Goal: Task Accomplishment & Management: Manage account settings

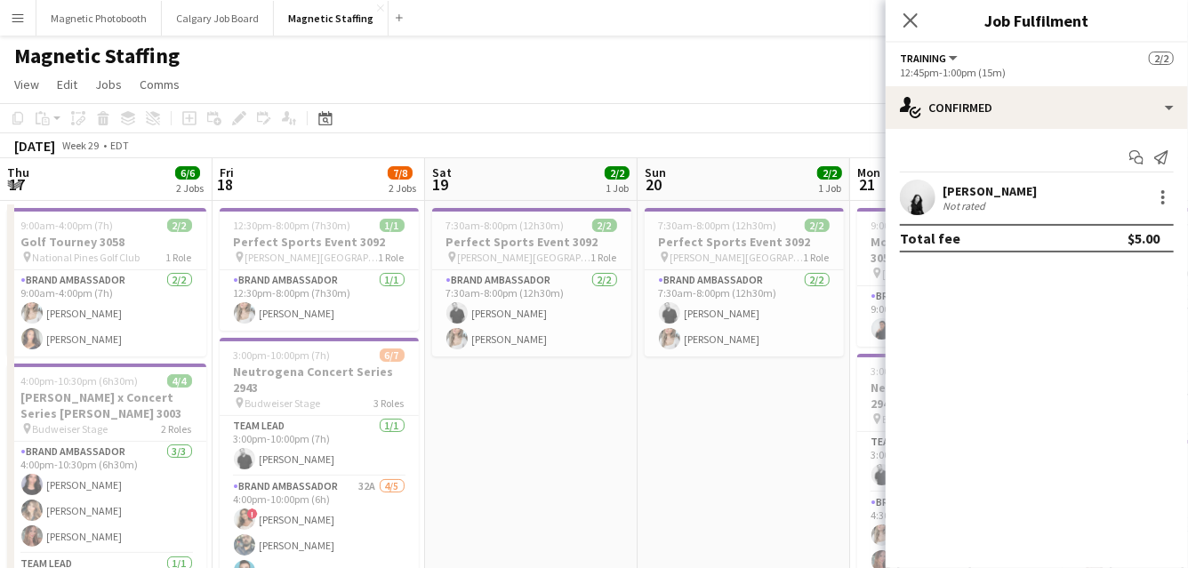
scroll to position [0, 735]
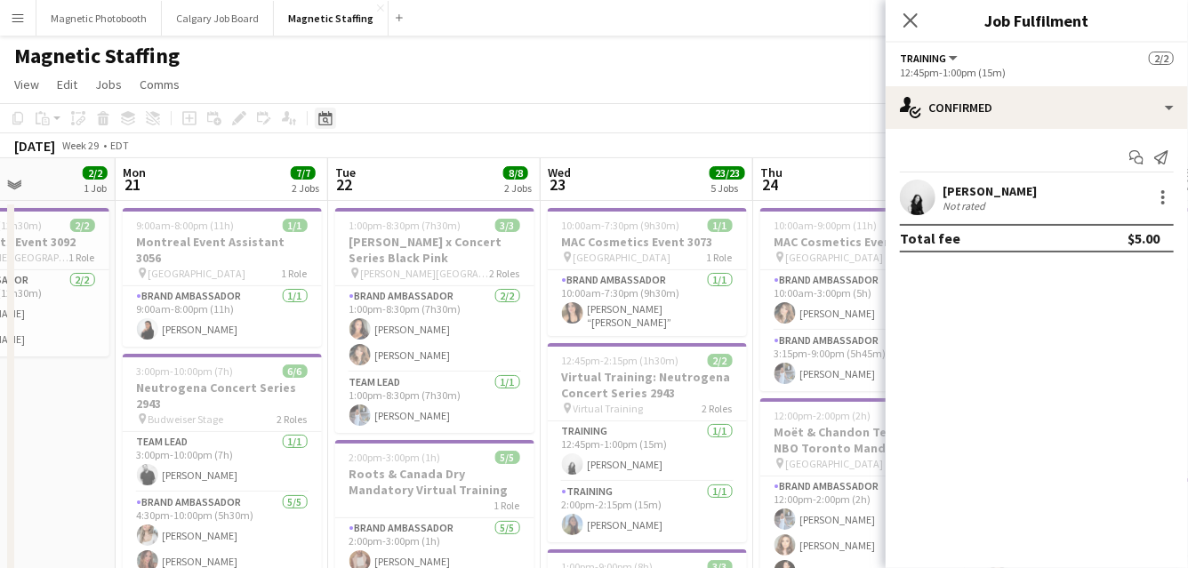
click at [327, 114] on icon at bounding box center [324, 118] width 13 height 14
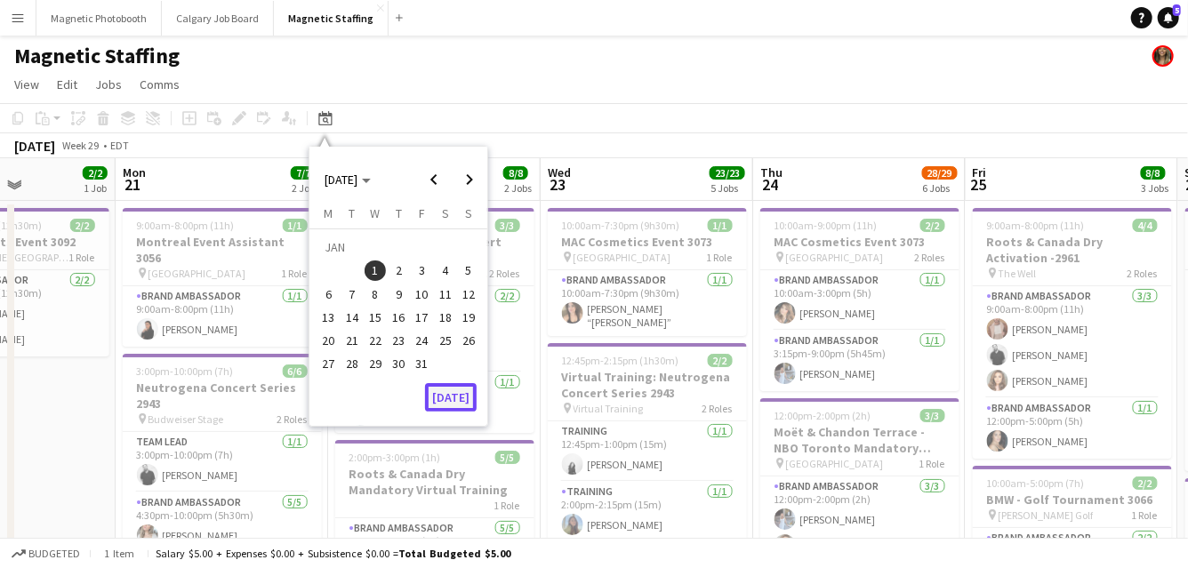
click at [448, 404] on button "[DATE]" at bounding box center [451, 397] width 52 height 28
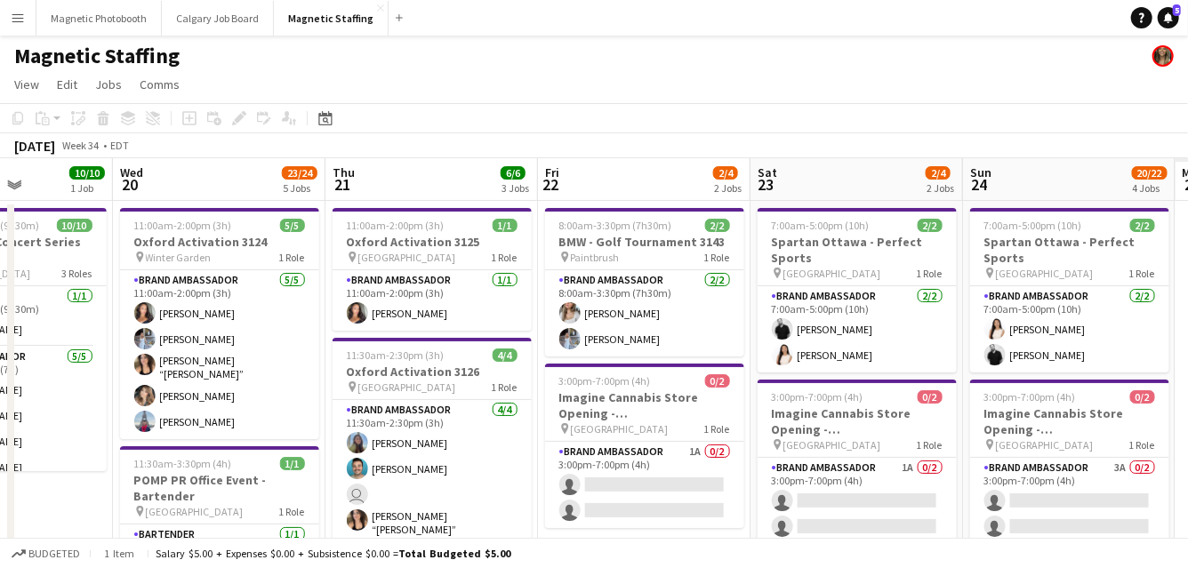
drag, startPoint x: 261, startPoint y: 309, endPoint x: 0, endPoint y: 314, distance: 261.5
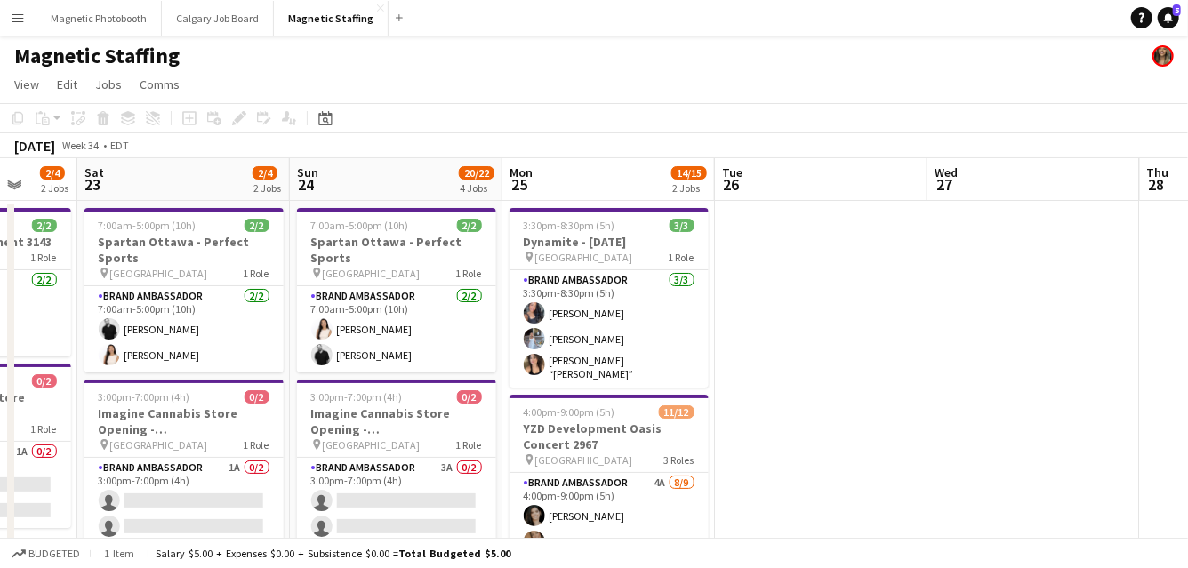
scroll to position [0, 433]
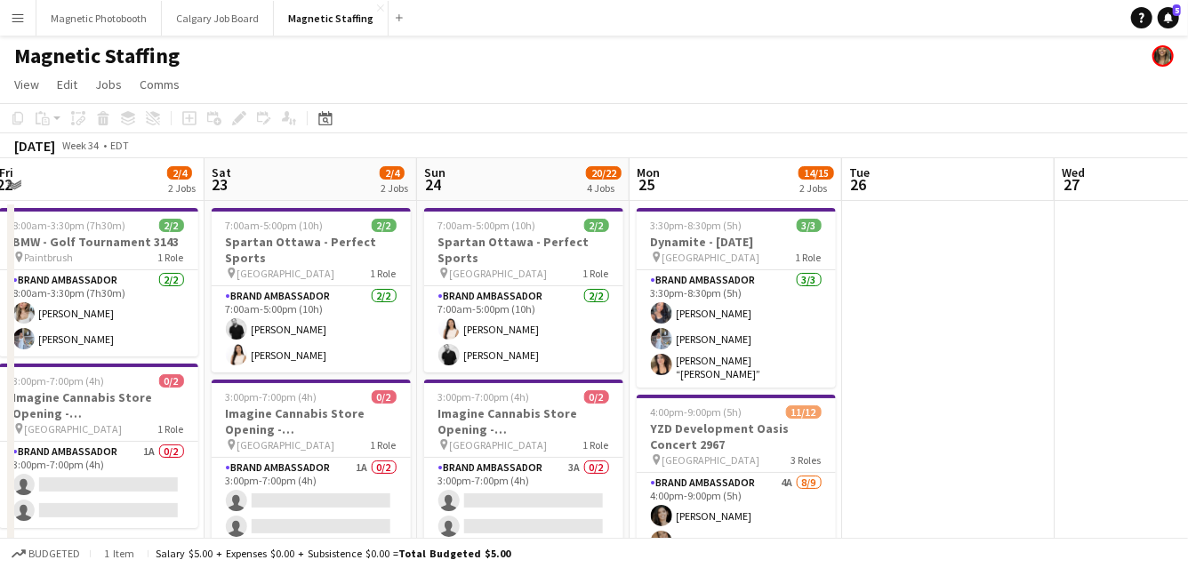
drag, startPoint x: 625, startPoint y: 427, endPoint x: 0, endPoint y: 547, distance: 636.6
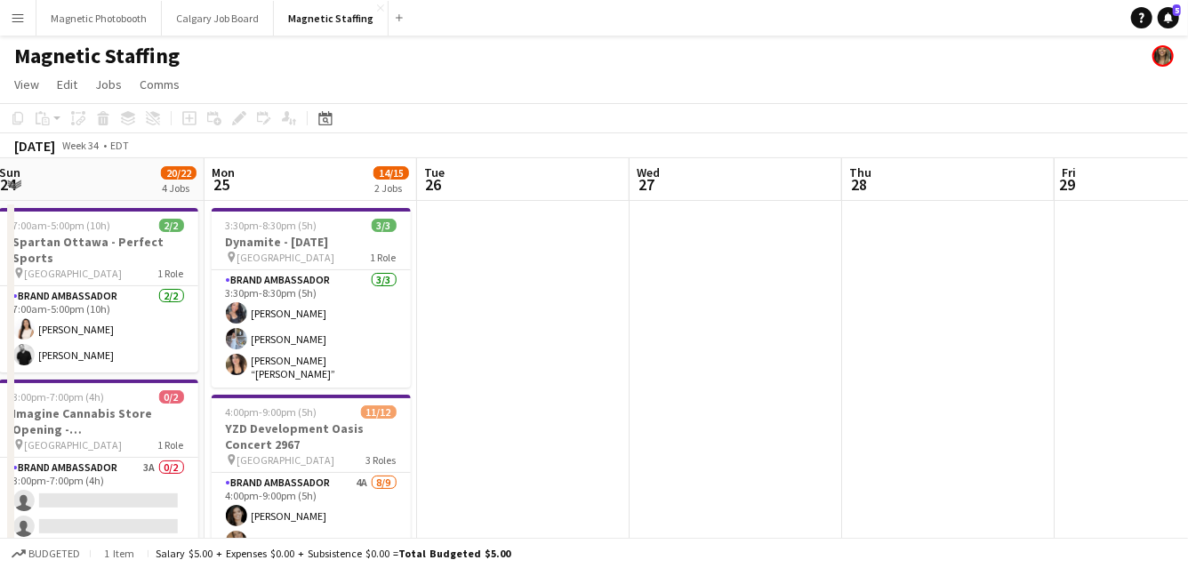
drag, startPoint x: 698, startPoint y: 553, endPoint x: 137, endPoint y: 558, distance: 561.1
click at [137, 558] on div "Budgeted 1 item Salary $5.00 + Expenses $0.00 + Subsistence $0.00 = Total Budge…" at bounding box center [594, 553] width 1188 height 30
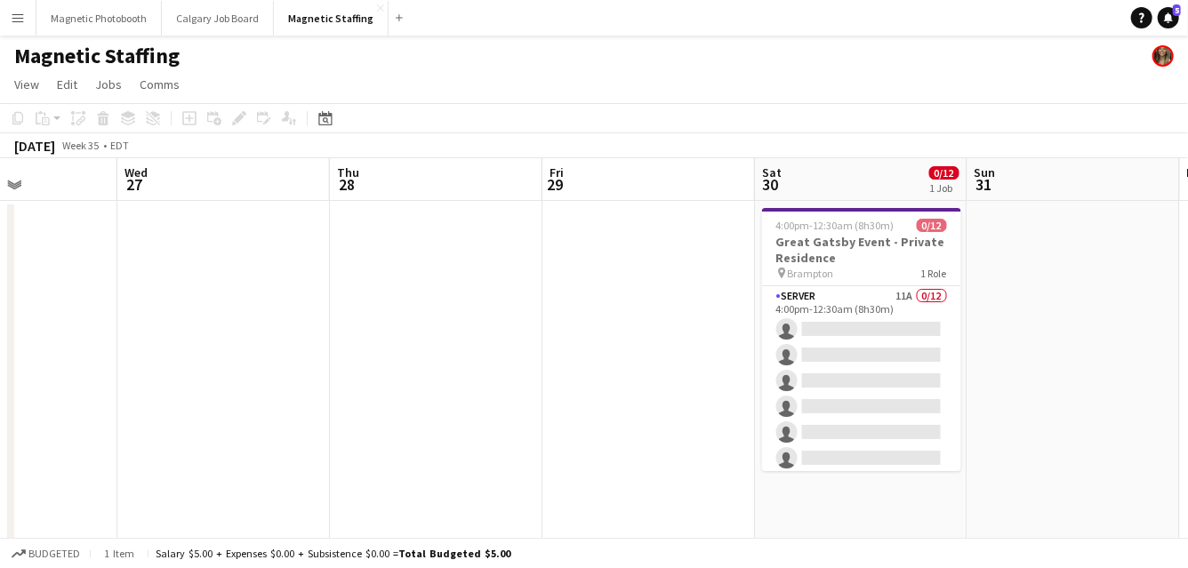
drag, startPoint x: 478, startPoint y: 331, endPoint x: 256, endPoint y: 355, distance: 222.7
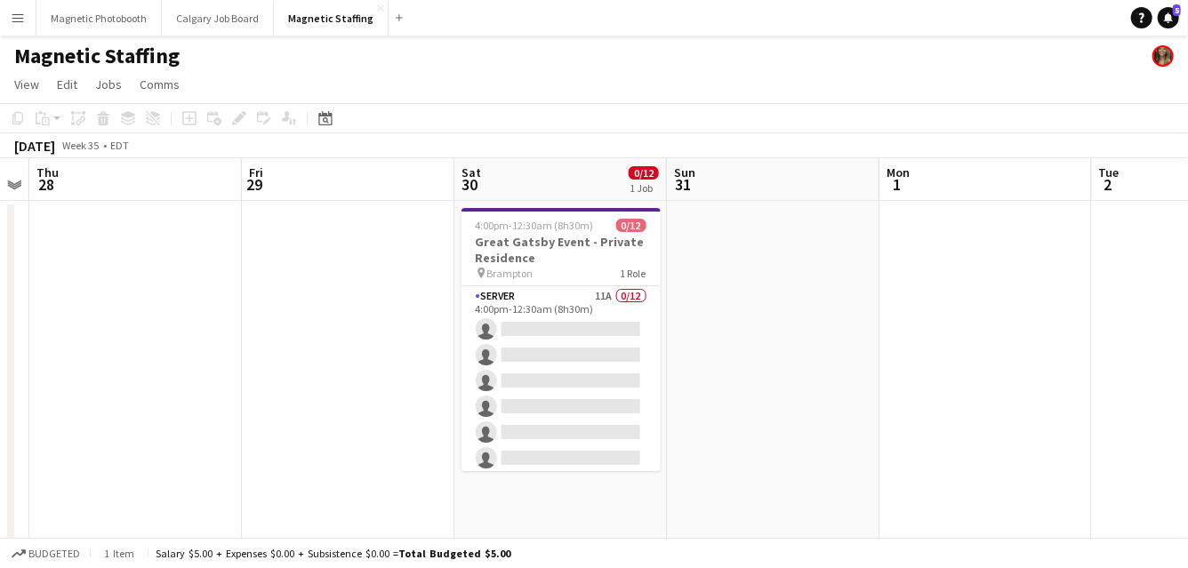
drag, startPoint x: 502, startPoint y: 419, endPoint x: 83, endPoint y: 431, distance: 419.0
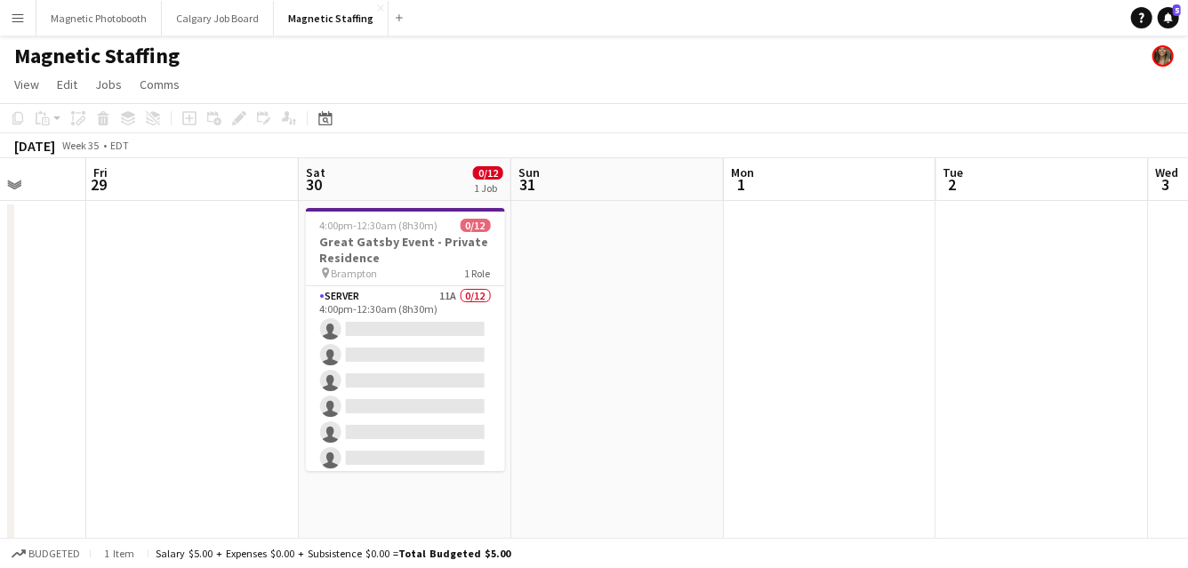
drag, startPoint x: 607, startPoint y: 368, endPoint x: 352, endPoint y: 368, distance: 255.2
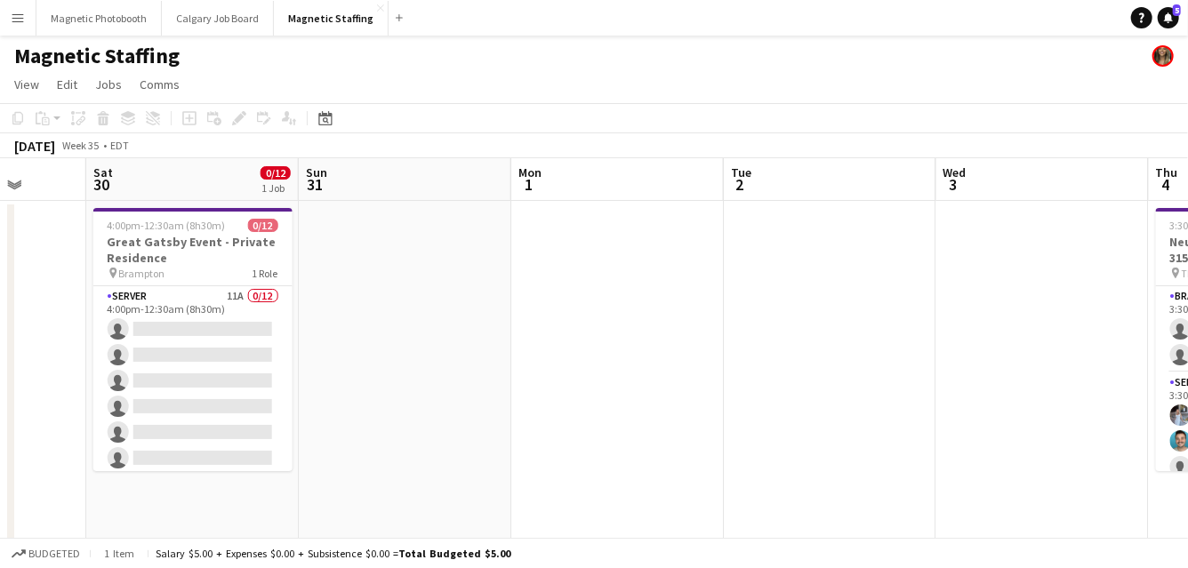
scroll to position [0, 763]
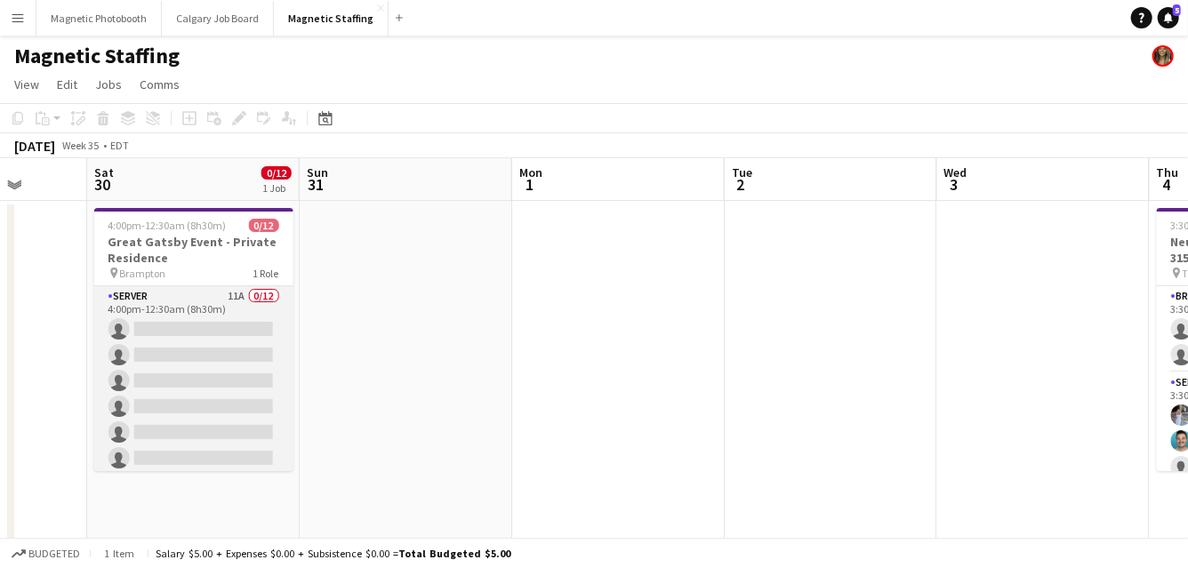
click at [212, 365] on app-card-role "Server 11A 0/12 4:00pm-12:30am (8h30m) single-neutral-actions single-neutral-ac…" at bounding box center [193, 458] width 199 height 344
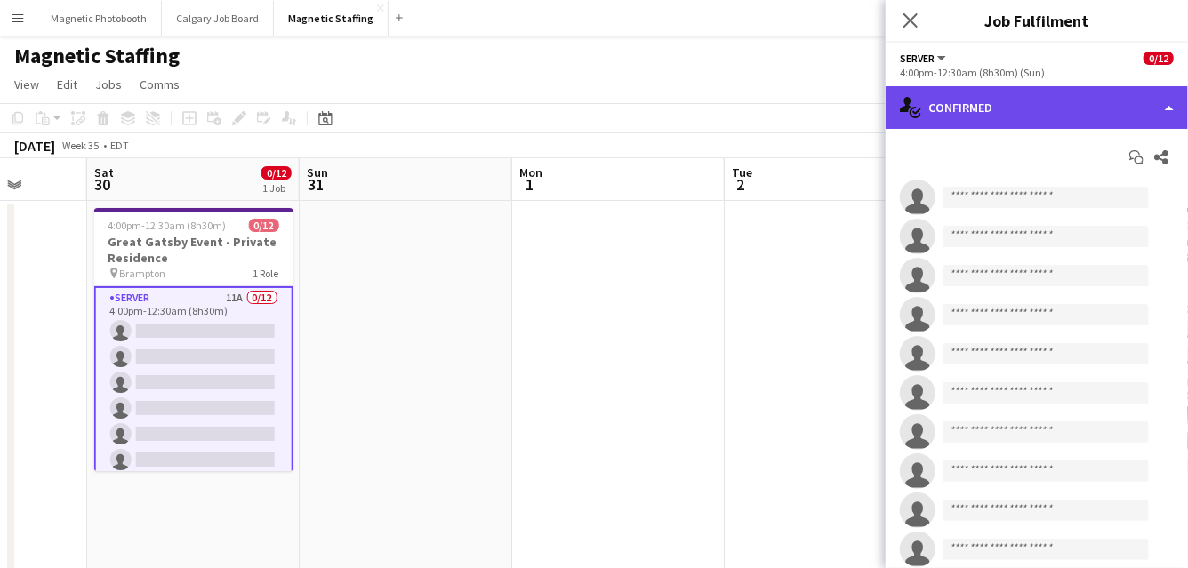
click at [993, 108] on div "single-neutral-actions-check-2 Confirmed" at bounding box center [1037, 107] width 302 height 43
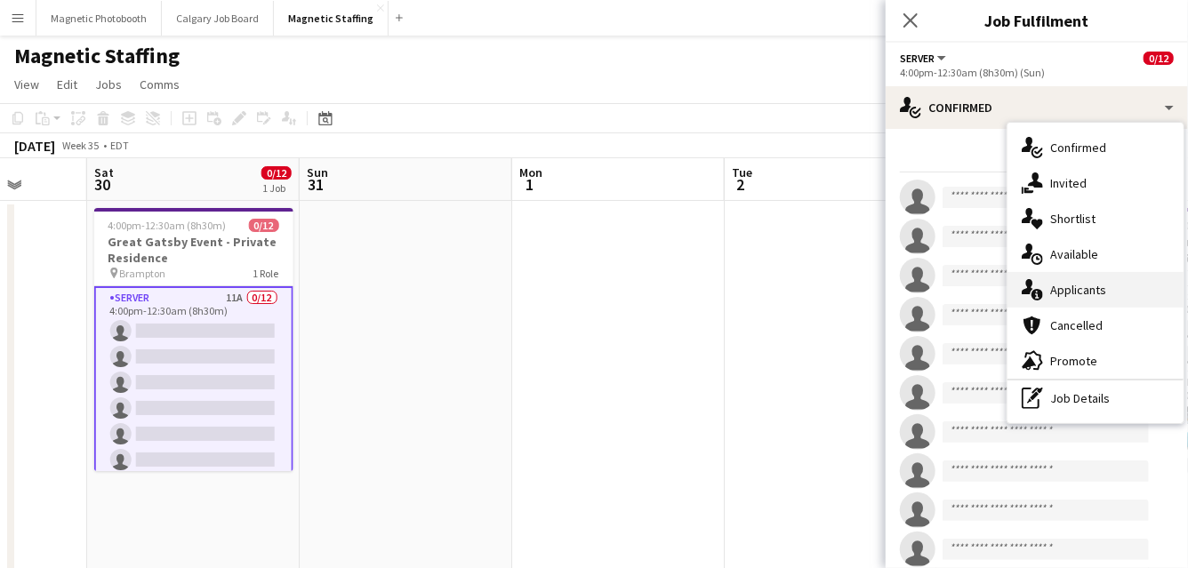
click at [1065, 293] on div "single-neutral-actions-information Applicants" at bounding box center [1096, 290] width 176 height 36
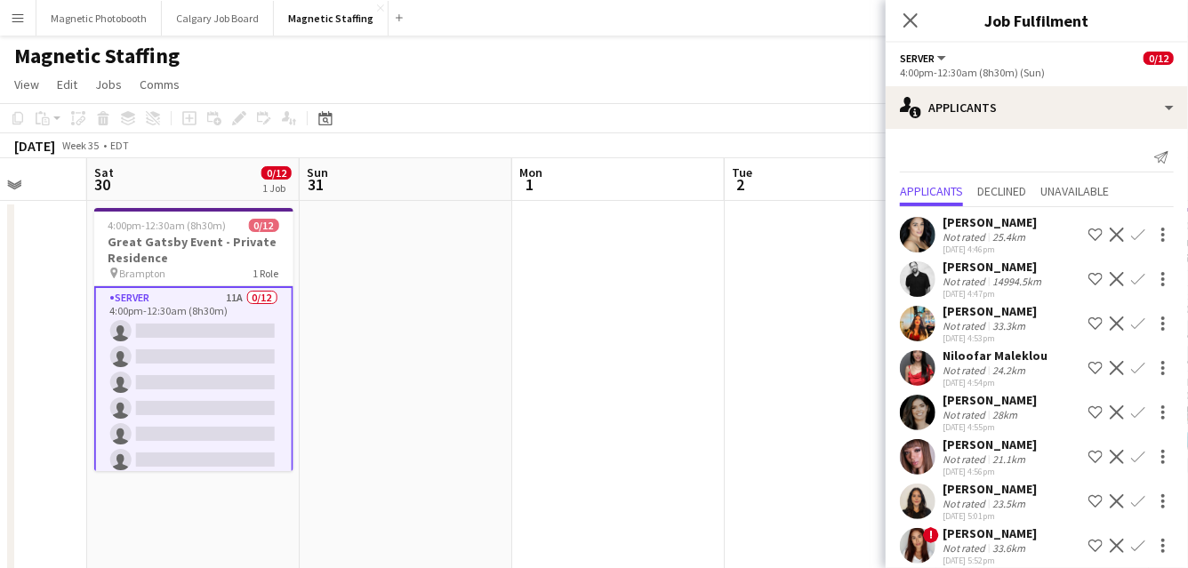
scroll to position [149, 0]
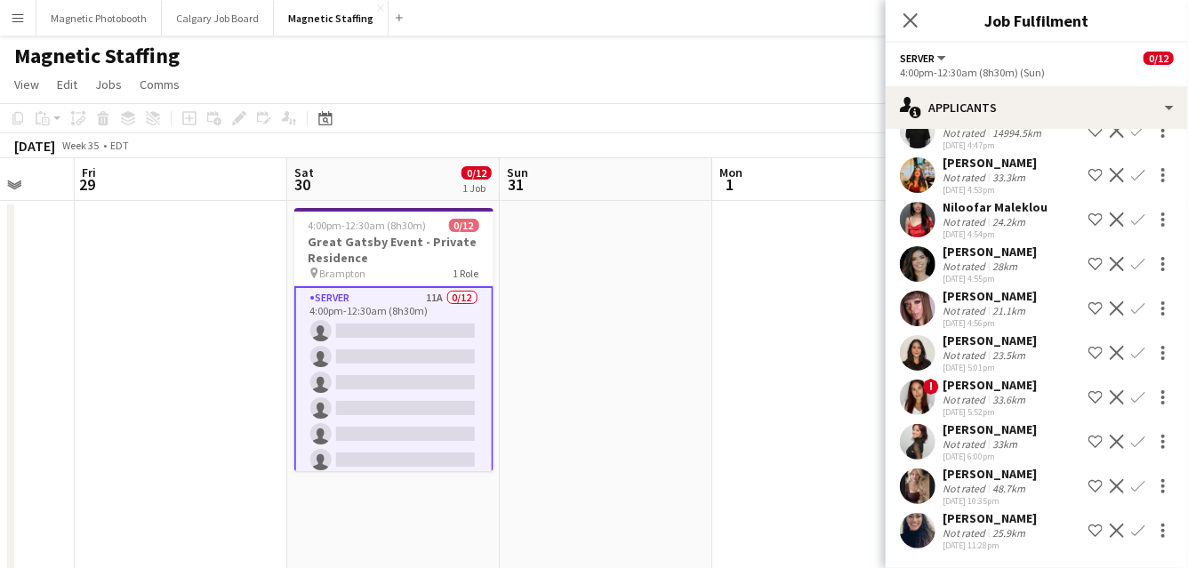
drag, startPoint x: 388, startPoint y: 472, endPoint x: 591, endPoint y: 461, distance: 204.0
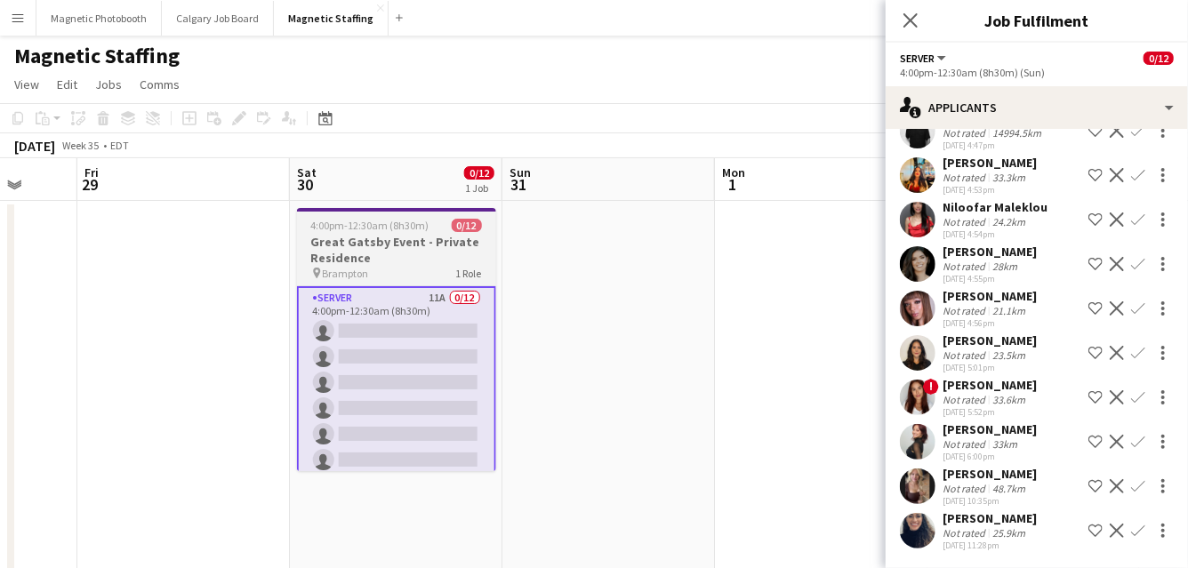
click at [386, 232] on app-job-card "4:00pm-12:30am (8h30m) (Sun) 0/12 Great Gatsby Event - Private Residence pin Br…" at bounding box center [396, 339] width 199 height 263
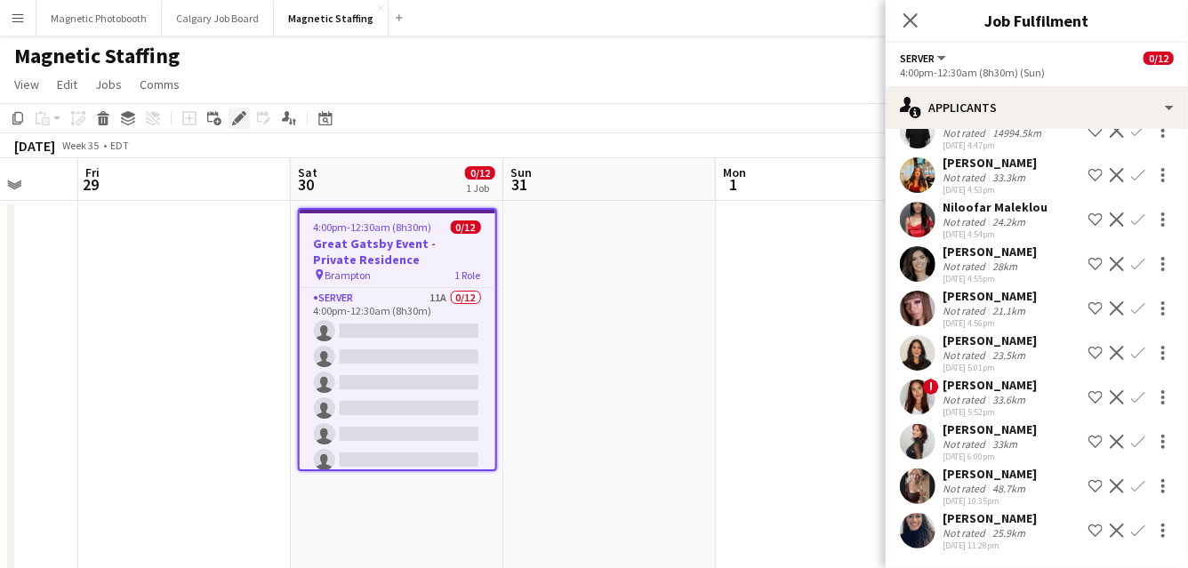
click at [234, 111] on div "Edit" at bounding box center [239, 118] width 21 height 21
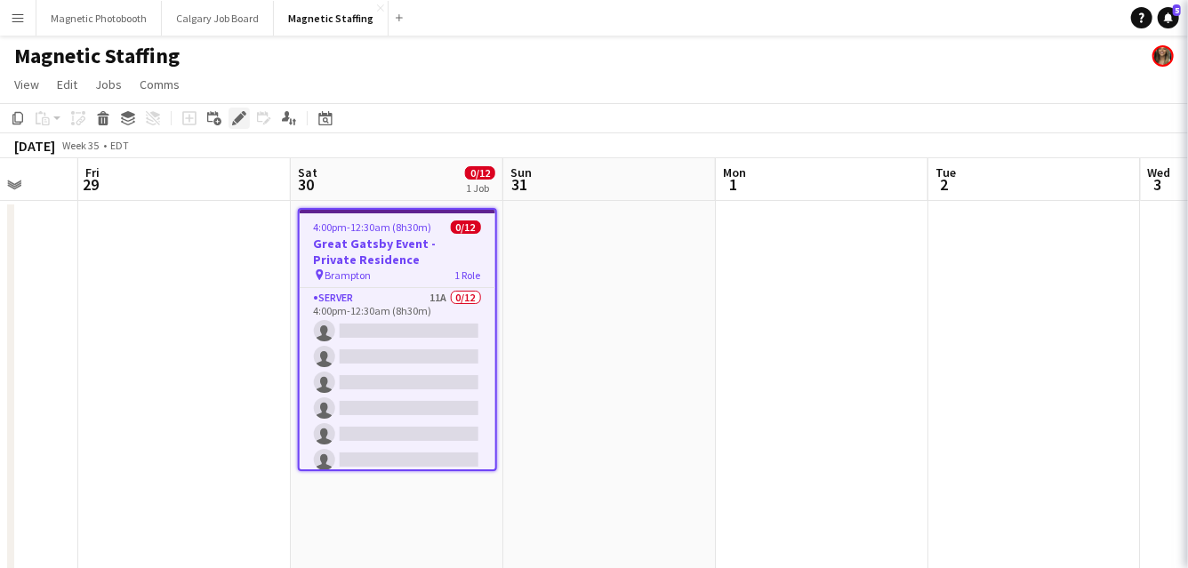
scroll to position [0, 0]
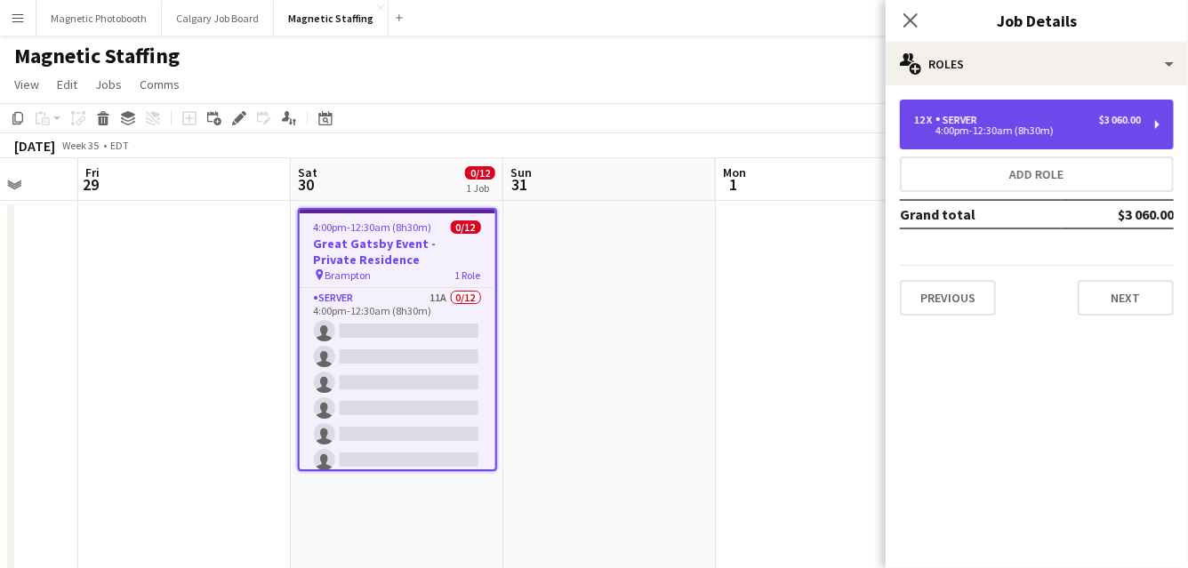
click at [947, 133] on div "4:00pm-12:30am (8h30m)" at bounding box center [1027, 130] width 227 height 9
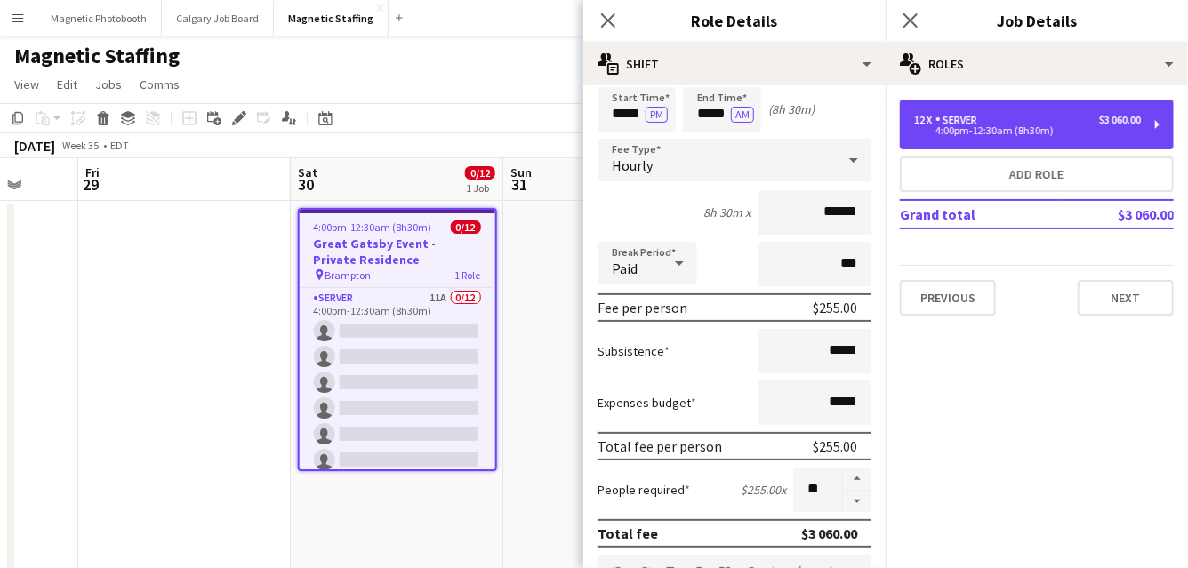
scroll to position [106, 0]
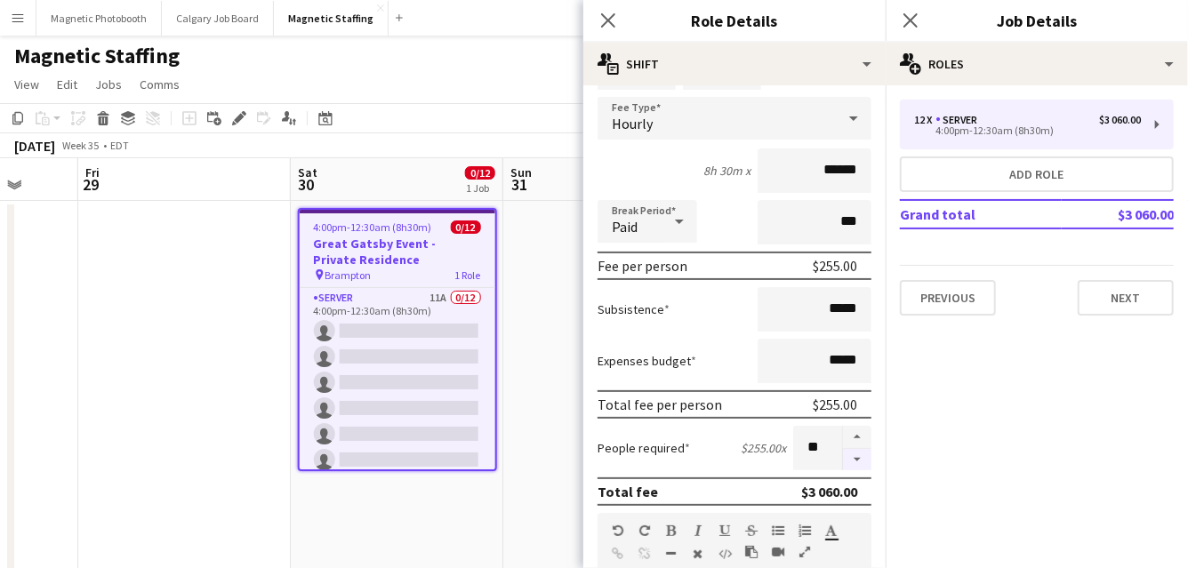
click at [854, 456] on button "button" at bounding box center [857, 460] width 28 height 22
type input "**"
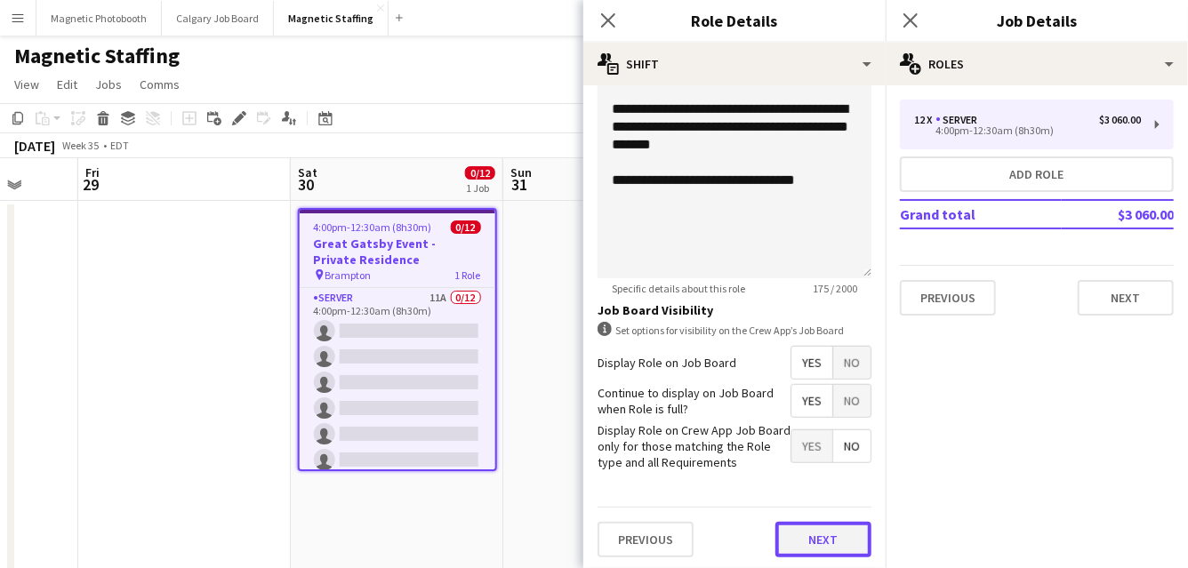
click at [827, 546] on button "Next" at bounding box center [823, 540] width 96 height 36
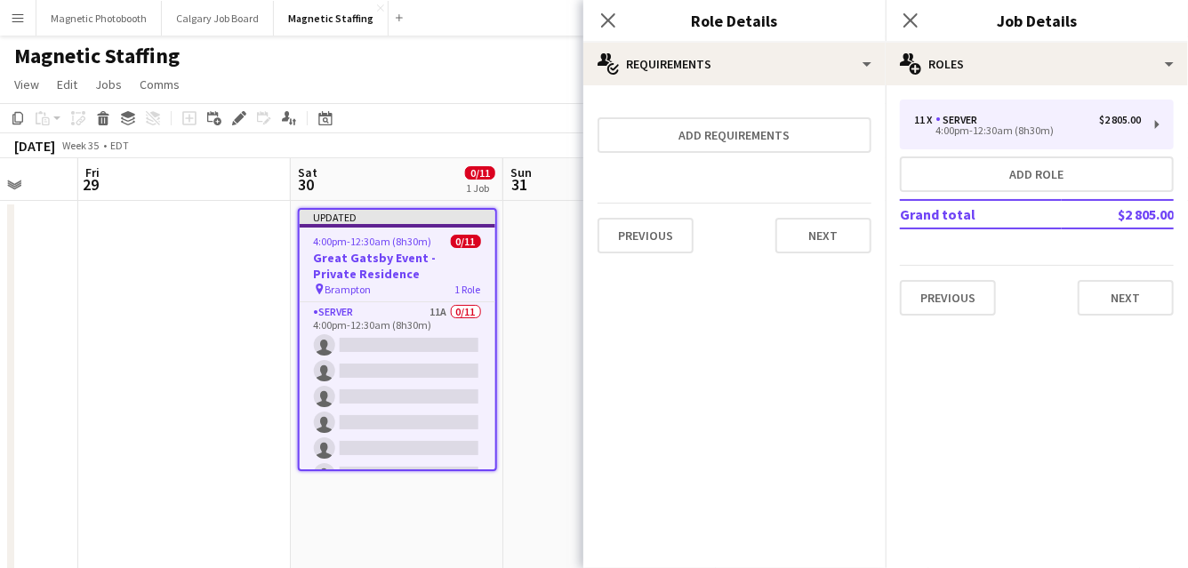
scroll to position [0, 0]
click at [825, 220] on button "Next" at bounding box center [823, 236] width 96 height 36
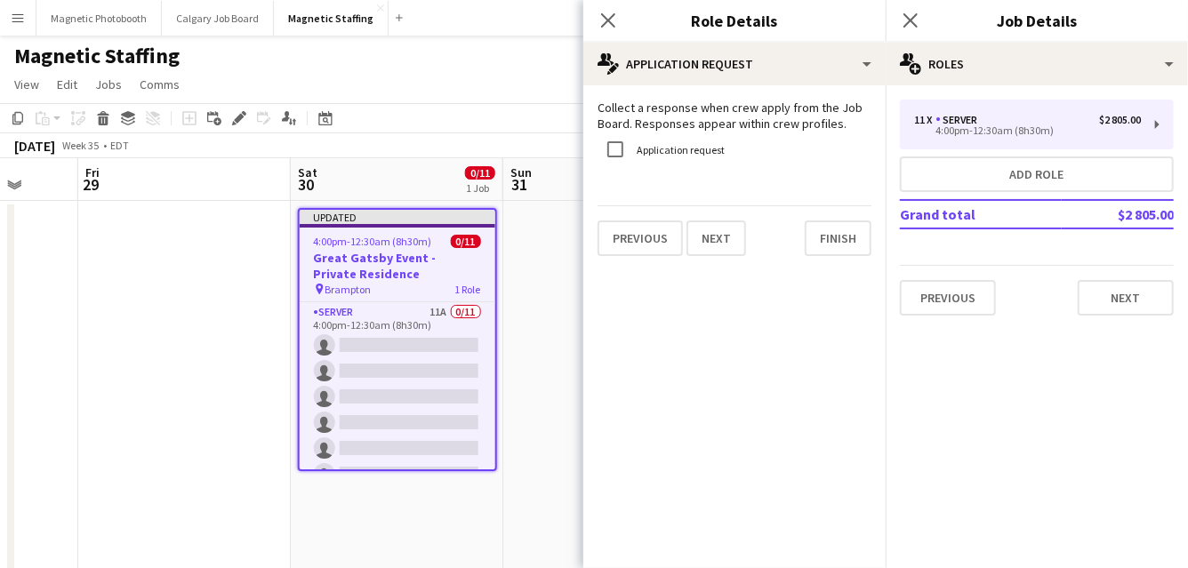
click at [825, 220] on div "Previous Next Finish" at bounding box center [735, 230] width 274 height 51
click at [850, 242] on button "Finish" at bounding box center [838, 239] width 67 height 36
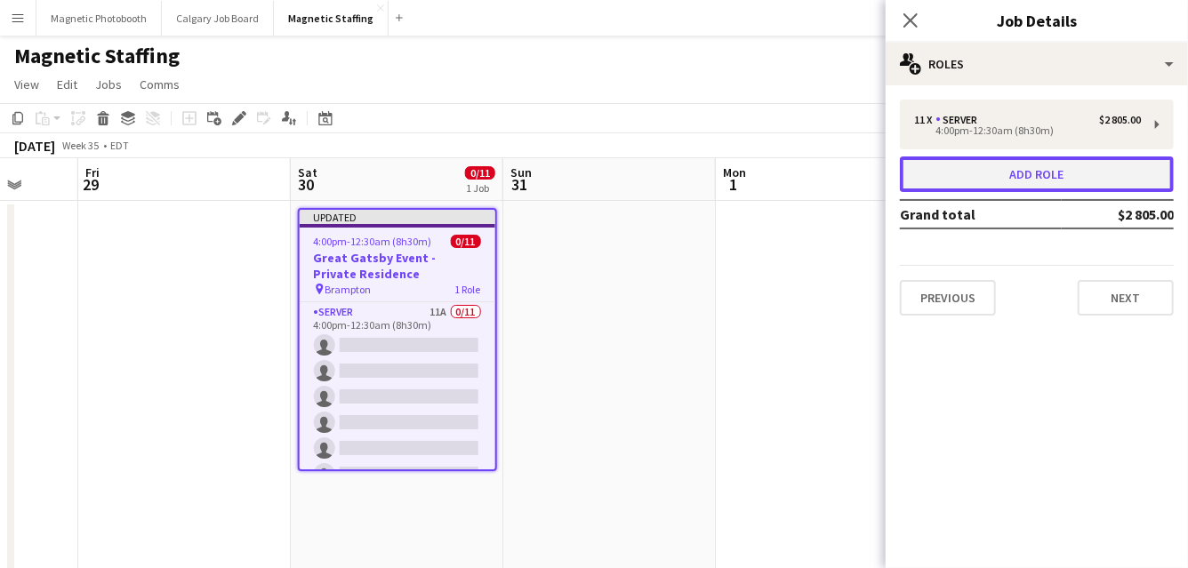
click at [988, 173] on button "Add role" at bounding box center [1037, 175] width 274 height 36
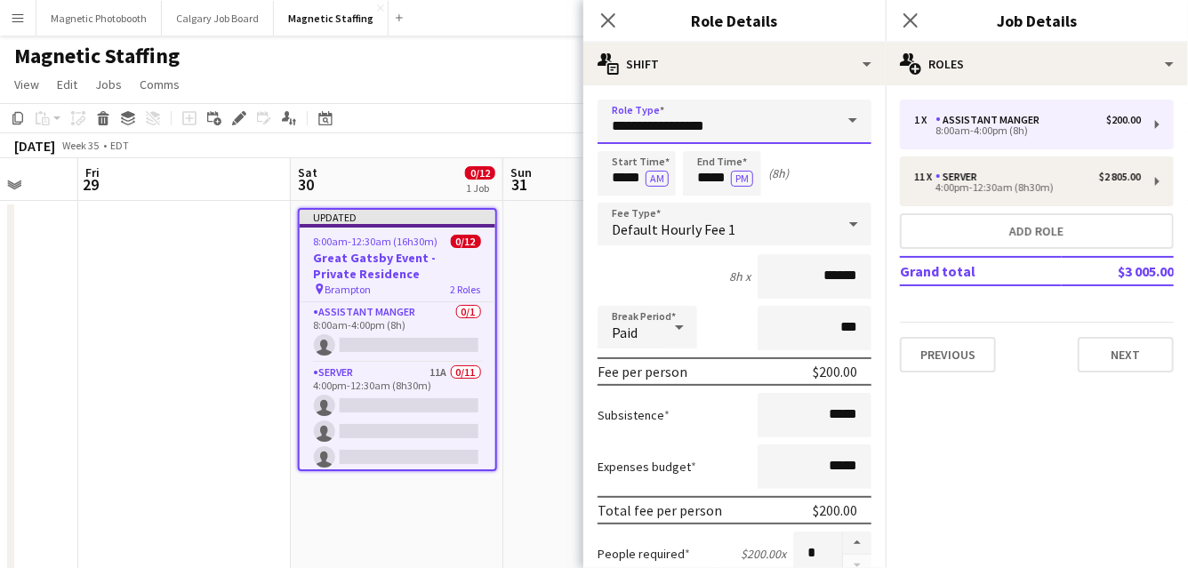
drag, startPoint x: 765, startPoint y: 128, endPoint x: 531, endPoint y: 121, distance: 234.0
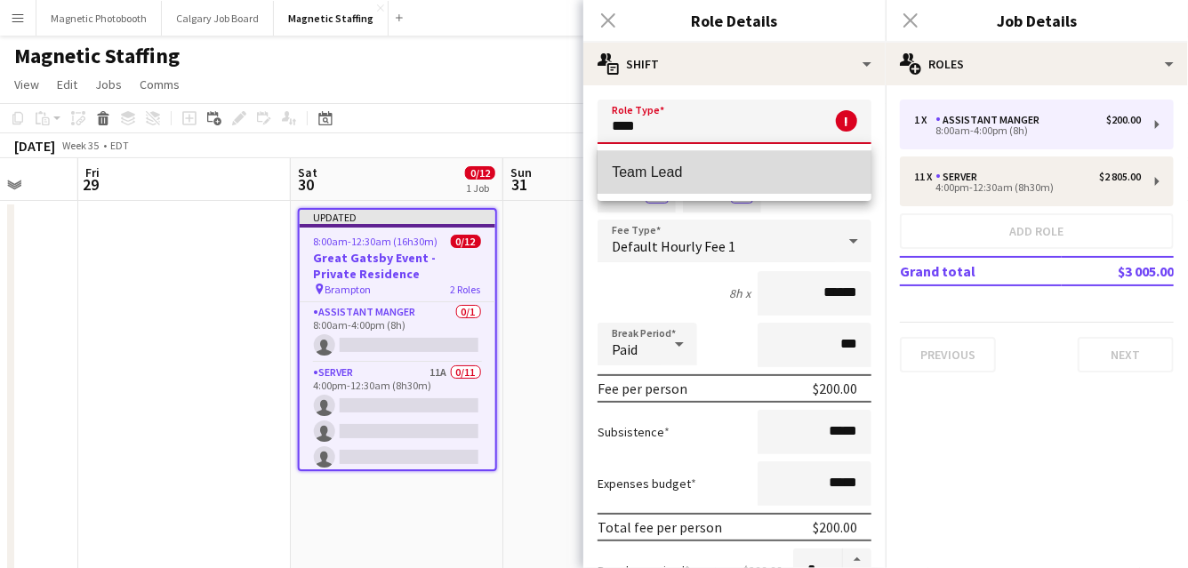
click at [672, 173] on span "Team Lead" at bounding box center [734, 172] width 245 height 17
type input "*********"
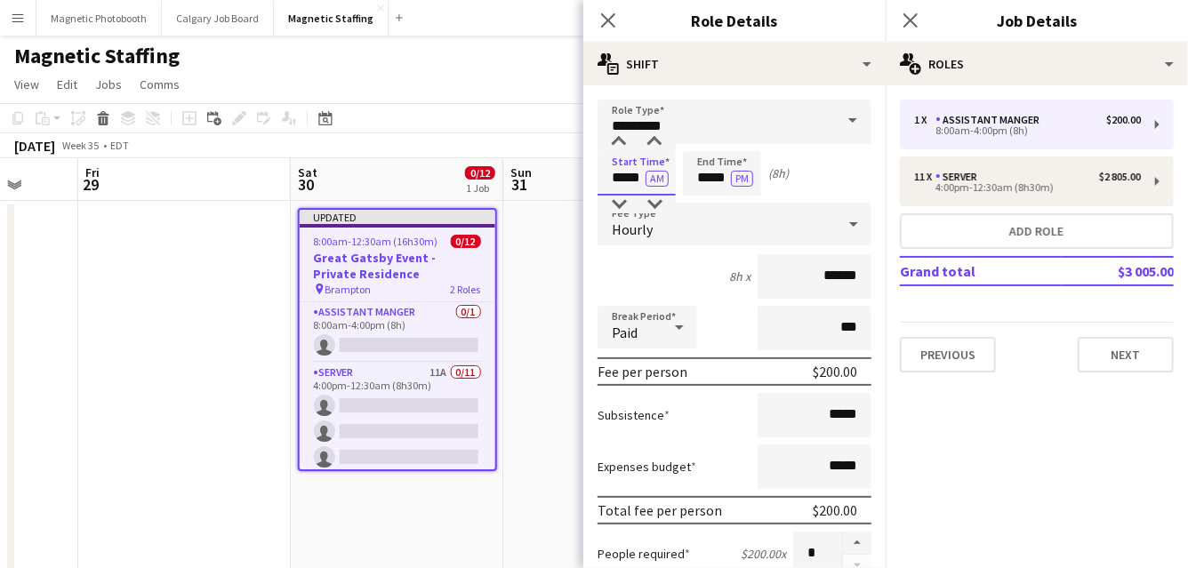
drag, startPoint x: 642, startPoint y: 180, endPoint x: 478, endPoint y: 159, distance: 164.9
type input "*****"
click at [650, 177] on button "AM" at bounding box center [657, 179] width 23 height 16
drag, startPoint x: 727, startPoint y: 181, endPoint x: 654, endPoint y: 170, distance: 74.7
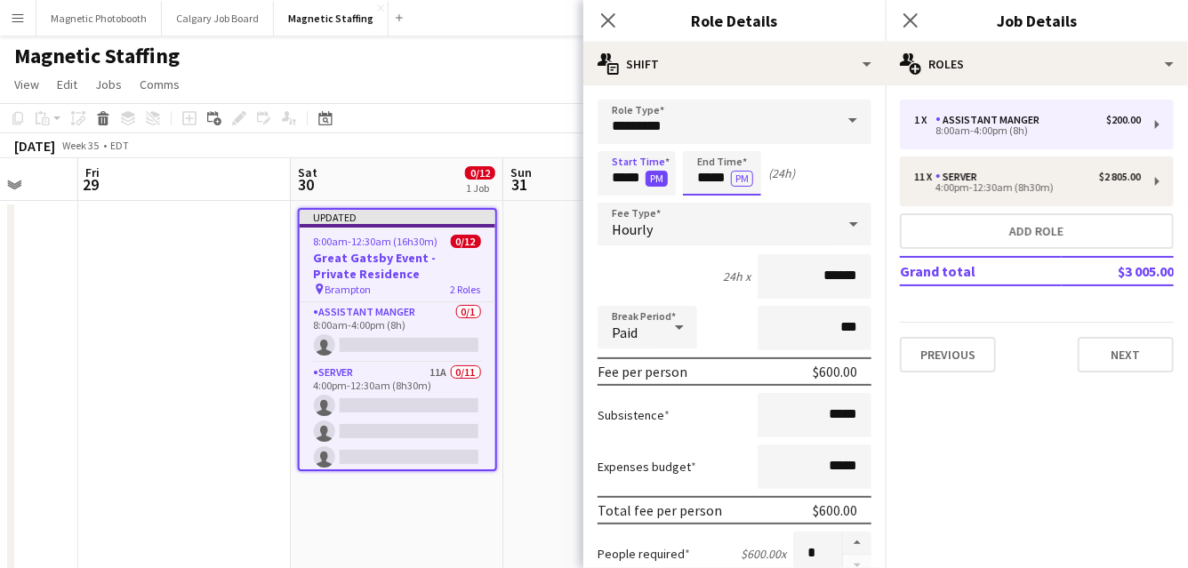
click at [654, 178] on div "Start Time ***** PM End Time ***** PM (24h)" at bounding box center [735, 173] width 274 height 44
type input "*****"
click at [741, 177] on button "PM" at bounding box center [742, 179] width 22 height 16
drag, startPoint x: 775, startPoint y: 277, endPoint x: 664, endPoint y: 265, distance: 111.8
click at [670, 270] on div "8h 30m x ******" at bounding box center [735, 276] width 274 height 44
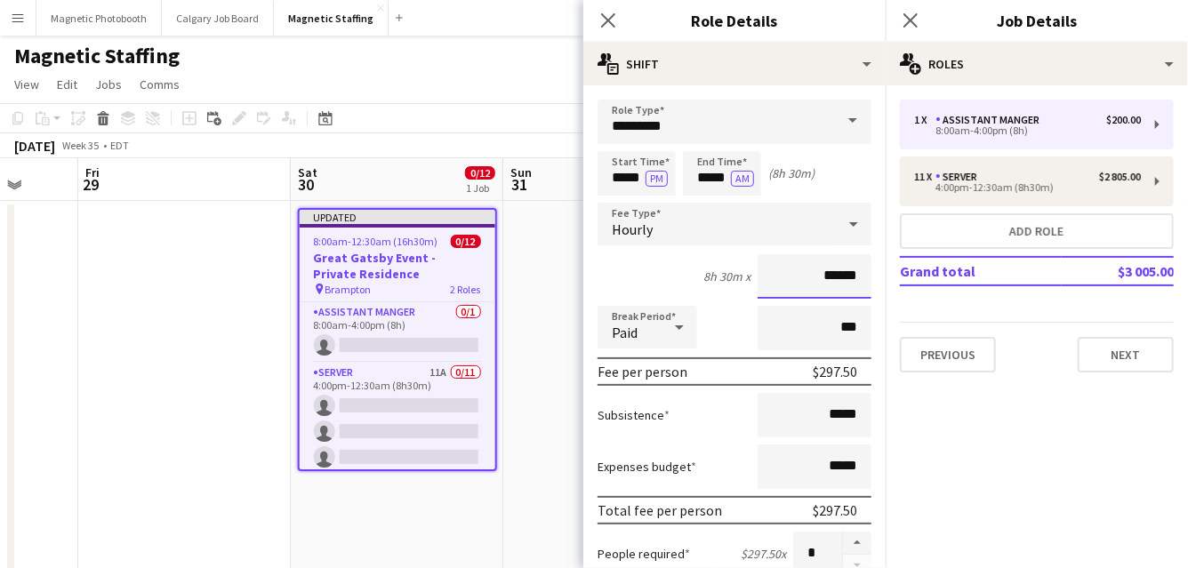
scroll to position [633, 0]
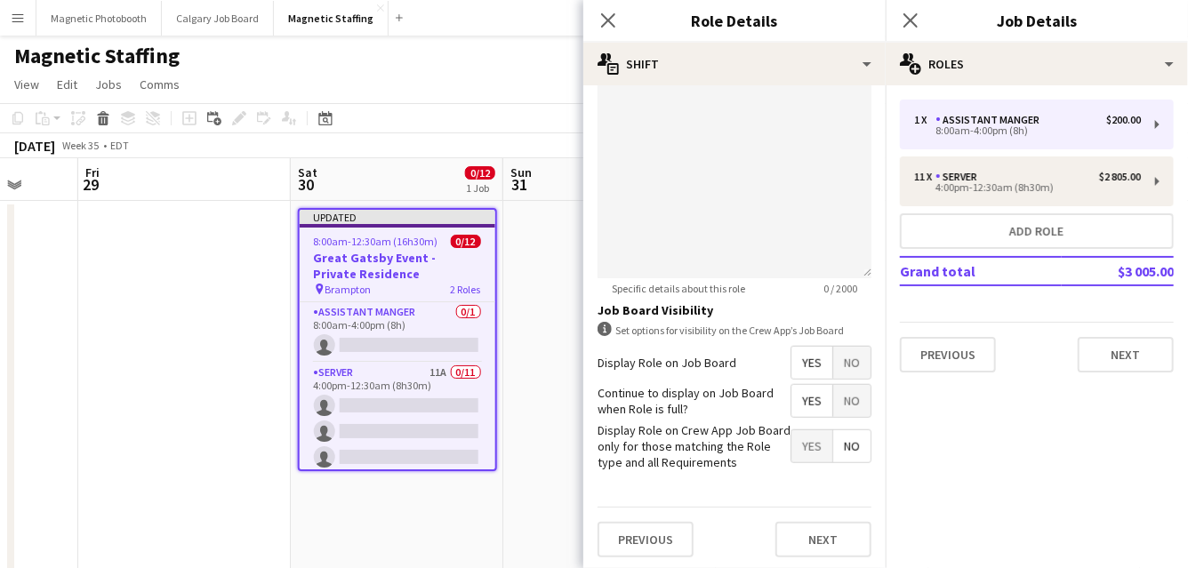
type input "******"
click at [839, 363] on span "No" at bounding box center [851, 363] width 37 height 32
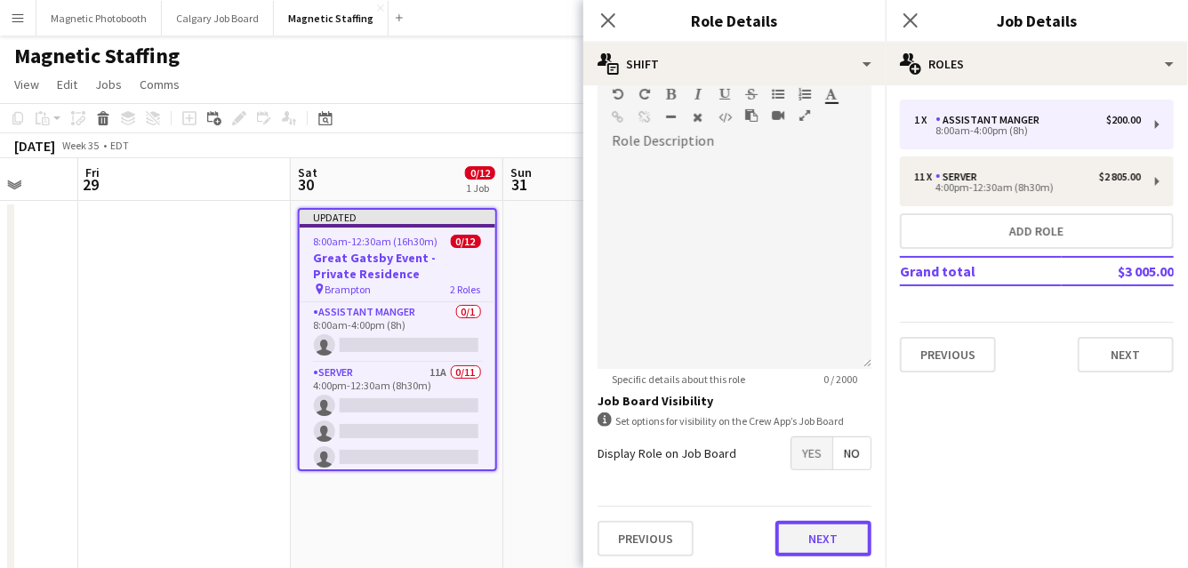
click at [818, 537] on button "Next" at bounding box center [823, 539] width 96 height 36
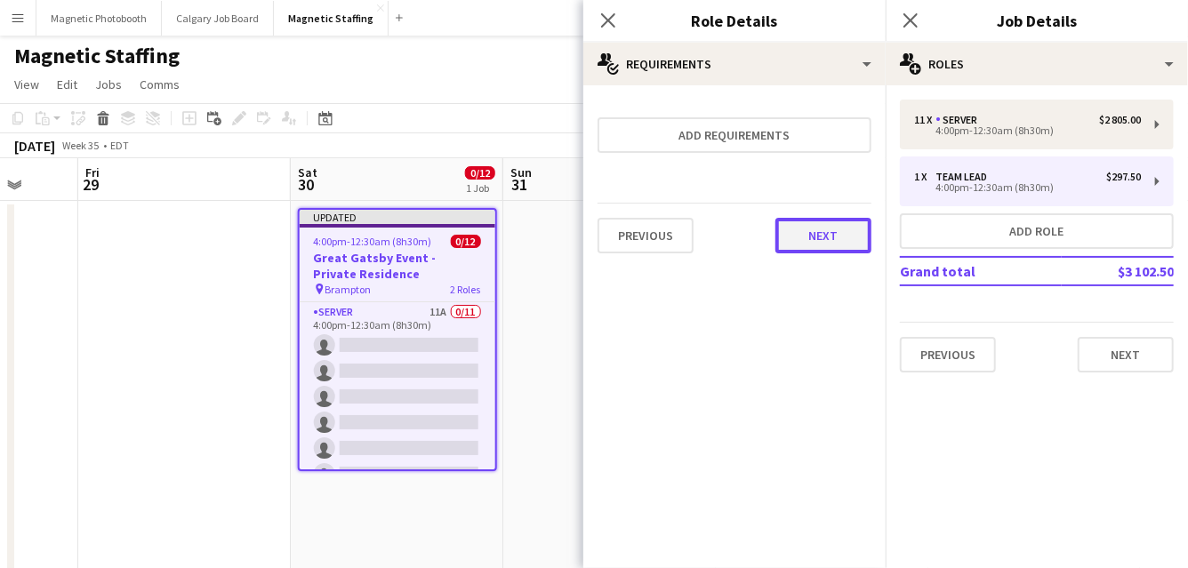
click at [834, 238] on button "Next" at bounding box center [823, 236] width 96 height 36
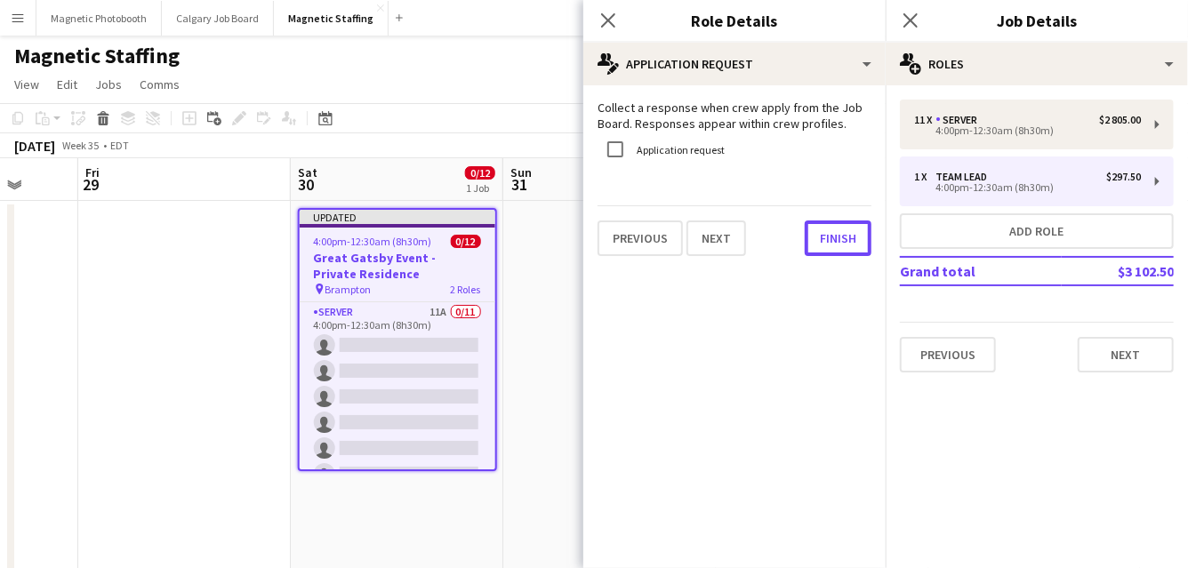
click at [834, 238] on button "Finish" at bounding box center [838, 239] width 67 height 36
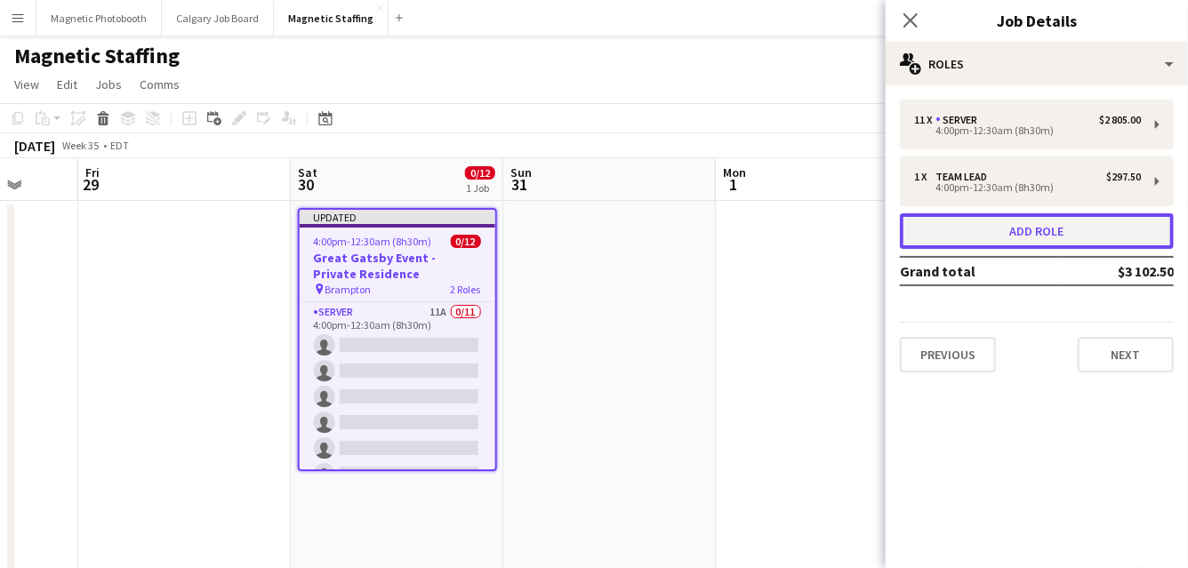
click at [978, 243] on button "Add role" at bounding box center [1037, 231] width 274 height 36
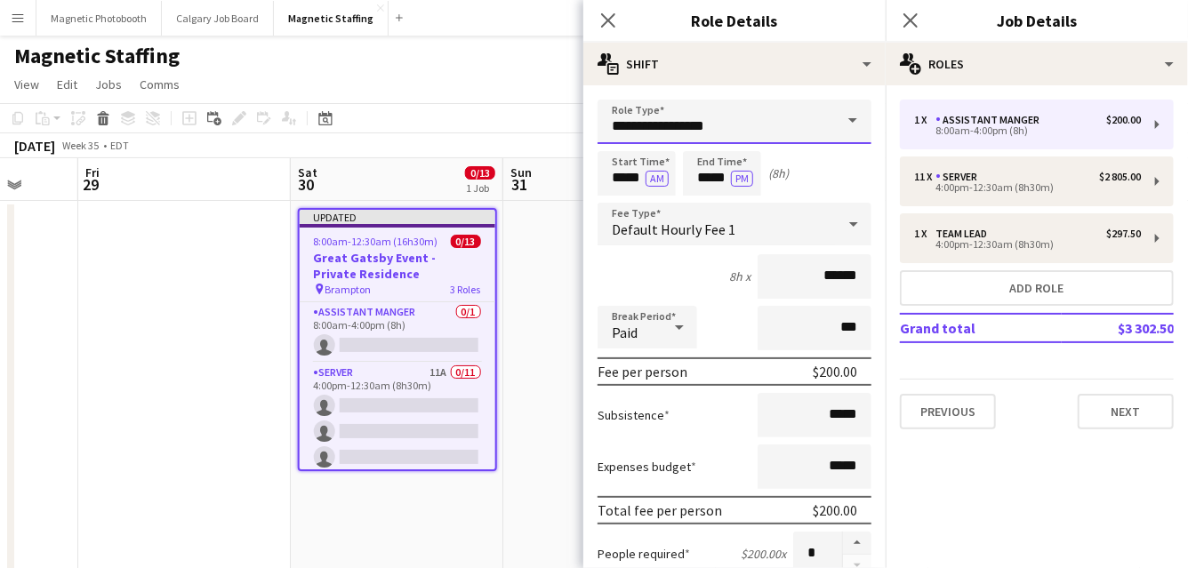
drag, startPoint x: 735, startPoint y: 124, endPoint x: 381, endPoint y: 99, distance: 355.7
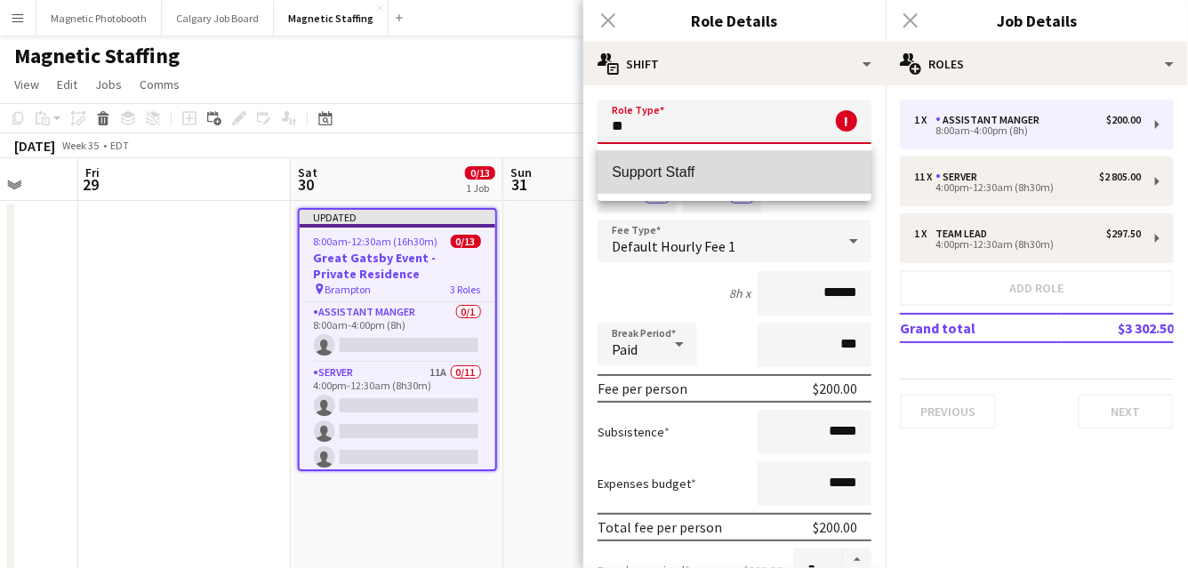
click at [627, 154] on mat-option "Support Staff" at bounding box center [735, 172] width 274 height 43
type input "**********"
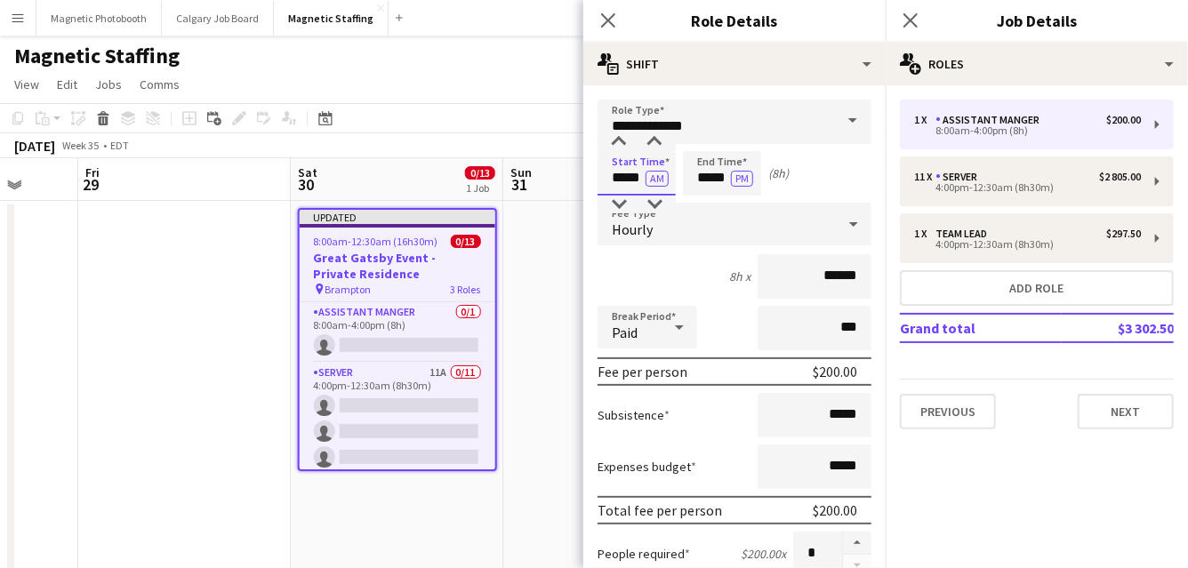
drag, startPoint x: 644, startPoint y: 181, endPoint x: 518, endPoint y: 165, distance: 127.2
type input "*****"
click at [653, 177] on button "AM" at bounding box center [657, 179] width 23 height 16
drag, startPoint x: 728, startPoint y: 180, endPoint x: 654, endPoint y: 173, distance: 75.0
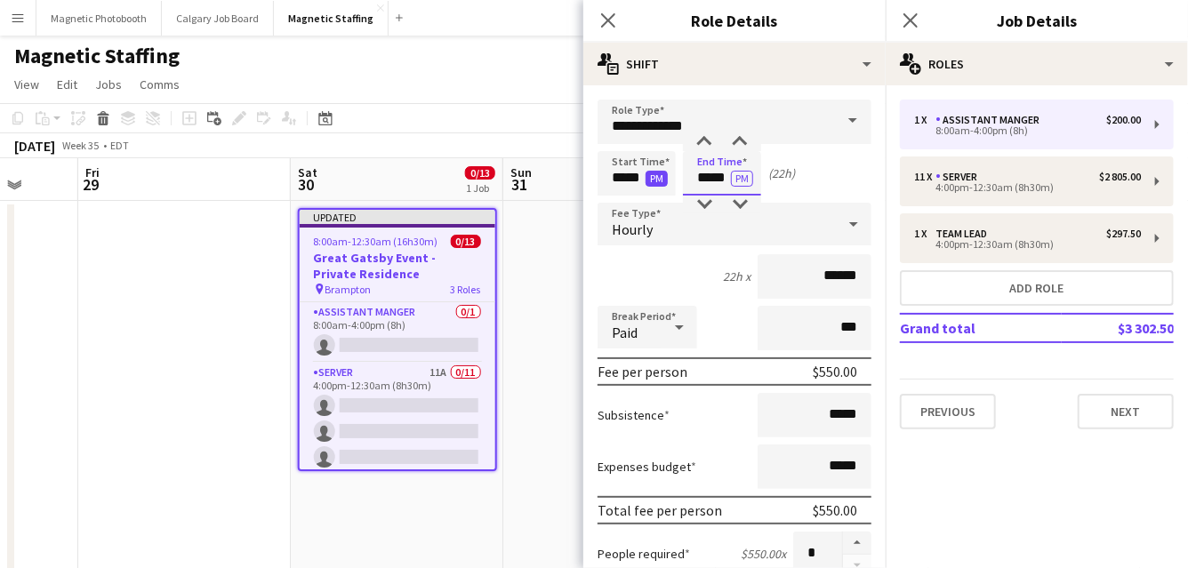
click at [654, 178] on div "Start Time ***** PM End Time ***** PM (22h)" at bounding box center [735, 173] width 274 height 44
type input "*****"
click at [743, 182] on button "PM" at bounding box center [742, 179] width 22 height 16
click at [831, 278] on input "******" at bounding box center [815, 276] width 114 height 44
drag, startPoint x: 857, startPoint y: 277, endPoint x: 730, endPoint y: 263, distance: 127.9
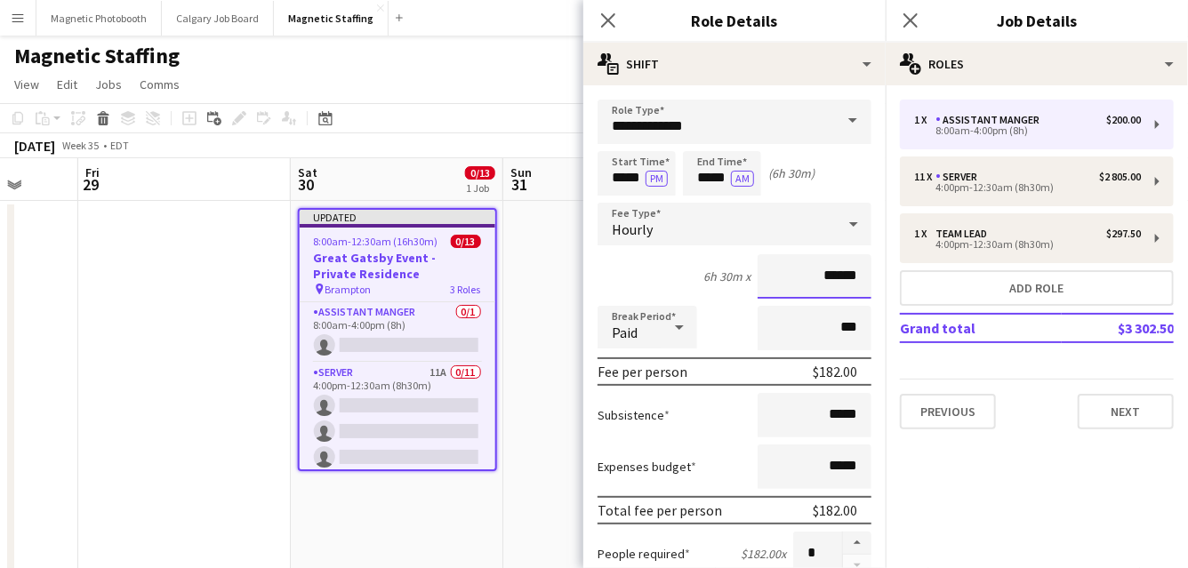
click at [734, 268] on div "6h 30m x ******" at bounding box center [735, 276] width 274 height 44
type input "**"
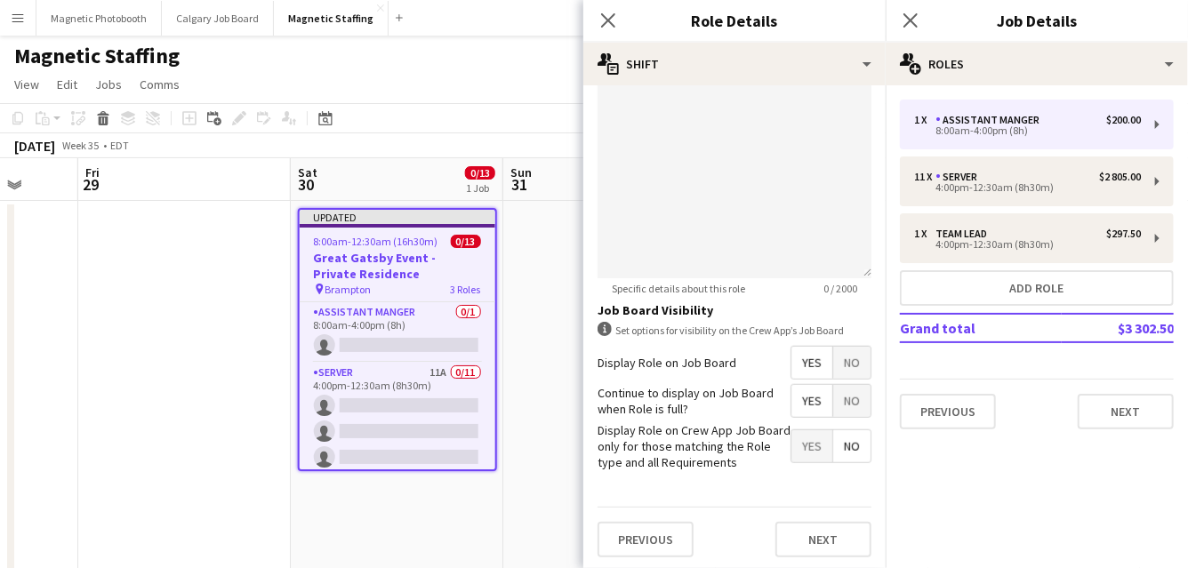
type input "******"
click at [754, 227] on div at bounding box center [735, 171] width 274 height 213
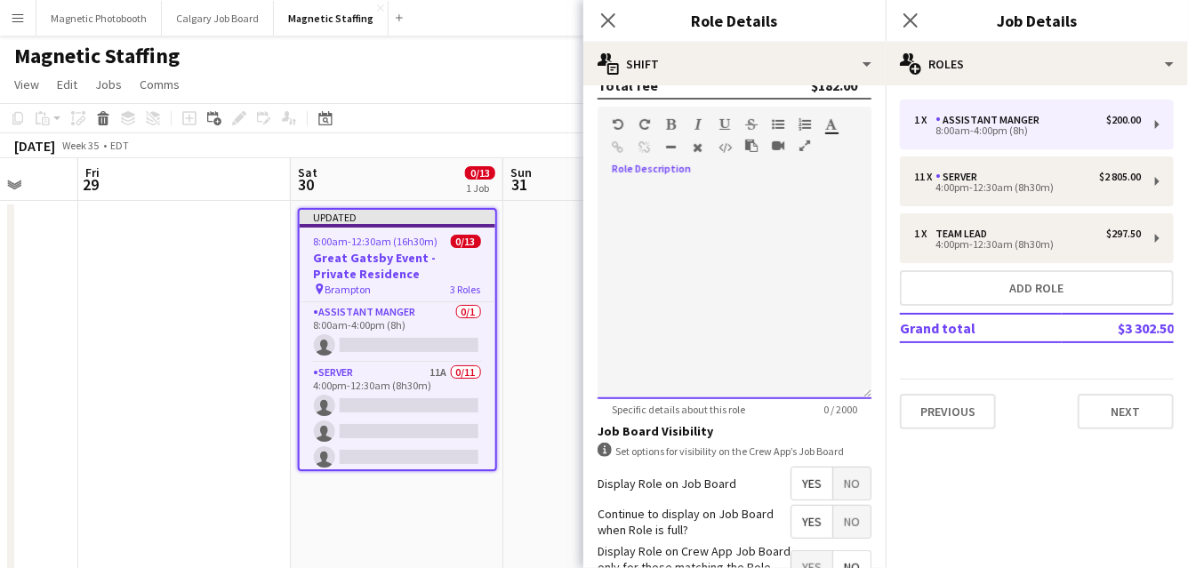
scroll to position [502, 0]
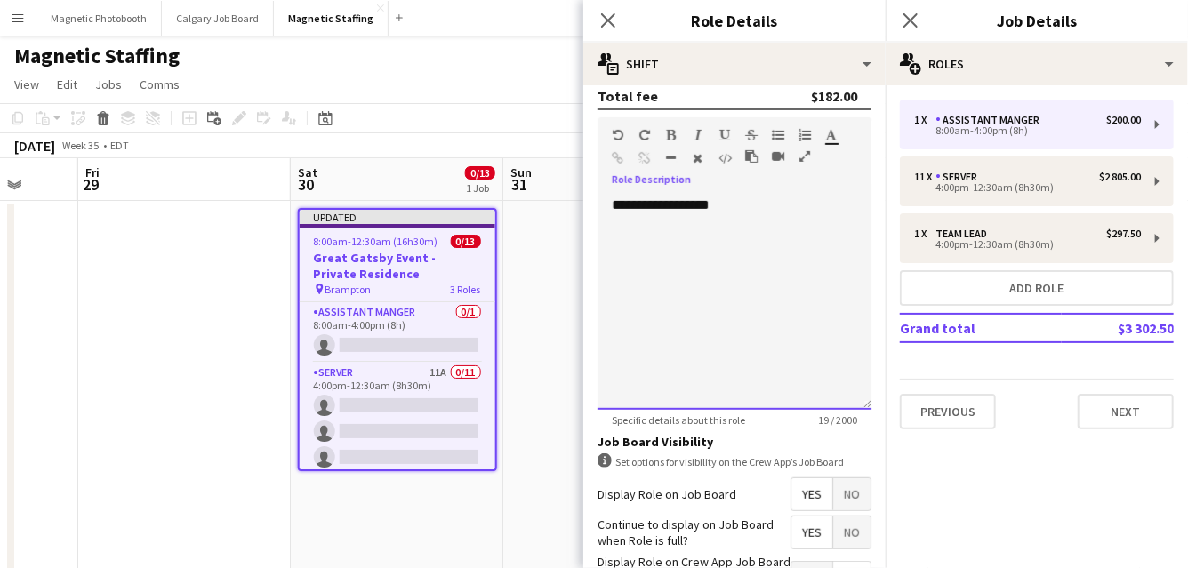
click at [614, 205] on div "**********" at bounding box center [735, 303] width 274 height 213
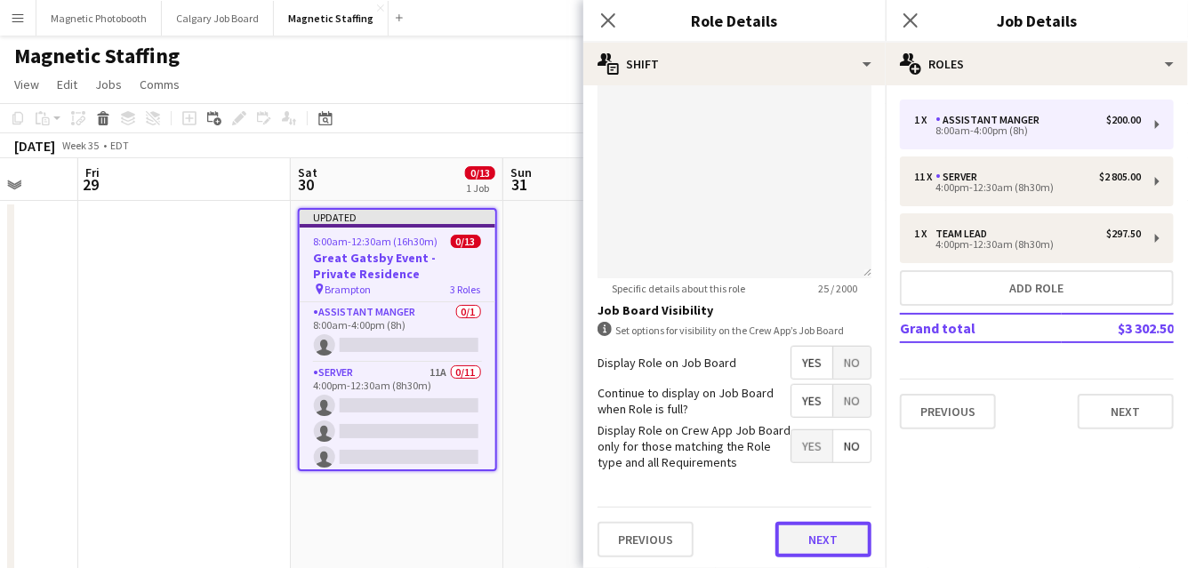
click at [825, 536] on button "Next" at bounding box center [823, 540] width 96 height 36
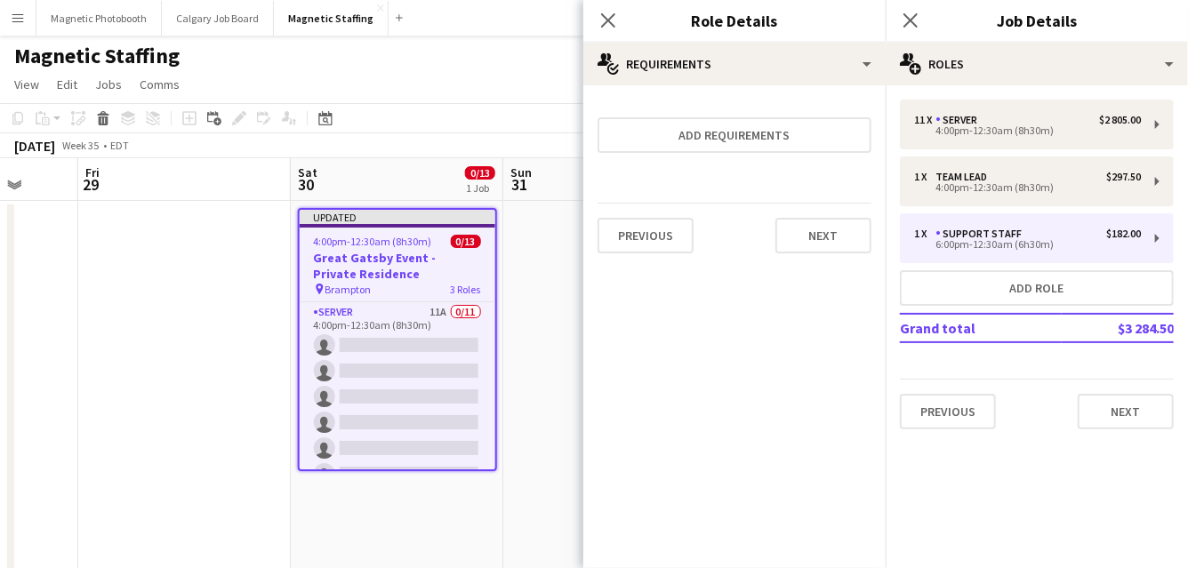
scroll to position [0, 0]
click at [823, 261] on div "Previous Next" at bounding box center [735, 235] width 274 height 65
click at [831, 236] on button "Next" at bounding box center [823, 236] width 96 height 36
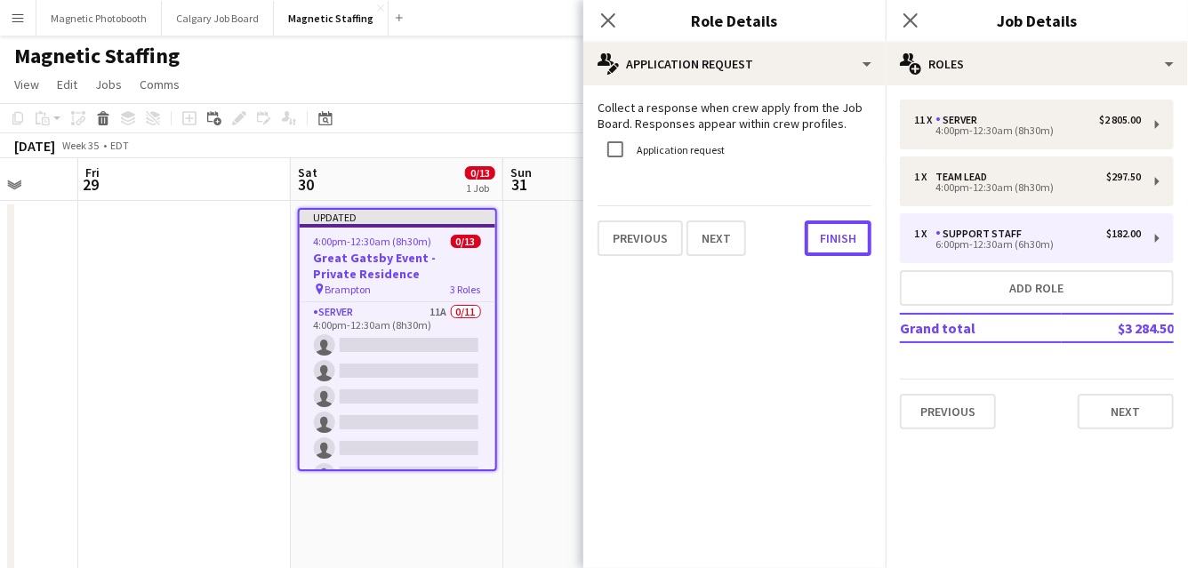
click at [831, 236] on button "Finish" at bounding box center [838, 239] width 67 height 36
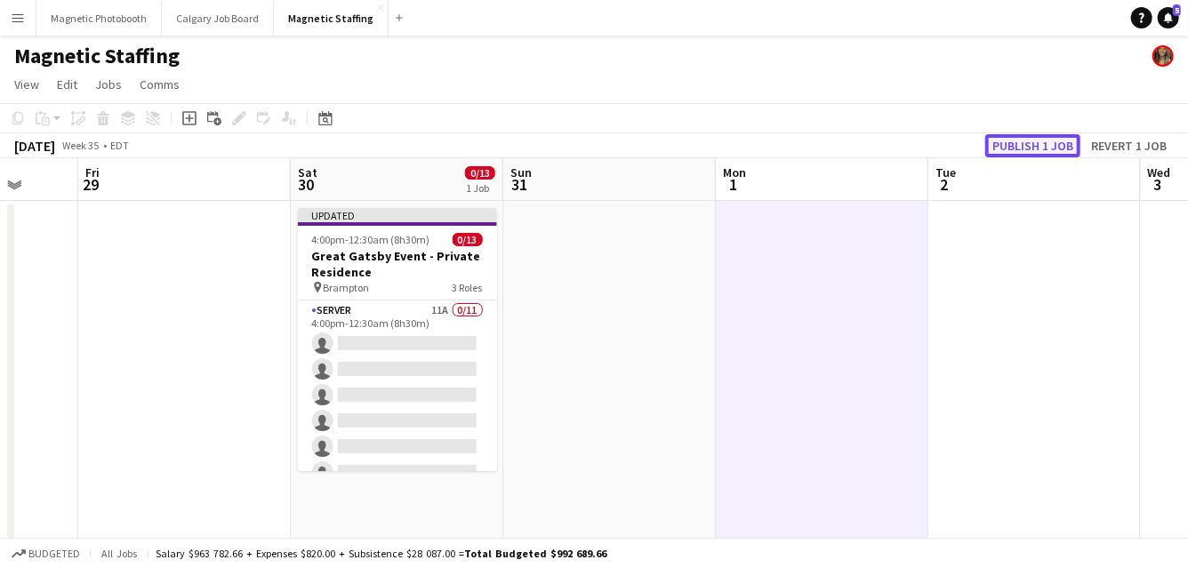
click at [1043, 138] on button "Publish 1 job" at bounding box center [1032, 145] width 95 height 23
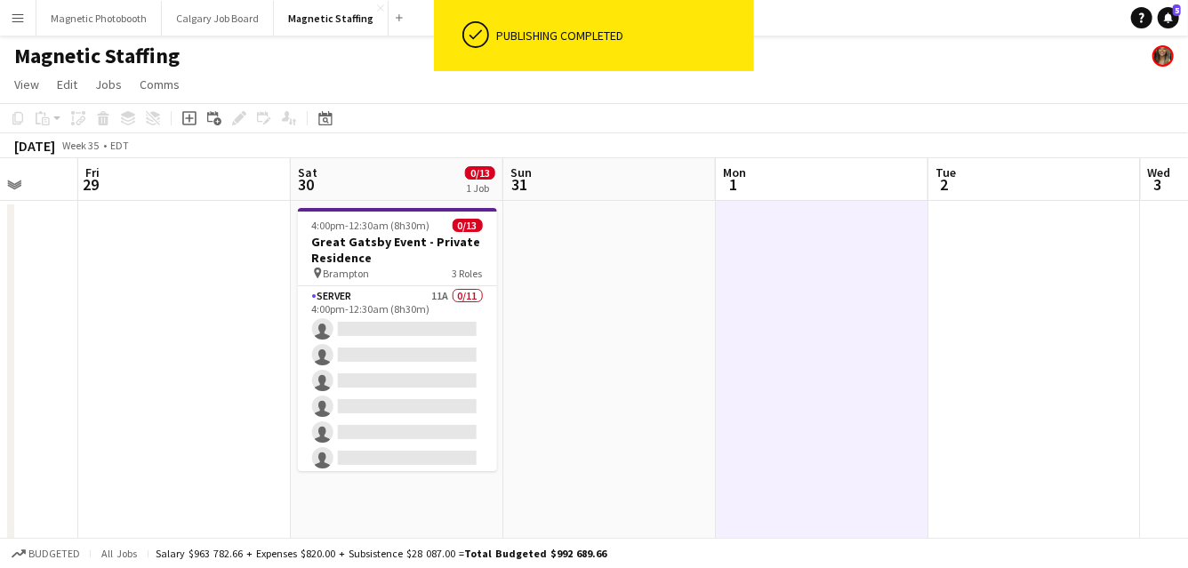
click at [399, 361] on app-card-role "Server 11A 0/11 4:00pm-12:30am (8h30m) single-neutral-actions single-neutral-ac…" at bounding box center [397, 445] width 199 height 318
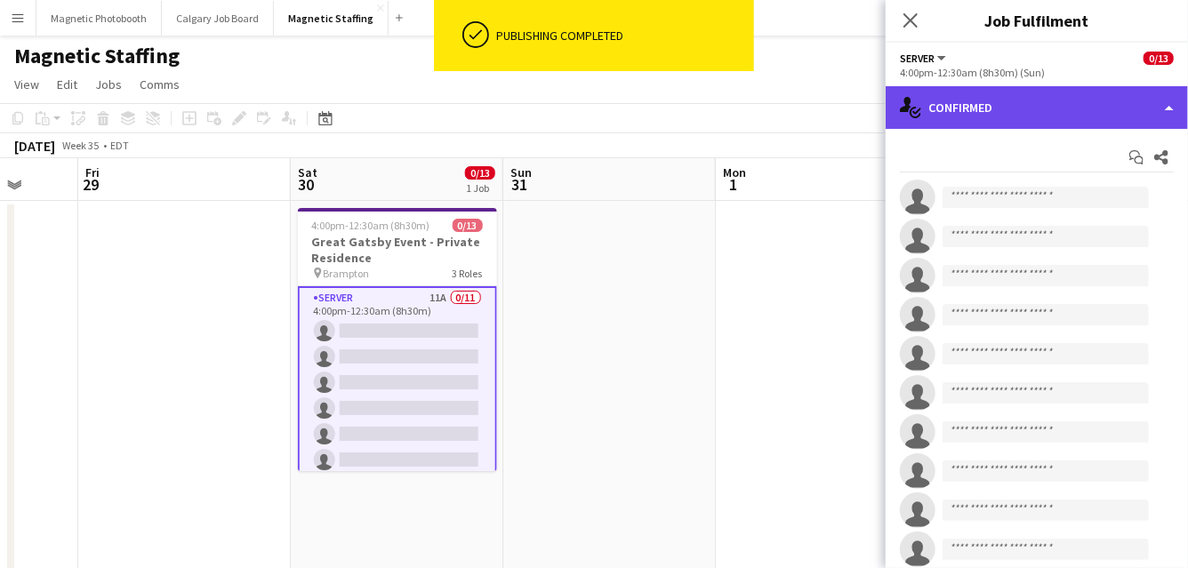
click at [964, 113] on div "single-neutral-actions-check-2 Confirmed" at bounding box center [1037, 107] width 302 height 43
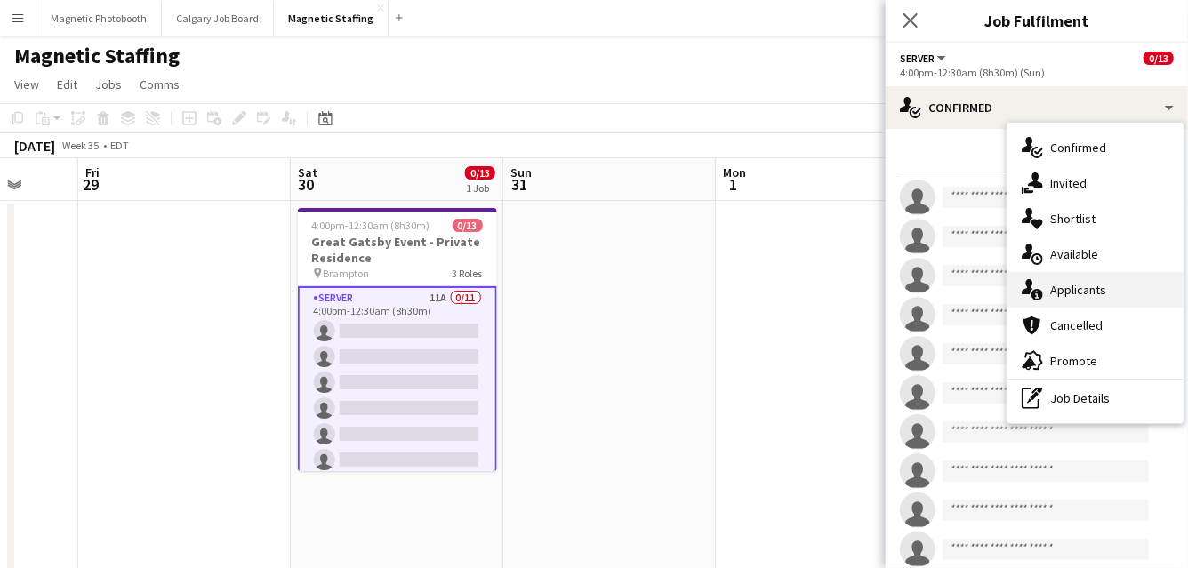
click at [1032, 293] on icon at bounding box center [1038, 295] width 12 height 12
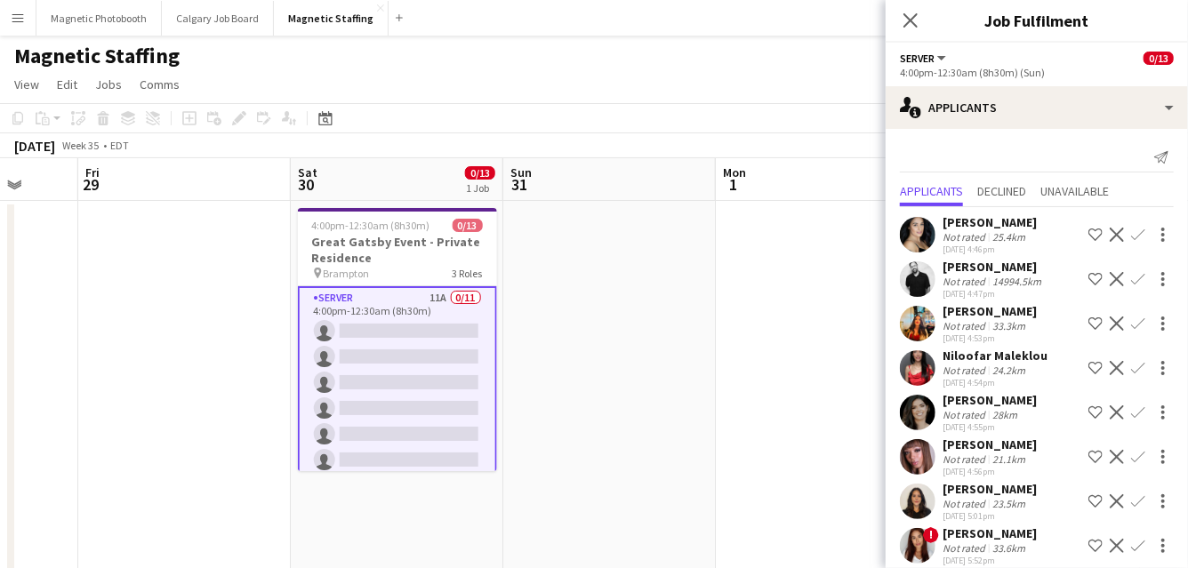
click at [1129, 241] on button "Confirm" at bounding box center [1138, 234] width 21 height 21
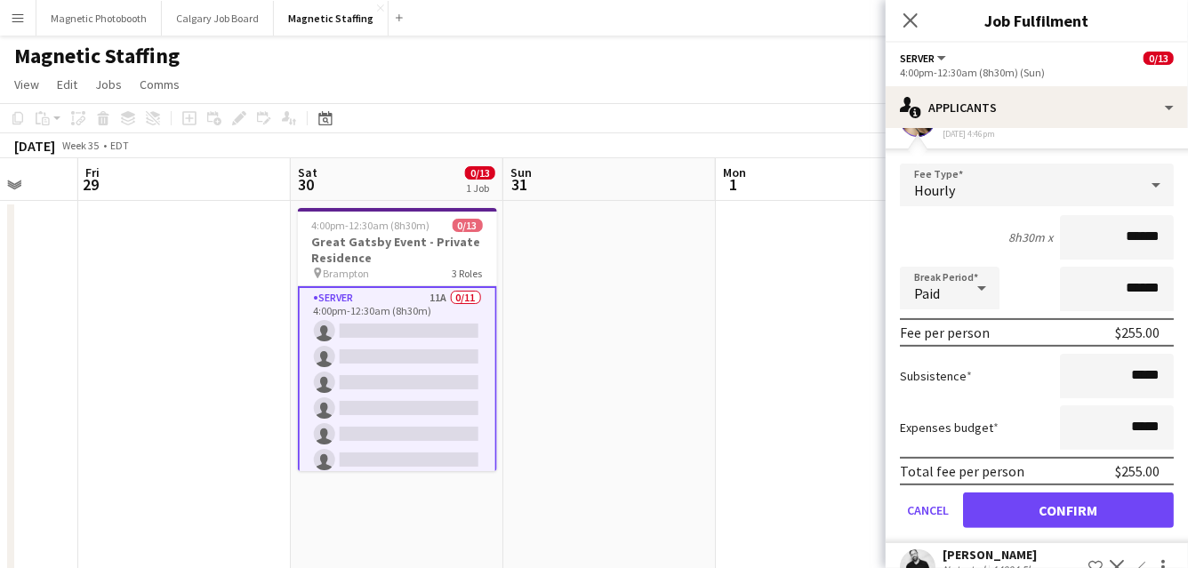
scroll to position [289, 0]
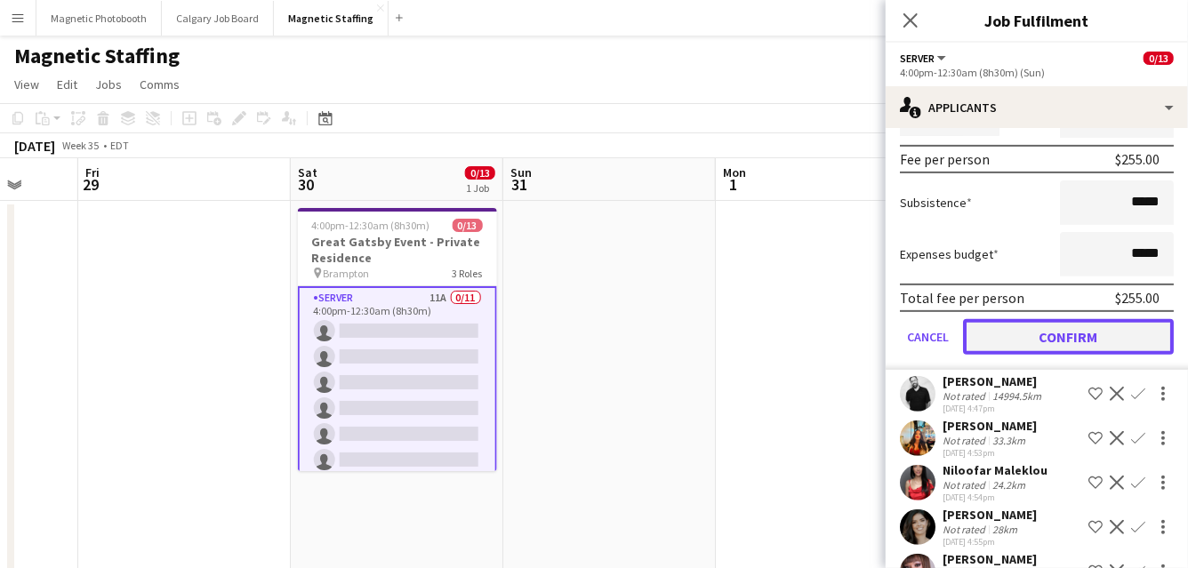
click at [1073, 341] on button "Confirm" at bounding box center [1068, 337] width 211 height 36
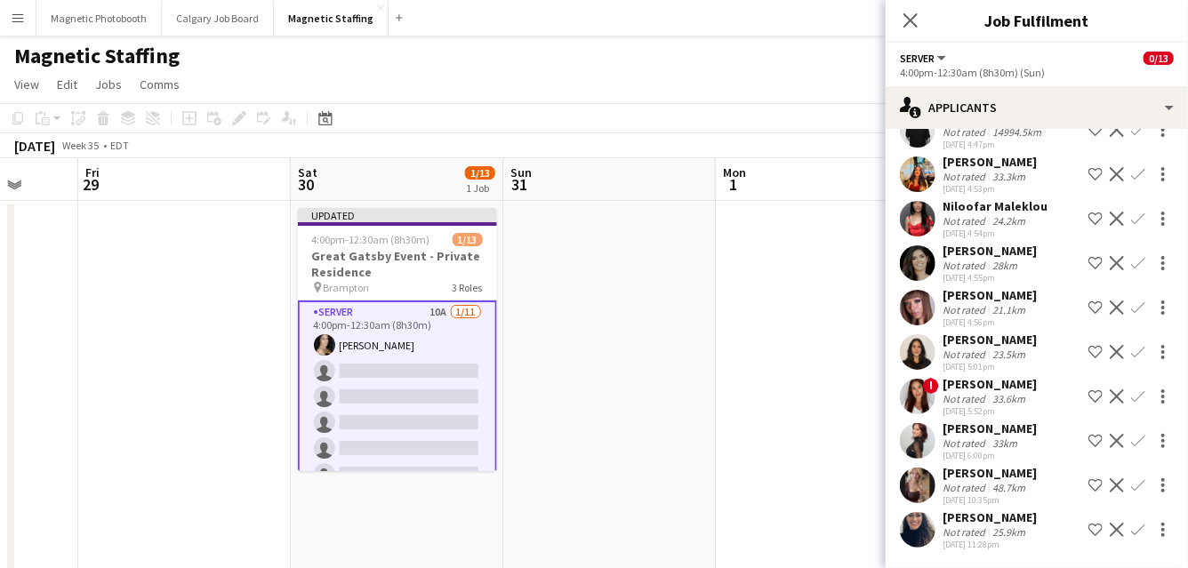
scroll to position [0, 0]
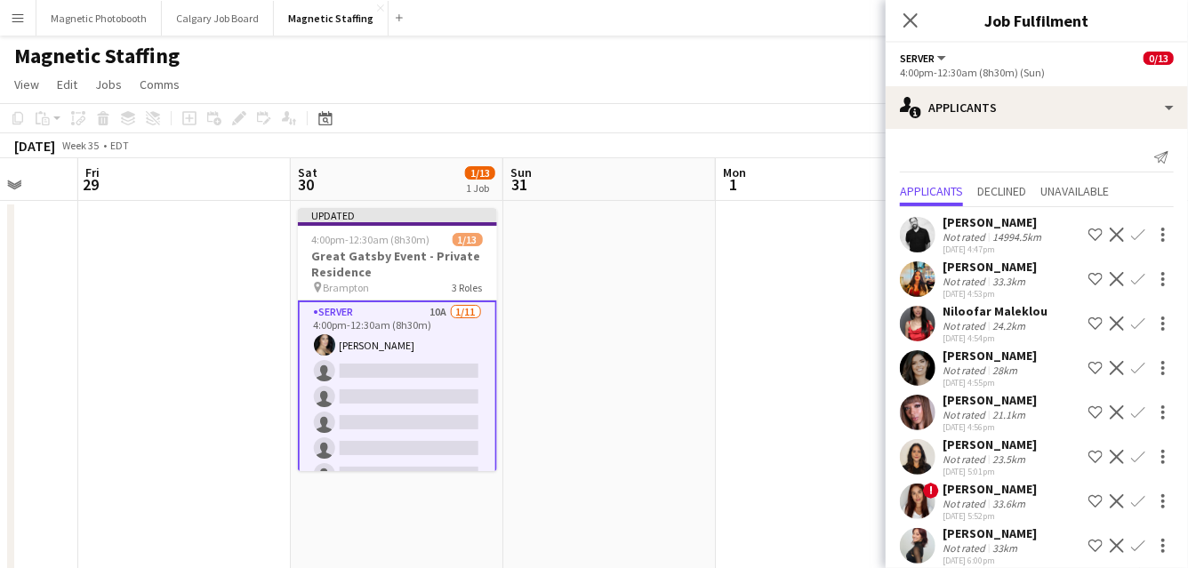
click at [1138, 236] on app-icon "Confirm" at bounding box center [1138, 235] width 14 height 14
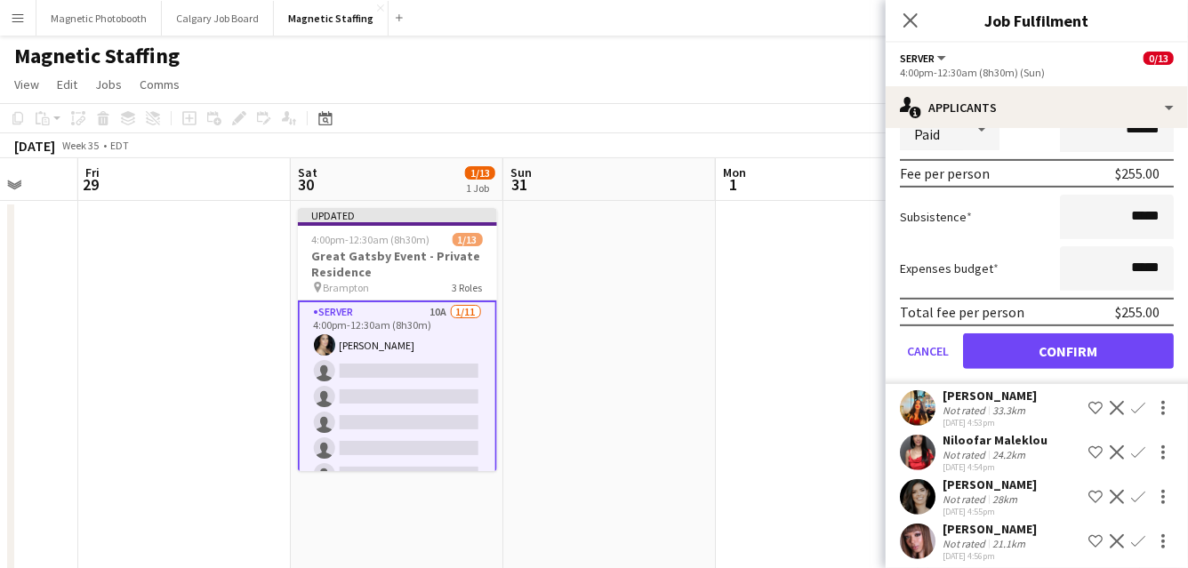
scroll to position [311, 0]
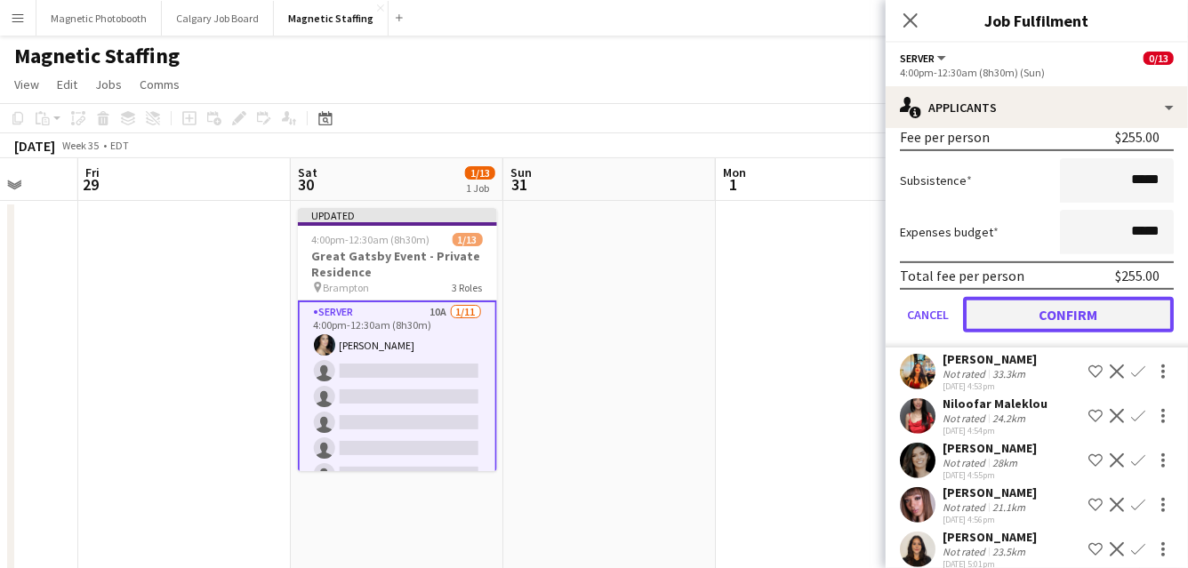
click at [1040, 312] on button "Confirm" at bounding box center [1068, 315] width 211 height 36
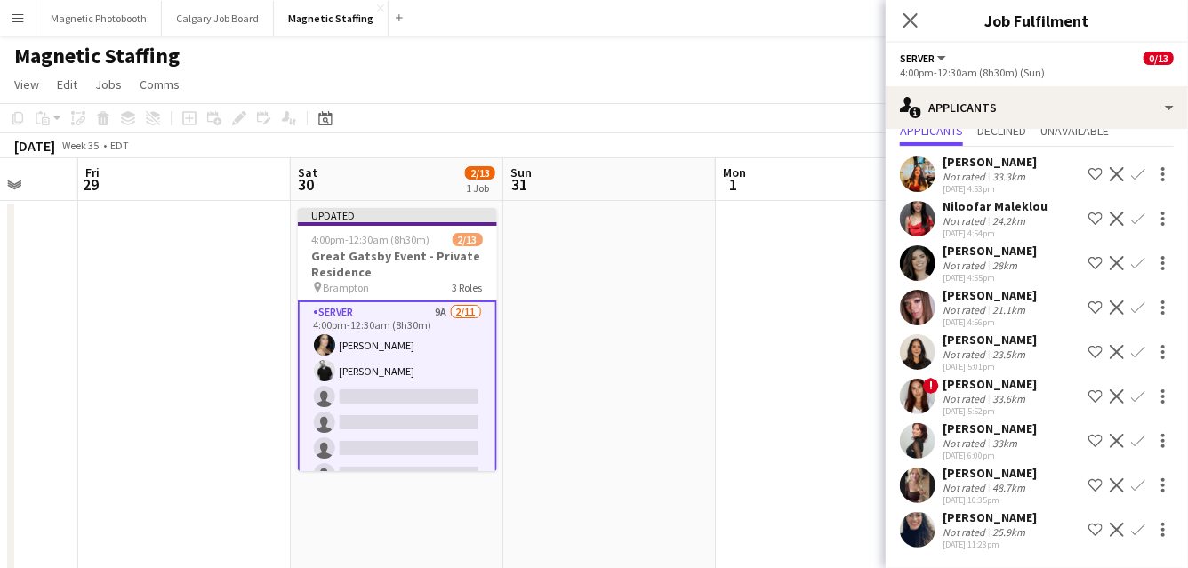
scroll to position [0, 0]
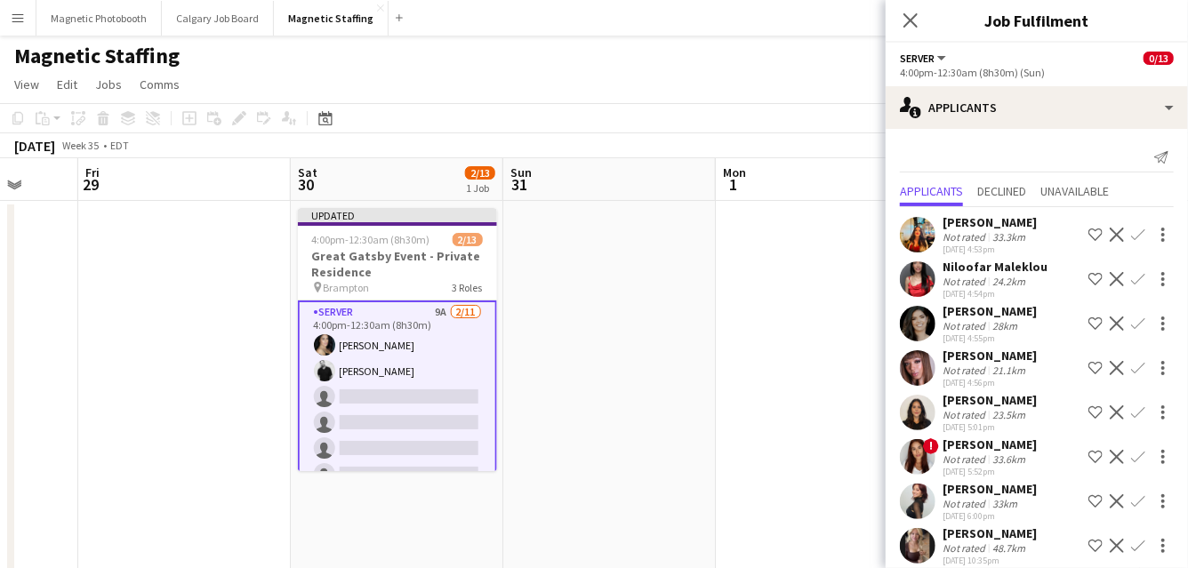
click at [1136, 324] on app-icon "Confirm" at bounding box center [1138, 324] width 14 height 14
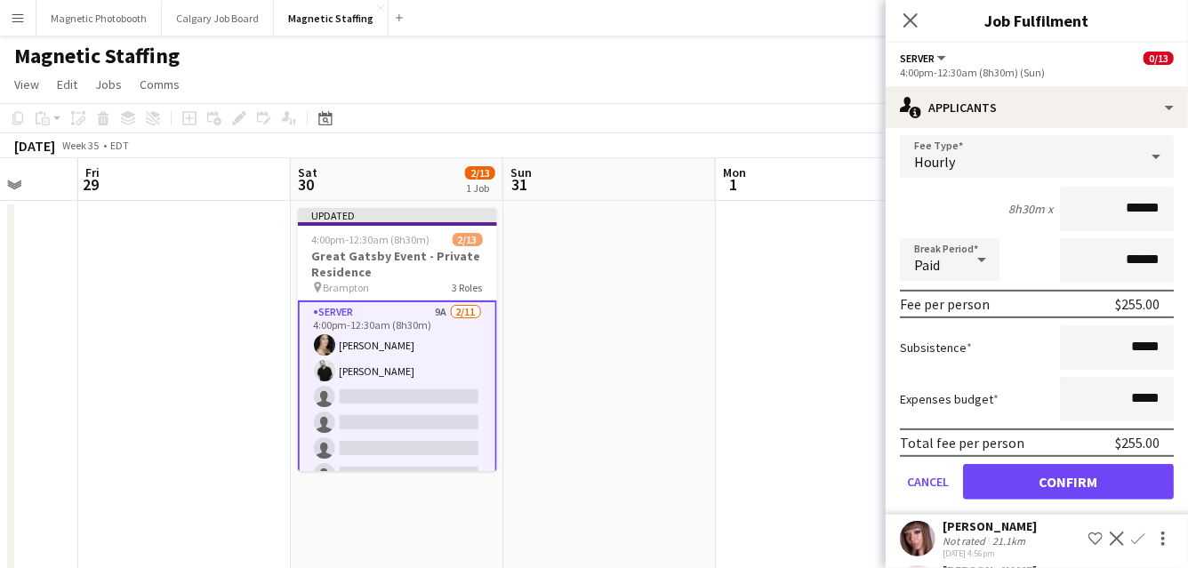
scroll to position [239, 0]
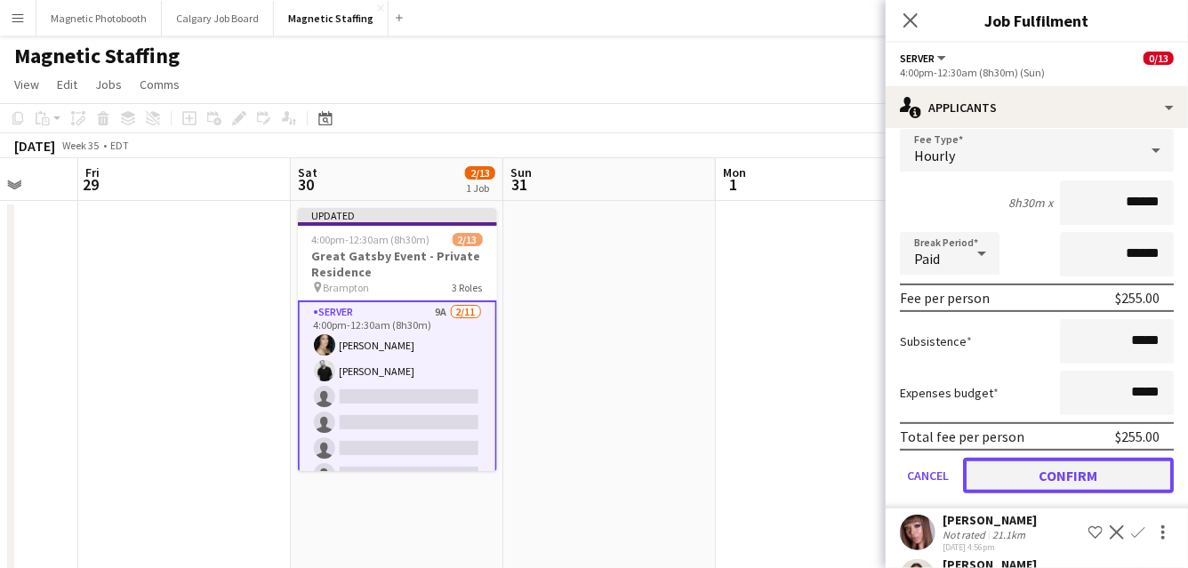
click at [1021, 478] on button "Confirm" at bounding box center [1068, 476] width 211 height 36
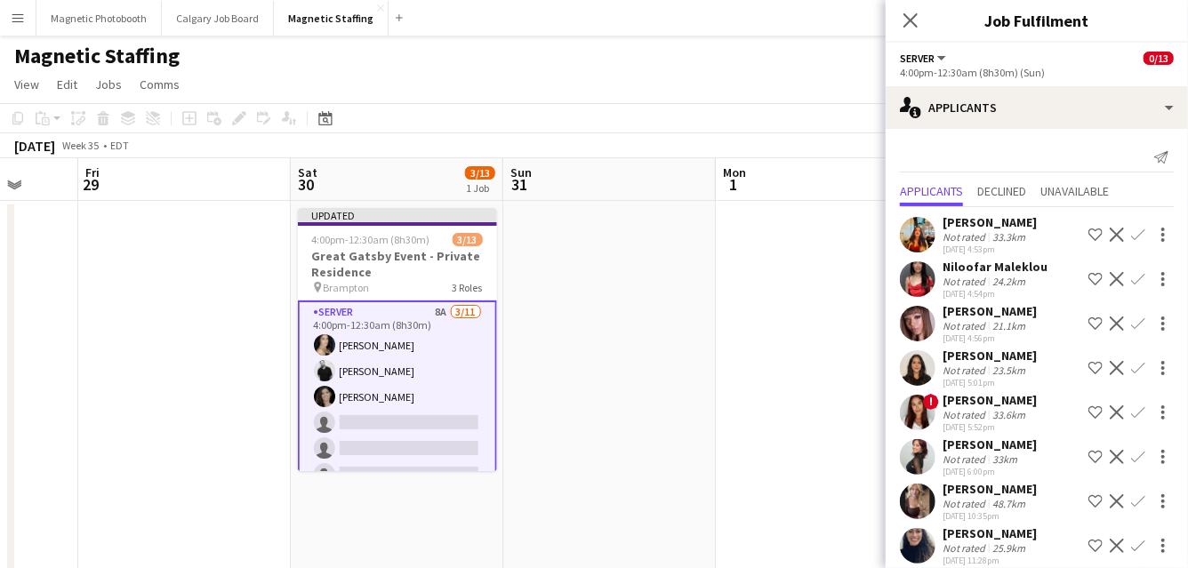
scroll to position [15, 0]
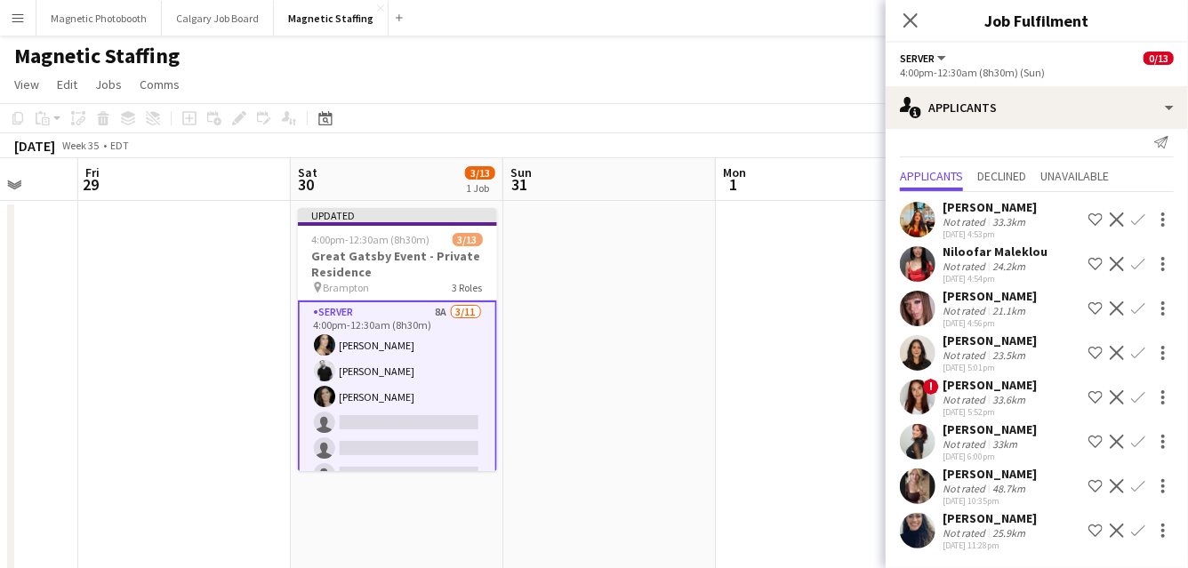
click at [1136, 444] on app-icon "Confirm" at bounding box center [1138, 442] width 14 height 14
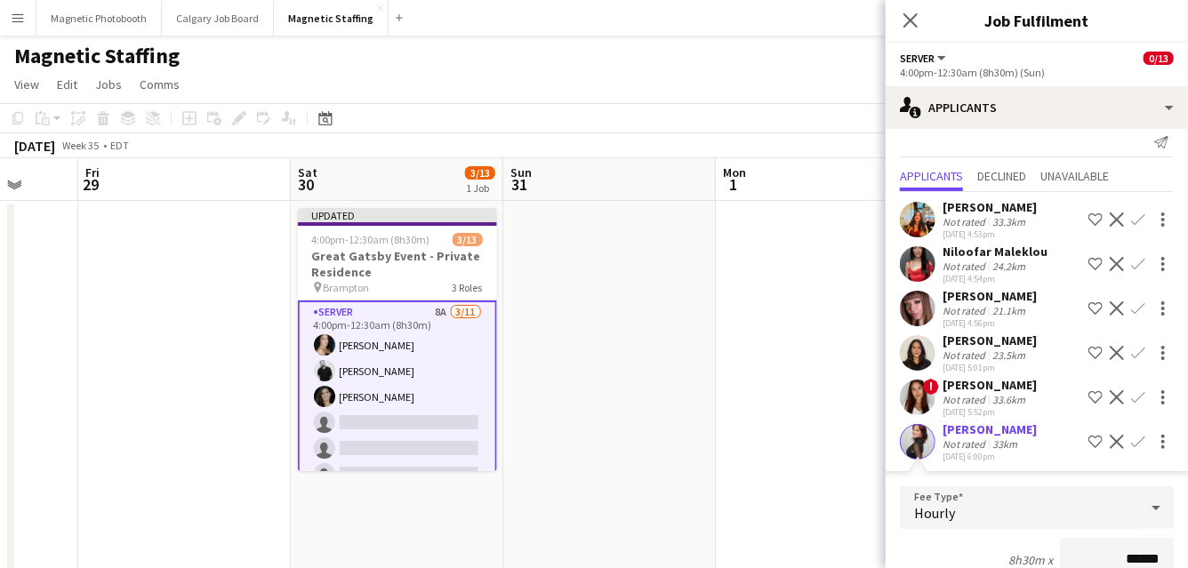
scroll to position [28, 0]
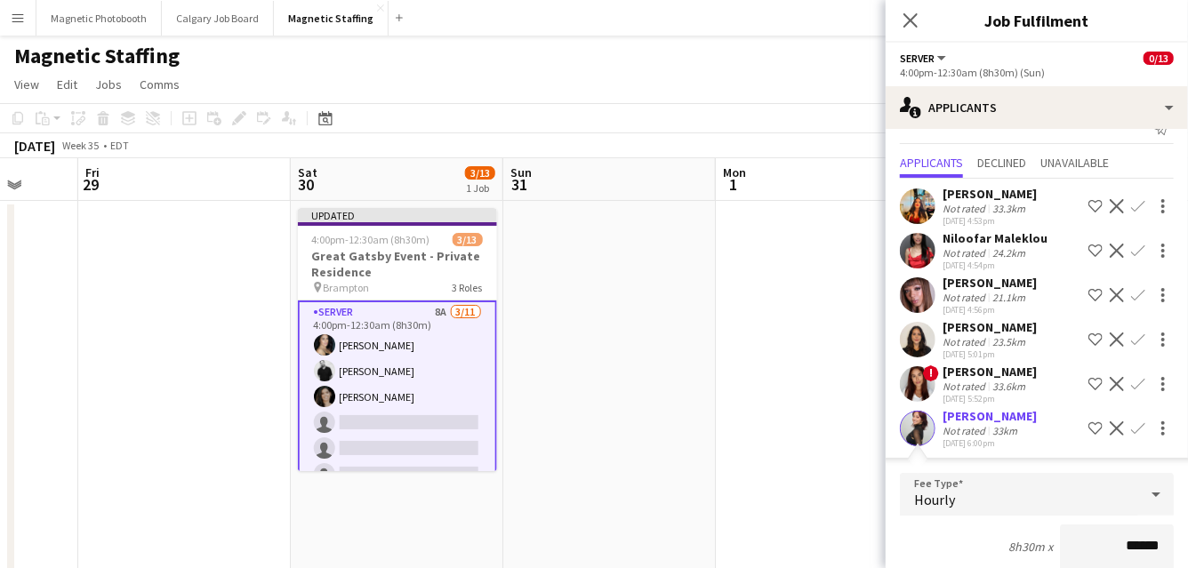
click at [1136, 381] on app-icon "Confirm" at bounding box center [1138, 384] width 14 height 14
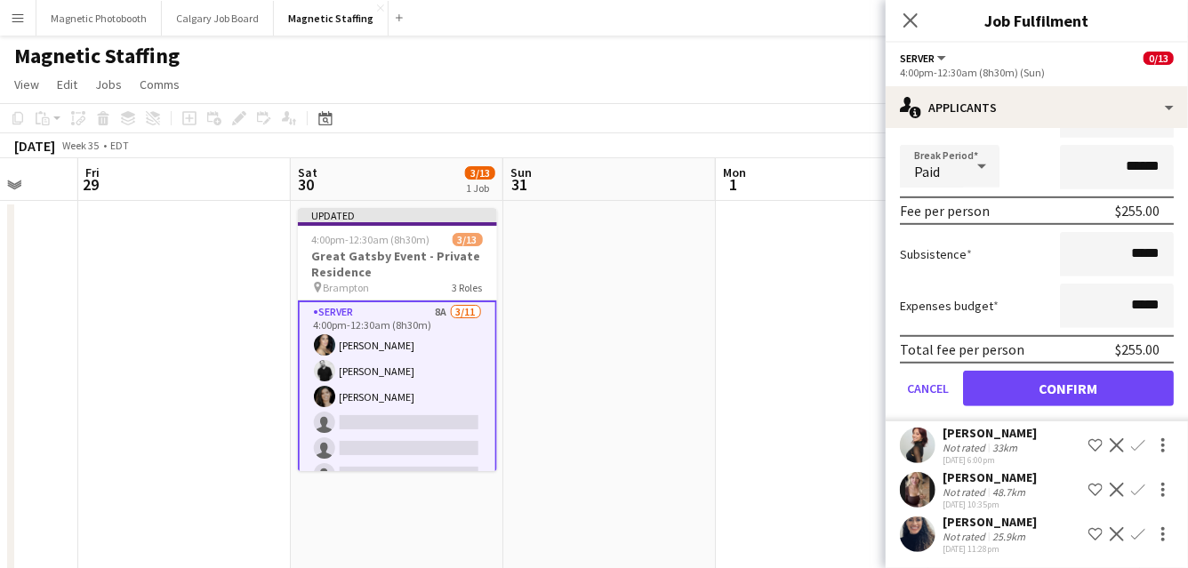
scroll to position [417, 0]
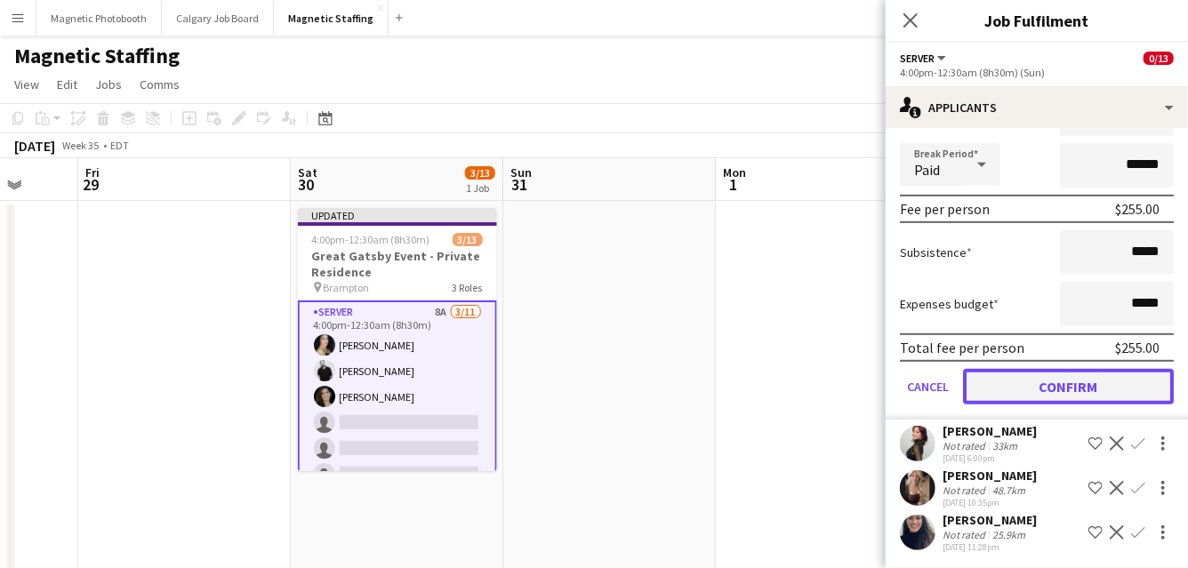
click at [1086, 399] on button "Confirm" at bounding box center [1068, 387] width 211 height 36
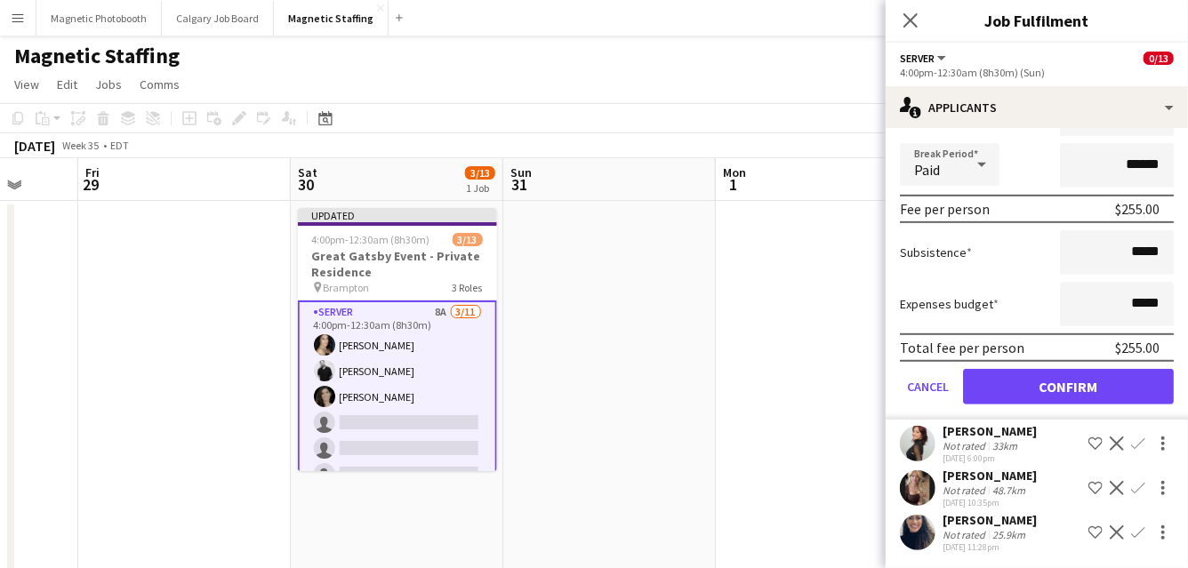
scroll to position [0, 0]
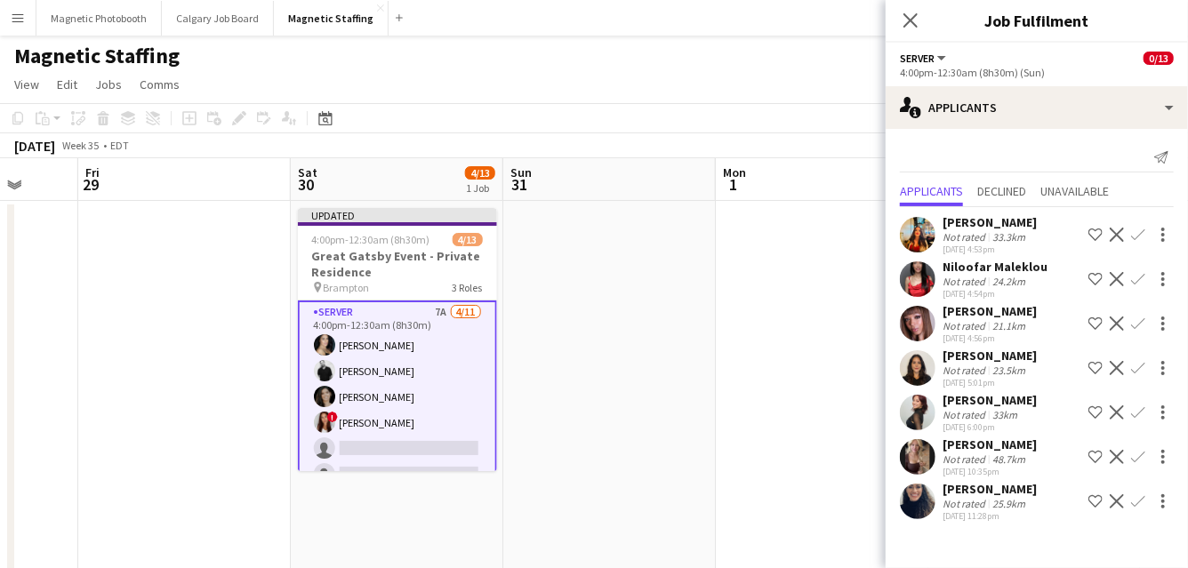
click at [1135, 370] on app-icon "Confirm" at bounding box center [1138, 368] width 14 height 14
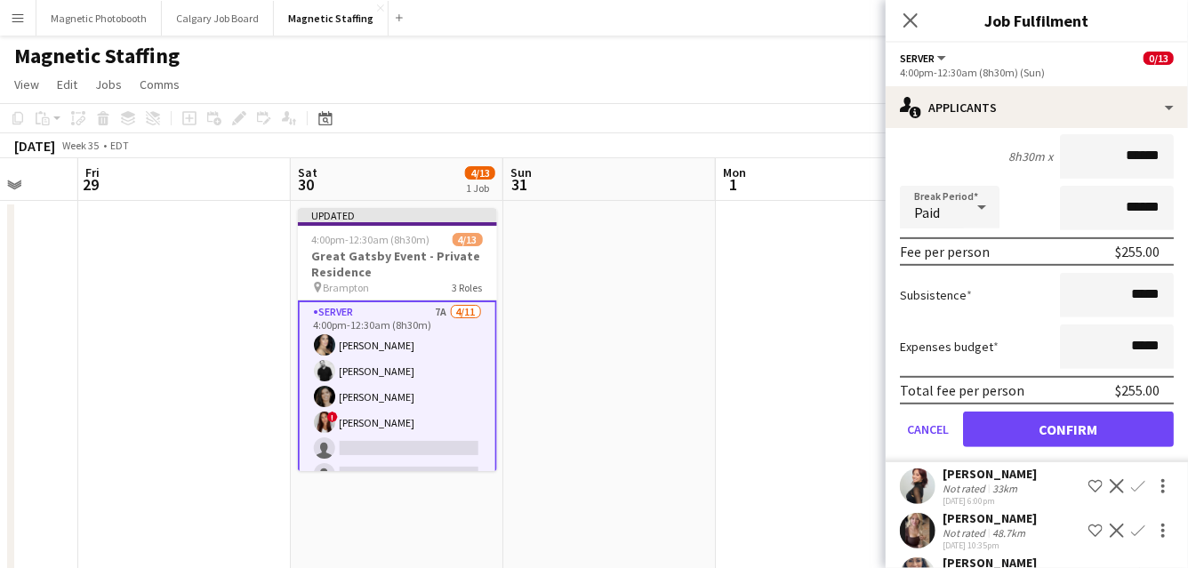
scroll to position [373, 0]
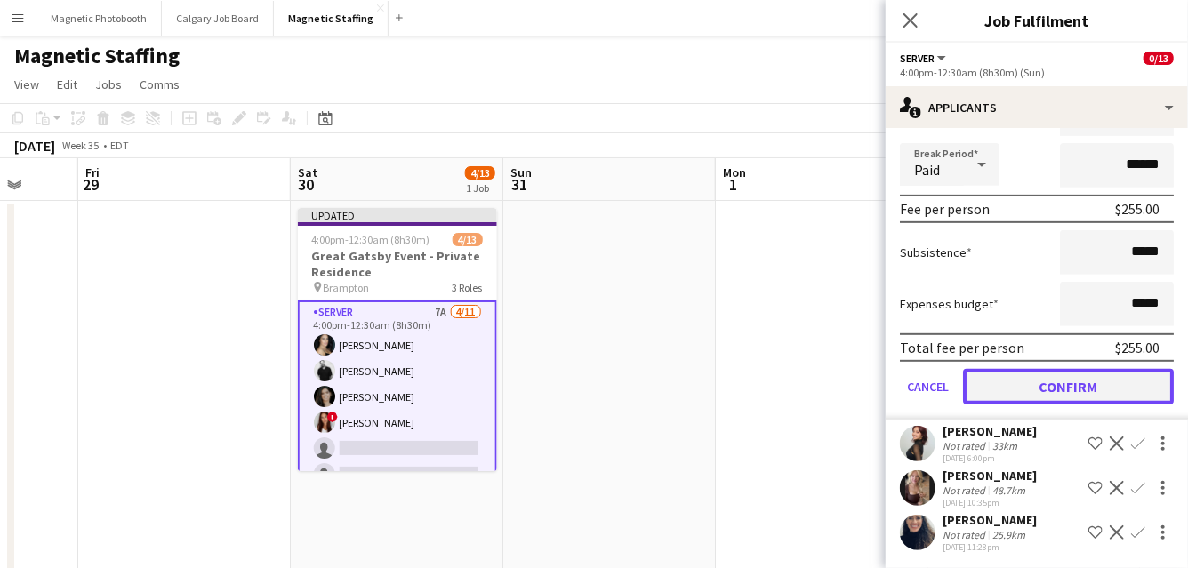
click at [1093, 387] on button "Confirm" at bounding box center [1068, 387] width 211 height 36
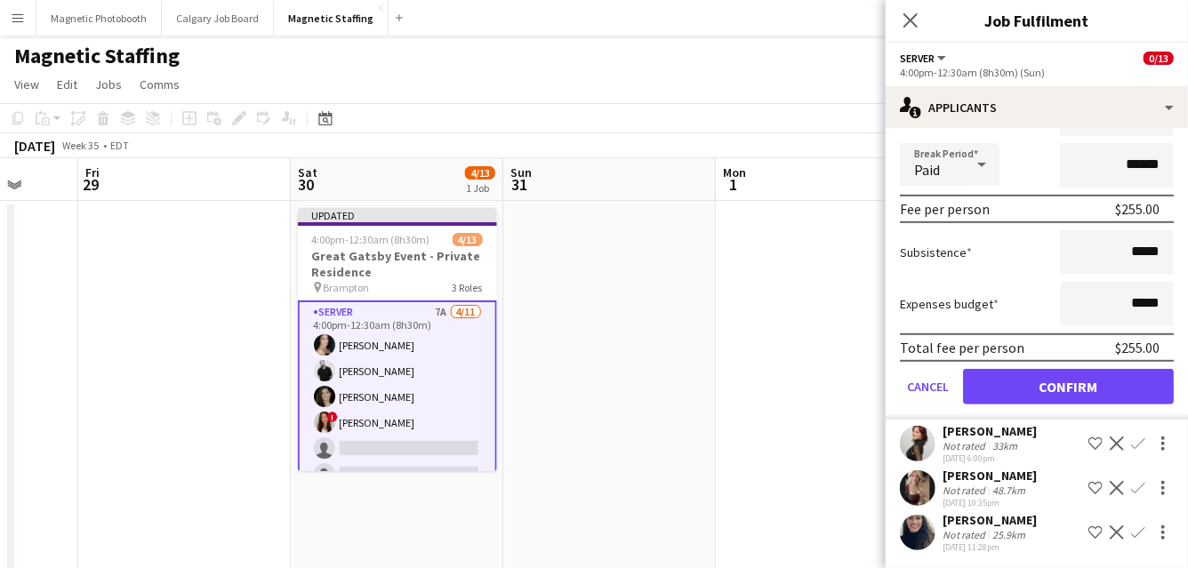
scroll to position [0, 0]
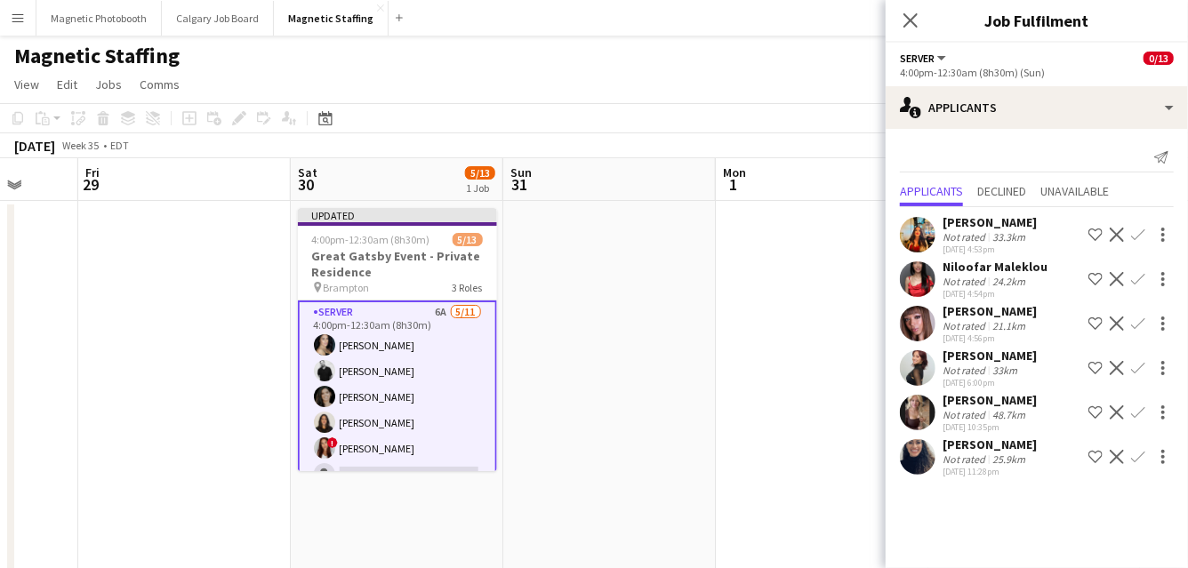
click at [1141, 458] on app-icon "Confirm" at bounding box center [1138, 457] width 14 height 14
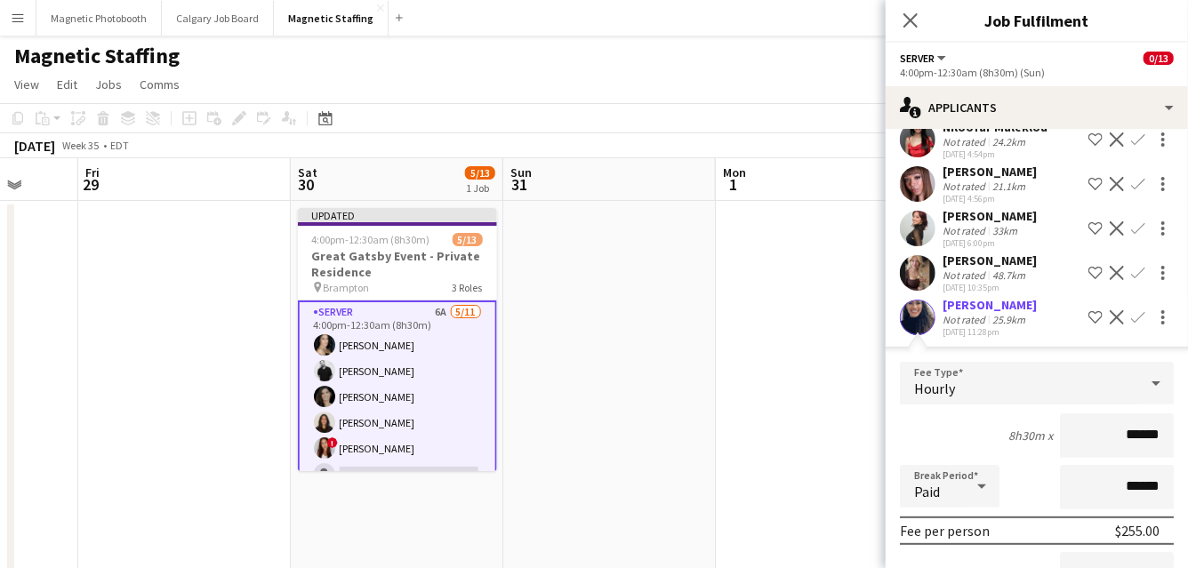
scroll to position [328, 0]
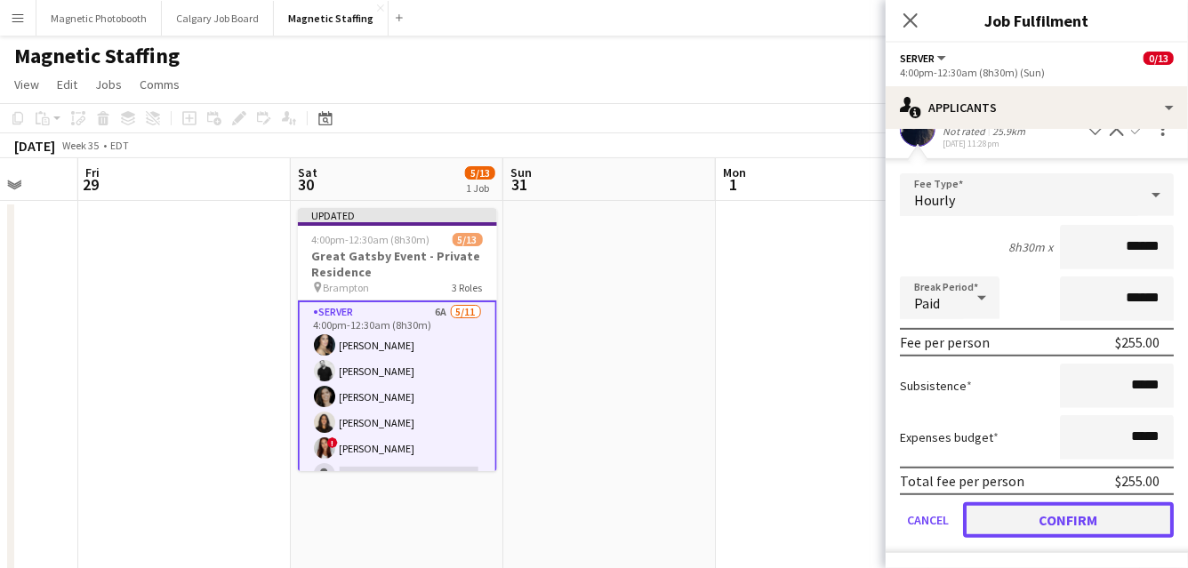
click at [1082, 522] on button "Confirm" at bounding box center [1068, 520] width 211 height 36
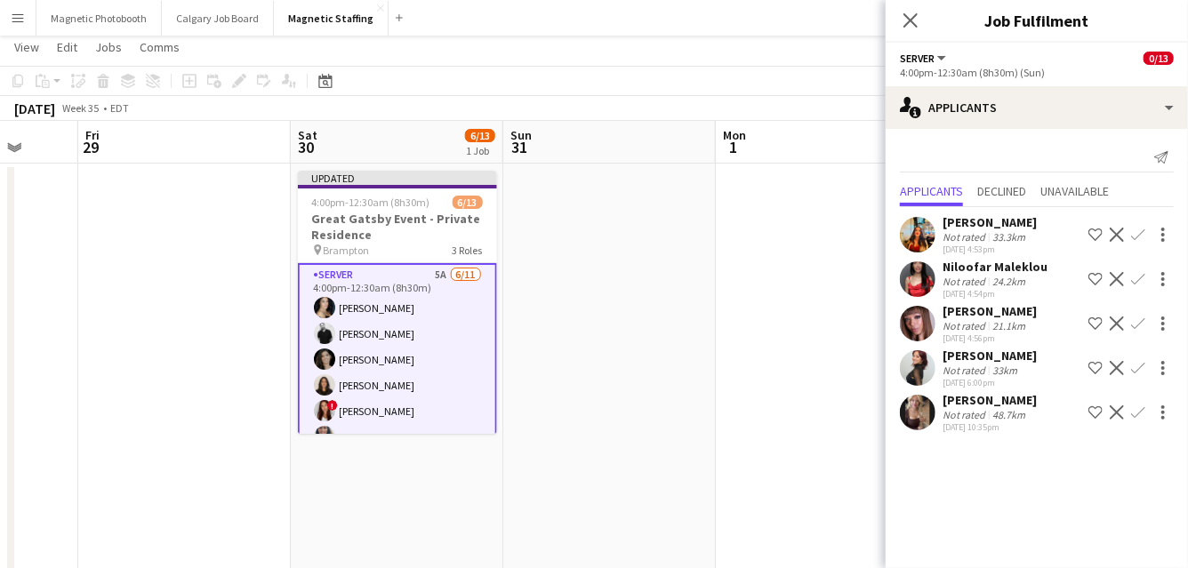
scroll to position [36, 0]
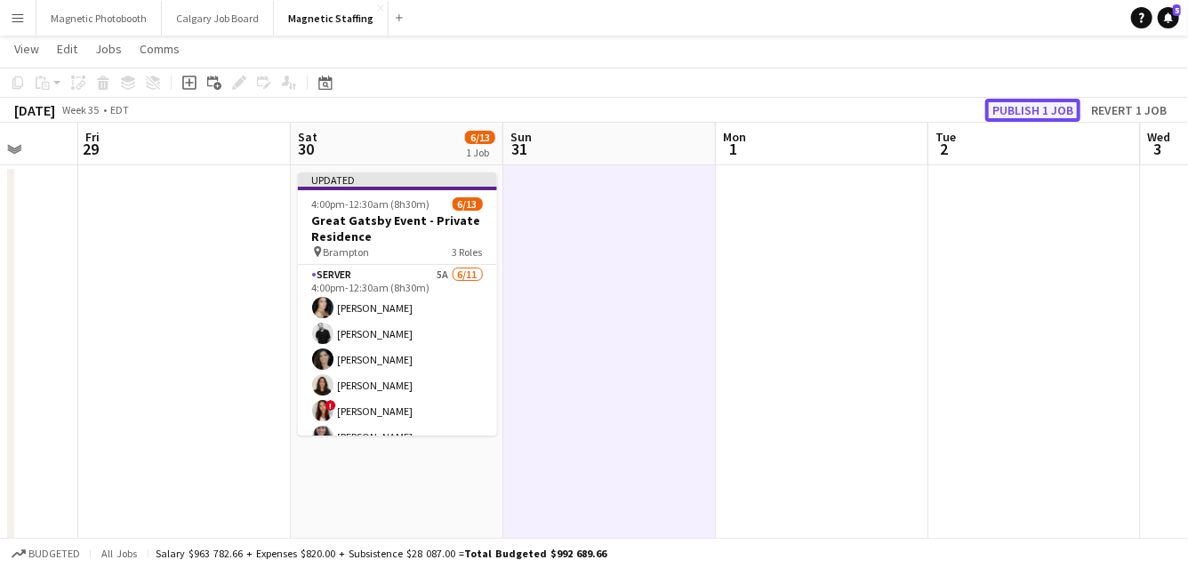
click at [1023, 112] on button "Publish 1 job" at bounding box center [1032, 110] width 95 height 23
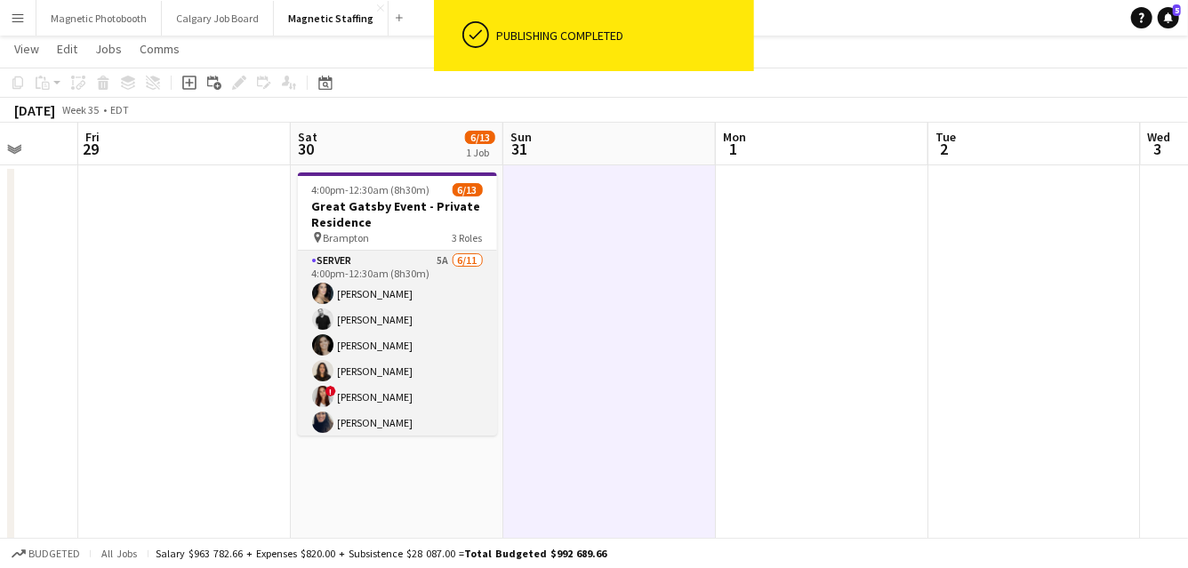
click at [395, 325] on app-card-role "Server 5A [DATE] 4:00pm-12:30am (8h30m) [PERSON_NAME] [PERSON_NAME] [PERSON_NAM…" at bounding box center [397, 410] width 199 height 318
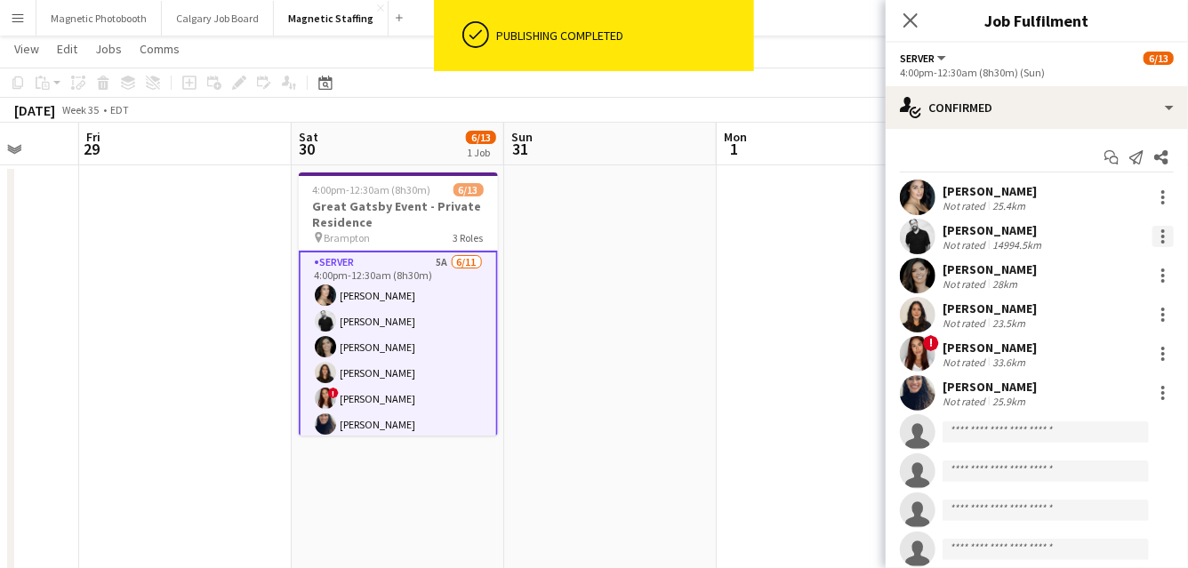
click at [1162, 234] on div at bounding box center [1162, 236] width 21 height 21
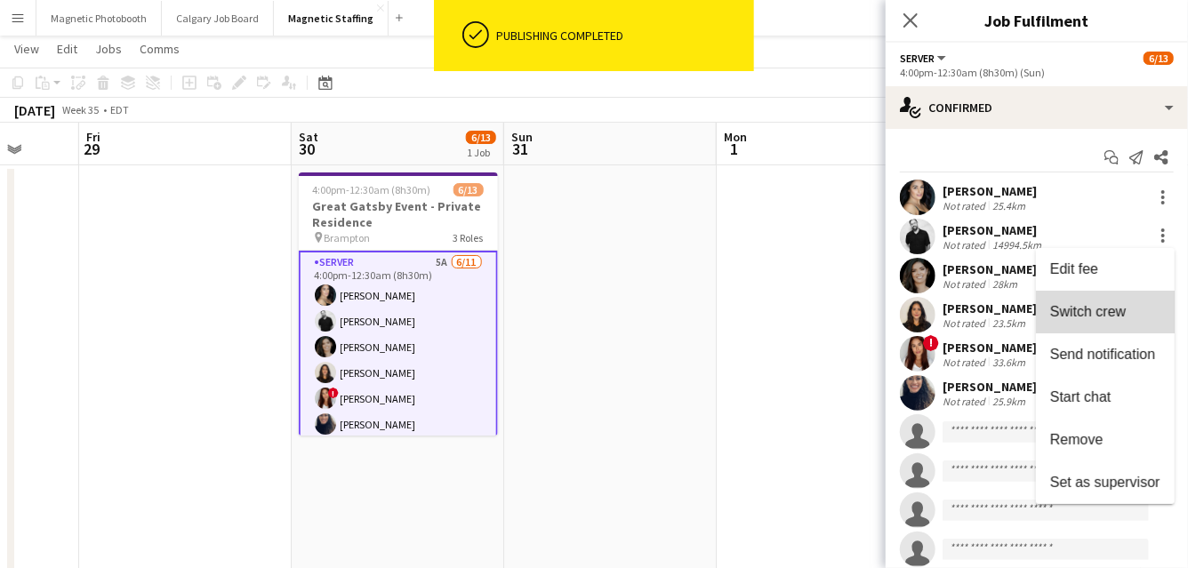
click at [1111, 309] on span "Switch crew" at bounding box center [1088, 311] width 76 height 15
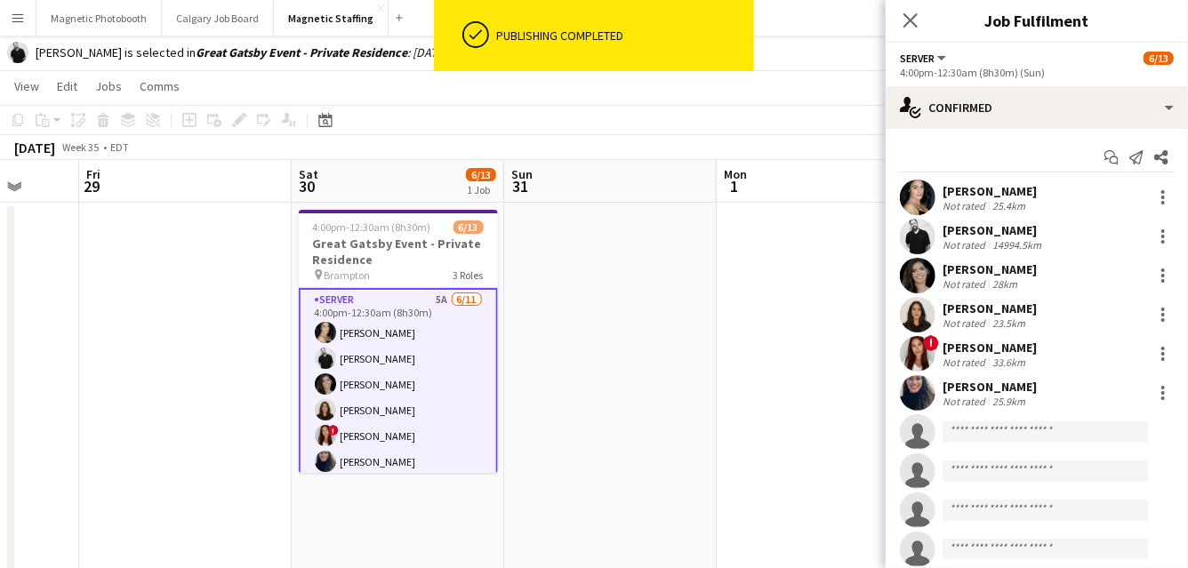
scroll to position [257, 0]
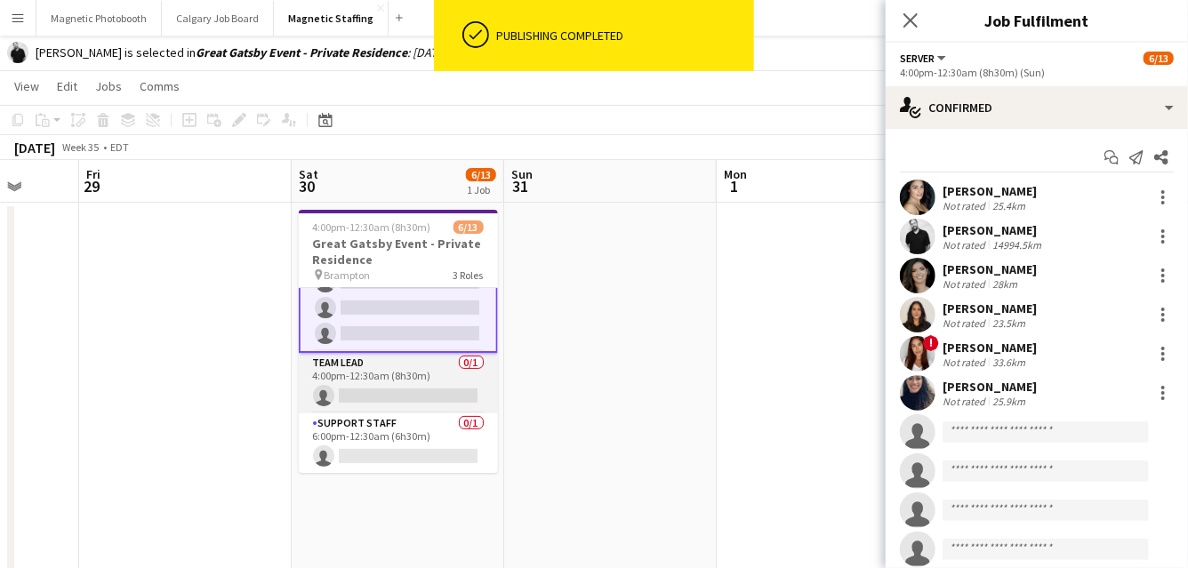
click at [397, 374] on app-card-role "Team Lead 0/1 4:00pm-12:30am (8h30m) single-neutral-actions" at bounding box center [398, 383] width 199 height 60
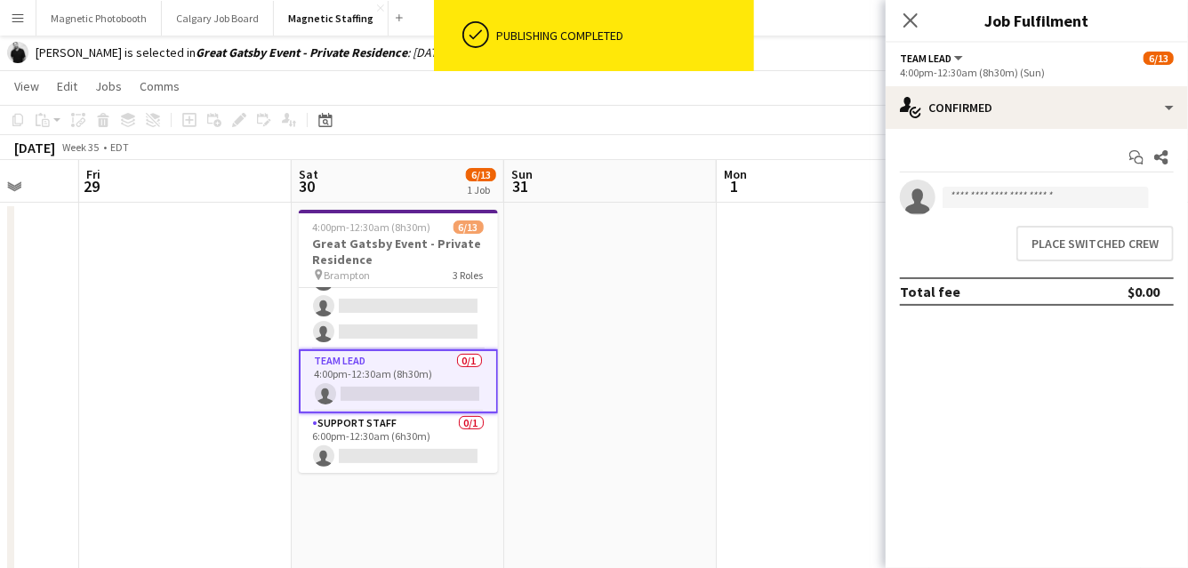
scroll to position [255, 0]
click at [1037, 245] on button "Place switched crew" at bounding box center [1094, 244] width 157 height 36
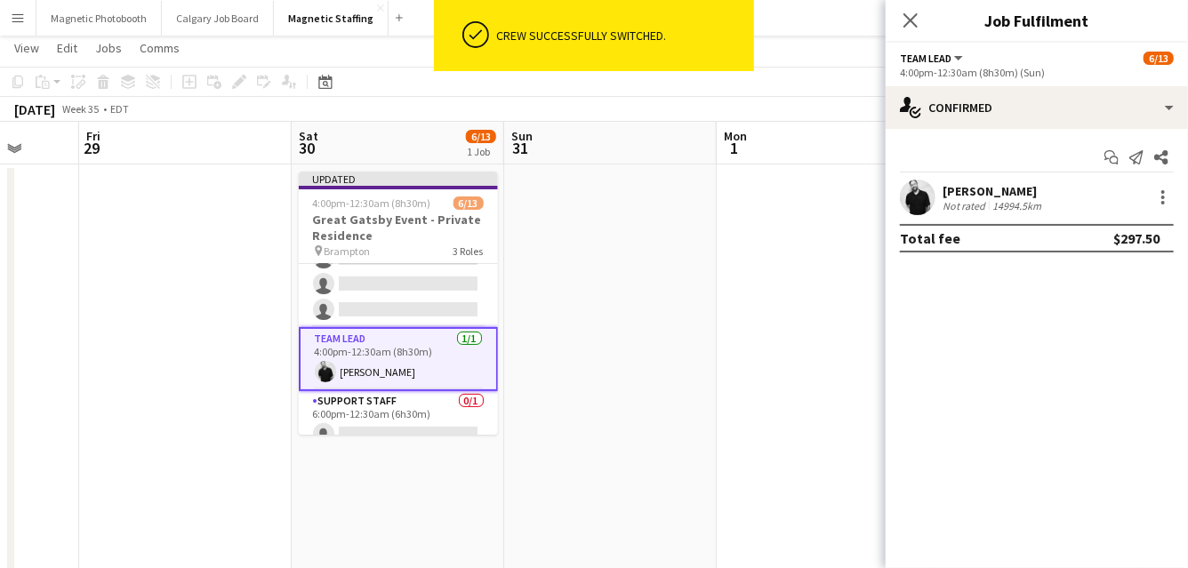
scroll to position [36, 0]
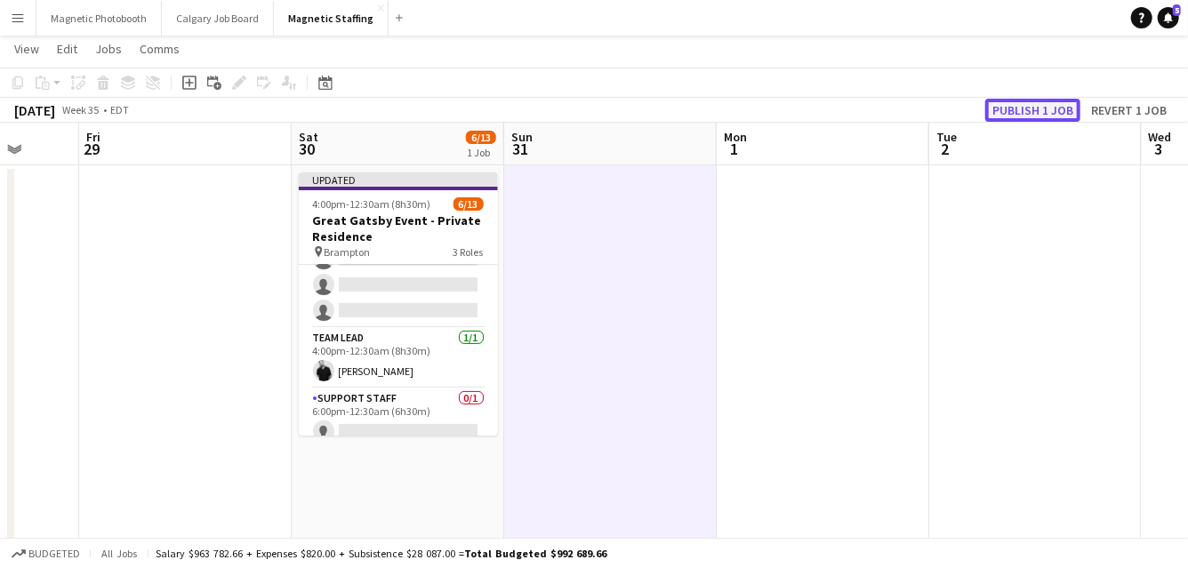
click at [1040, 114] on button "Publish 1 job" at bounding box center [1032, 110] width 95 height 23
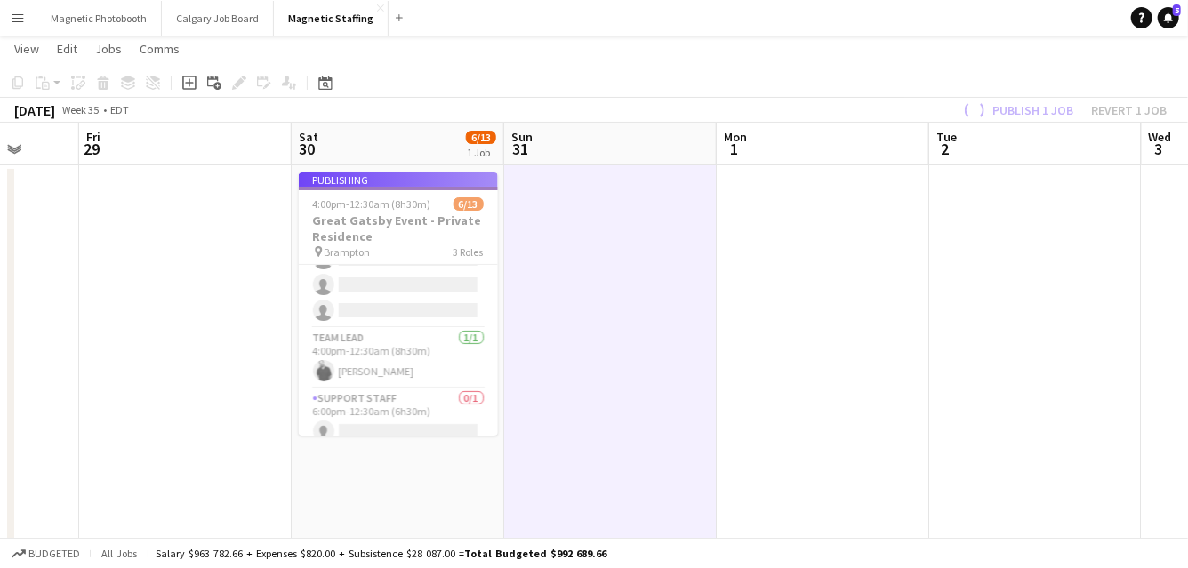
scroll to position [0, 0]
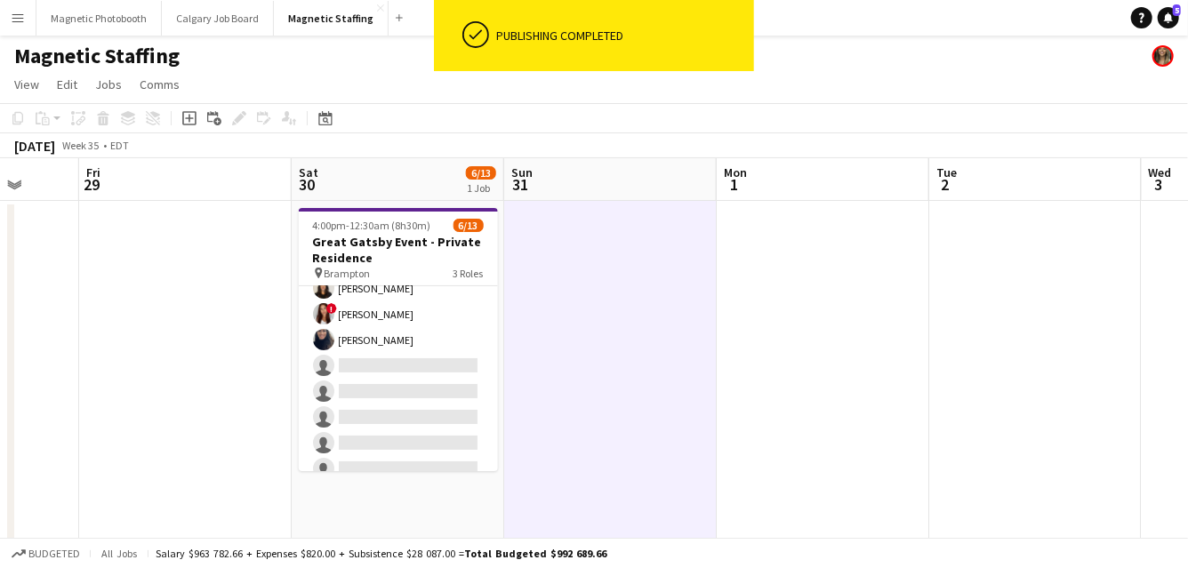
click at [409, 419] on app-card-role "Server 5A [DATE] 4:00pm-12:30am (8h30m) [PERSON_NAME] [PERSON_NAME] [PERSON_NAM…" at bounding box center [398, 353] width 199 height 318
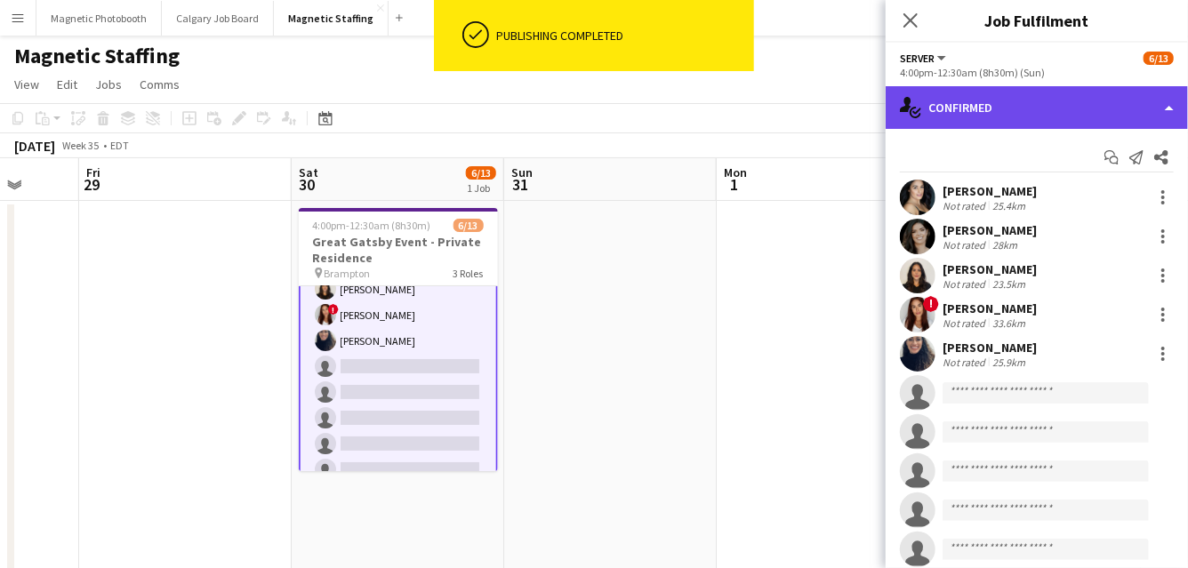
click at [983, 115] on div "single-neutral-actions-check-2 Confirmed" at bounding box center [1037, 107] width 302 height 43
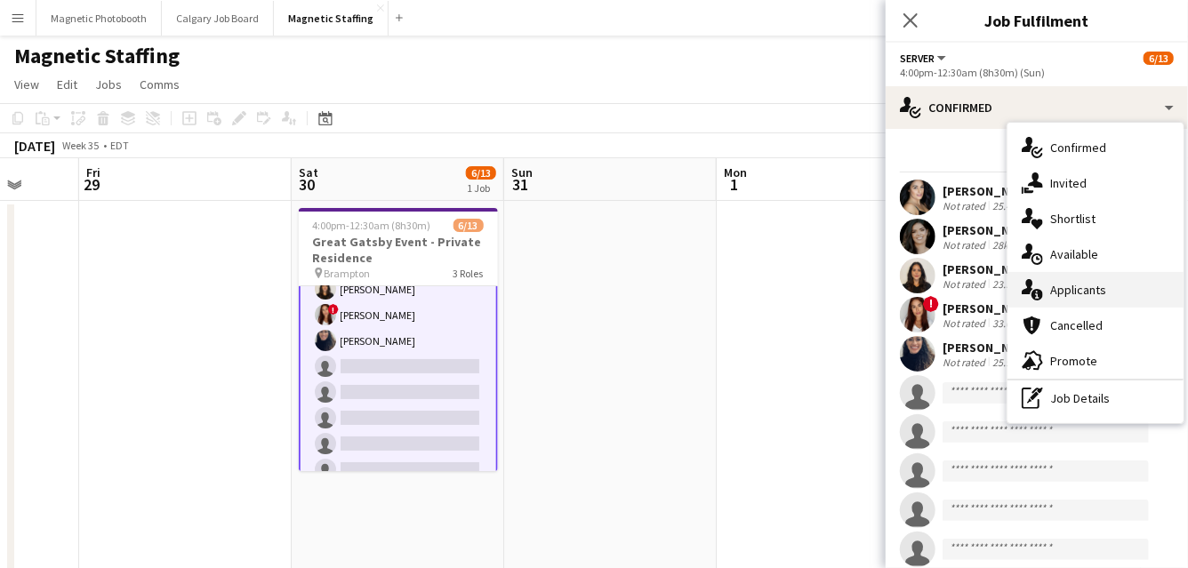
click at [1082, 290] on div "single-neutral-actions-information Applicants" at bounding box center [1096, 290] width 176 height 36
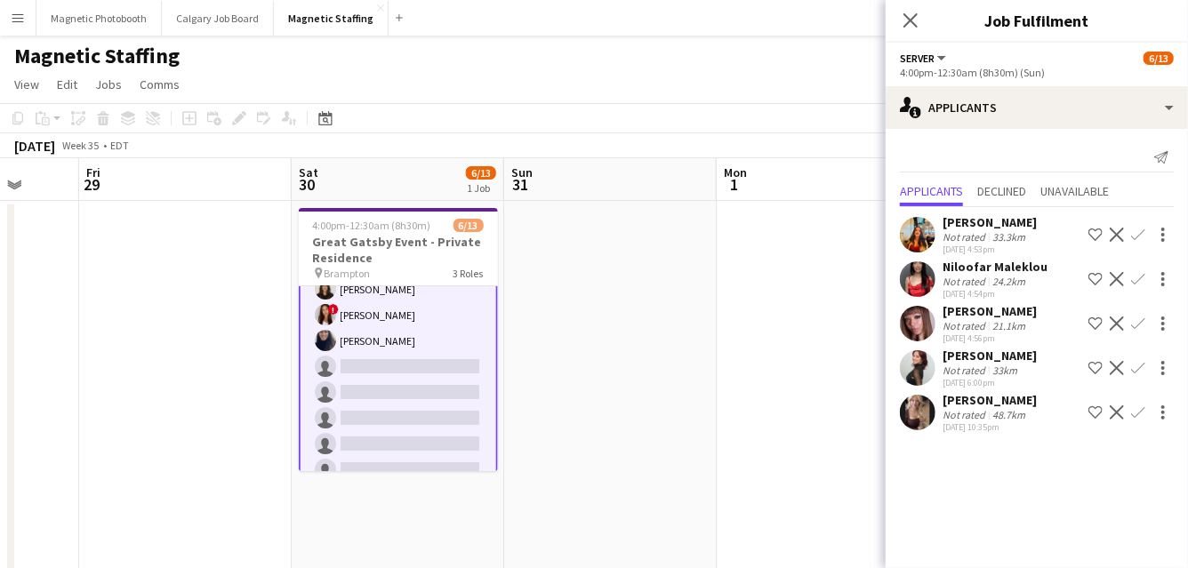
click at [924, 281] on app-user-avatar at bounding box center [918, 279] width 36 height 36
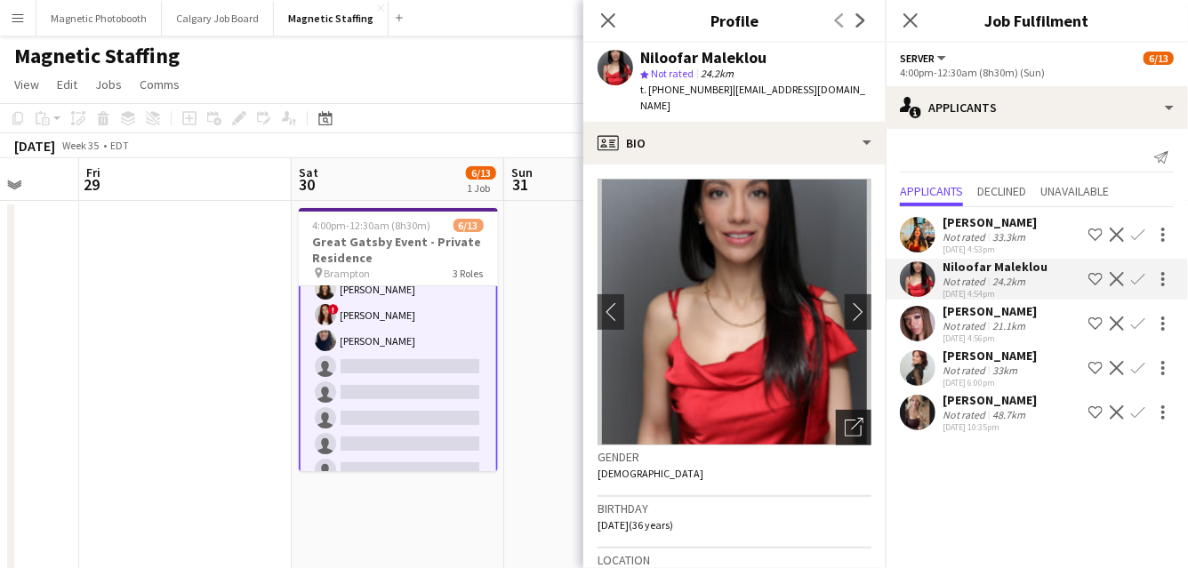
click at [849, 418] on icon "Open photos pop-in" at bounding box center [854, 427] width 19 height 19
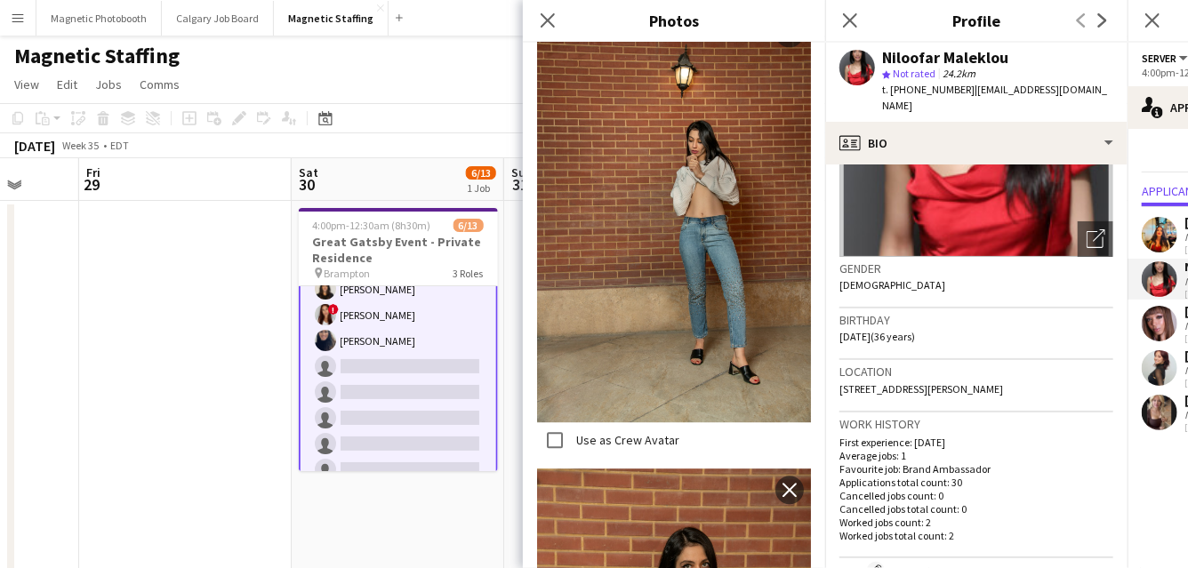
scroll to position [425, 0]
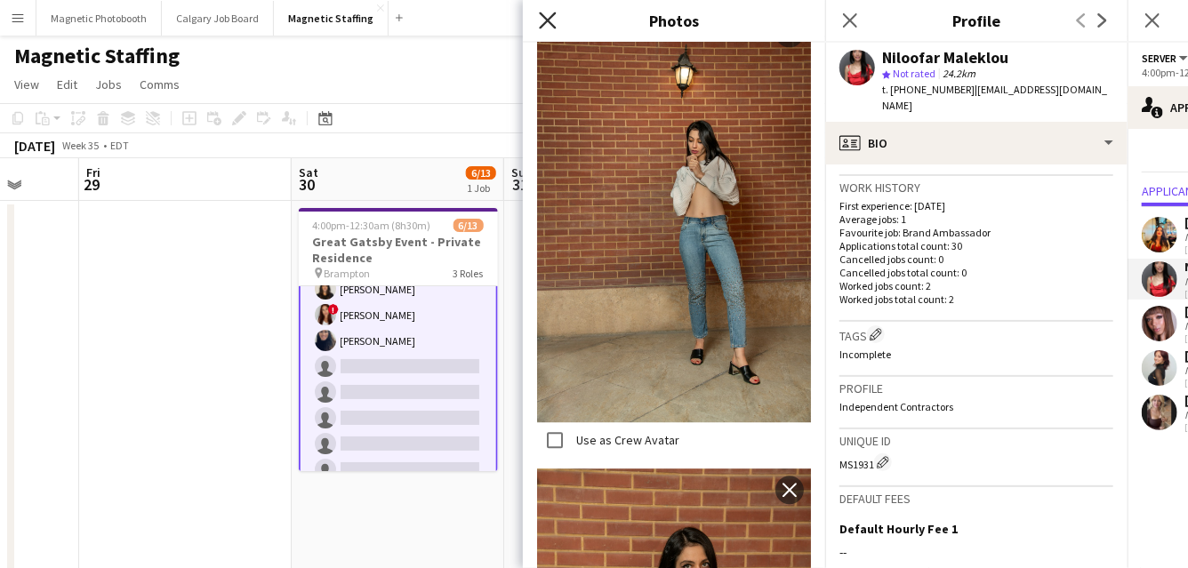
click at [552, 21] on icon "Close pop-in" at bounding box center [547, 20] width 17 height 17
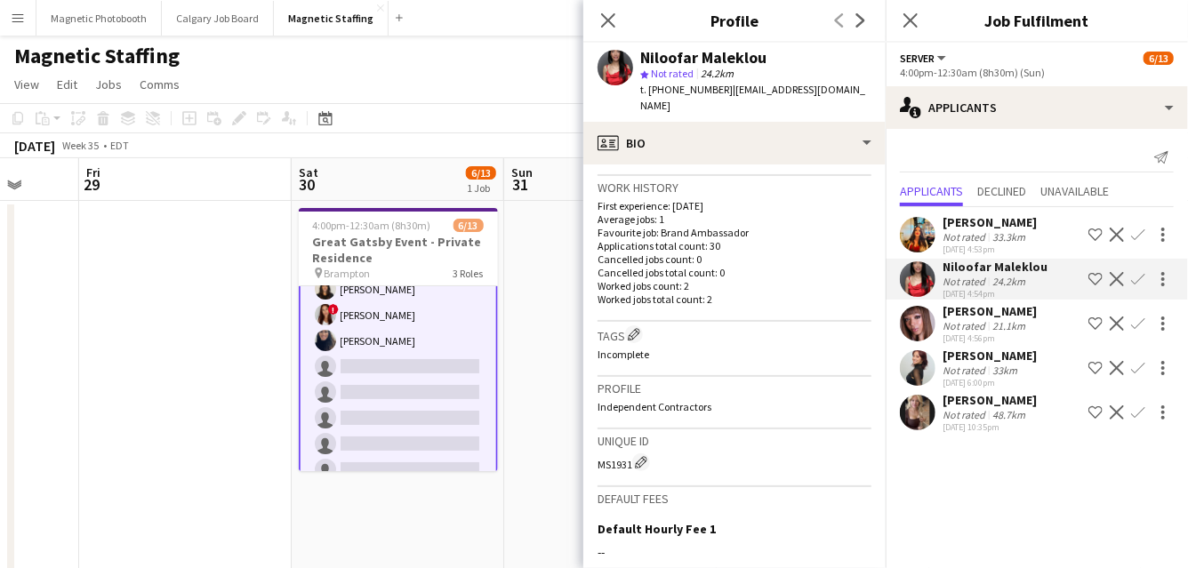
click at [920, 333] on app-user-avatar at bounding box center [918, 324] width 36 height 36
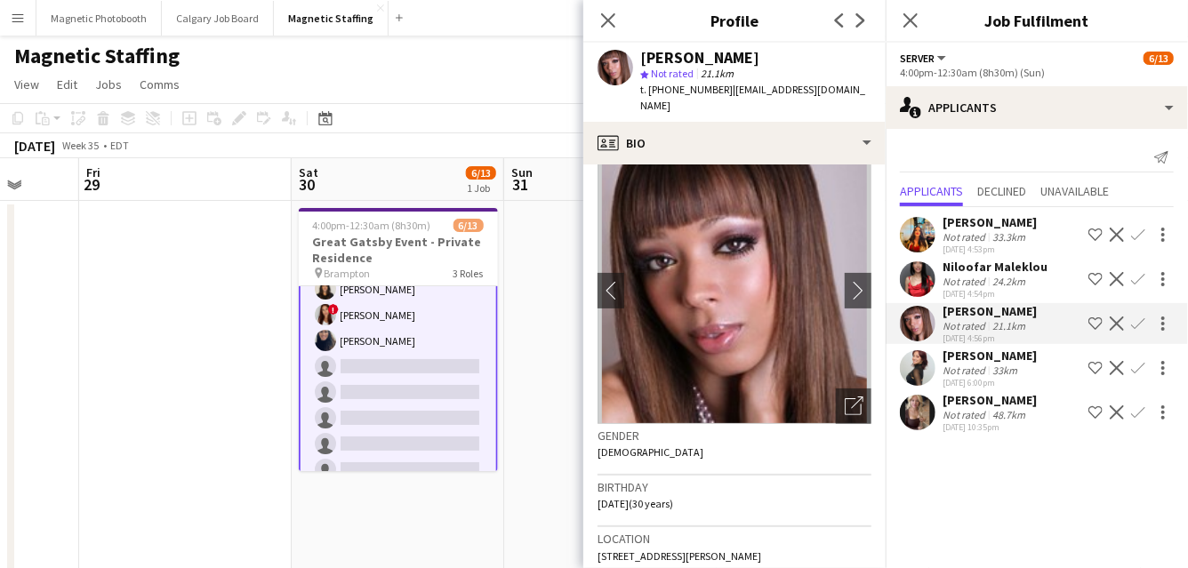
scroll to position [19, 0]
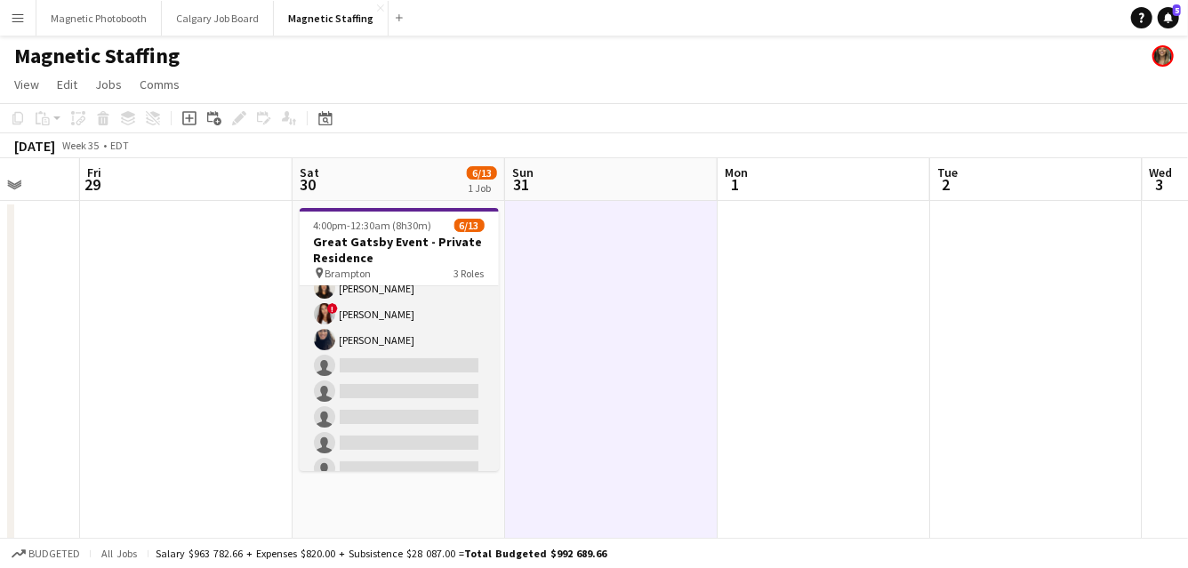
scroll to position [253, 0]
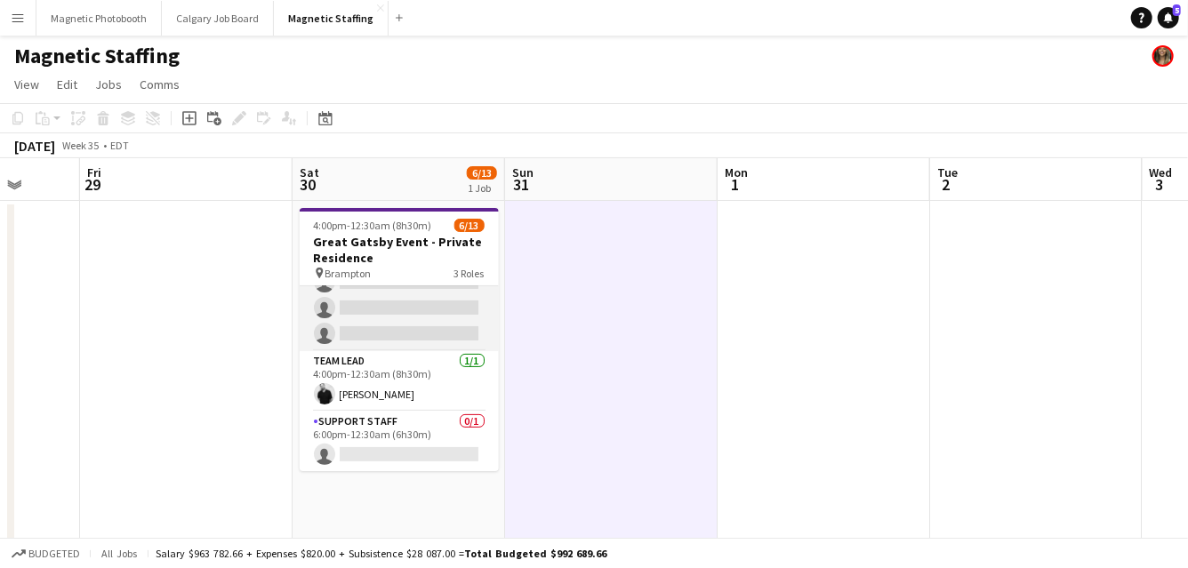
click at [364, 316] on app-card-role "Server 5A [DATE] 4:00pm-12:30am (8h30m) [PERSON_NAME] [PERSON_NAME] [PERSON_NAM…" at bounding box center [399, 192] width 199 height 318
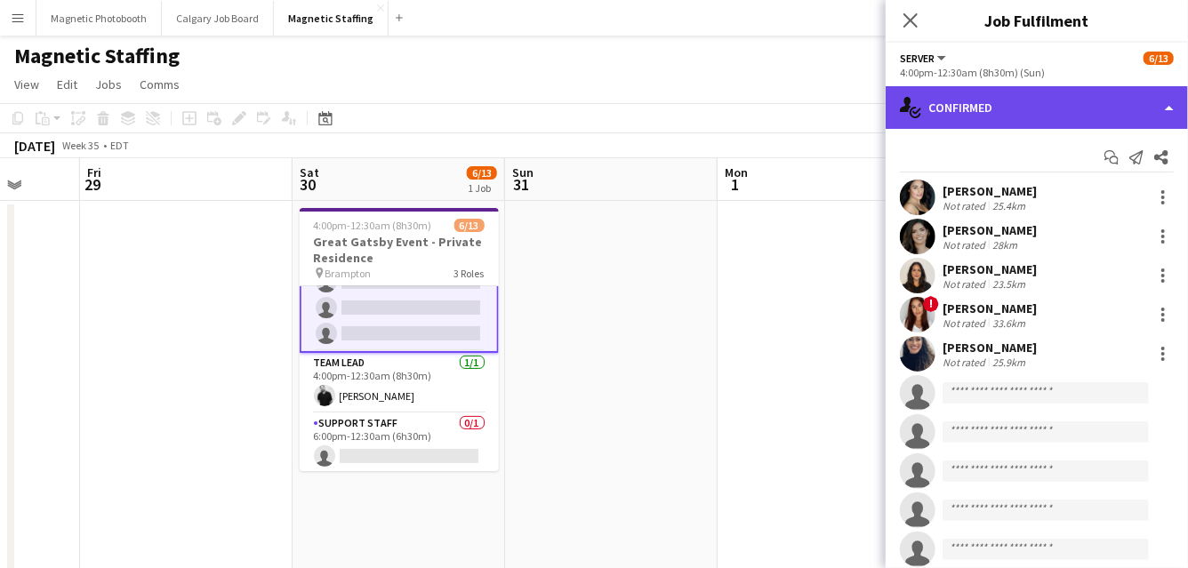
click at [1069, 106] on div "single-neutral-actions-check-2 Confirmed" at bounding box center [1037, 107] width 302 height 43
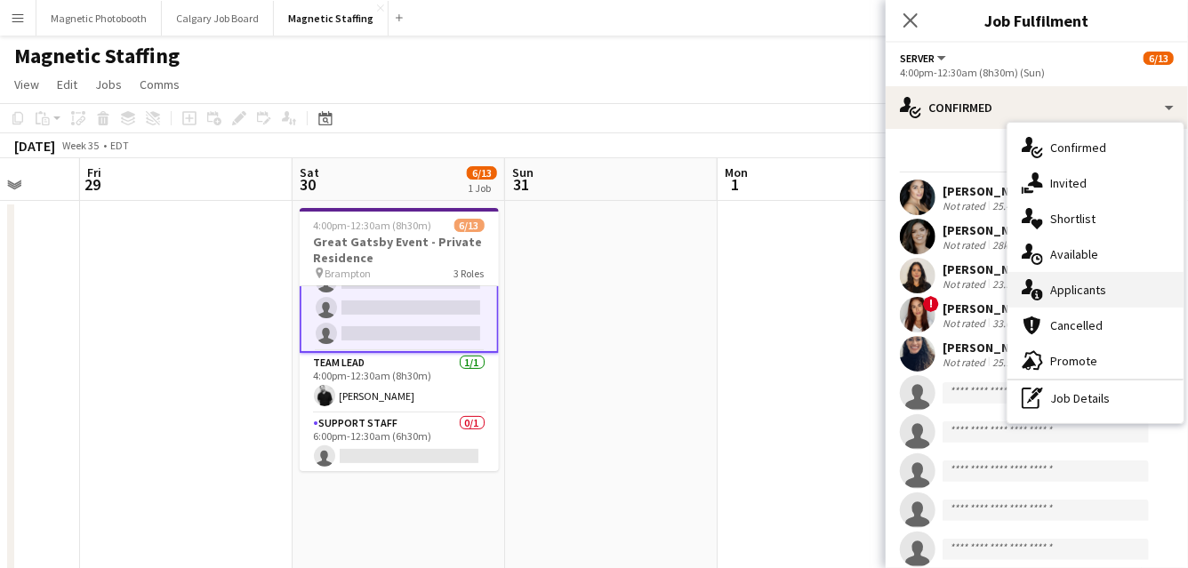
click at [1076, 297] on div "single-neutral-actions-information Applicants" at bounding box center [1096, 290] width 176 height 36
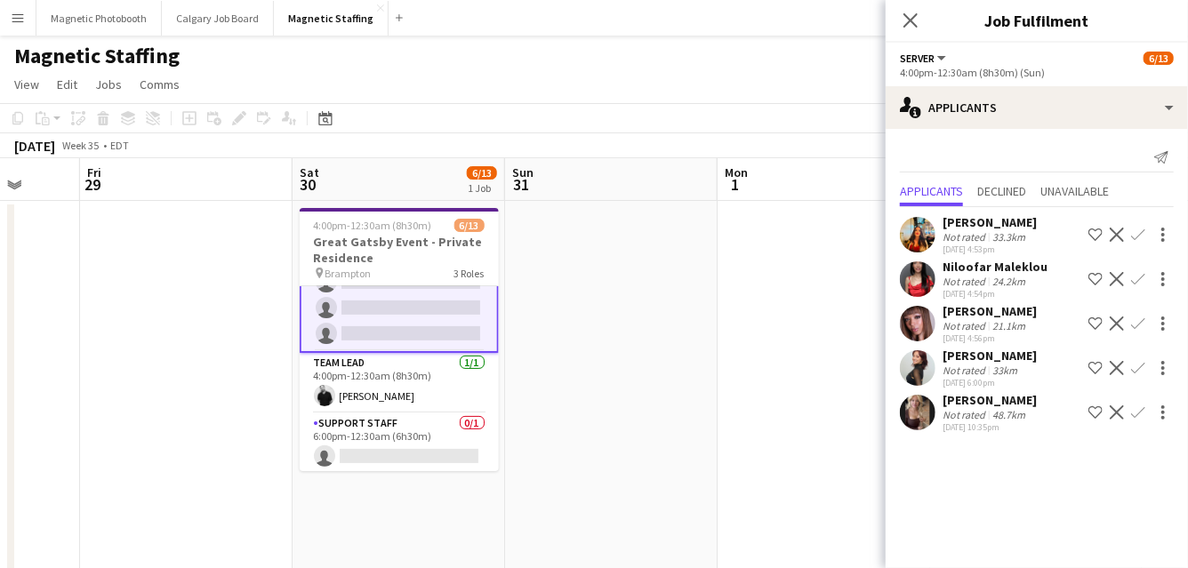
click at [930, 406] on app-user-avatar at bounding box center [918, 413] width 36 height 36
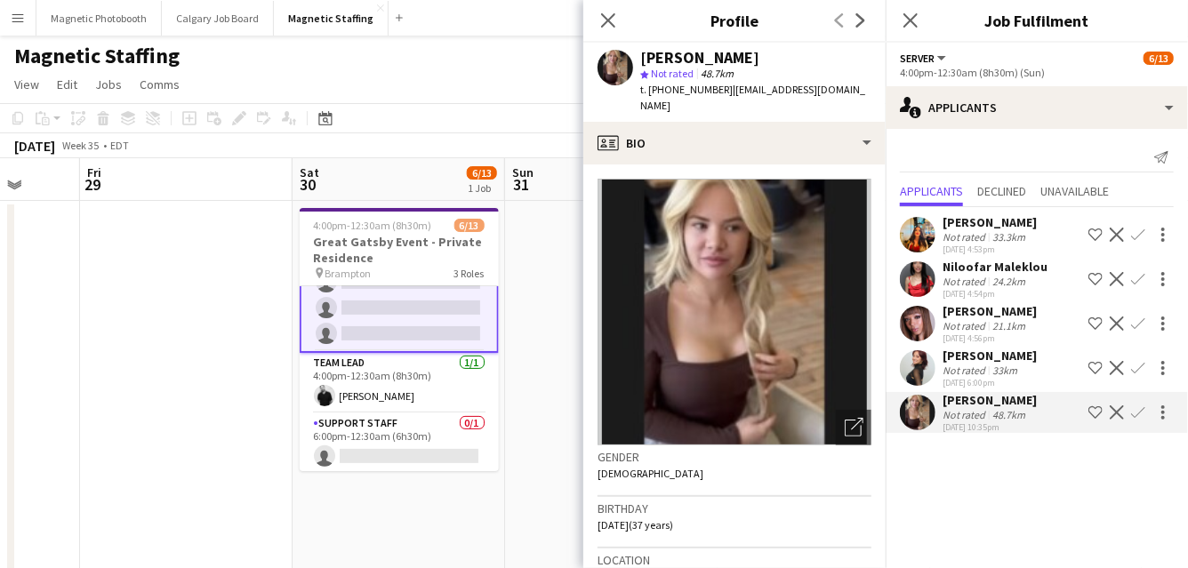
click at [1136, 415] on app-icon "Confirm" at bounding box center [1138, 412] width 14 height 14
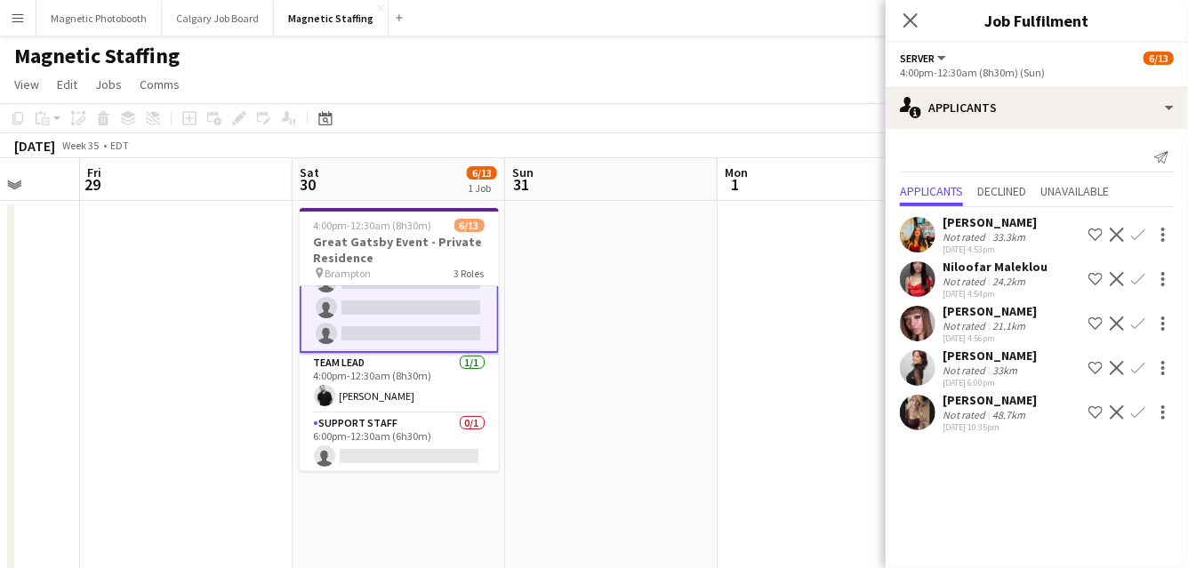
click at [1136, 415] on app-icon "Confirm" at bounding box center [1138, 412] width 14 height 14
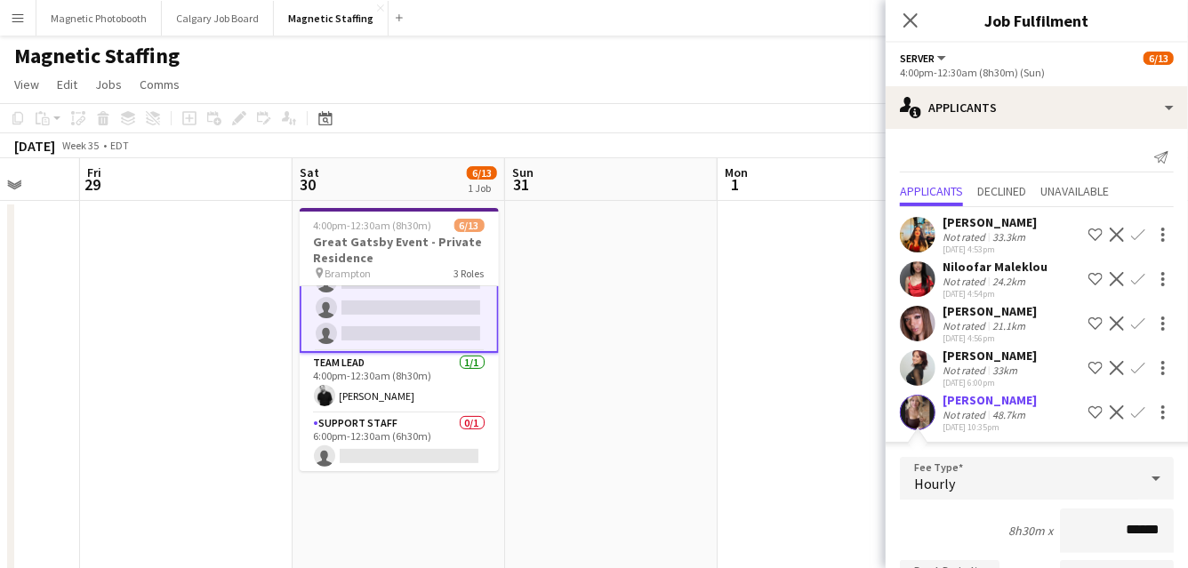
scroll to position [284, 0]
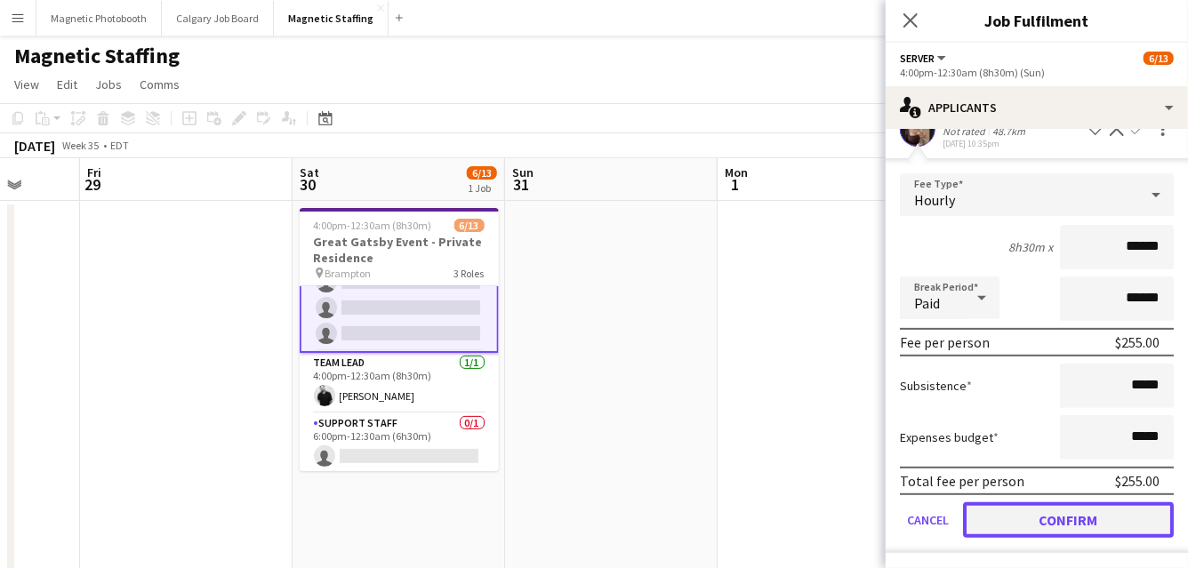
click at [1043, 521] on button "Confirm" at bounding box center [1068, 520] width 211 height 36
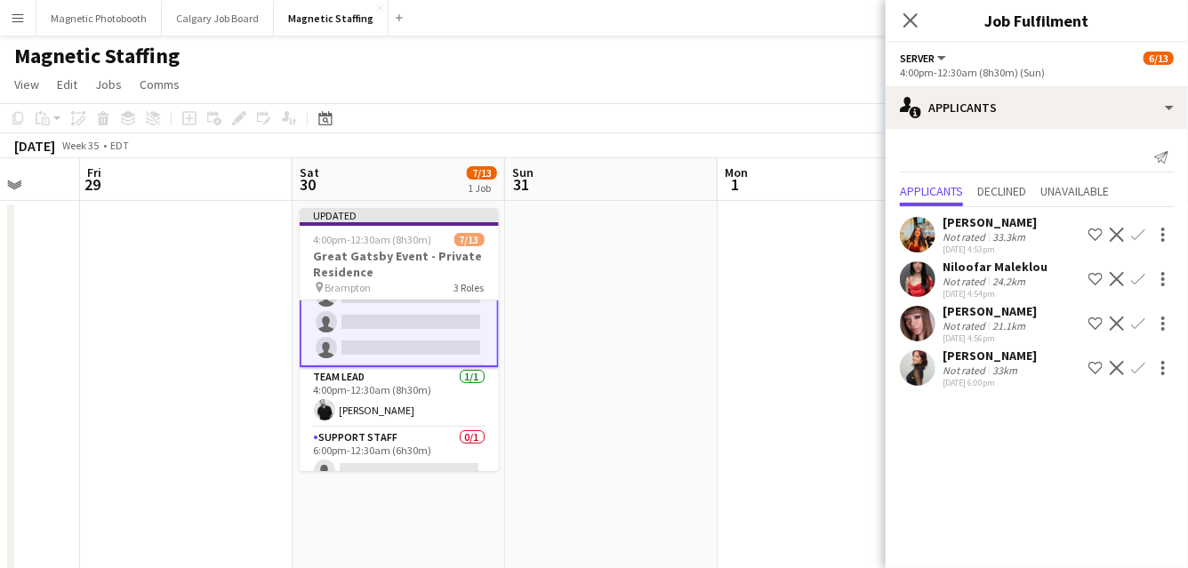
scroll to position [0, 0]
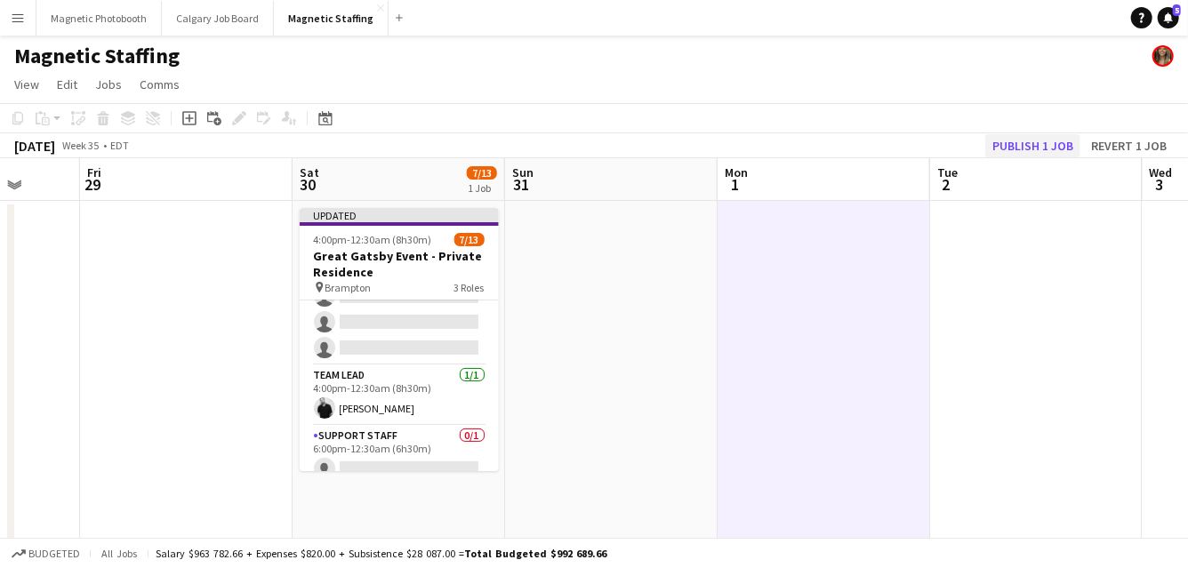
click at [1034, 134] on div "[DATE] Week 35 • EDT Publish 1 job Revert 1 job" at bounding box center [594, 145] width 1188 height 25
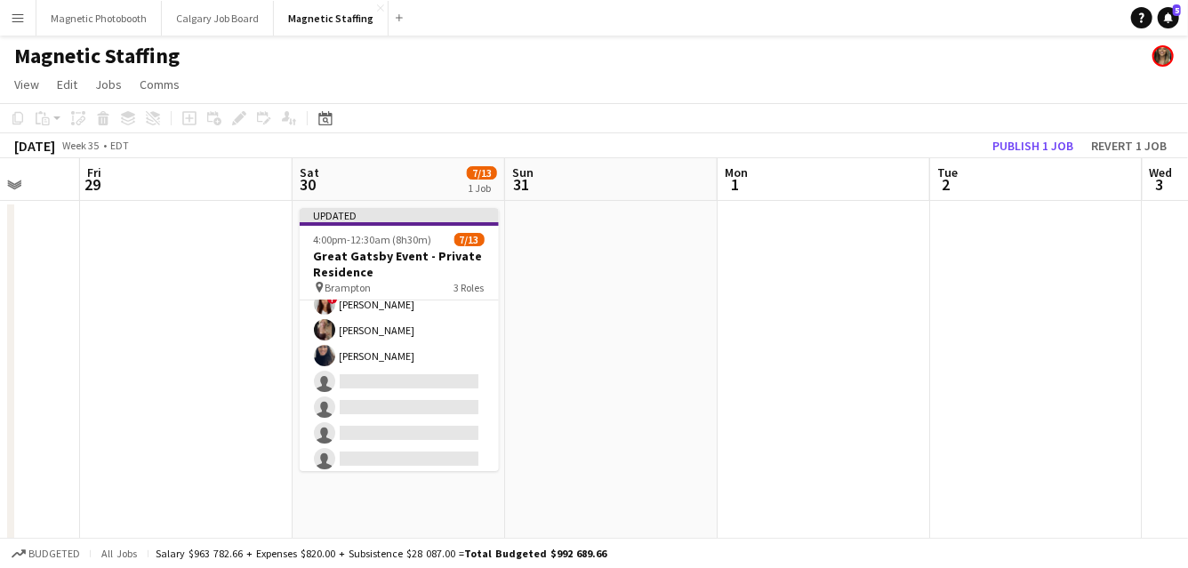
scroll to position [70, 0]
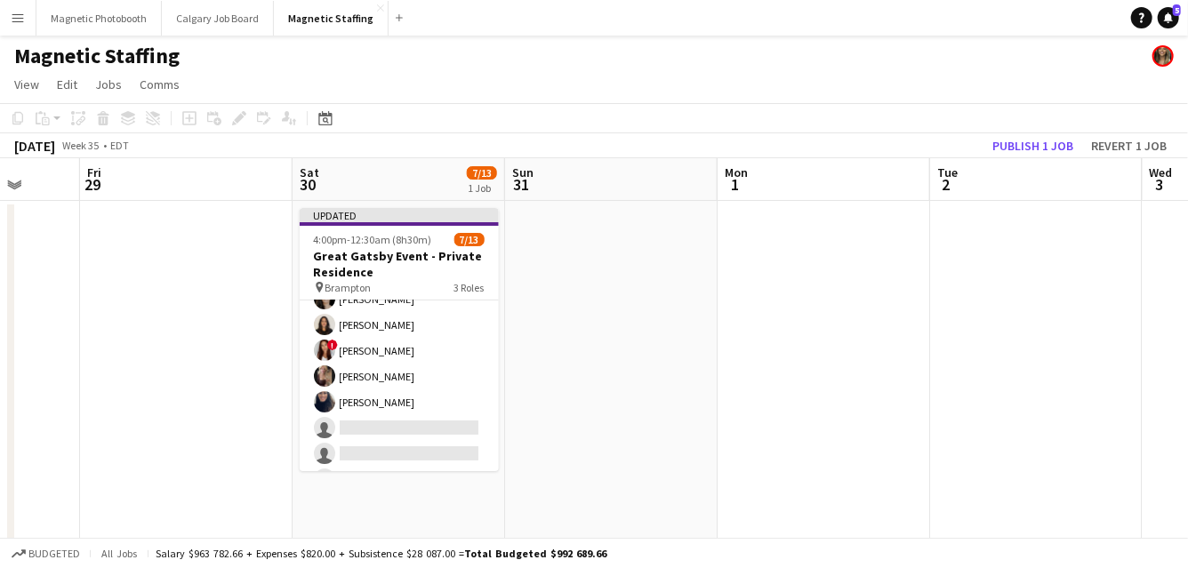
click at [415, 389] on app-card-role "Server 4A [DATE] 4:00pm-12:30am (8h30m) [PERSON_NAME] [PERSON_NAME] [PERSON_NAM…" at bounding box center [399, 389] width 199 height 318
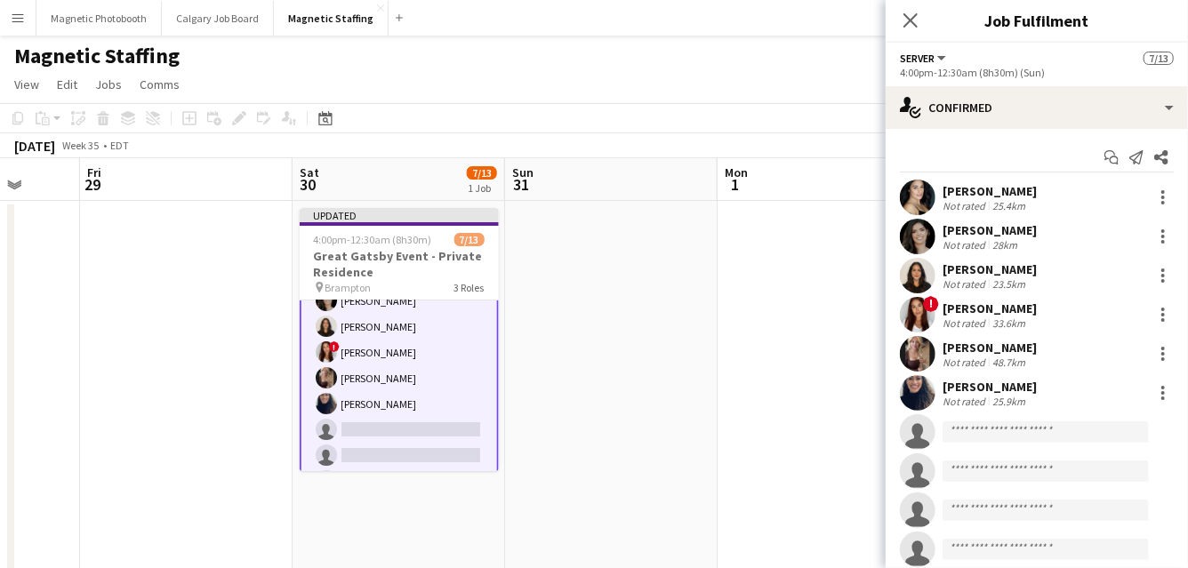
scroll to position [72, 0]
click at [920, 365] on app-user-avatar at bounding box center [918, 354] width 36 height 36
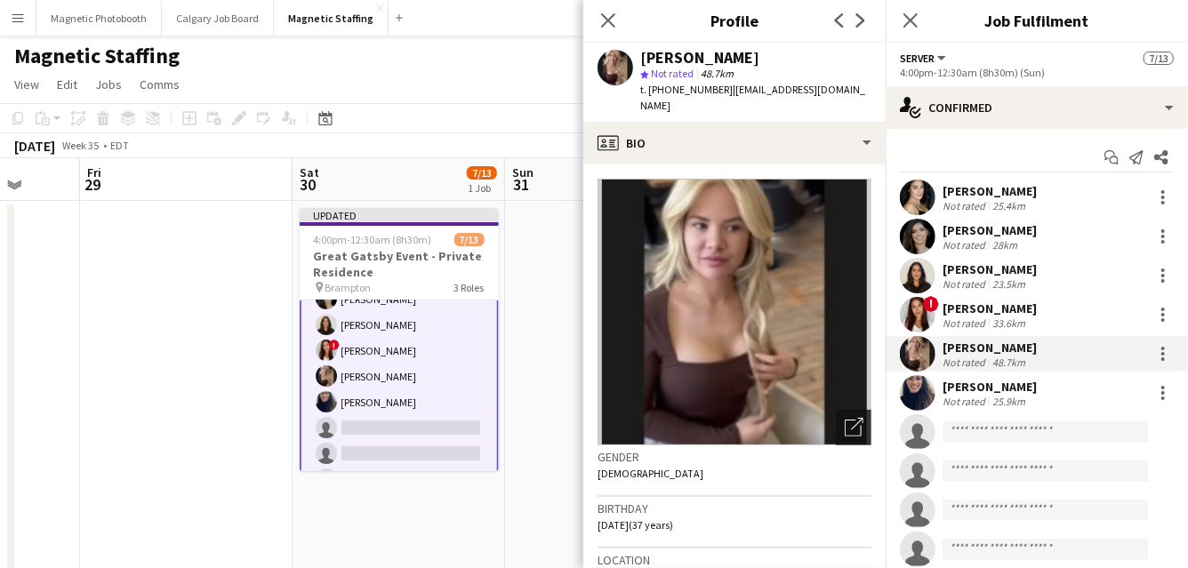
click at [841, 414] on div "Open photos pop-in" at bounding box center [854, 428] width 36 height 36
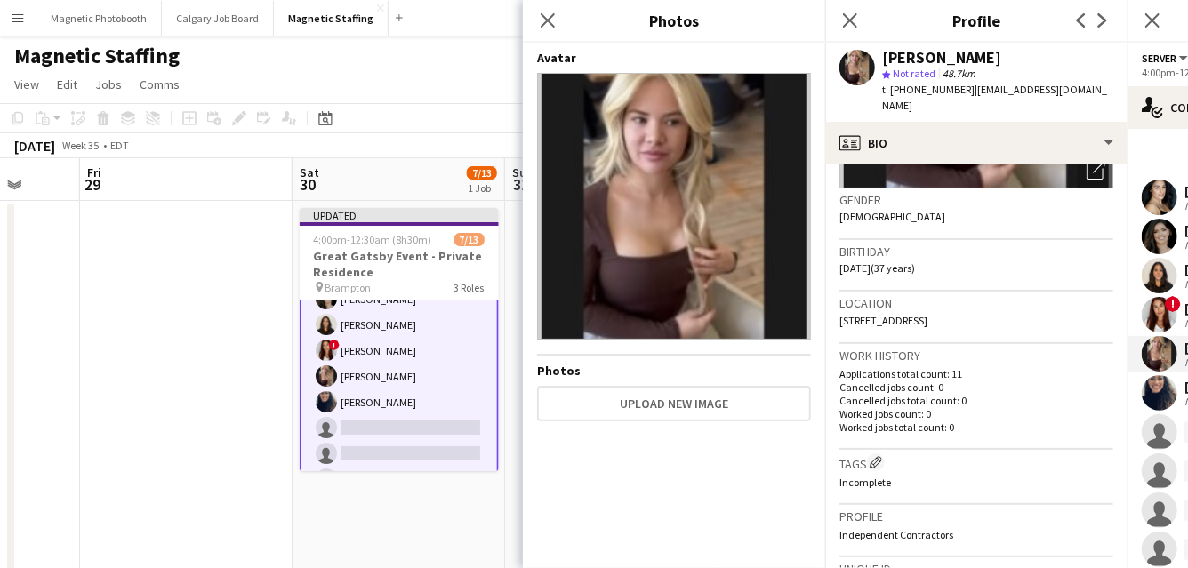
scroll to position [548, 0]
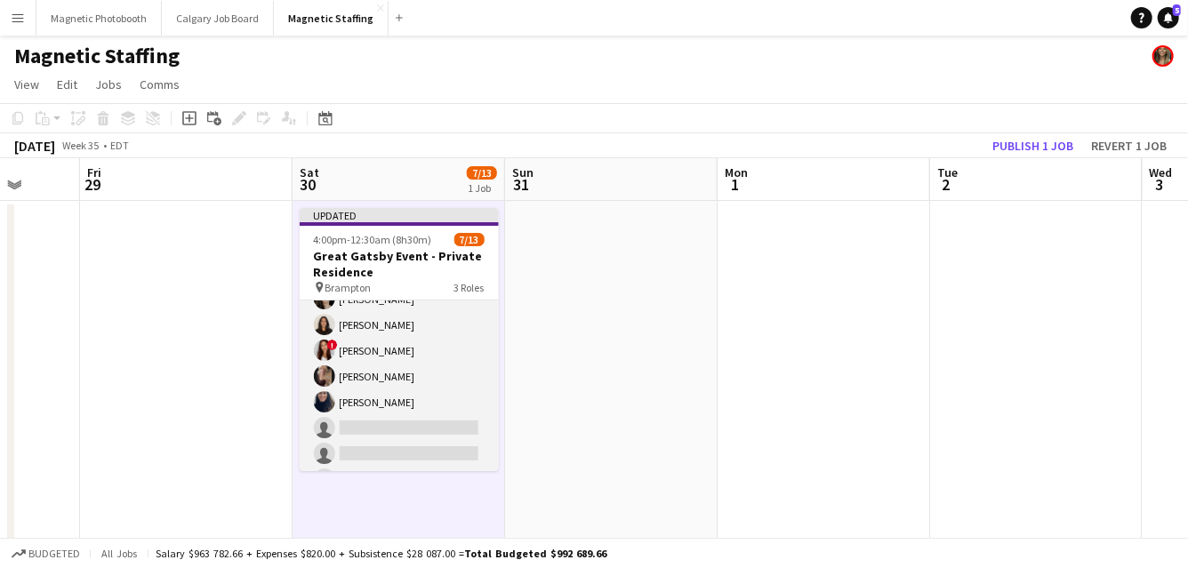
click at [449, 428] on app-card-role "Server 4A [DATE] 4:00pm-12:30am (8h30m) [PERSON_NAME] [PERSON_NAME] [PERSON_NAM…" at bounding box center [399, 389] width 199 height 318
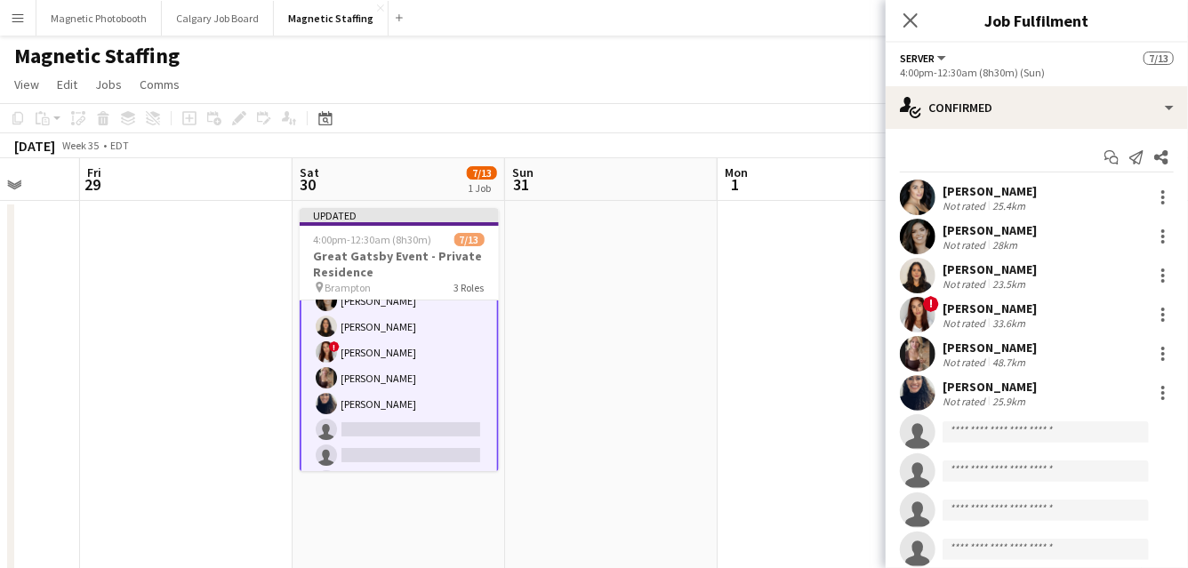
scroll to position [72, 0]
click at [1168, 356] on div at bounding box center [1162, 353] width 21 height 21
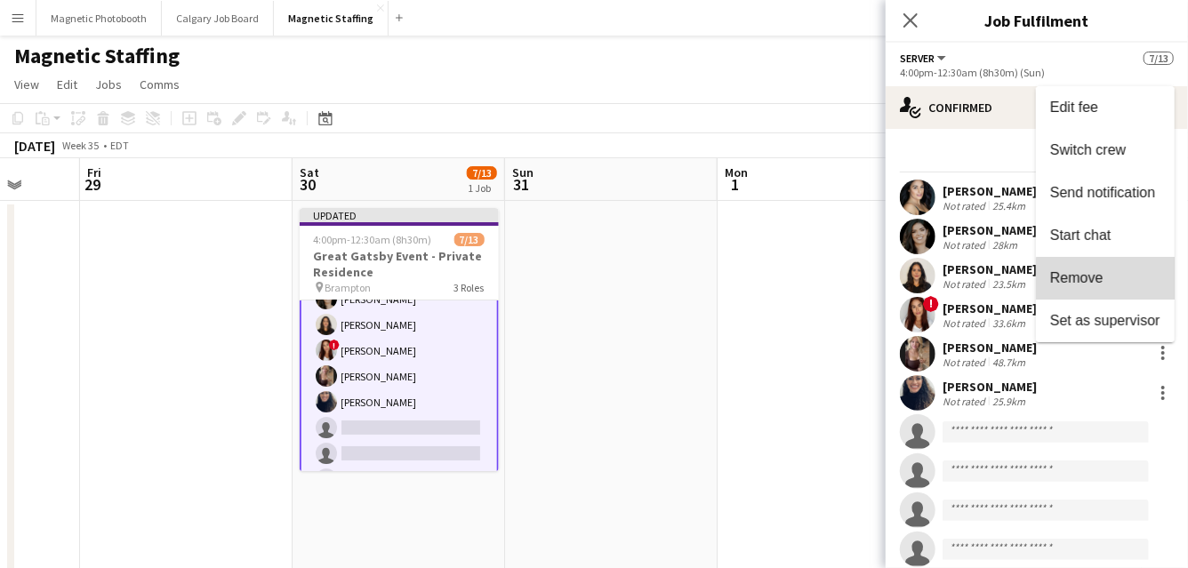
click at [1112, 282] on span "Remove" at bounding box center [1105, 278] width 110 height 16
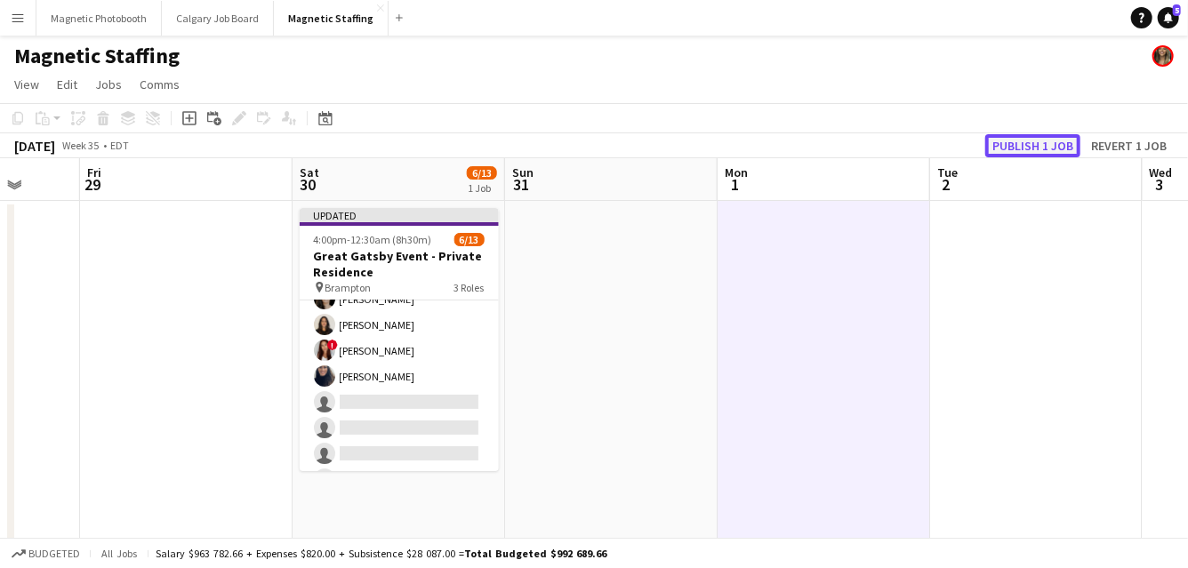
click at [1049, 142] on button "Publish 1 job" at bounding box center [1032, 145] width 95 height 23
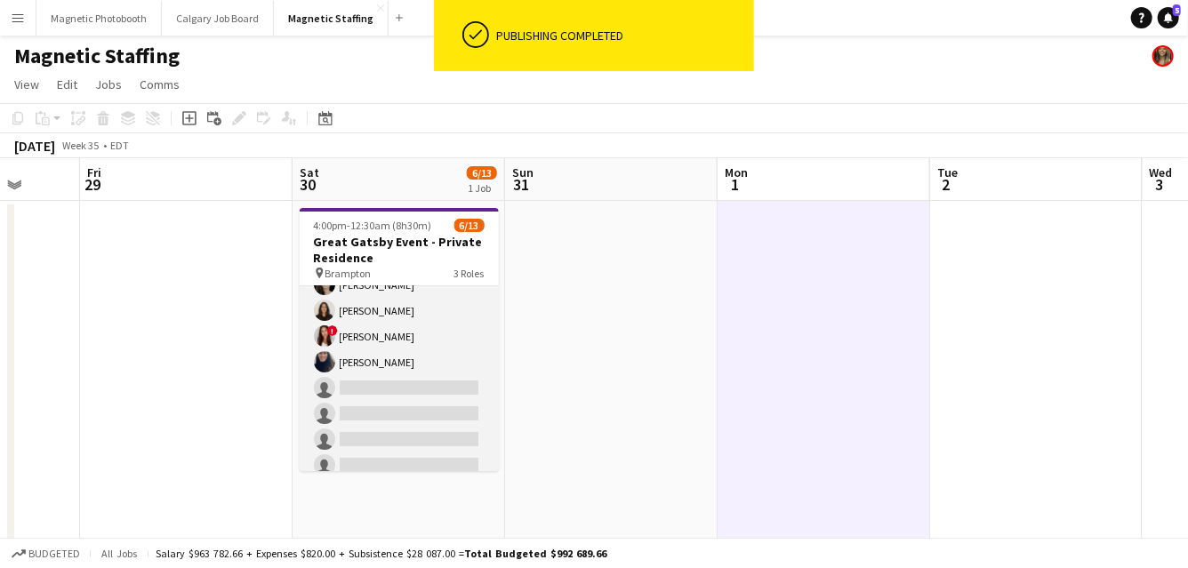
scroll to position [0, 0]
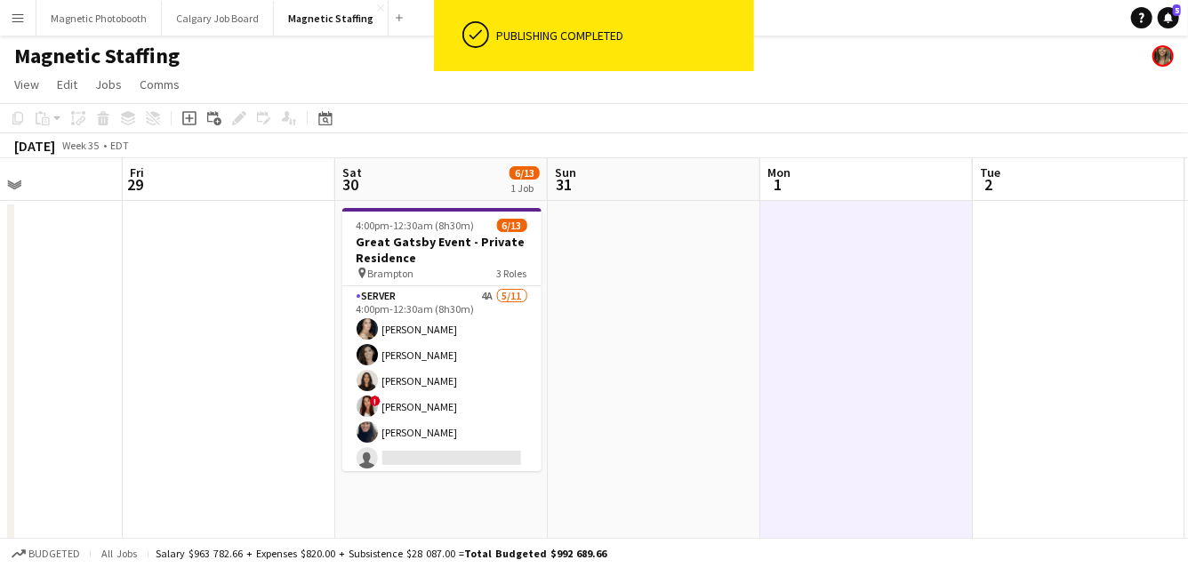
drag, startPoint x: 419, startPoint y: 286, endPoint x: 882, endPoint y: 268, distance: 463.7
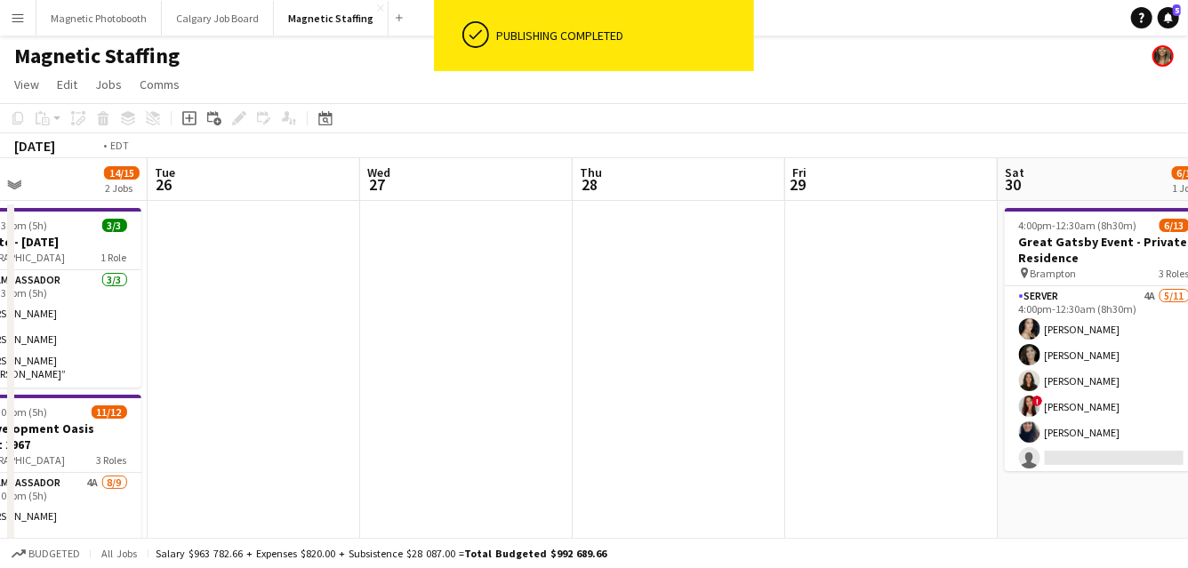
drag, startPoint x: 347, startPoint y: 308, endPoint x: 824, endPoint y: 249, distance: 481.1
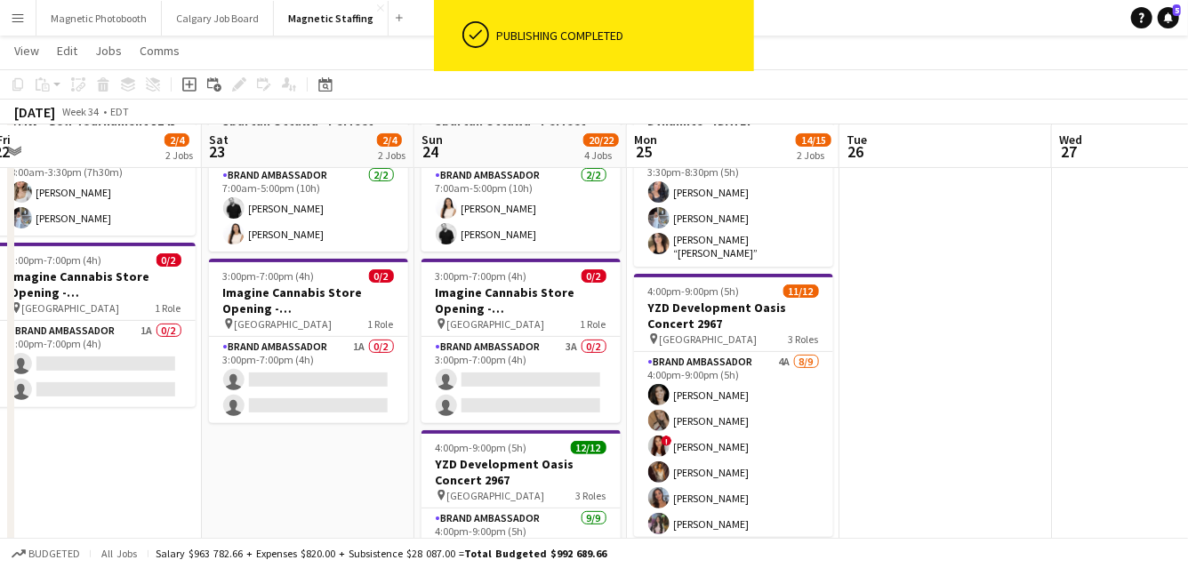
scroll to position [0, 391]
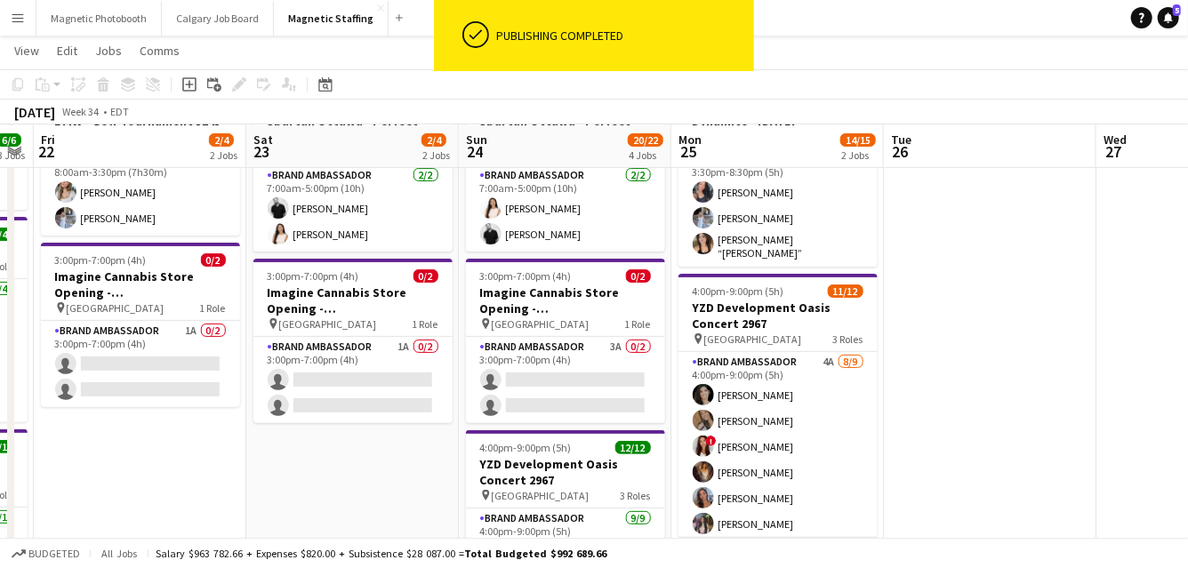
drag, startPoint x: 489, startPoint y: 404, endPoint x: 765, endPoint y: 363, distance: 278.7
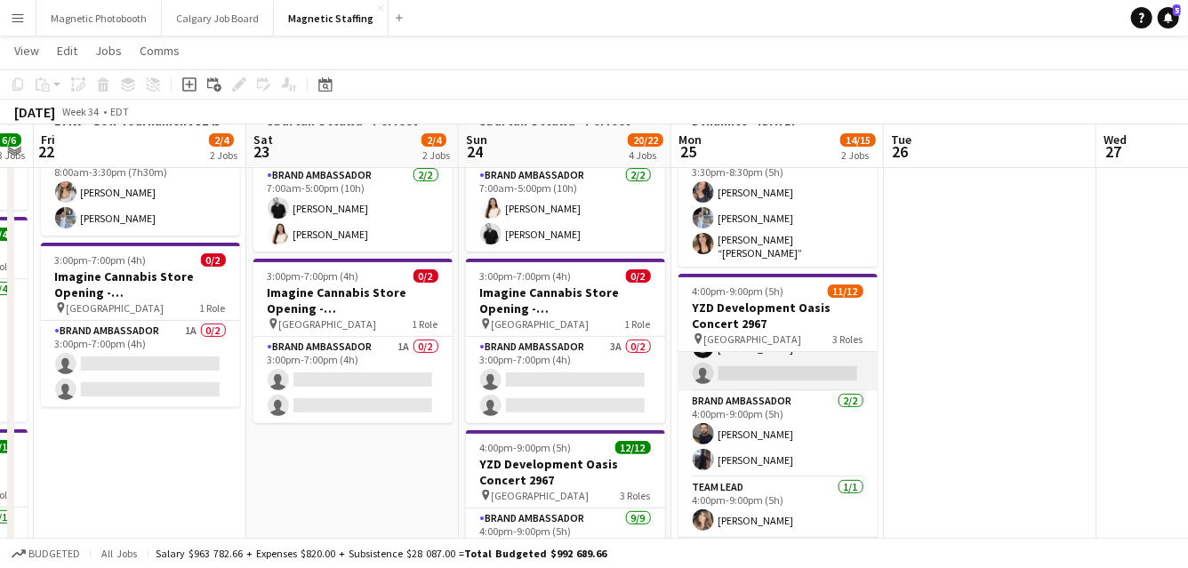
click at [757, 361] on app-card-role "Brand Ambassador 4A [DATE] 4:00pm-9:00pm (5h) [PERSON_NAME] [PERSON_NAME] ! [PE…" at bounding box center [777, 257] width 199 height 267
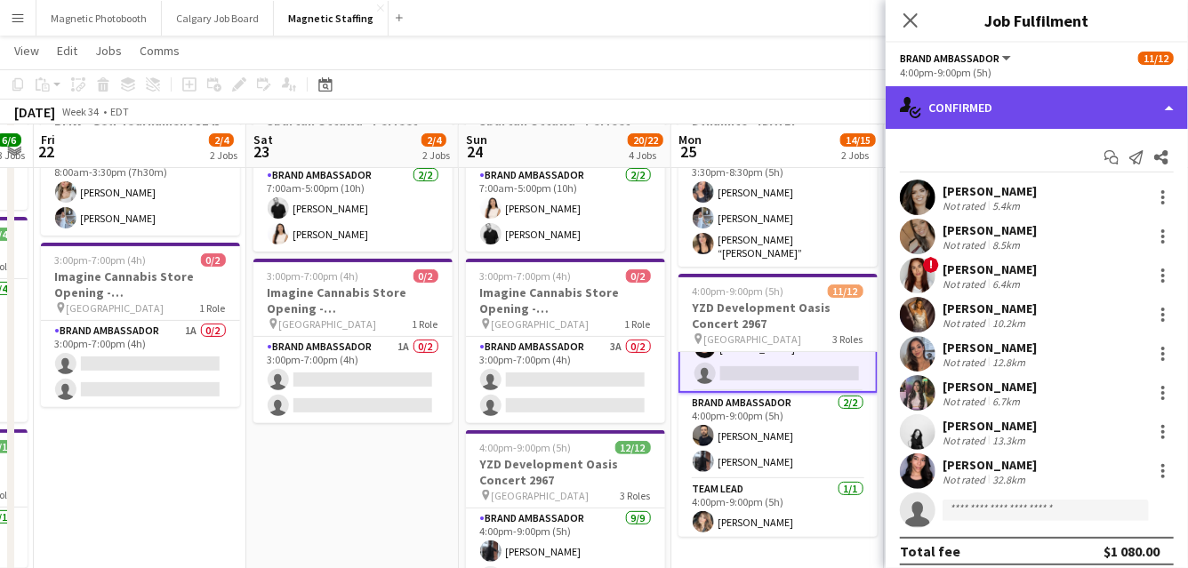
click at [989, 106] on div "single-neutral-actions-check-2 Confirmed" at bounding box center [1037, 107] width 302 height 43
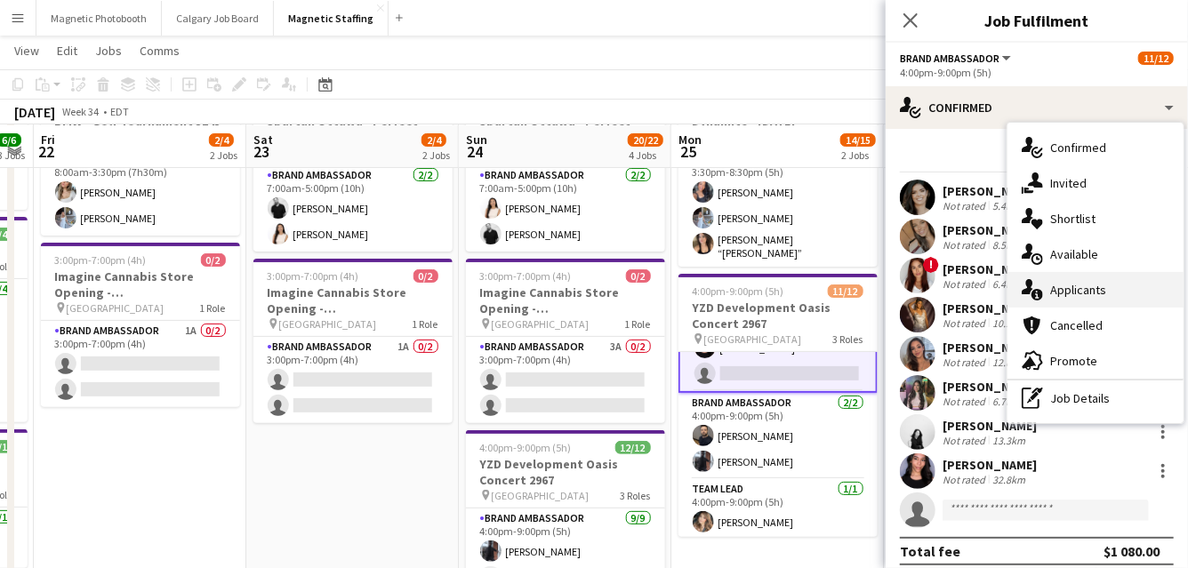
click at [1049, 283] on div "single-neutral-actions-information Applicants" at bounding box center [1096, 290] width 176 height 36
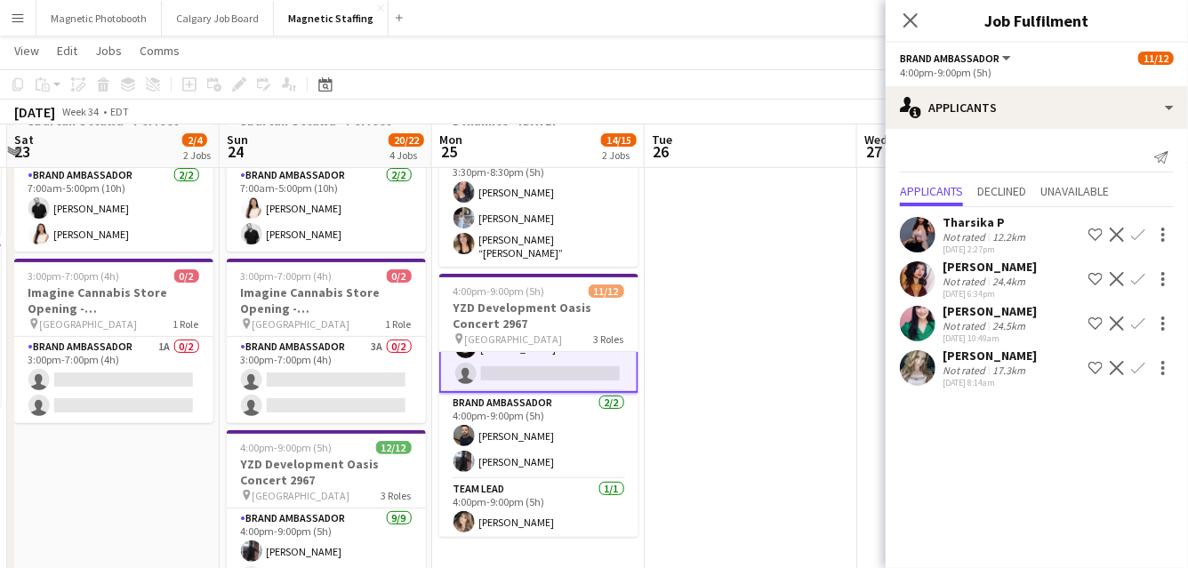
drag, startPoint x: 847, startPoint y: 329, endPoint x: 542, endPoint y: 360, distance: 306.6
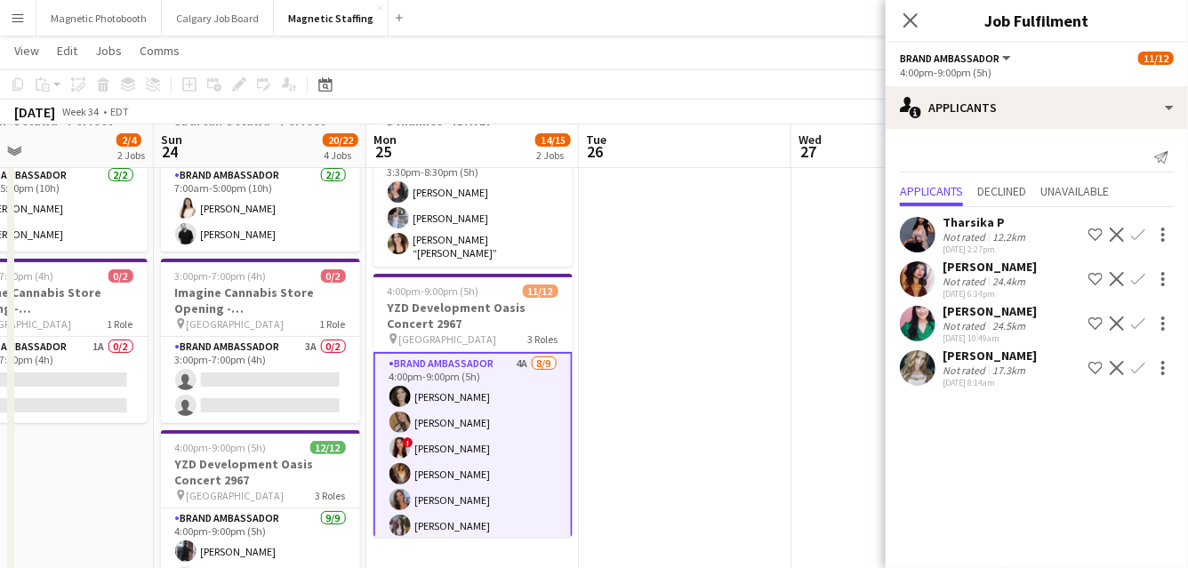
scroll to position [0, 0]
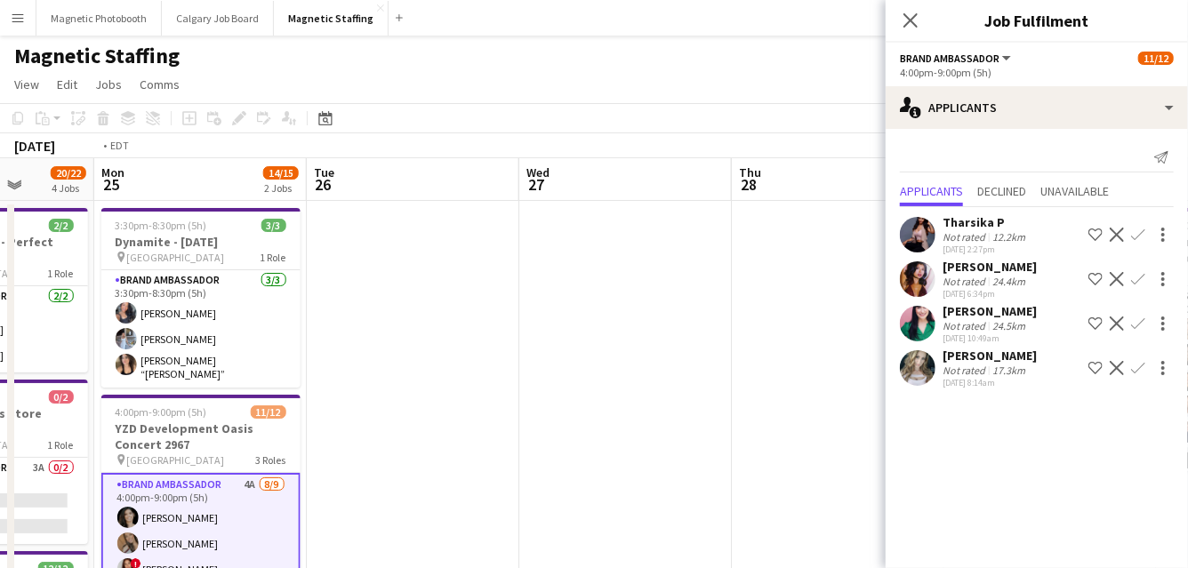
drag, startPoint x: 640, startPoint y: 365, endPoint x: 41, endPoint y: 454, distance: 606.0
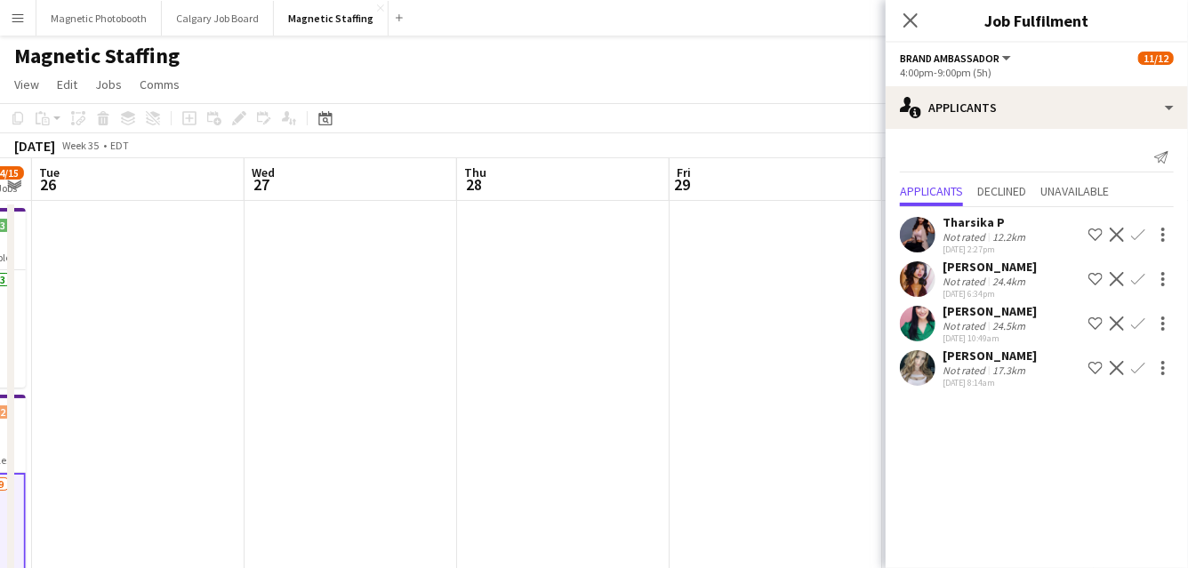
drag, startPoint x: 554, startPoint y: 405, endPoint x: 77, endPoint y: 444, distance: 478.2
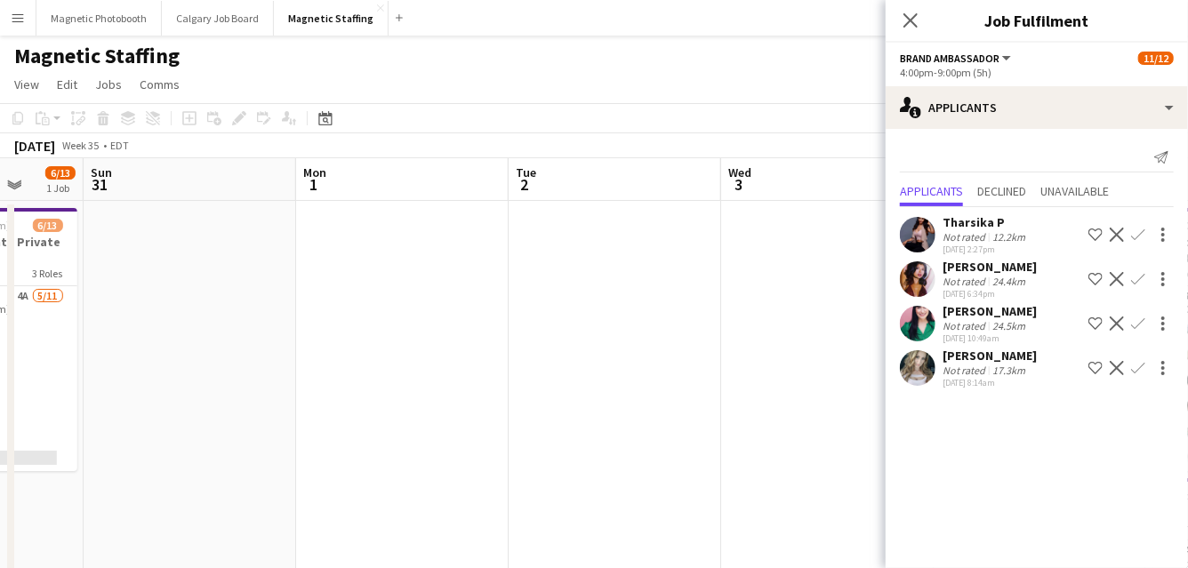
drag, startPoint x: 696, startPoint y: 351, endPoint x: 171, endPoint y: 399, distance: 527.7
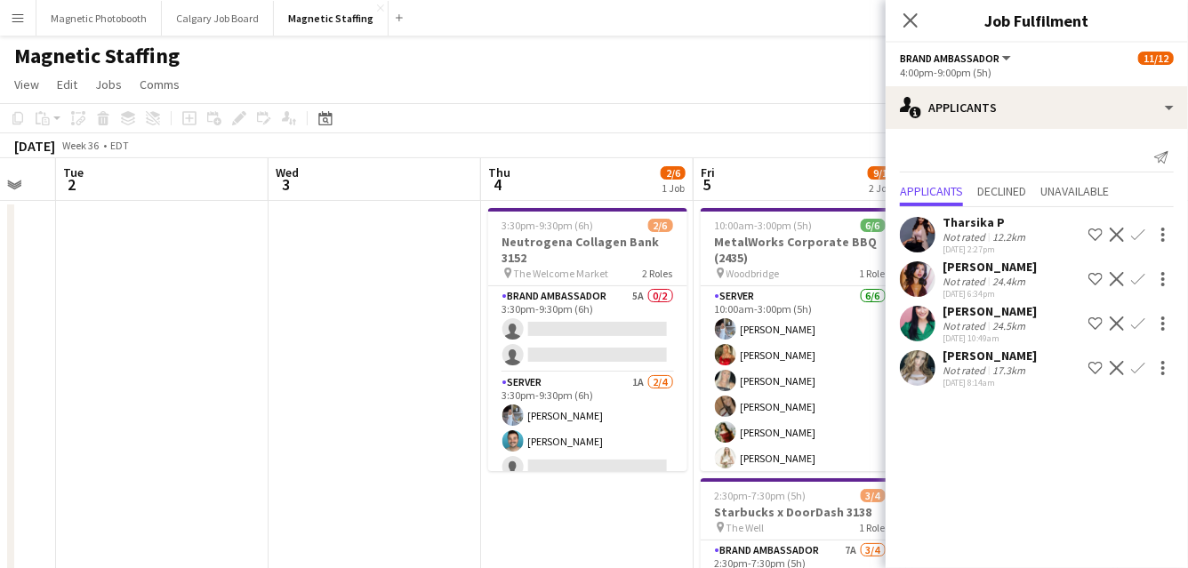
drag, startPoint x: 516, startPoint y: 349, endPoint x: 145, endPoint y: 430, distance: 379.7
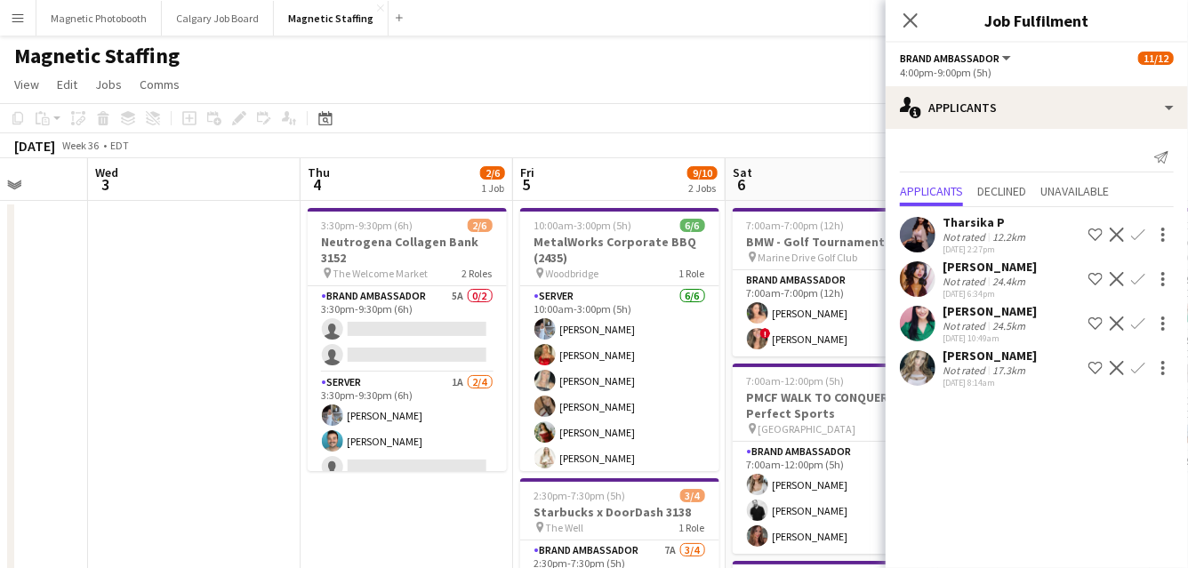
scroll to position [0, 457]
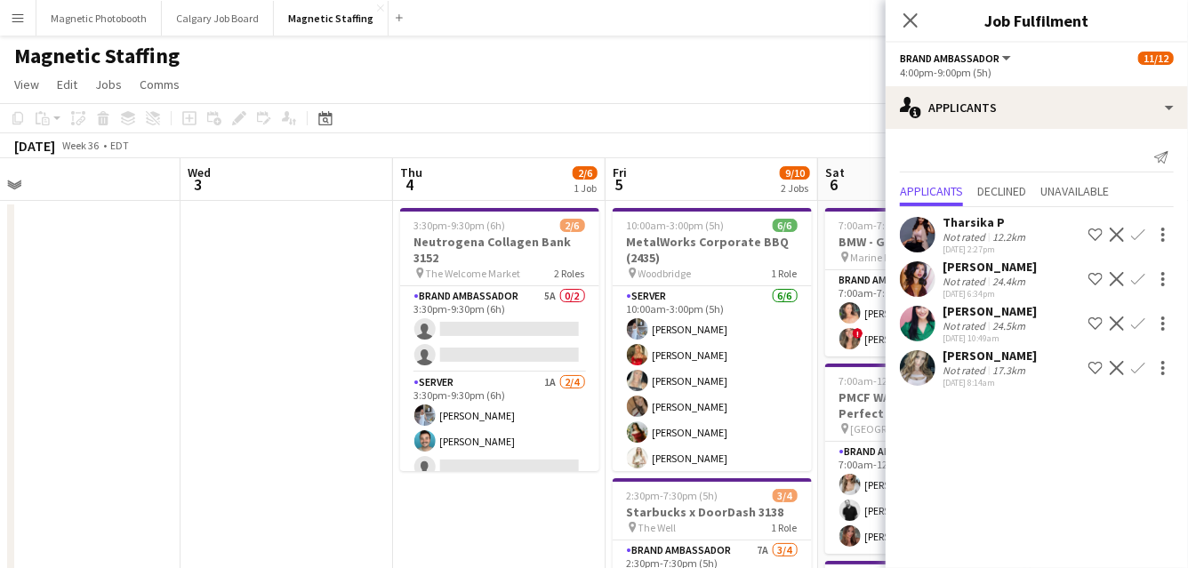
drag, startPoint x: 631, startPoint y: 349, endPoint x: 934, endPoint y: 309, distance: 305.0
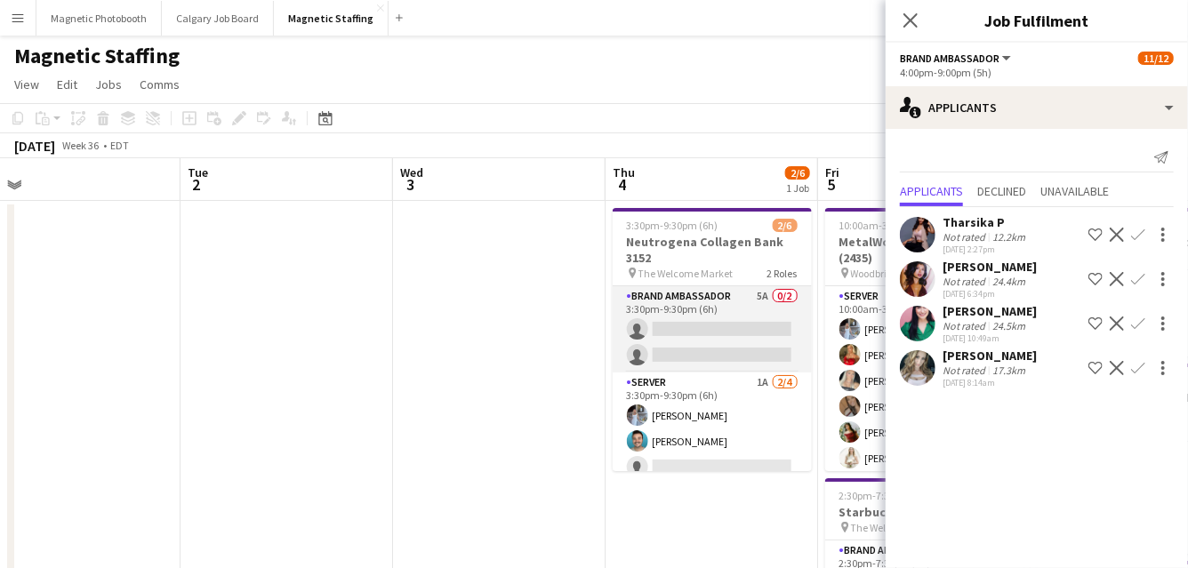
click at [747, 319] on app-card-role "Brand Ambassador 5A 0/2 3:30pm-9:30pm (6h) single-neutral-actions single-neutra…" at bounding box center [712, 329] width 199 height 86
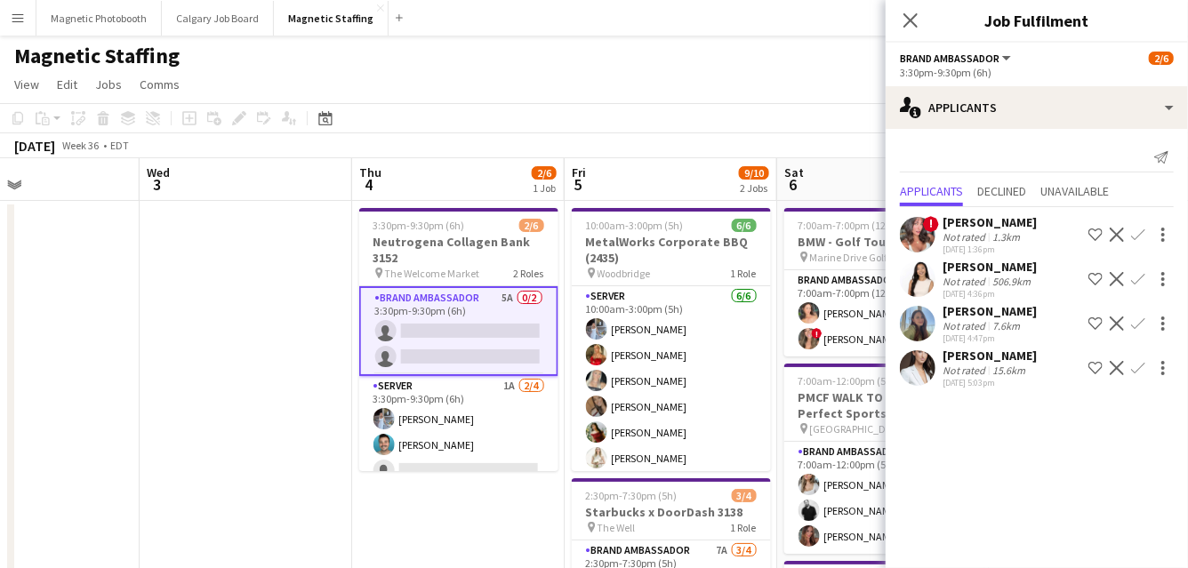
drag, startPoint x: 747, startPoint y: 319, endPoint x: 439, endPoint y: 337, distance: 308.2
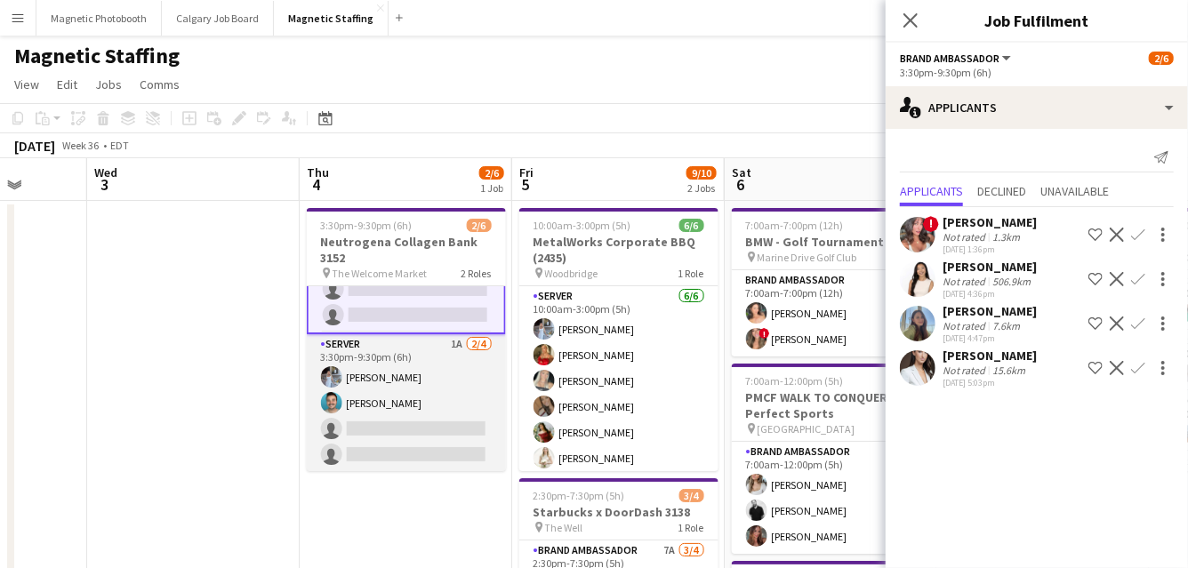
click at [416, 399] on app-card-role "Server 1A [DATE] 3:30pm-9:30pm (6h) [PERSON_NAME] [PERSON_NAME] single-neutral-…" at bounding box center [406, 403] width 199 height 138
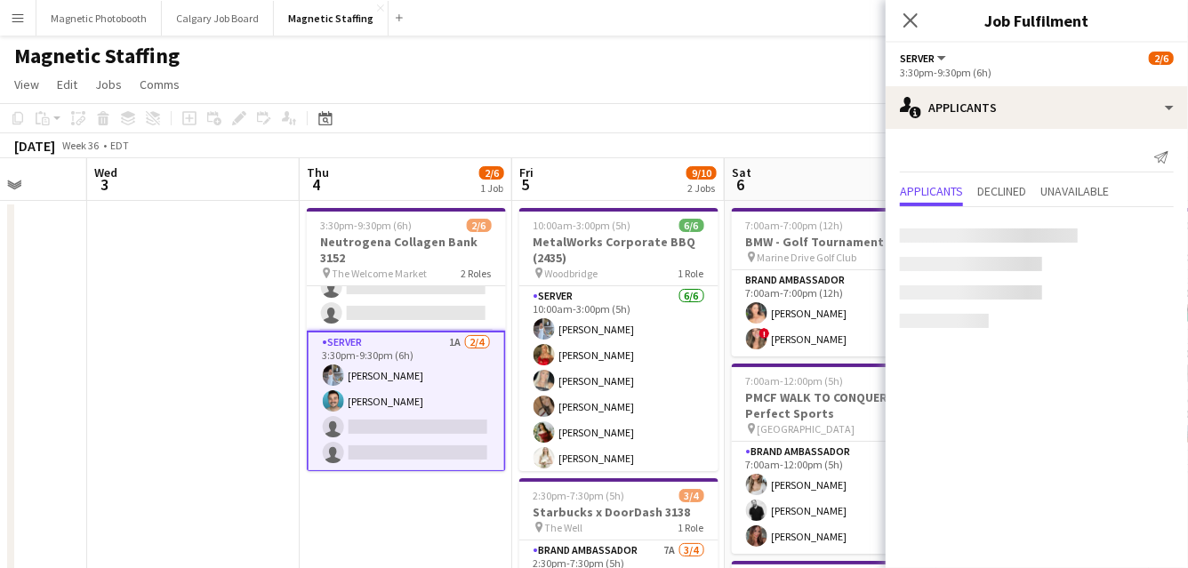
scroll to position [40, 0]
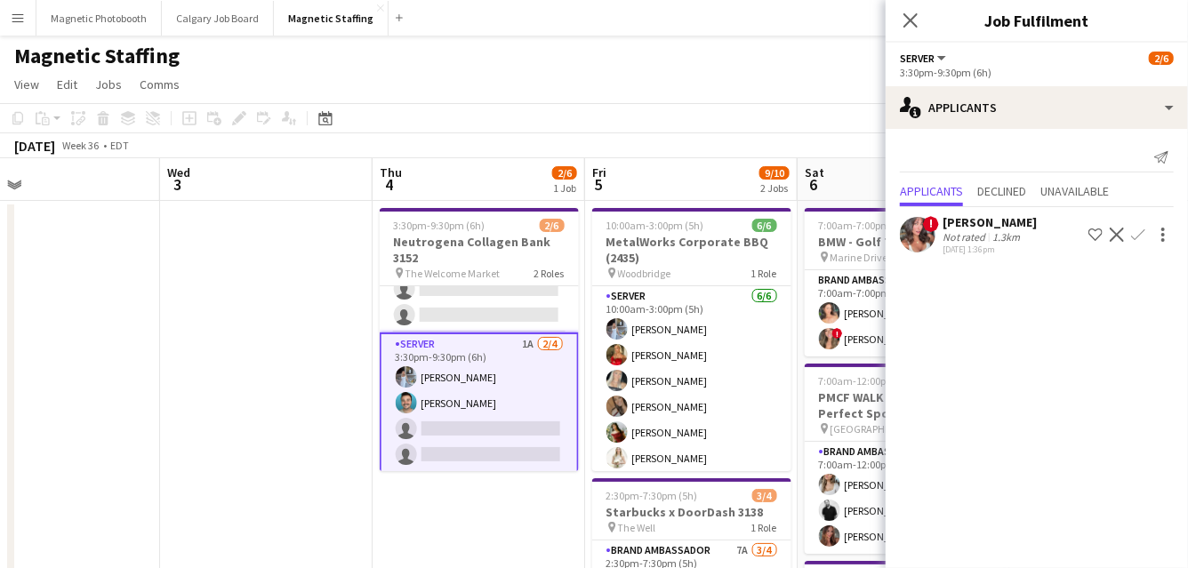
drag, startPoint x: 416, startPoint y: 399, endPoint x: 222, endPoint y: 423, distance: 195.3
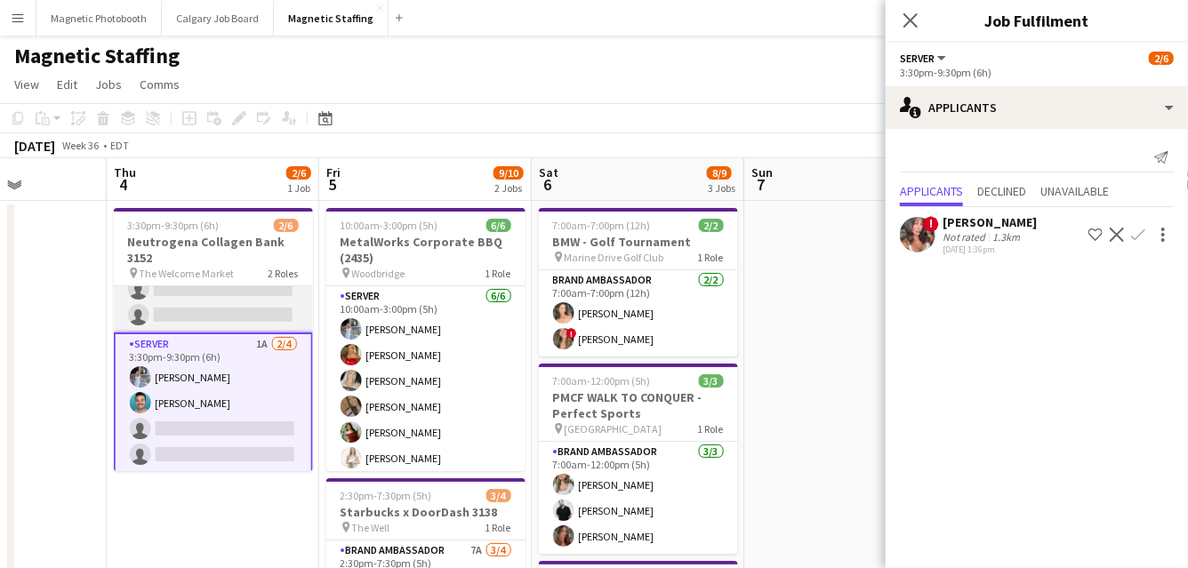
click at [240, 311] on app-card-role "Brand Ambassador 5A 0/2 3:30pm-9:30pm (6h) single-neutral-actions single-neutra…" at bounding box center [213, 289] width 199 height 86
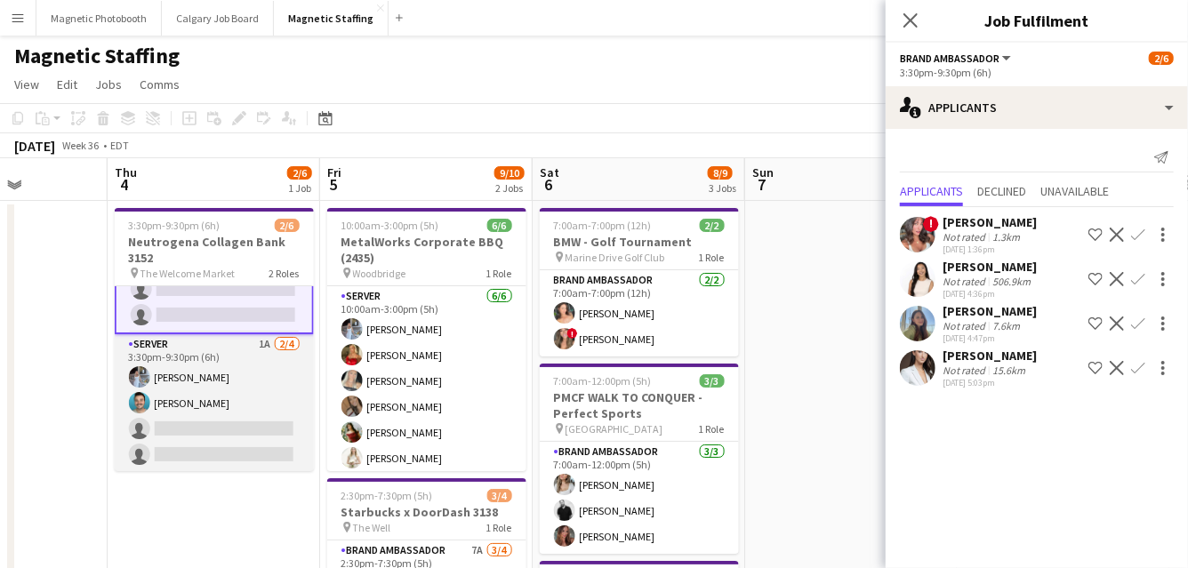
scroll to position [0, 0]
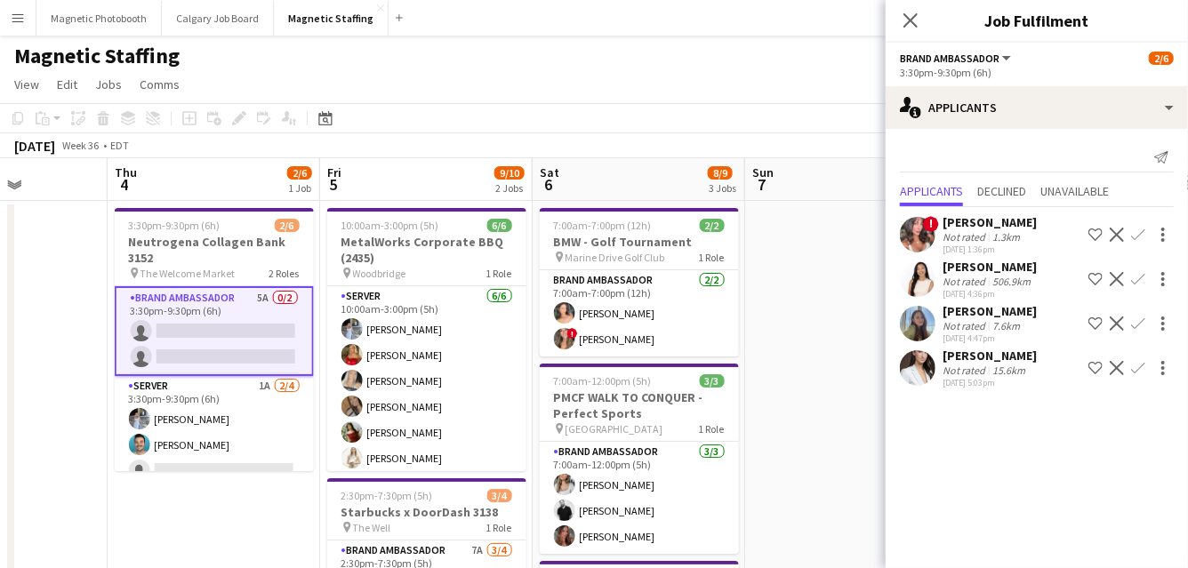
click at [1136, 280] on app-icon "Confirm" at bounding box center [1138, 279] width 14 height 14
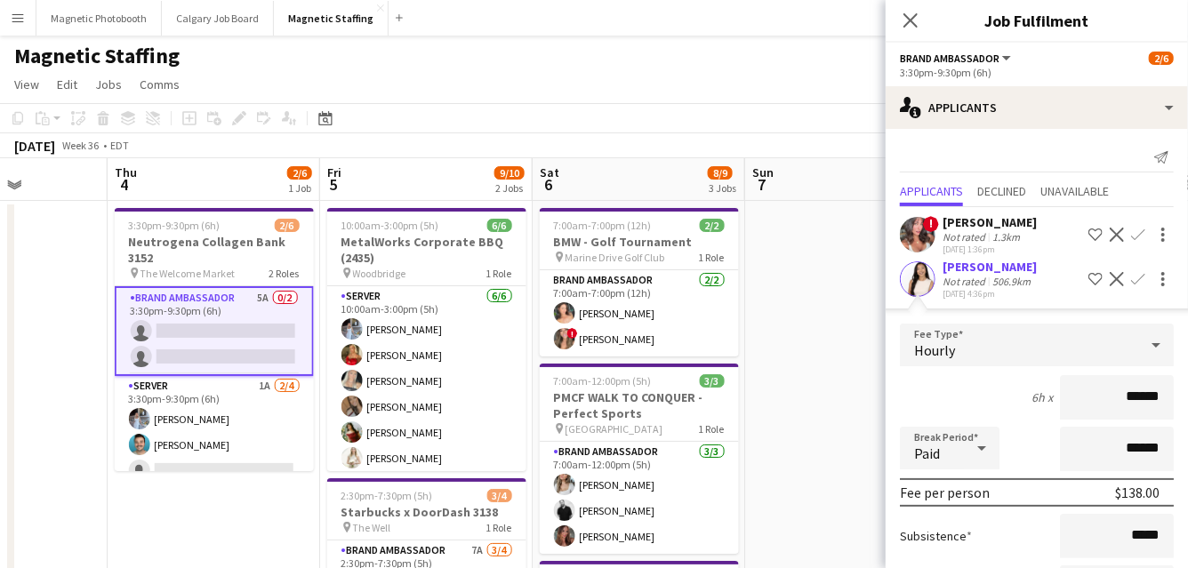
scroll to position [240, 0]
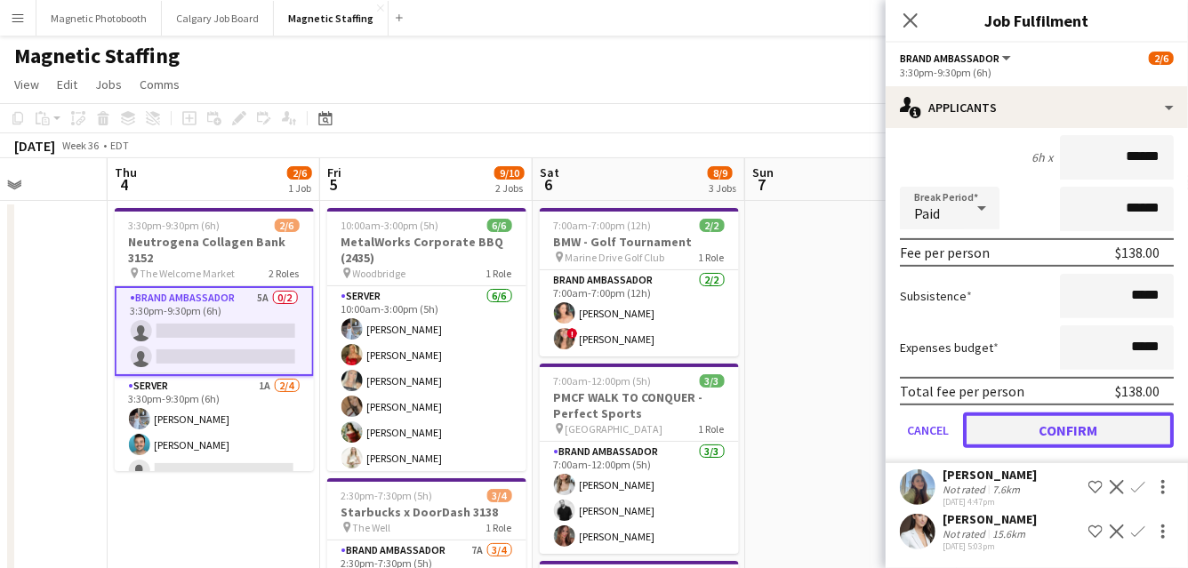
click at [1033, 419] on button "Confirm" at bounding box center [1068, 431] width 211 height 36
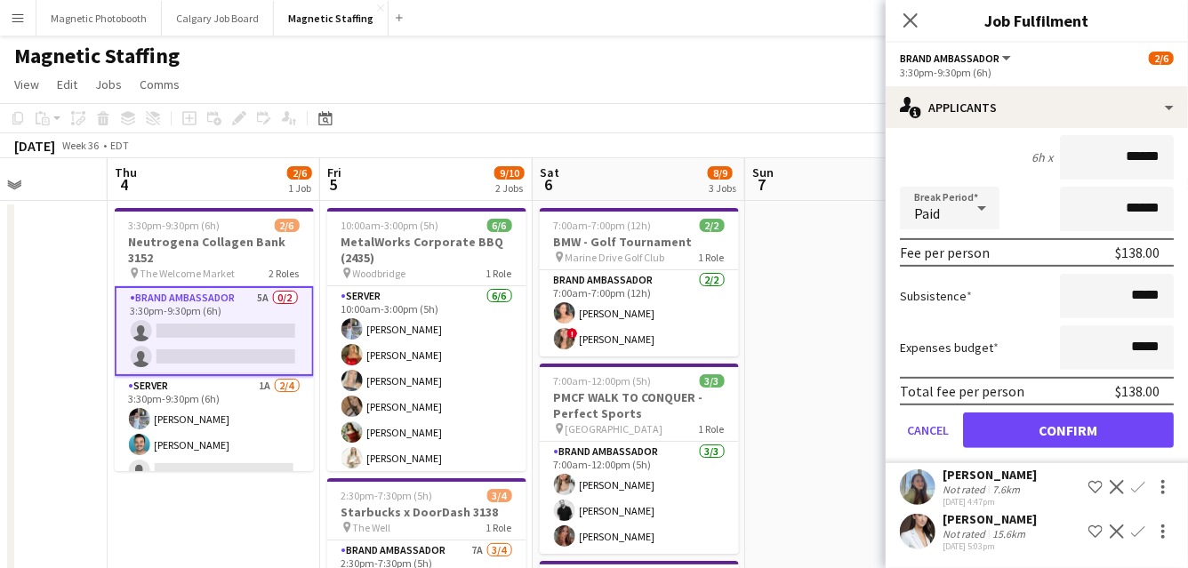
scroll to position [0, 0]
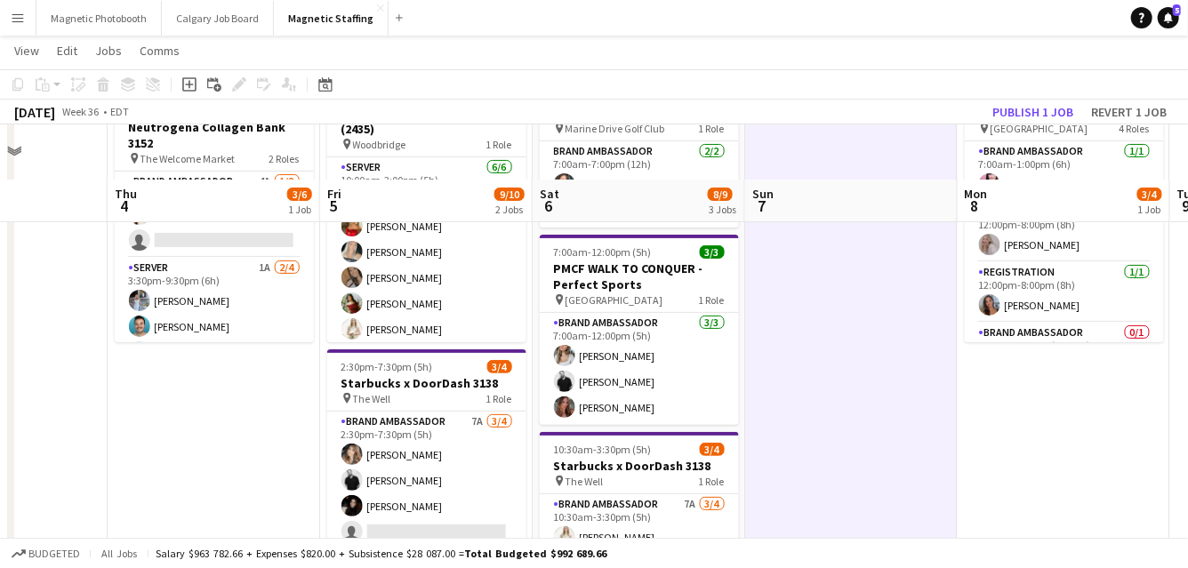
scroll to position [209, 0]
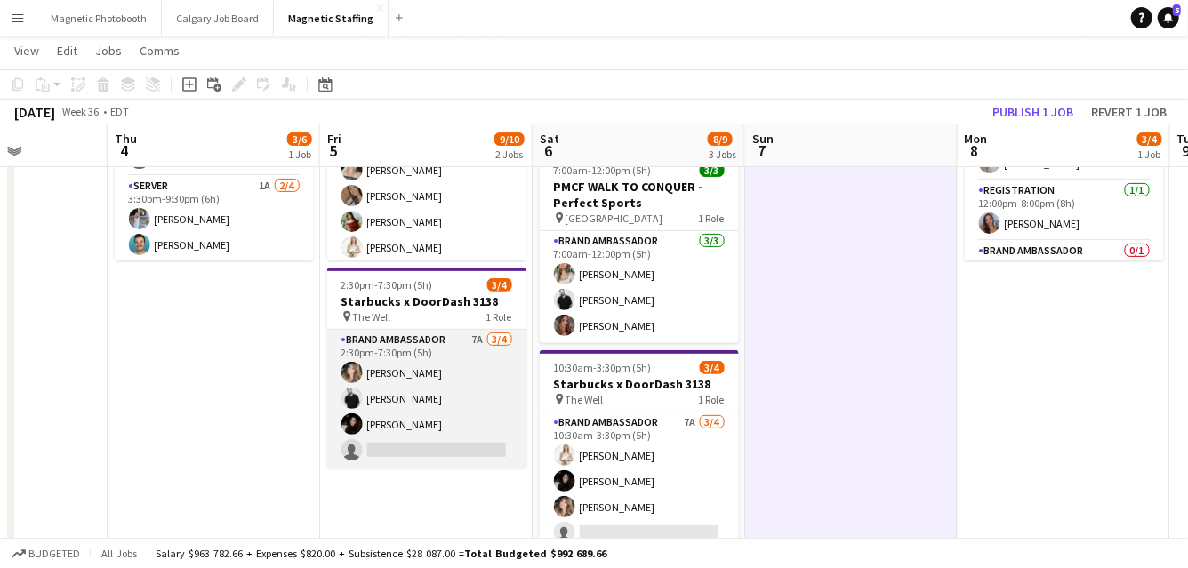
click at [393, 426] on app-card-role "Brand Ambassador 7A [DATE] 2:30pm-7:30pm (5h) [PERSON_NAME] [PERSON_NAME] [PERS…" at bounding box center [426, 399] width 199 height 138
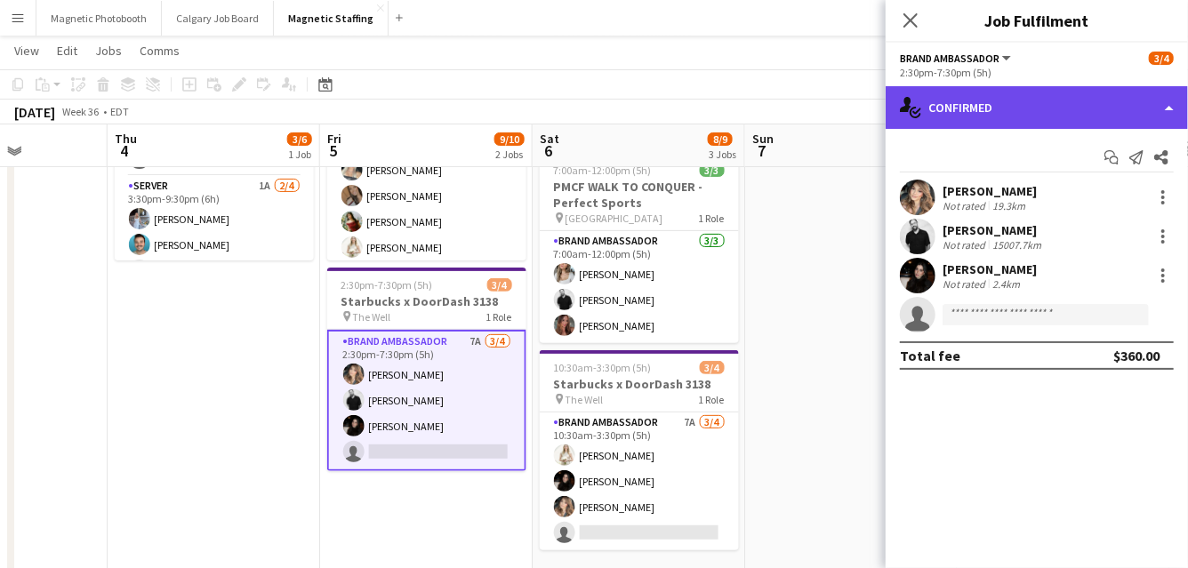
click at [1018, 116] on div "single-neutral-actions-check-2 Confirmed" at bounding box center [1037, 107] width 302 height 43
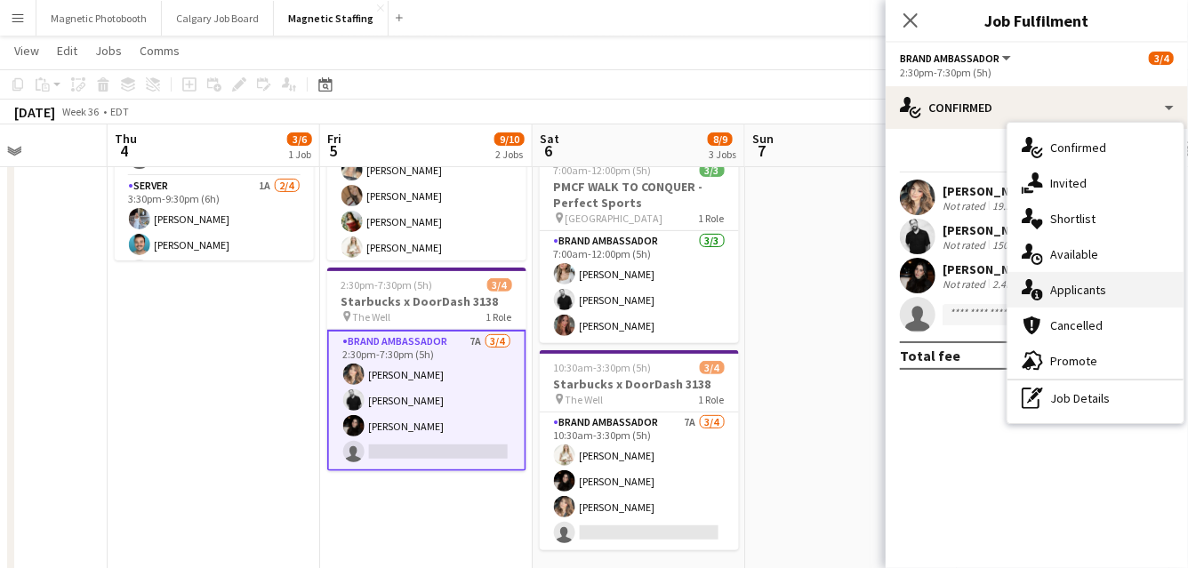
click at [1056, 297] on div "single-neutral-actions-information Applicants" at bounding box center [1096, 290] width 176 height 36
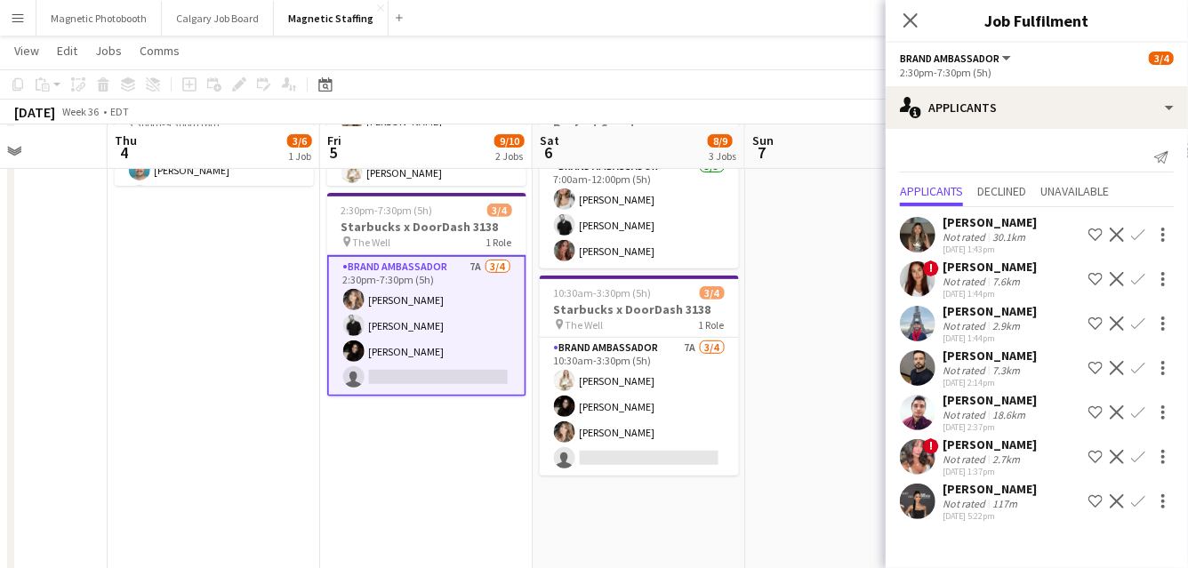
scroll to position [285, 0]
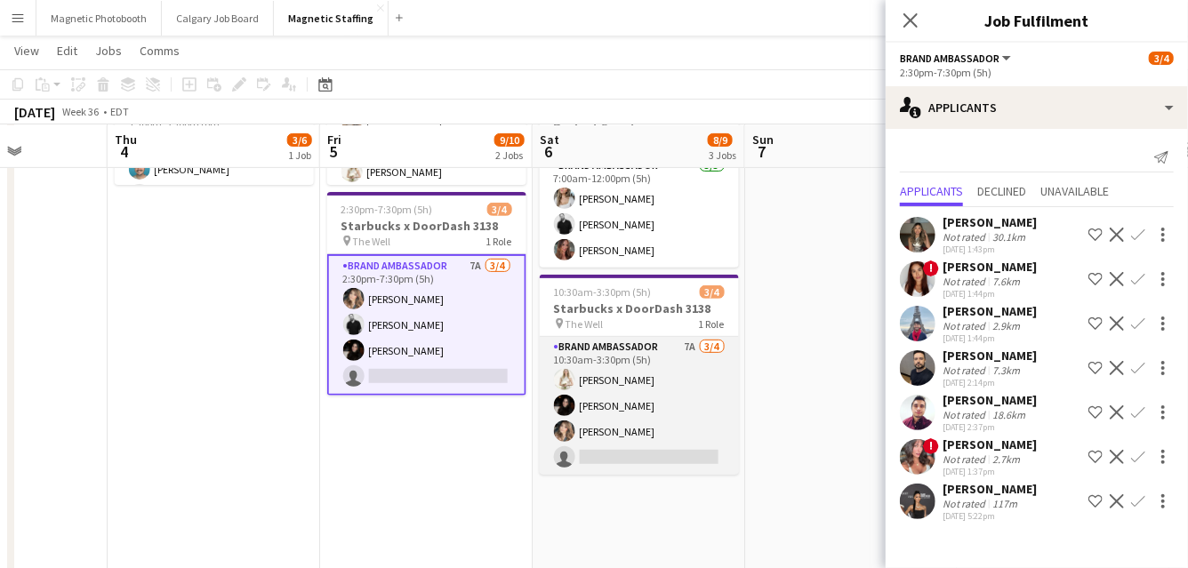
click at [682, 411] on app-card-role "Brand Ambassador 7A [DATE] 10:30am-3:30pm (5h) [PERSON_NAME] [PERSON_NAME] [PER…" at bounding box center [639, 406] width 199 height 138
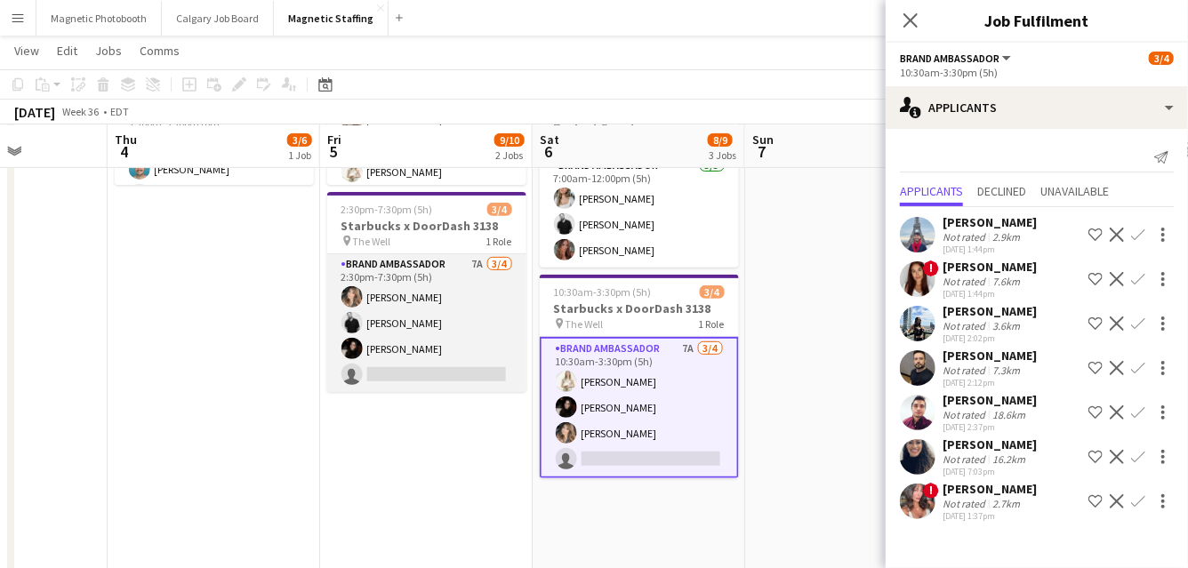
click at [466, 363] on app-card-role "Brand Ambassador 7A [DATE] 2:30pm-7:30pm (5h) [PERSON_NAME] [PERSON_NAME] [PERS…" at bounding box center [426, 323] width 199 height 138
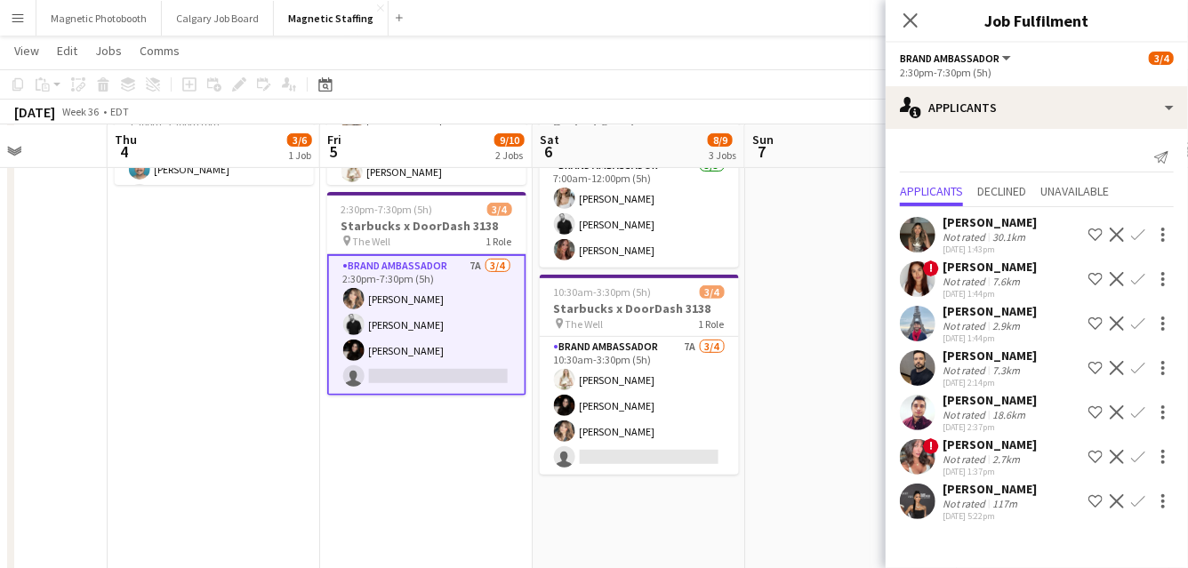
scroll to position [0, 742]
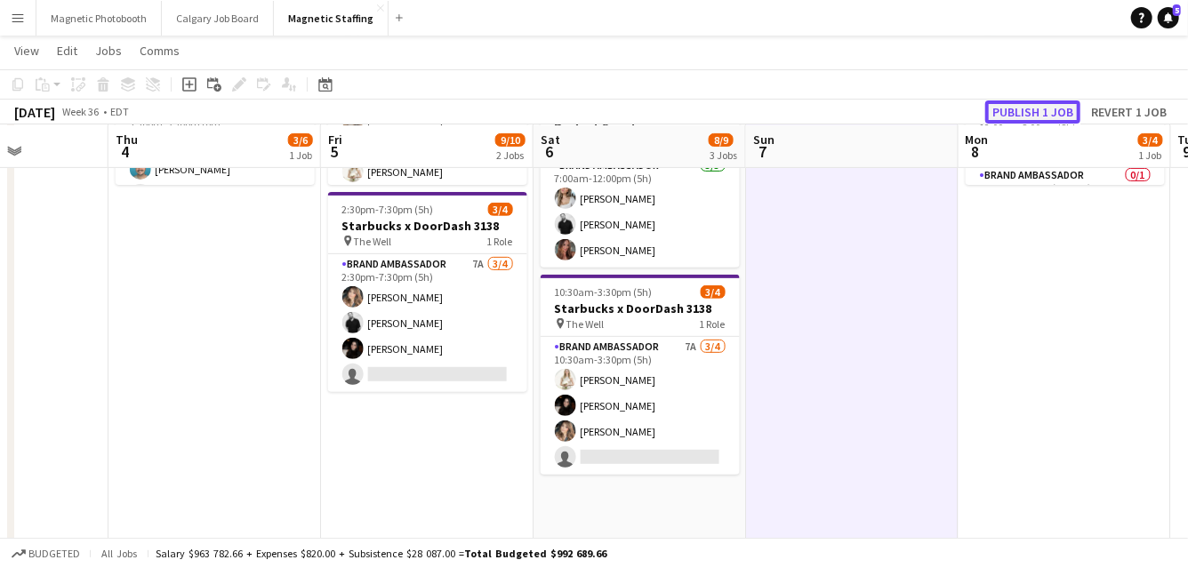
click at [1010, 118] on button "Publish 1 job" at bounding box center [1032, 111] width 95 height 23
click at [24, 28] on button "Menu" at bounding box center [18, 18] width 36 height 36
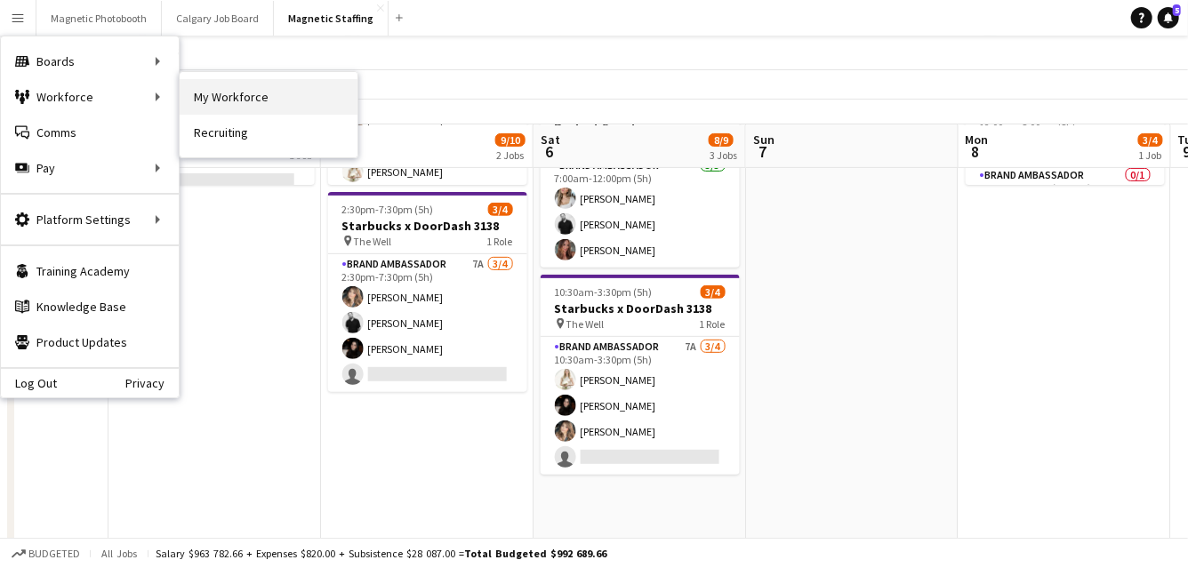
click at [239, 96] on link "My Workforce" at bounding box center [269, 97] width 178 height 36
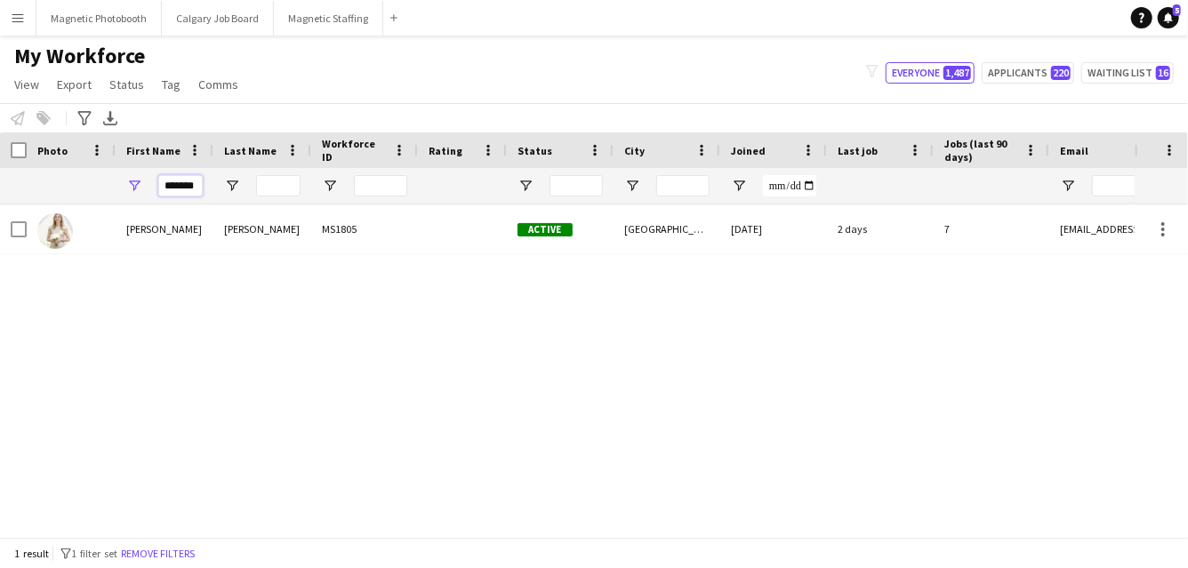
drag, startPoint x: 198, startPoint y: 182, endPoint x: 35, endPoint y: 165, distance: 164.6
click at [45, 173] on div "*******" at bounding box center [964, 186] width 1928 height 36
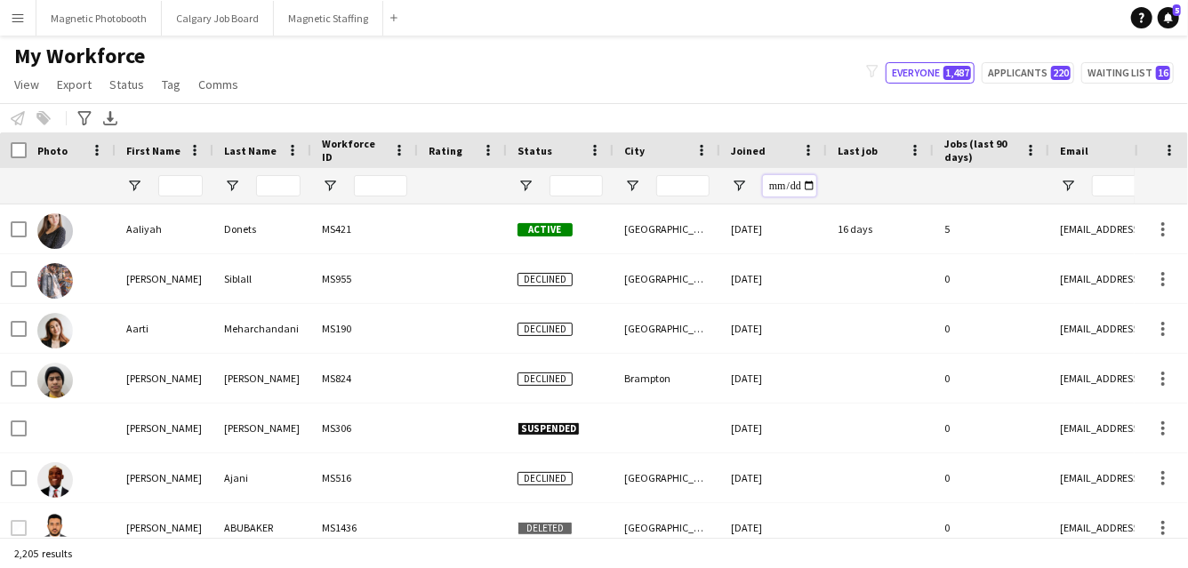
click at [809, 187] on input "Joined Filter Input" at bounding box center [789, 185] width 53 height 21
type input "**********"
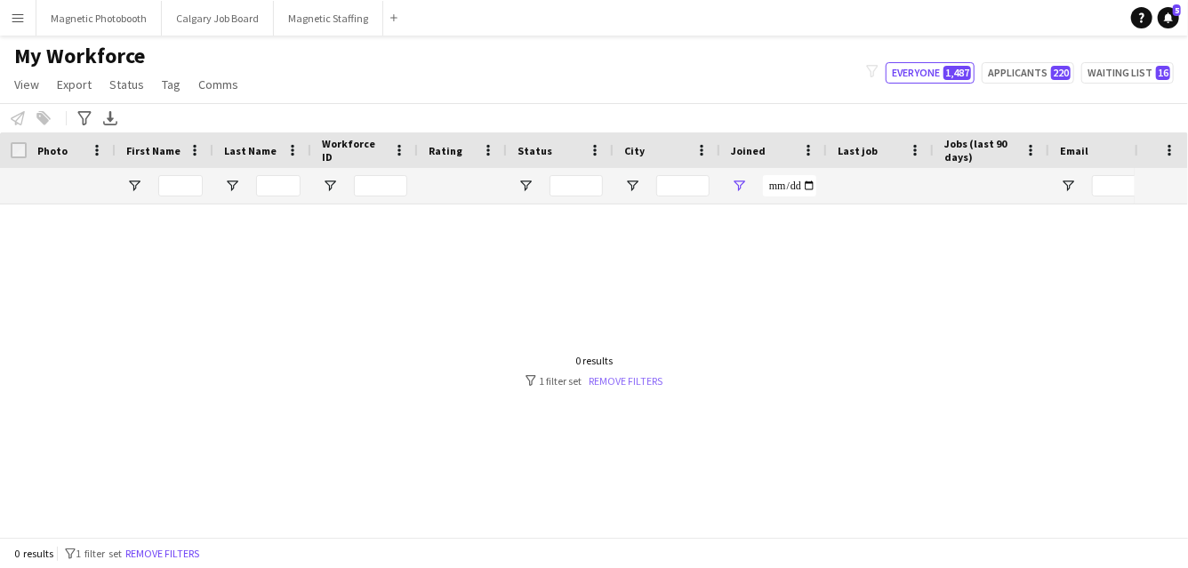
click at [628, 383] on link "Remove filters" at bounding box center [627, 380] width 74 height 13
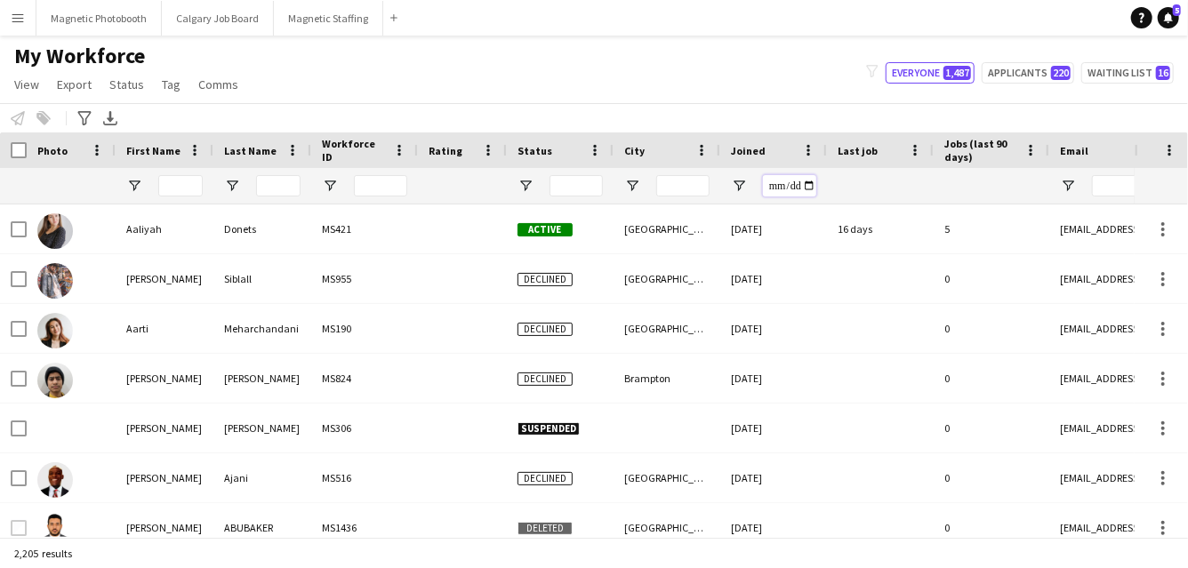
click at [808, 190] on input "Joined Filter Input" at bounding box center [789, 185] width 53 height 21
type input "**********"
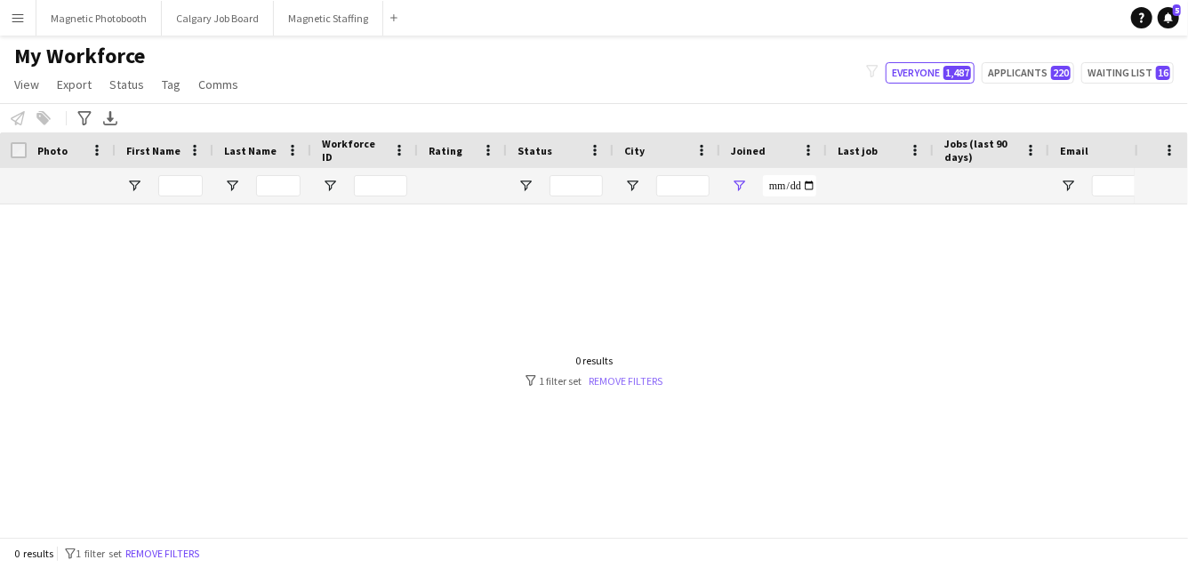
click at [625, 379] on link "Remove filters" at bounding box center [627, 380] width 74 height 13
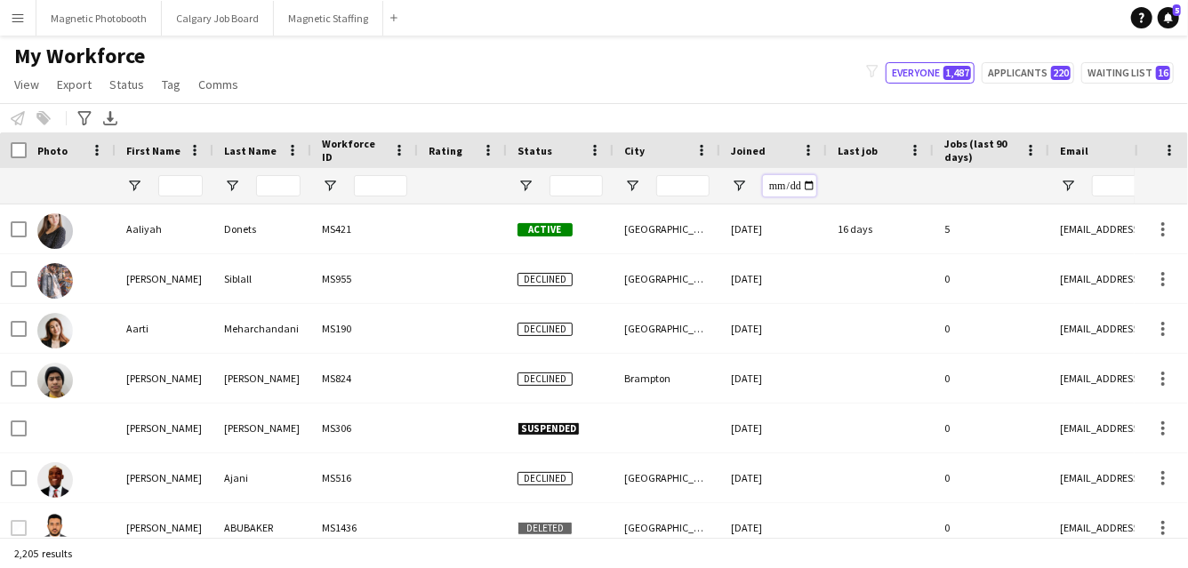
click at [805, 183] on input "Joined Filter Input" at bounding box center [789, 185] width 53 height 21
type input "**********"
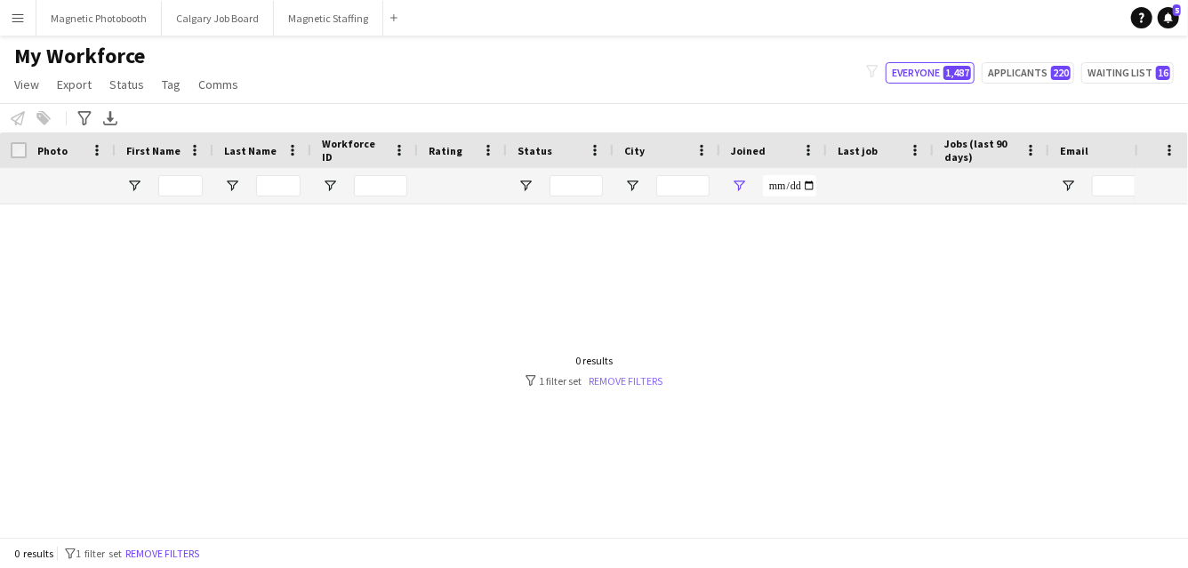
click at [639, 374] on link "Remove filters" at bounding box center [627, 380] width 74 height 13
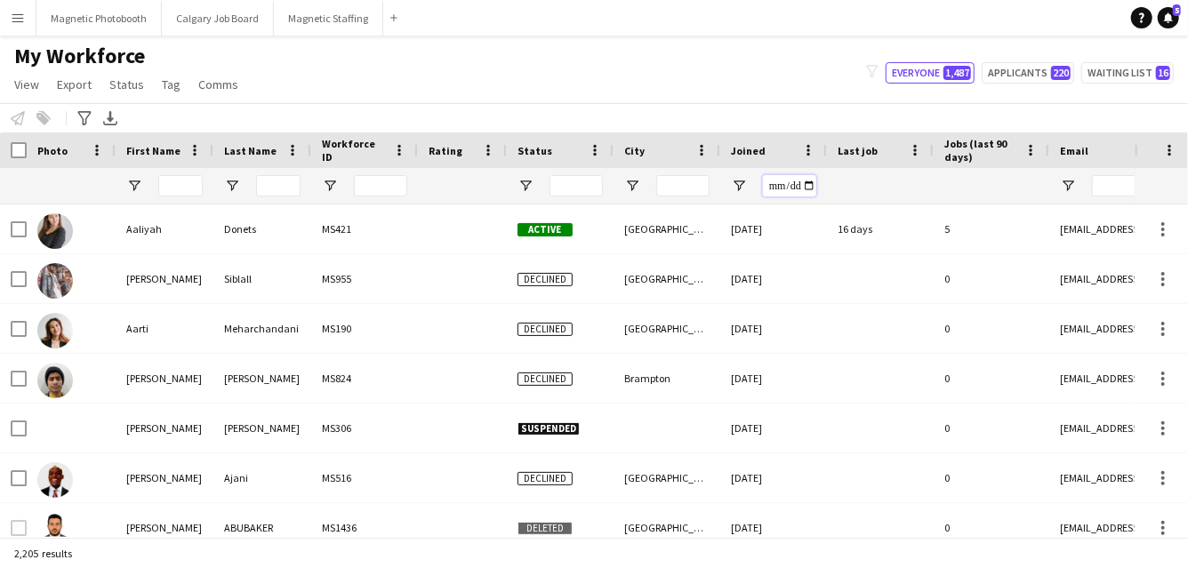
click at [807, 190] on input "Joined Filter Input" at bounding box center [789, 185] width 53 height 21
type input "**********"
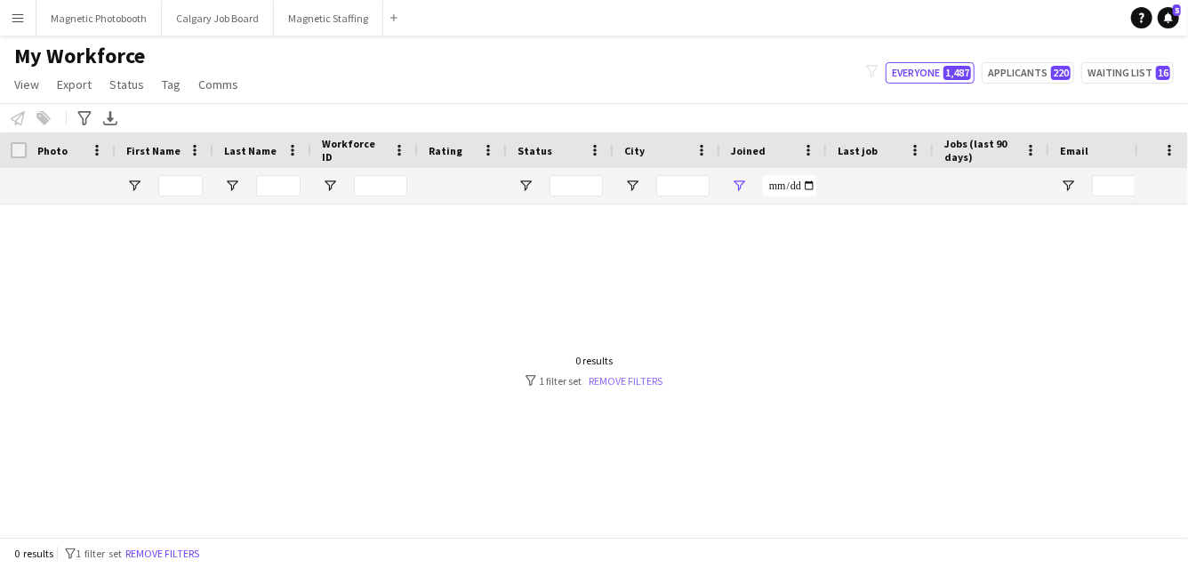
click at [653, 379] on link "Remove filters" at bounding box center [627, 380] width 74 height 13
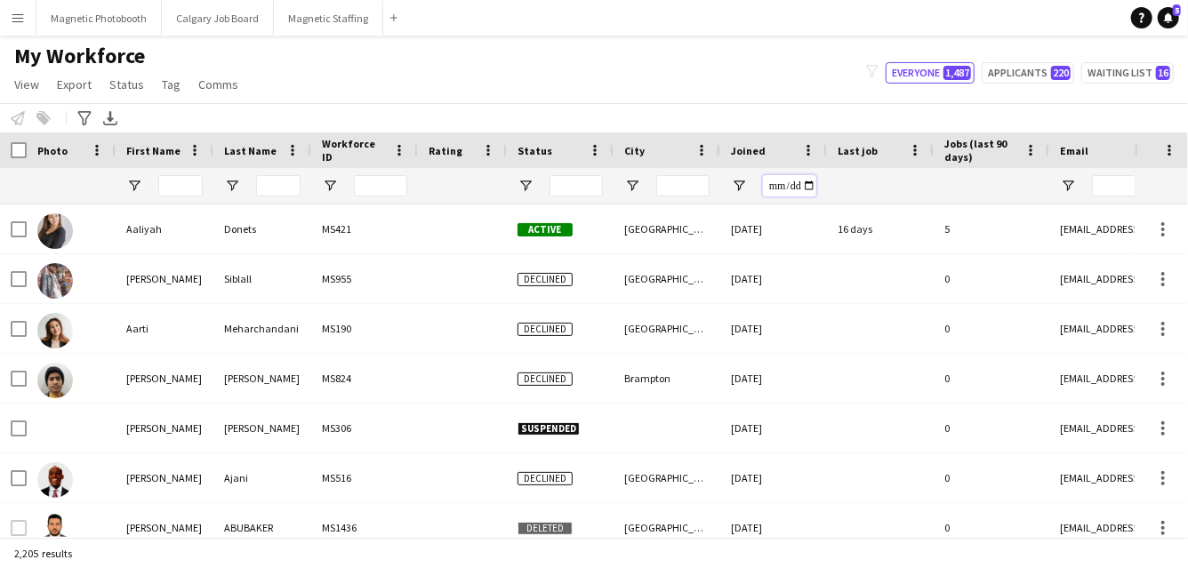
click at [812, 183] on input "Joined Filter Input" at bounding box center [789, 185] width 53 height 21
type input "**********"
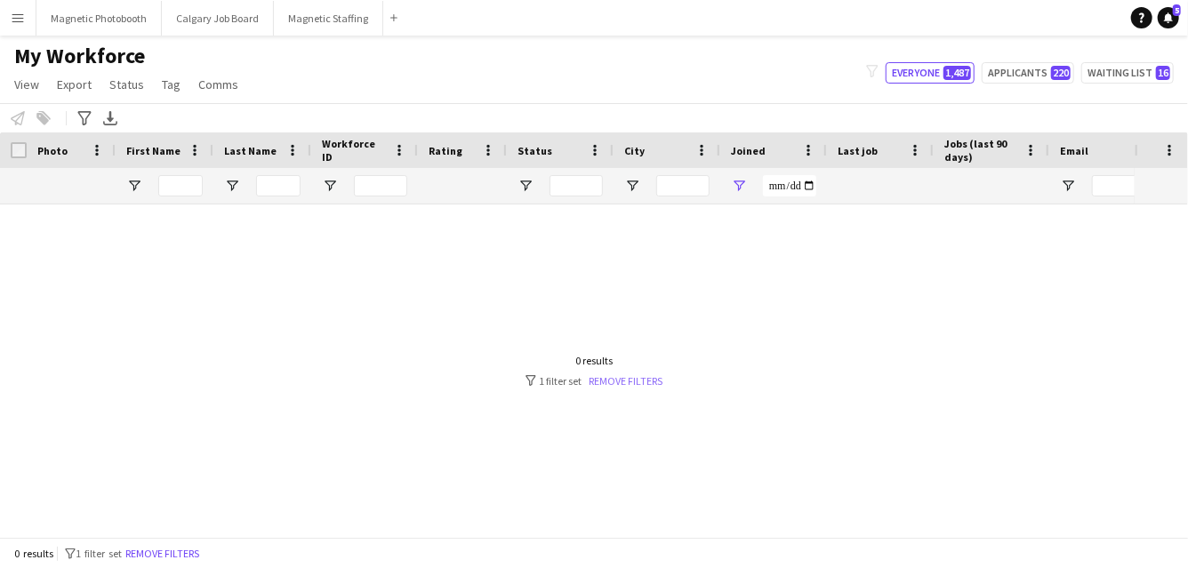
click at [633, 379] on link "Remove filters" at bounding box center [627, 380] width 74 height 13
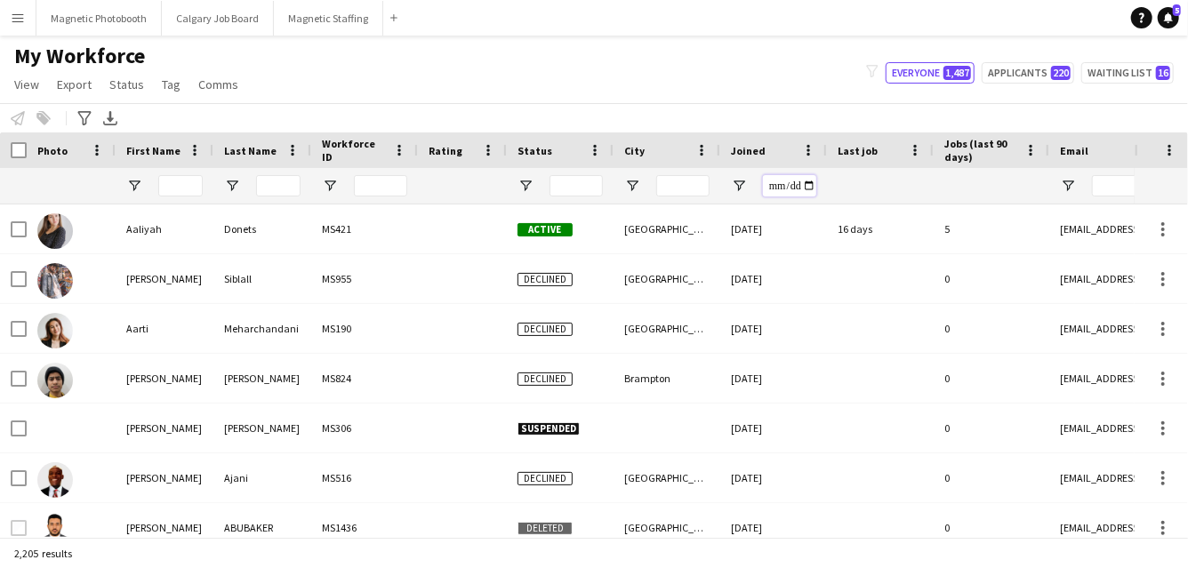
click at [807, 180] on input "Joined Filter Input" at bounding box center [789, 185] width 53 height 21
type input "**********"
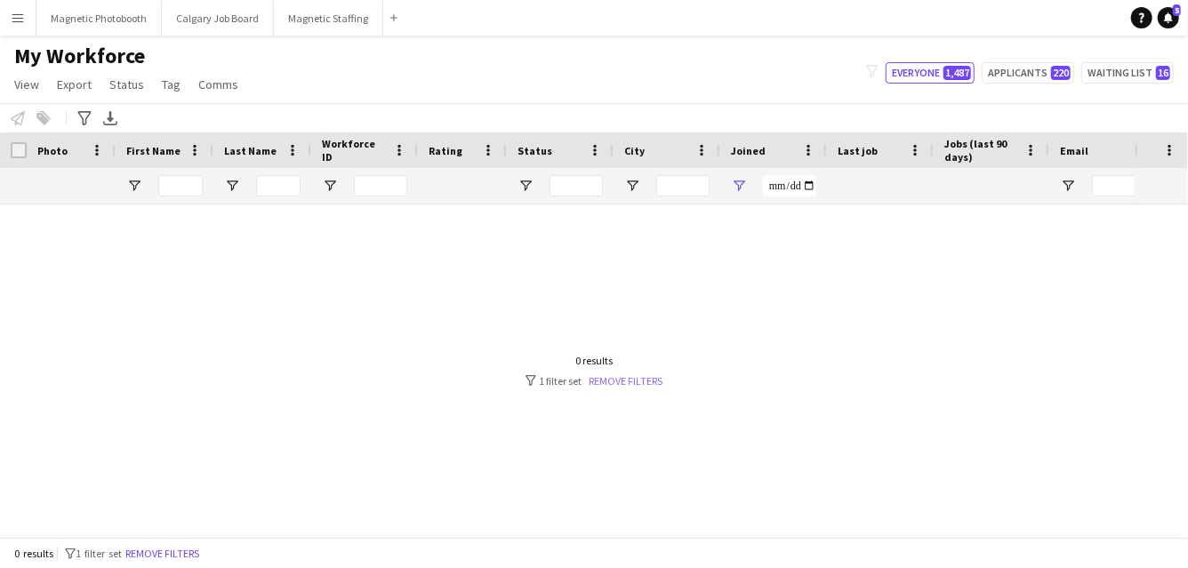
click at [636, 379] on link "Remove filters" at bounding box center [627, 380] width 74 height 13
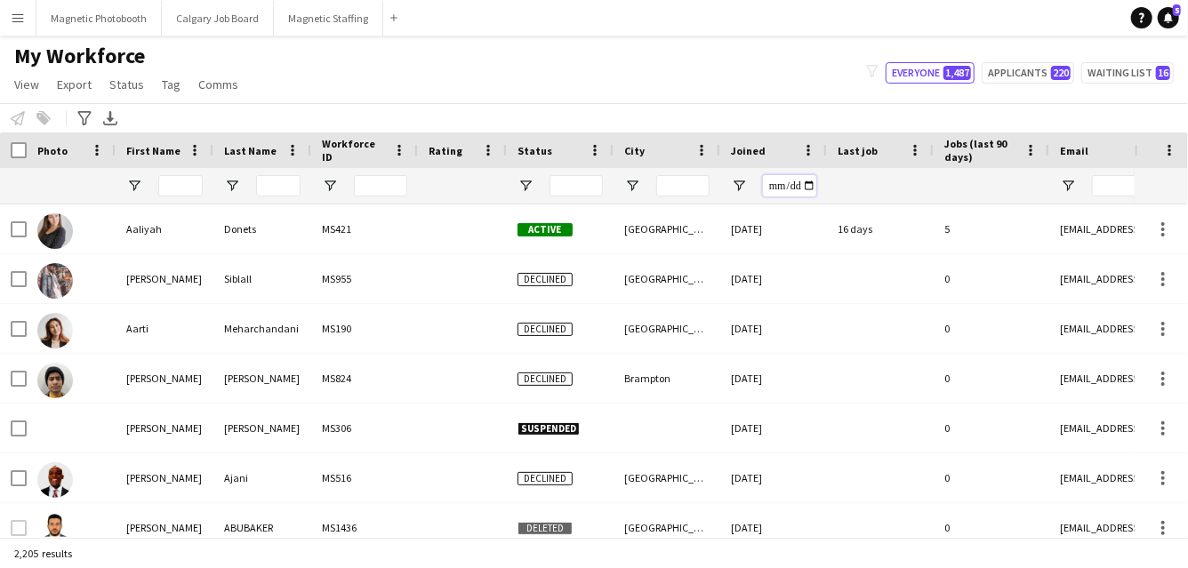
click at [808, 181] on input "Joined Filter Input" at bounding box center [789, 185] width 53 height 21
type input "**********"
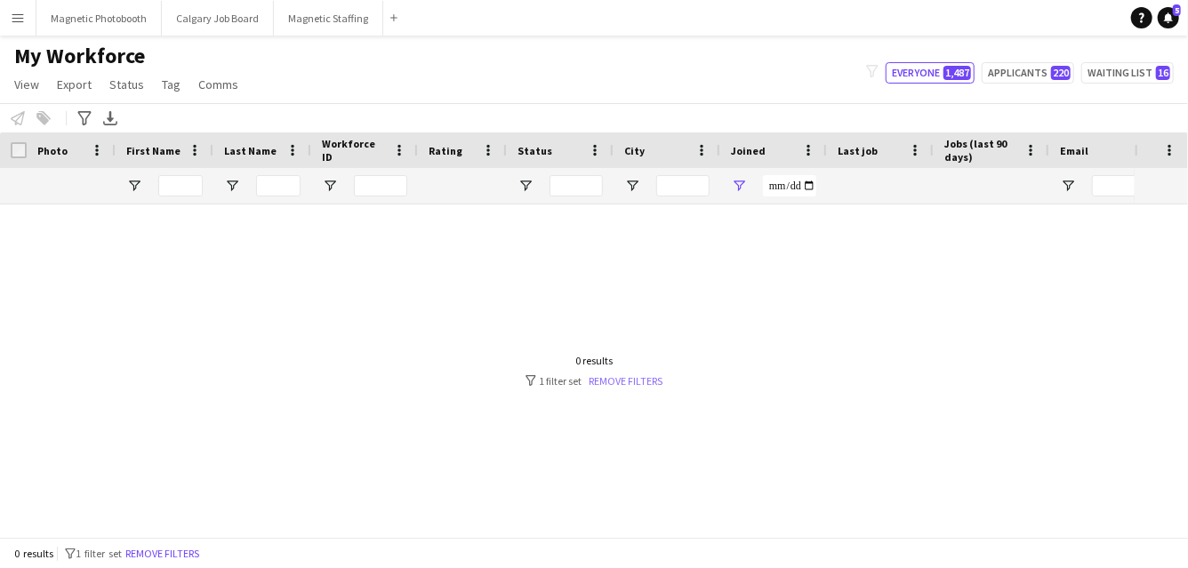
click at [636, 379] on link "Remove filters" at bounding box center [627, 380] width 74 height 13
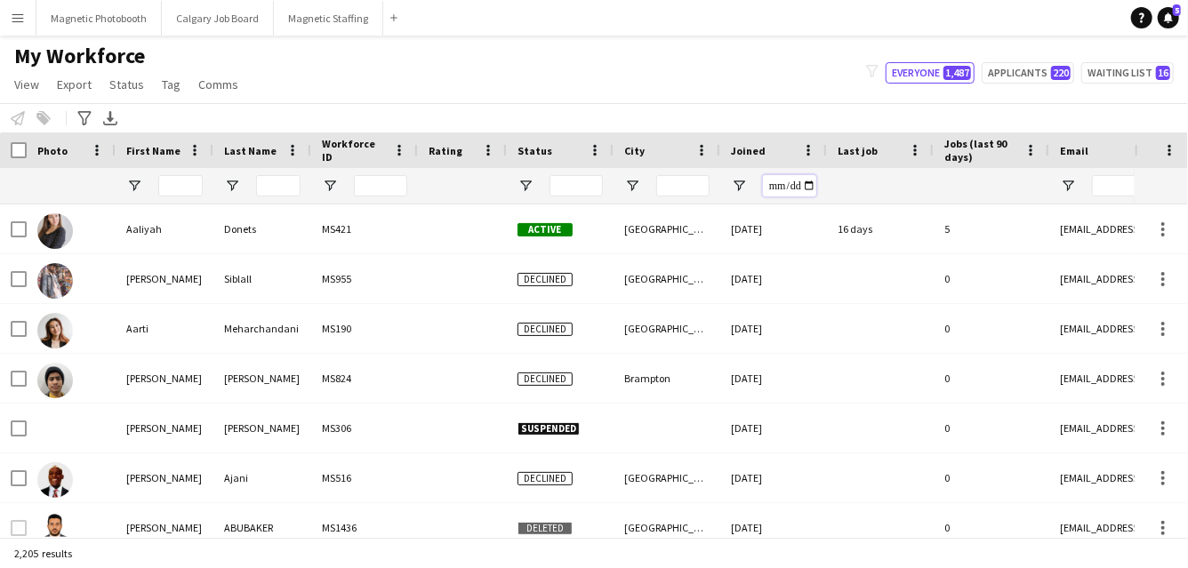
click at [807, 189] on input "Joined Filter Input" at bounding box center [789, 185] width 53 height 21
type input "**********"
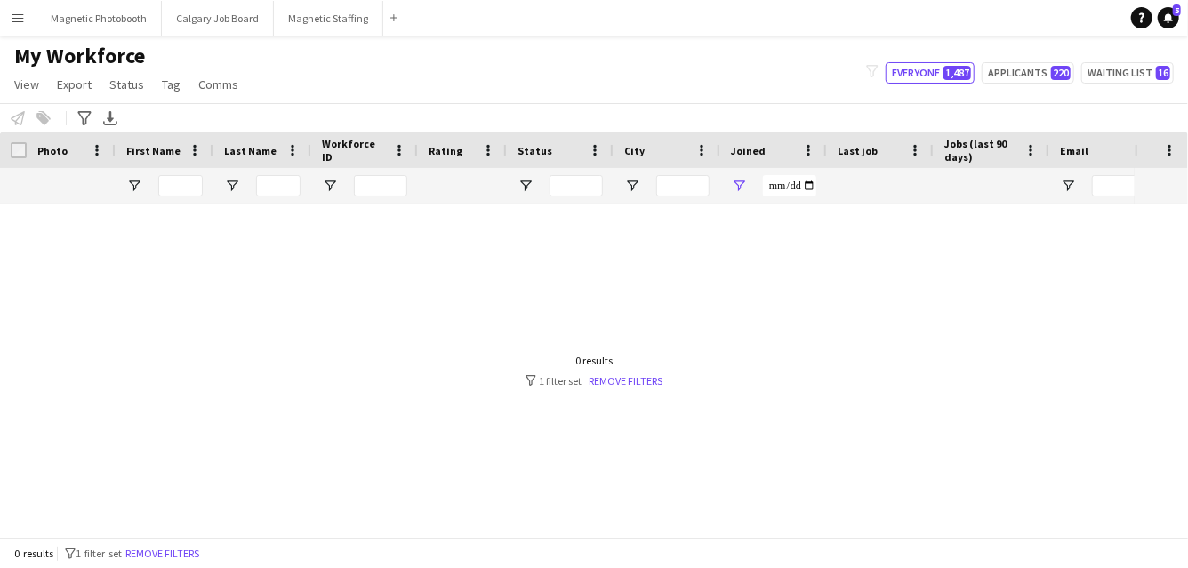
click at [665, 382] on div at bounding box center [567, 371] width 1135 height 333
click at [647, 382] on link "Remove filters" at bounding box center [627, 380] width 74 height 13
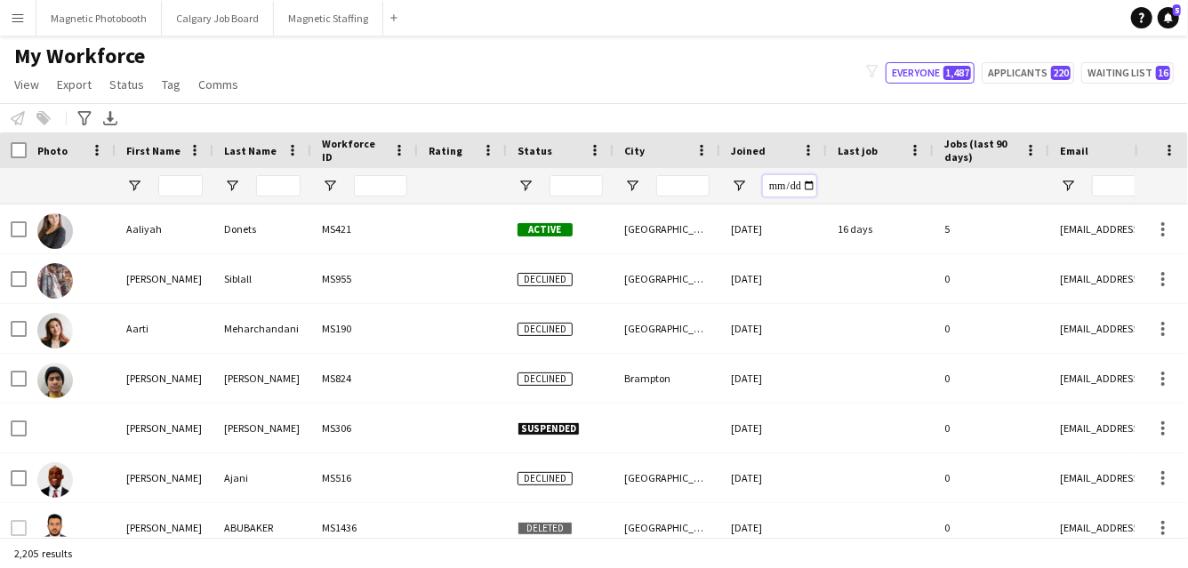
click at [806, 187] on input "Joined Filter Input" at bounding box center [789, 185] width 53 height 21
type input "**********"
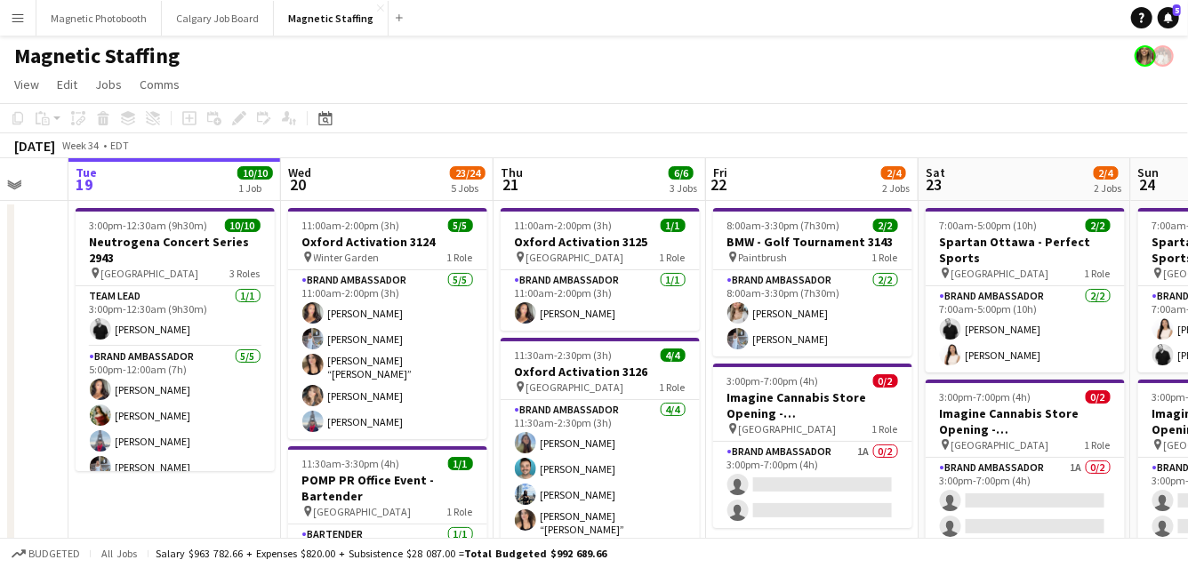
scroll to position [0, 620]
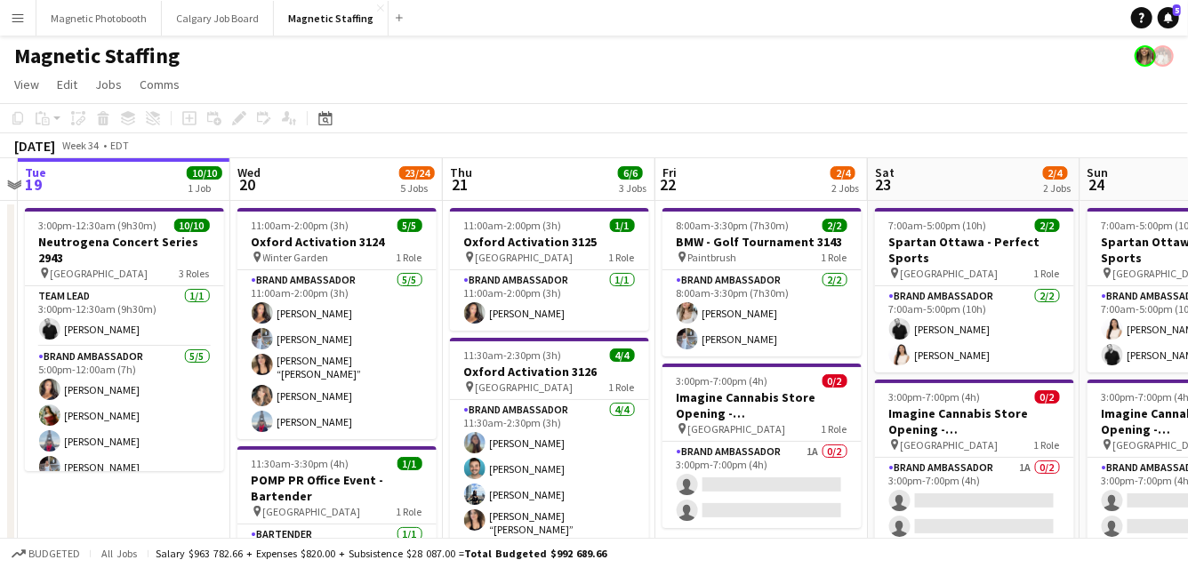
drag, startPoint x: 412, startPoint y: 293, endPoint x: 217, endPoint y: 293, distance: 194.7
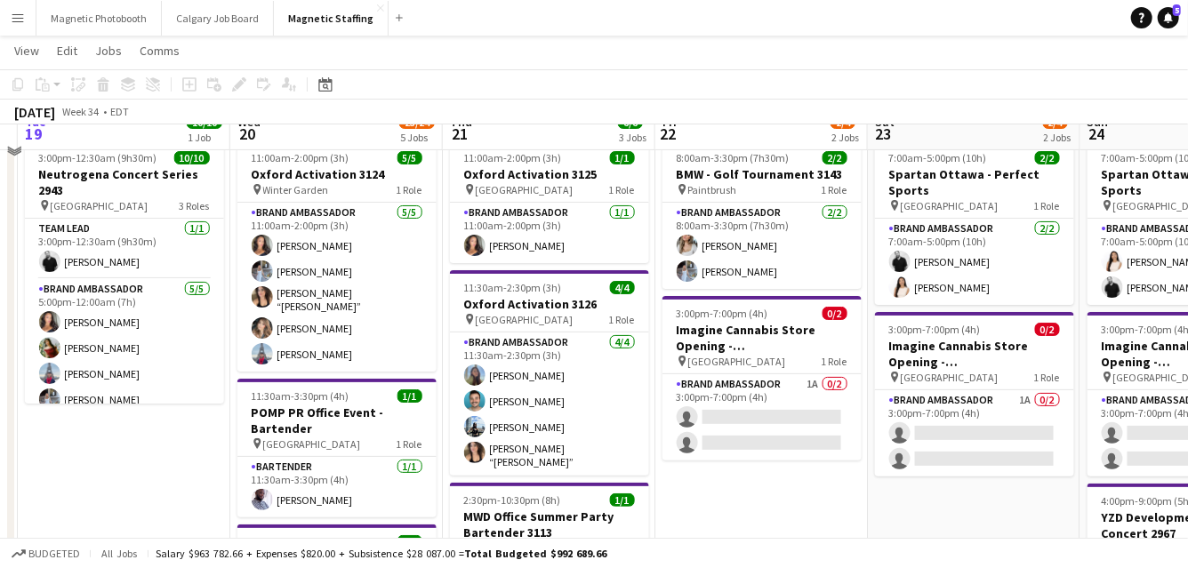
scroll to position [48, 0]
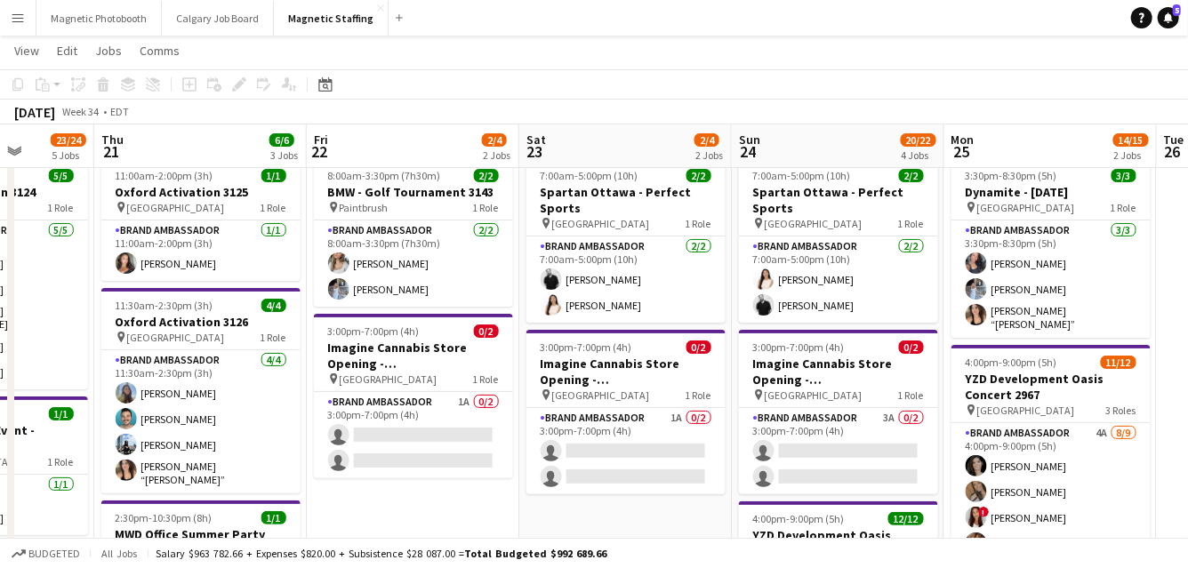
drag, startPoint x: 534, startPoint y: 324, endPoint x: 310, endPoint y: 355, distance: 225.4
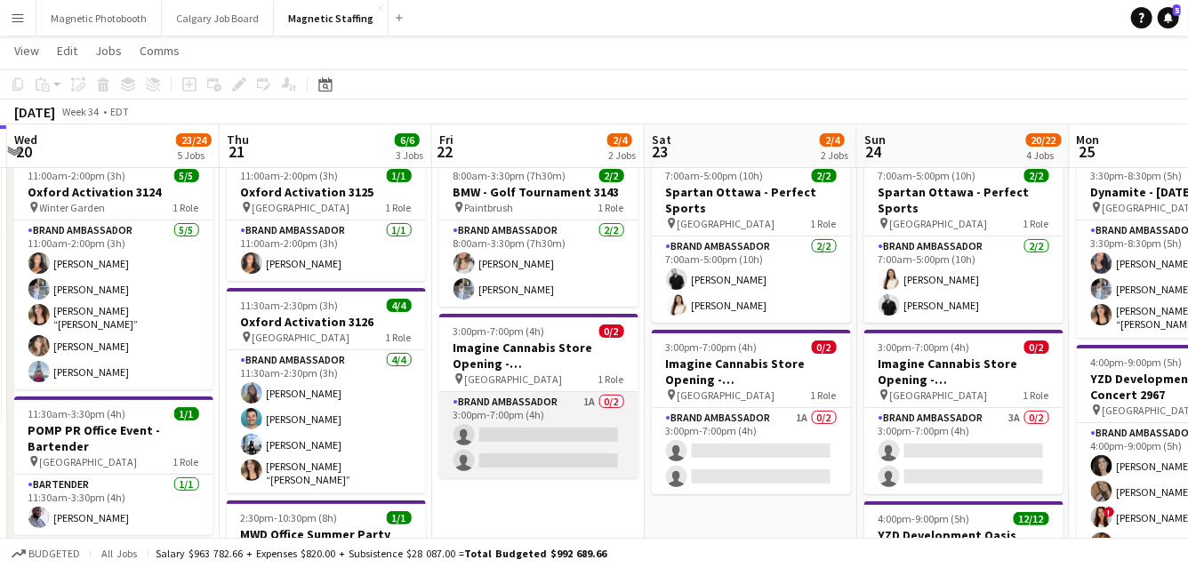
click at [493, 437] on app-card-role "Brand Ambassador 1A 0/2 3:00pm-7:00pm (4h) single-neutral-actions single-neutra…" at bounding box center [538, 435] width 199 height 86
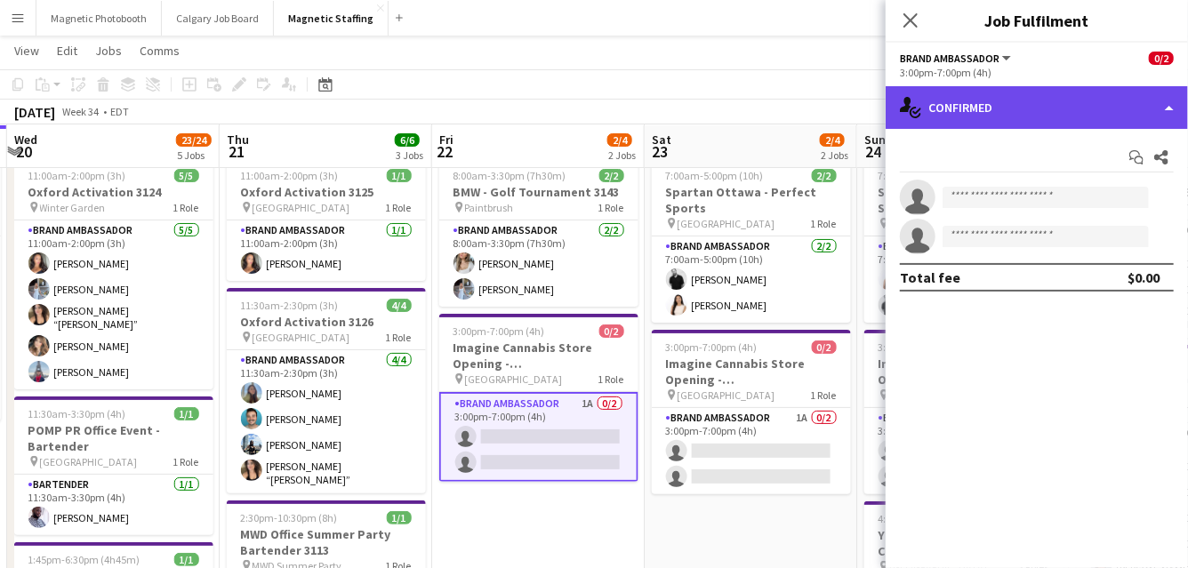
click at [972, 86] on div "single-neutral-actions-check-2 Confirmed" at bounding box center [1037, 107] width 302 height 43
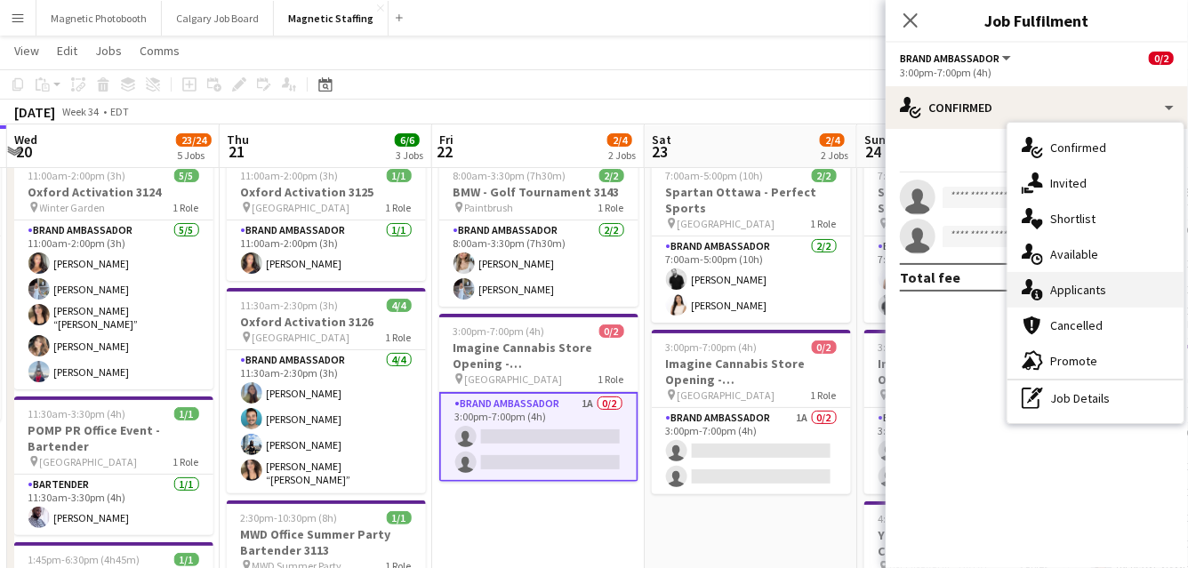
click at [1032, 290] on icon "single-neutral-actions-information" at bounding box center [1032, 289] width 21 height 21
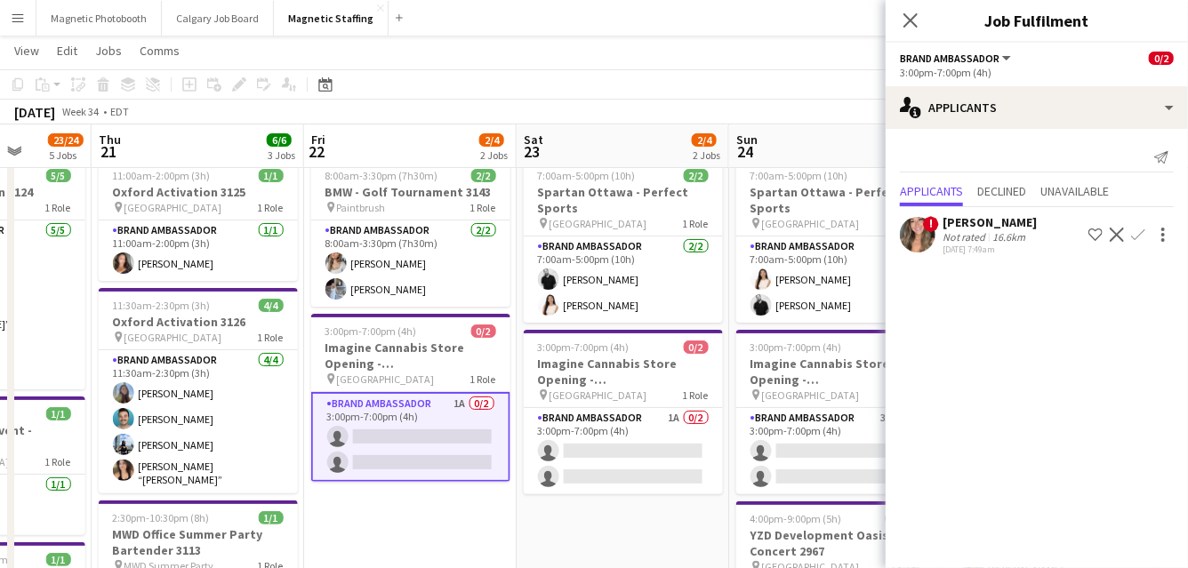
drag, startPoint x: 437, startPoint y: 405, endPoint x: 397, endPoint y: 405, distance: 39.1
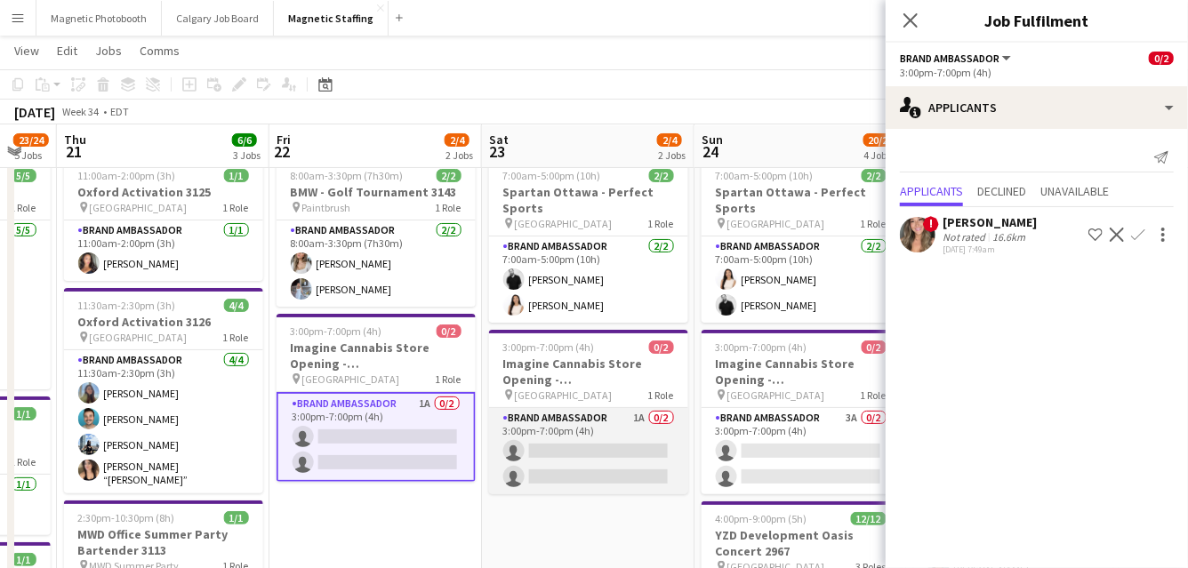
click at [625, 448] on app-card-role "Brand Ambassador 1A 0/2 3:00pm-7:00pm (4h) single-neutral-actions single-neutra…" at bounding box center [588, 451] width 199 height 86
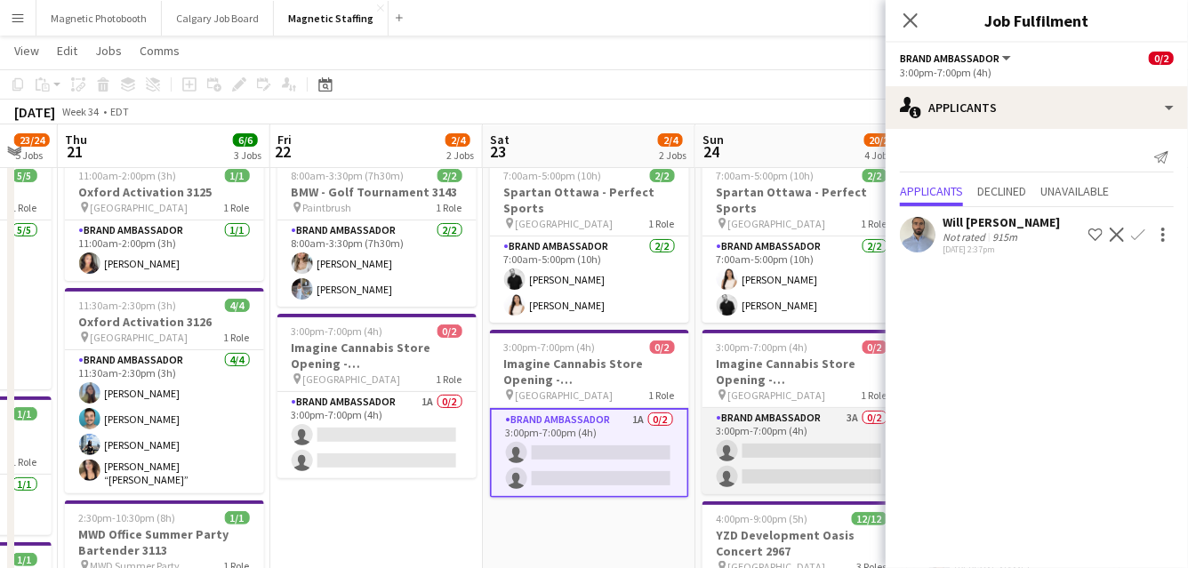
click at [791, 432] on app-card-role "Brand Ambassador 3A 0/2 3:00pm-7:00pm (4h) single-neutral-actions single-neutra…" at bounding box center [801, 451] width 199 height 86
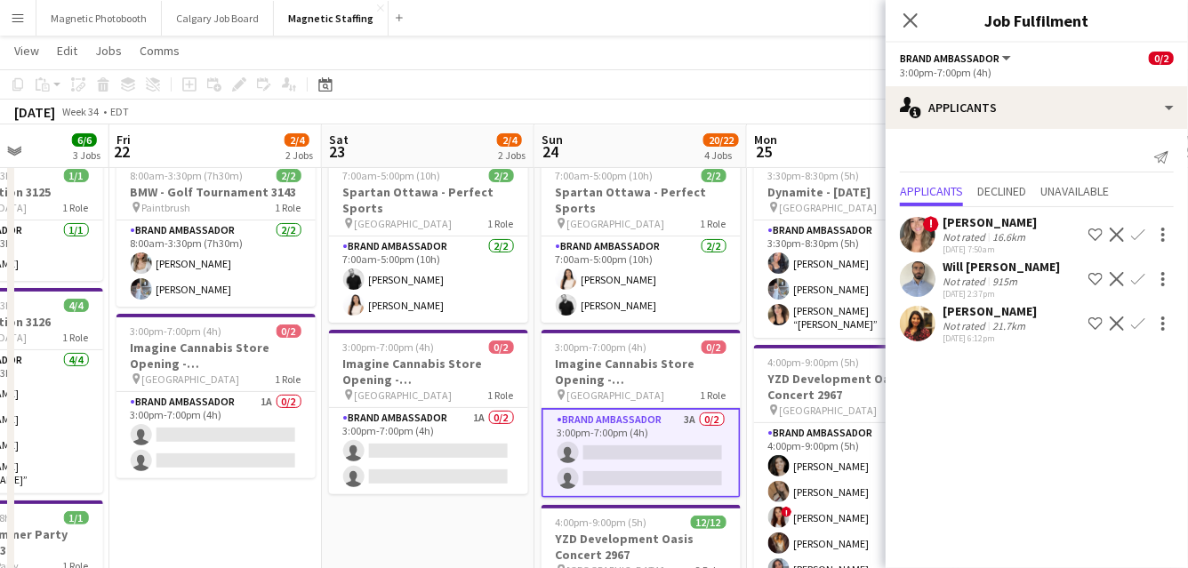
scroll to position [0, 791]
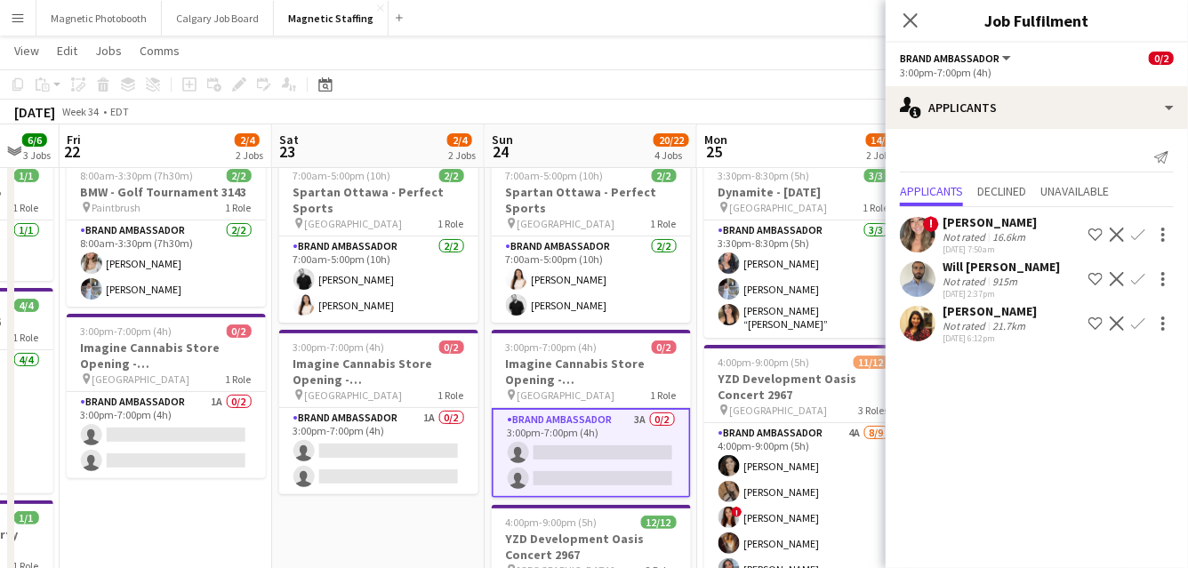
drag, startPoint x: 791, startPoint y: 432, endPoint x: 580, endPoint y: 433, distance: 211.6
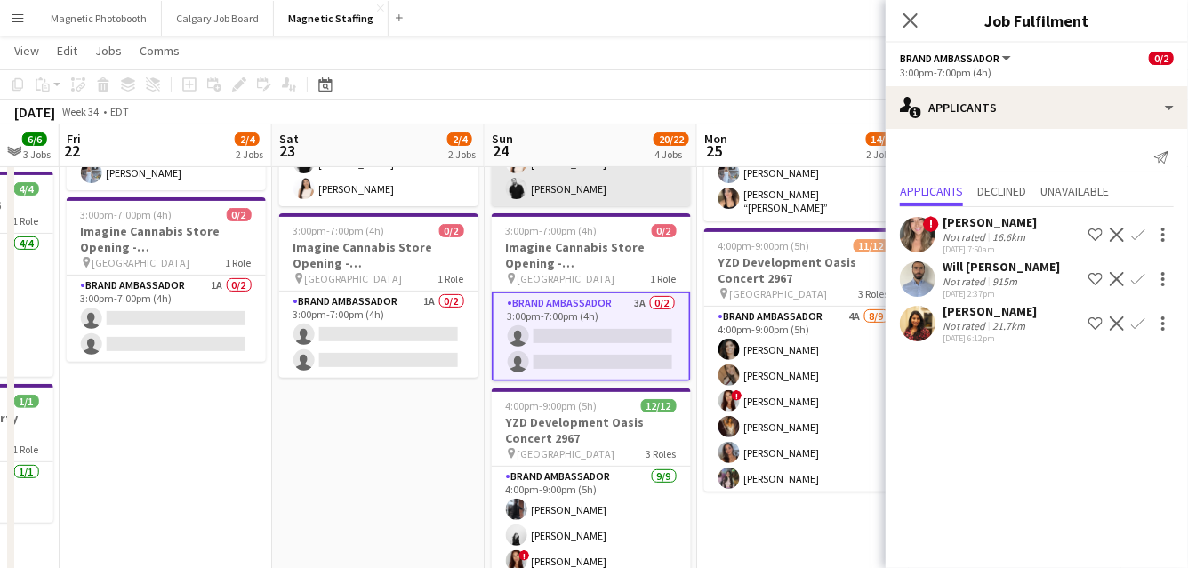
scroll to position [165, 0]
click at [914, 270] on app-user-avatar at bounding box center [918, 279] width 36 height 36
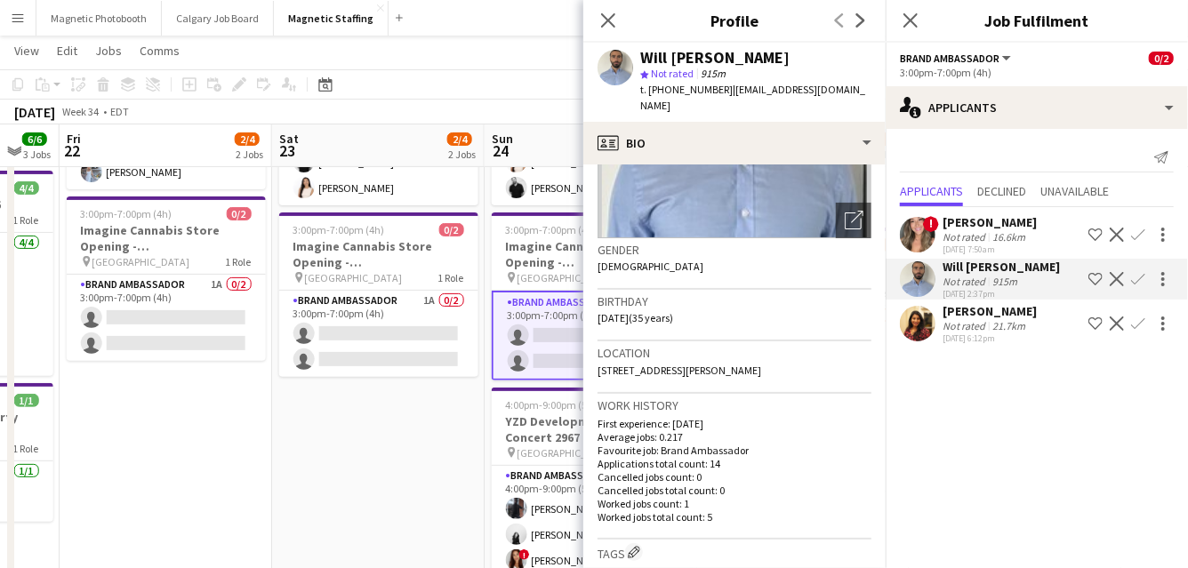
scroll to position [214, 0]
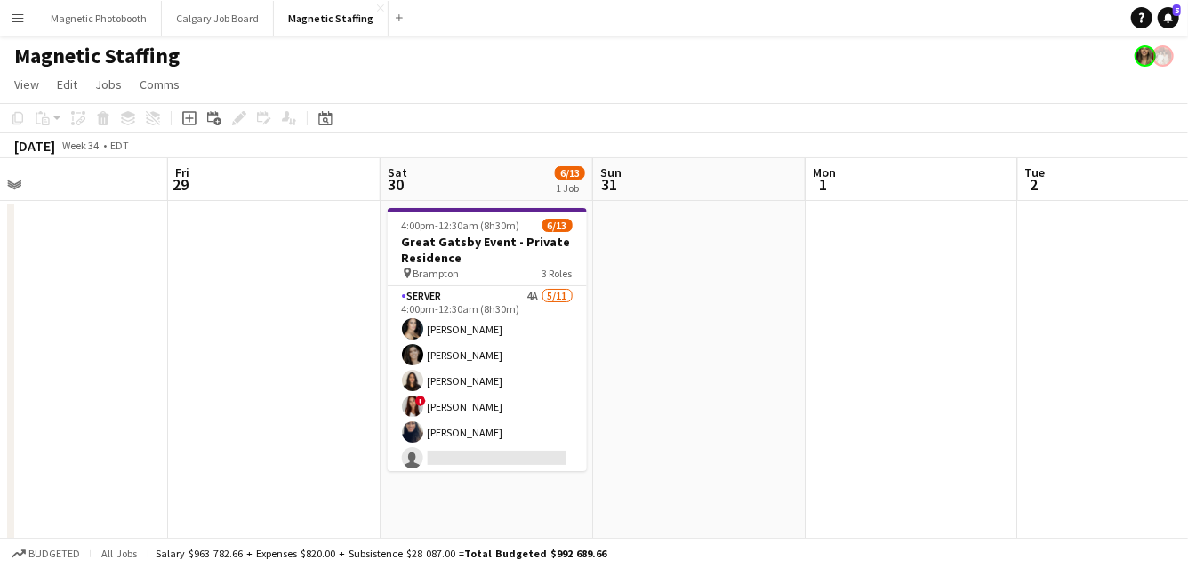
scroll to position [0, 773]
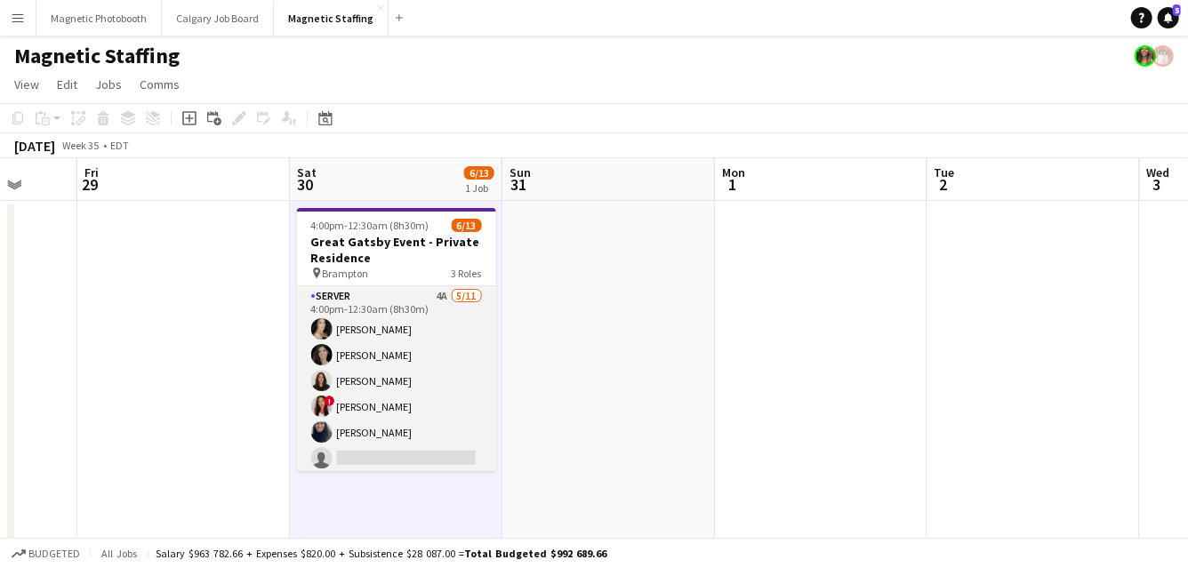
click at [480, 428] on app-card-role "Server 4A 5/11 4:00pm-12:30am (8h30m) Cassandra Tari Katrine Crepaldi Katarina …" at bounding box center [396, 445] width 199 height 318
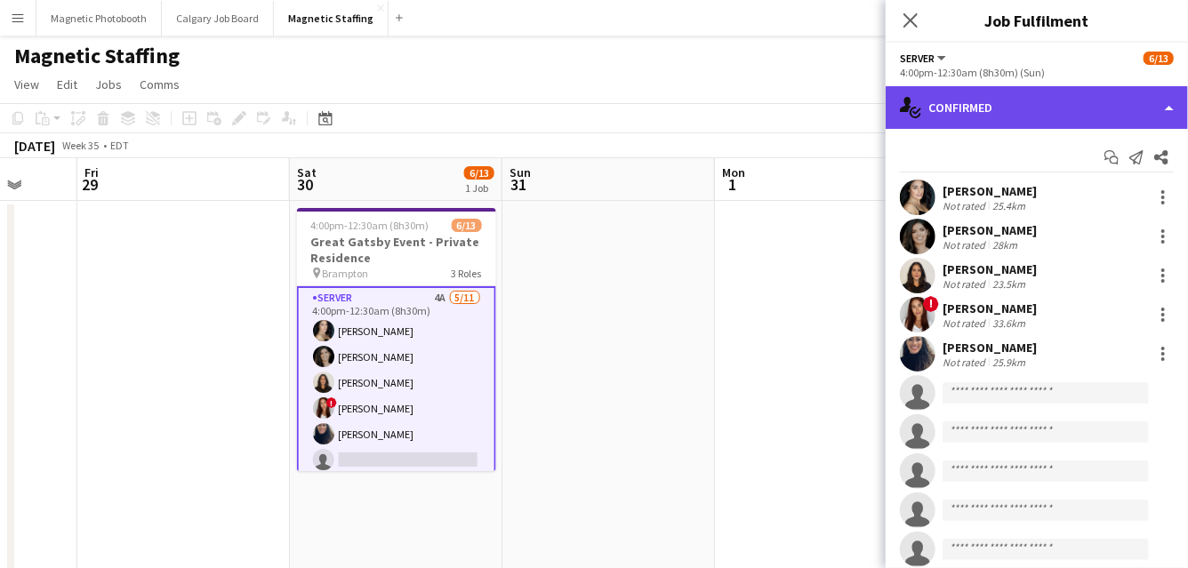
click at [1028, 113] on div "single-neutral-actions-check-2 Confirmed" at bounding box center [1037, 107] width 302 height 43
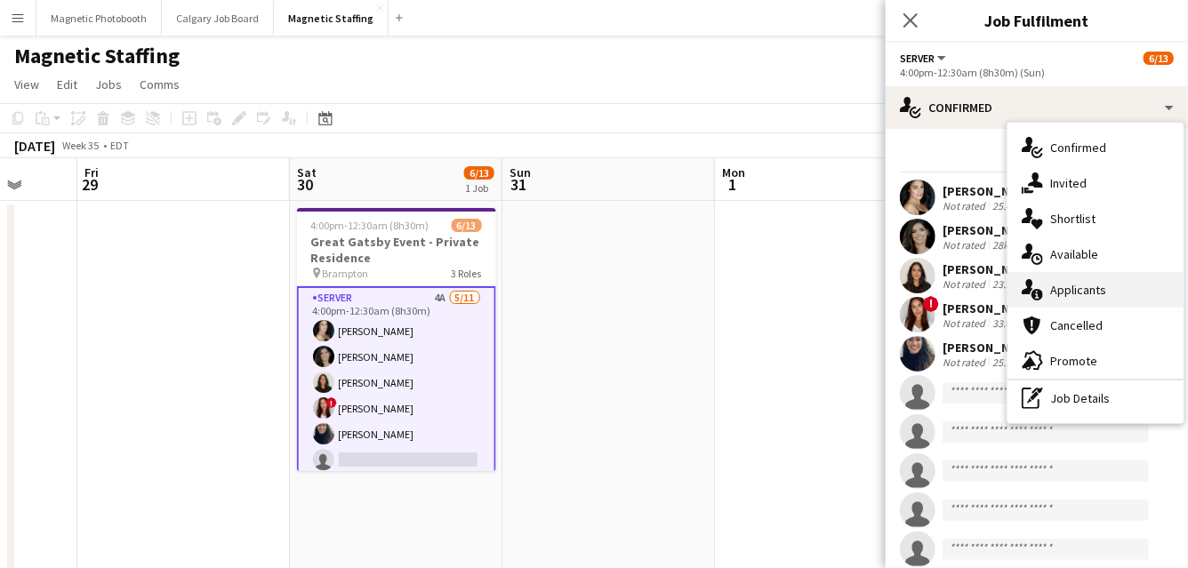
click at [1070, 292] on div "single-neutral-actions-information Applicants" at bounding box center [1096, 290] width 176 height 36
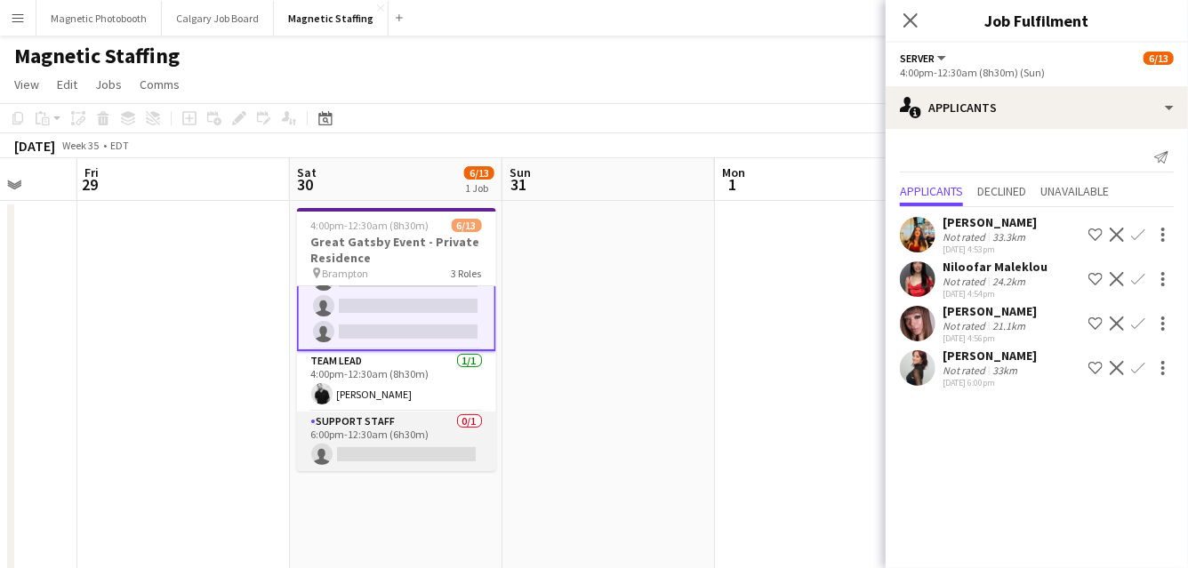
click at [426, 436] on app-card-role "Support Staff 0/1 6:00pm-12:30am (6h30m) single-neutral-actions" at bounding box center [396, 442] width 199 height 60
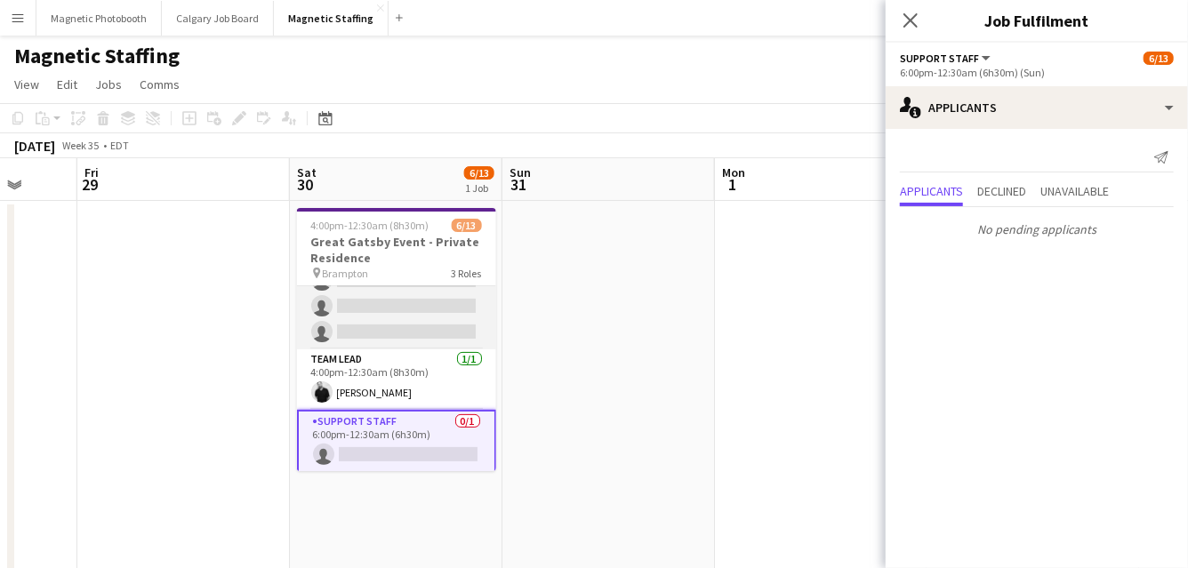
click at [424, 311] on app-card-role "Server 4A 5/11 4:00pm-12:30am (8h30m) Cassandra Tari Katrine Crepaldi Katarina …" at bounding box center [396, 190] width 199 height 318
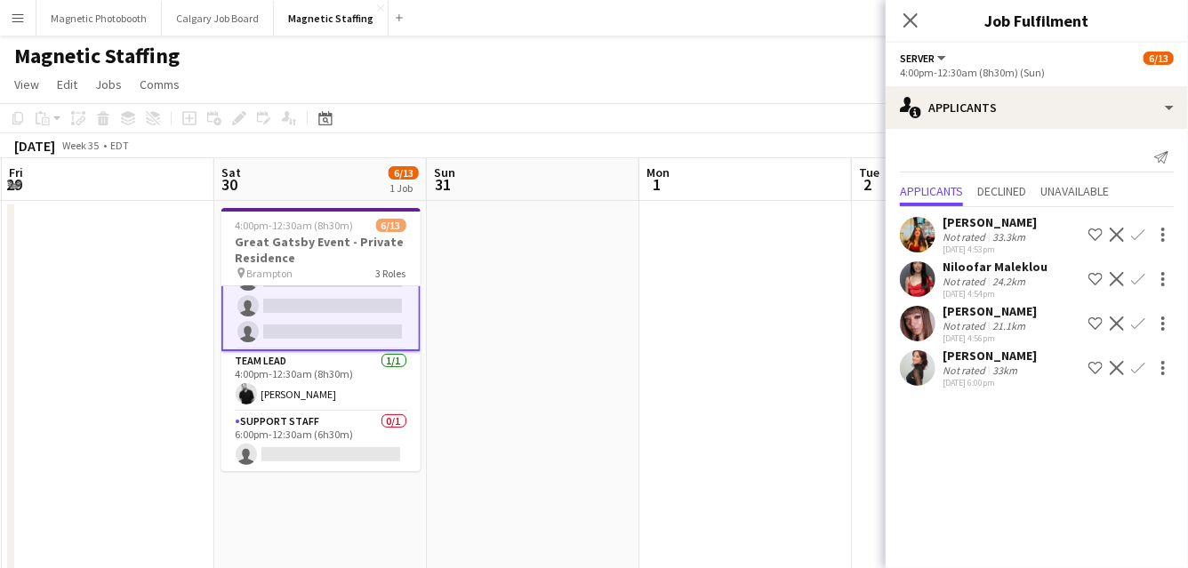
drag, startPoint x: 644, startPoint y: 321, endPoint x: 446, endPoint y: 345, distance: 198.9
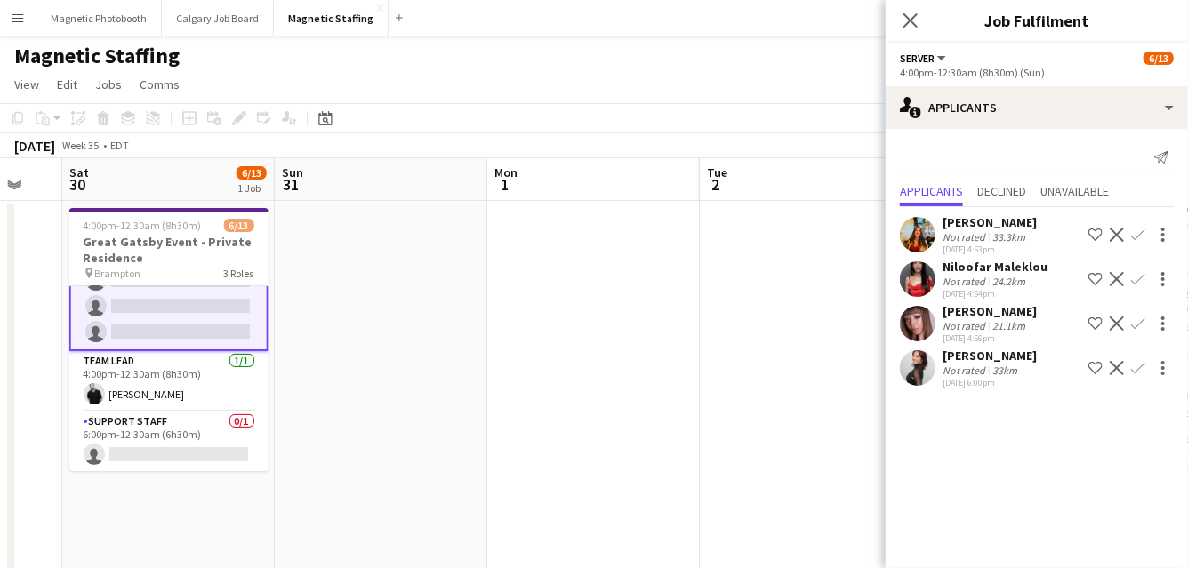
drag, startPoint x: 557, startPoint y: 348, endPoint x: 270, endPoint y: 378, distance: 287.9
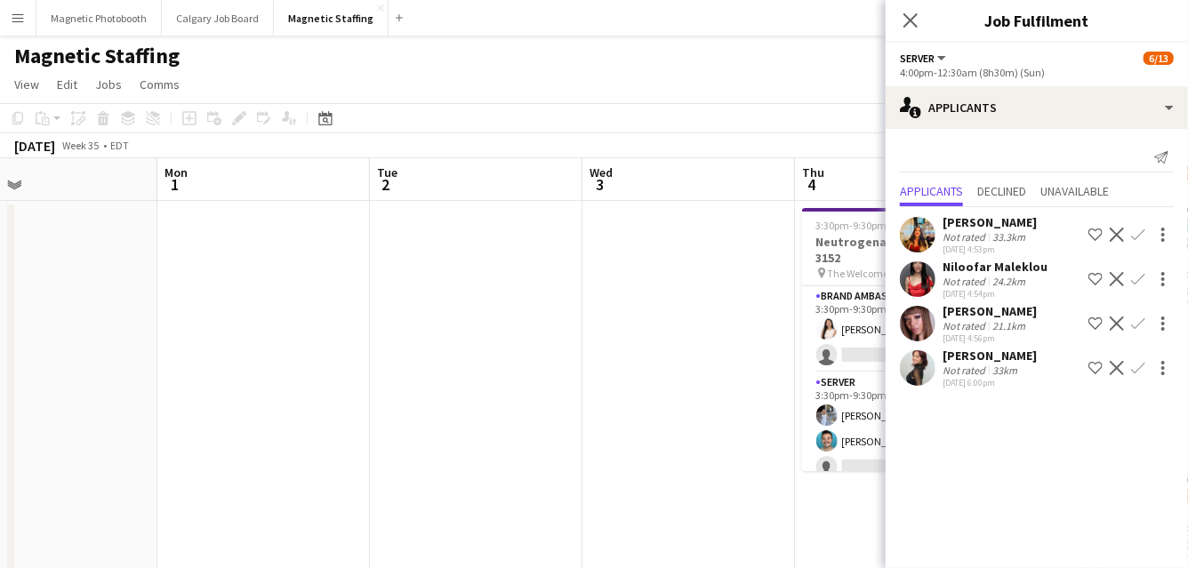
scroll to position [0, 660]
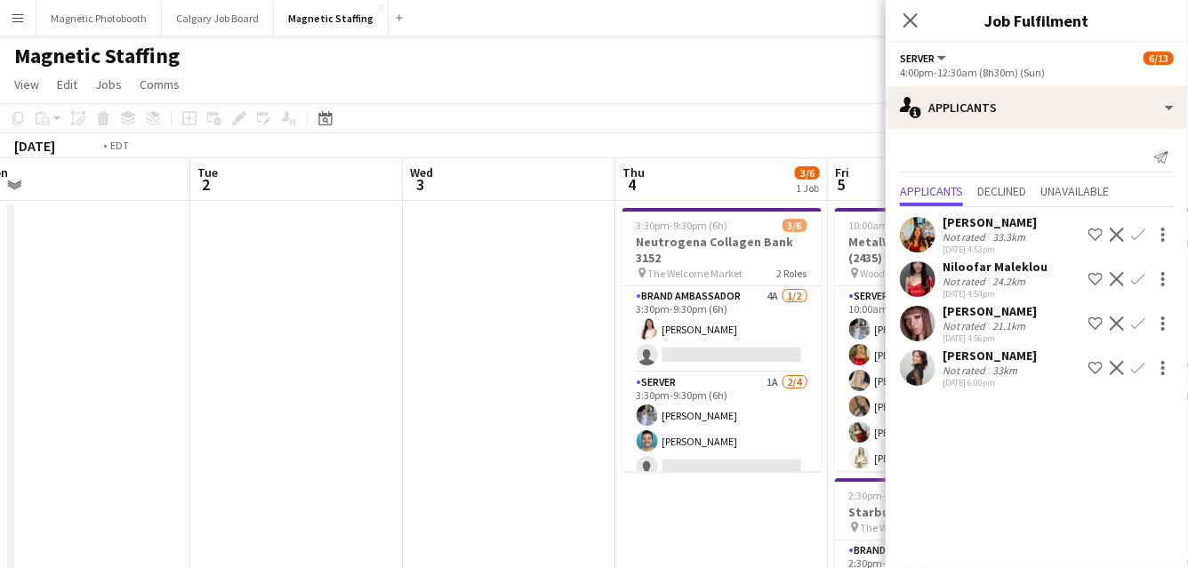
drag, startPoint x: 638, startPoint y: 296, endPoint x: 34, endPoint y: 325, distance: 605.4
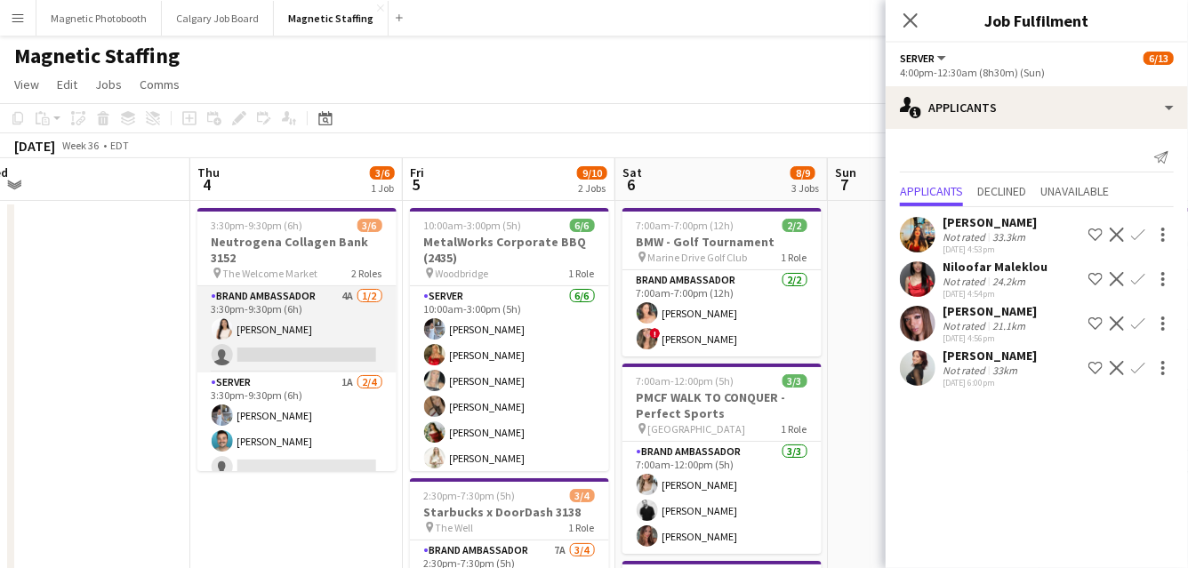
click at [308, 335] on app-card-role "Brand Ambassador 4A 1/2 3:30pm-9:30pm (6h) Lisa Bujold single-neutral-actions" at bounding box center [296, 329] width 199 height 86
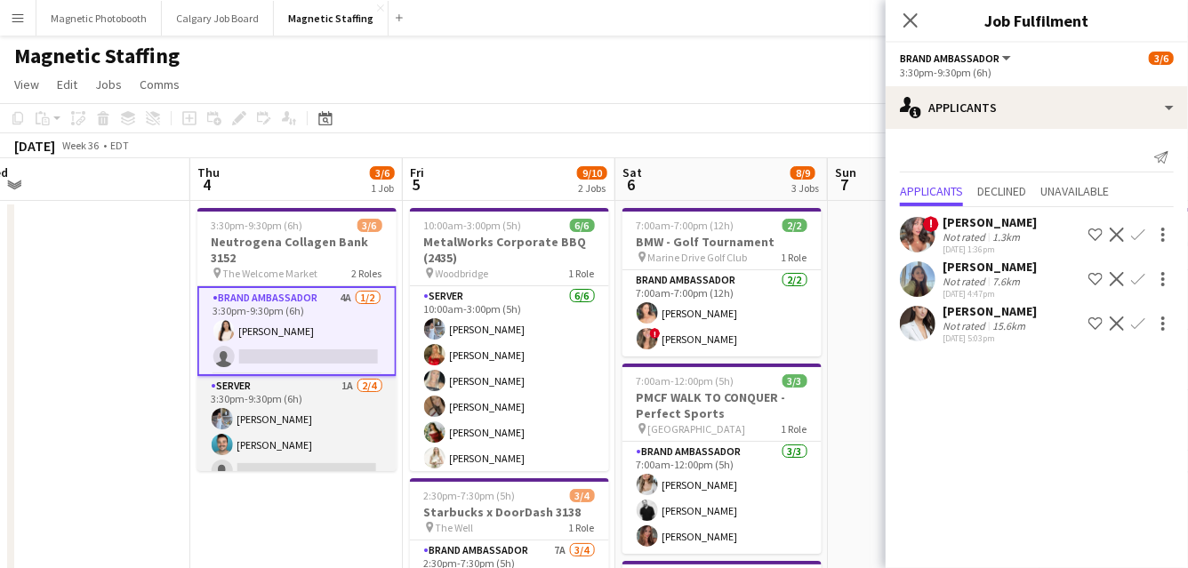
click at [330, 438] on app-card-role "Server 1A [DATE] 3:30pm-9:30pm (6h) [PERSON_NAME] [PERSON_NAME] single-neutral-…" at bounding box center [296, 445] width 199 height 138
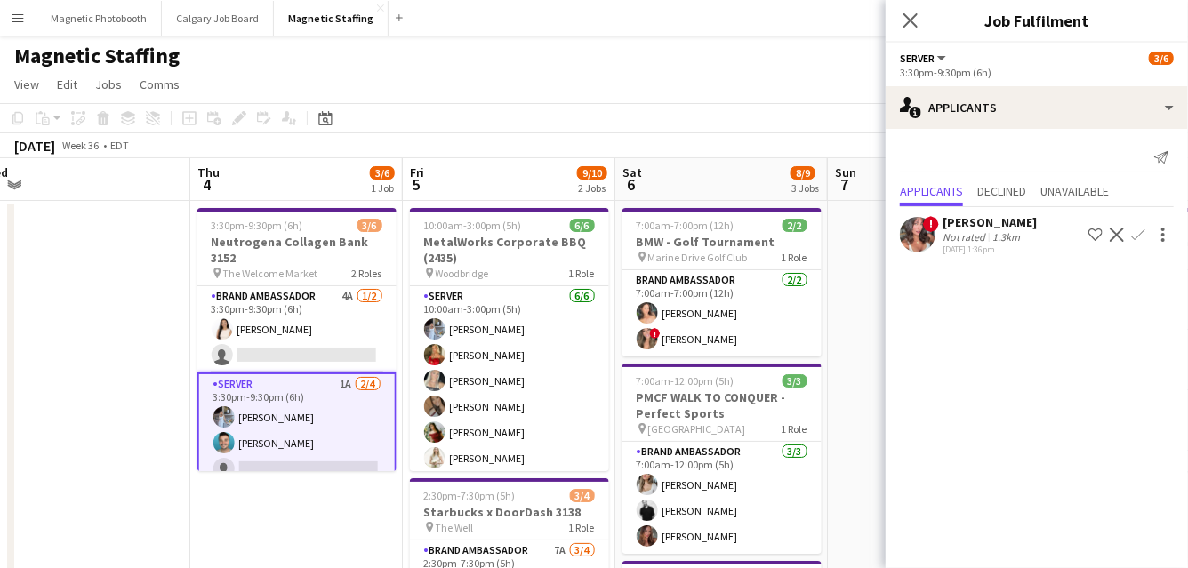
scroll to position [42, 0]
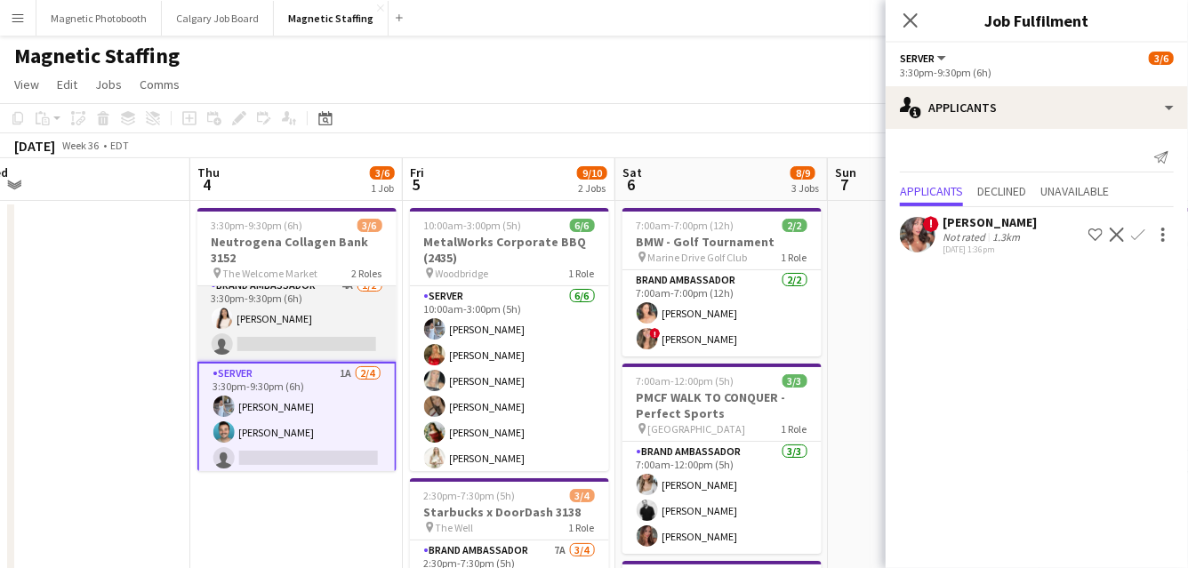
click at [343, 337] on app-card-role "Brand Ambassador 4A 1/2 3:30pm-9:30pm (6h) Lisa Bujold single-neutral-actions" at bounding box center [296, 319] width 199 height 86
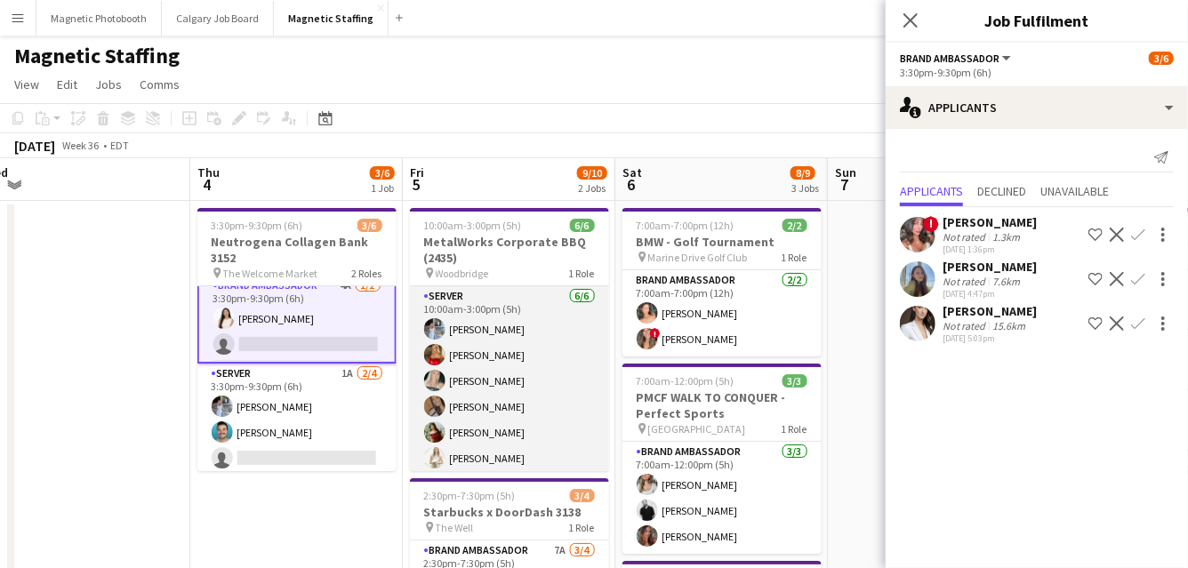
scroll to position [4, 0]
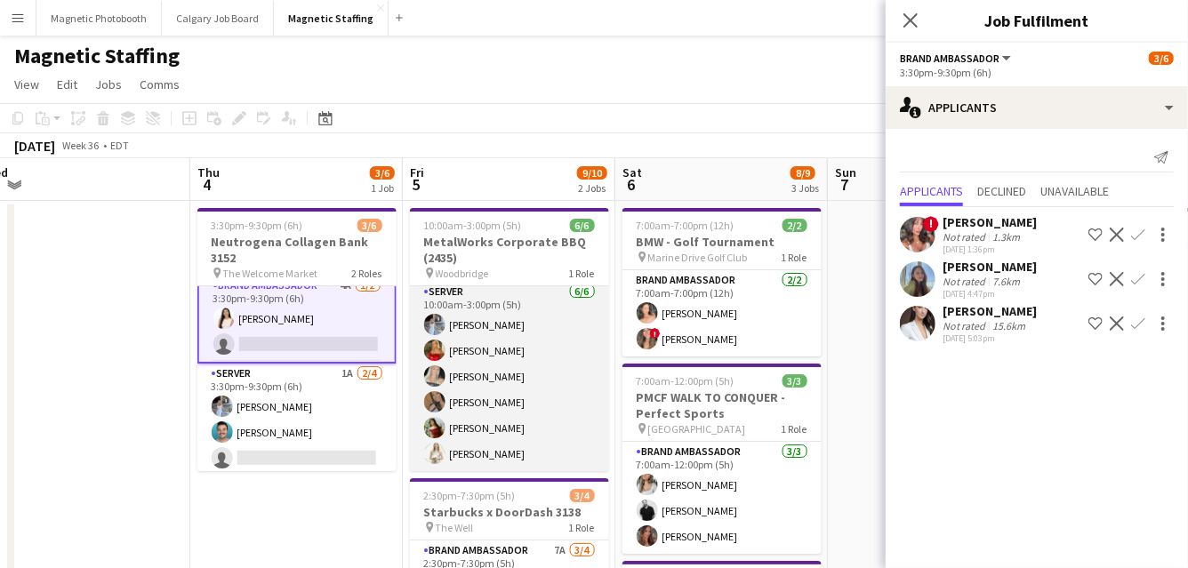
click at [455, 381] on app-card-role "Server [DATE] 10:00am-3:00pm (5h) [PERSON_NAME] [PERSON_NAME] [PERSON_NAME] [PE…" at bounding box center [509, 376] width 199 height 189
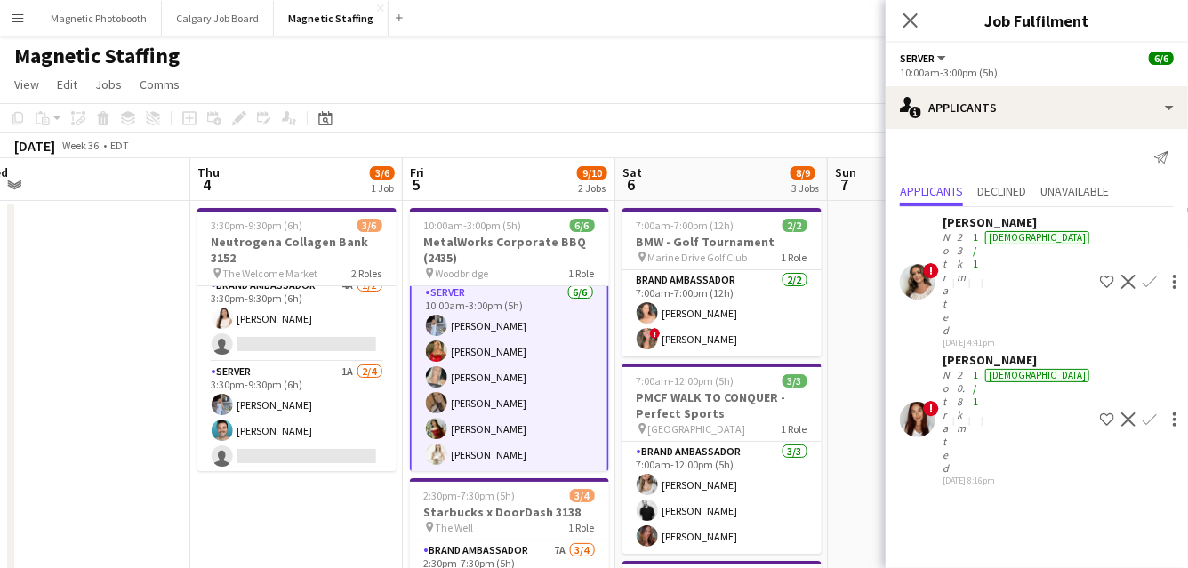
scroll to position [0, 0]
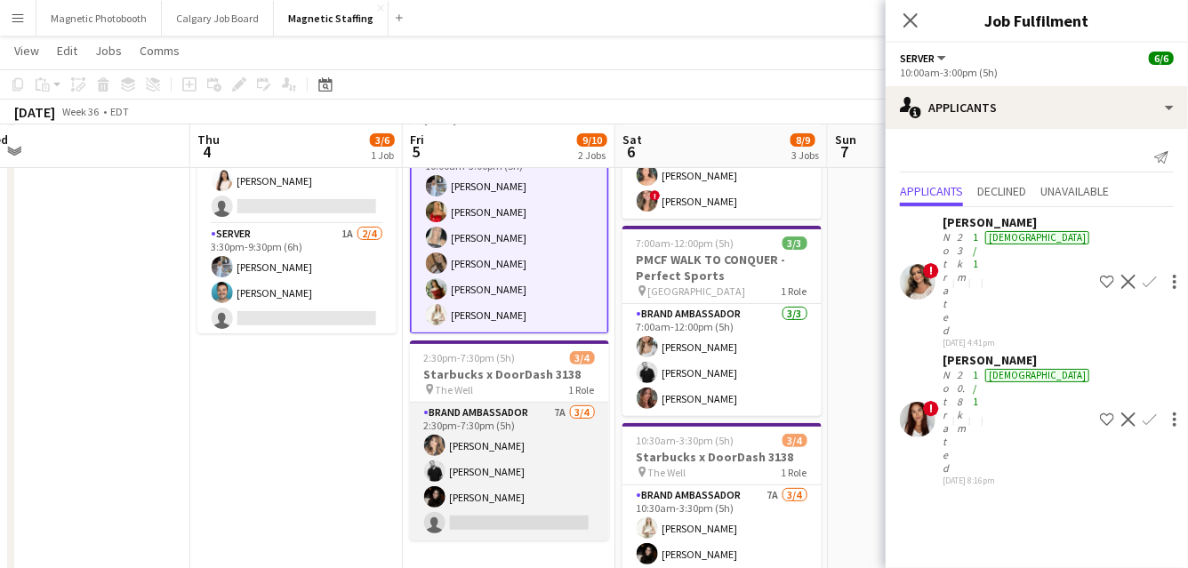
click at [471, 478] on app-card-role "Brand Ambassador 7A [DATE] 2:30pm-7:30pm (5h) [PERSON_NAME] [PERSON_NAME] [PERS…" at bounding box center [509, 472] width 199 height 138
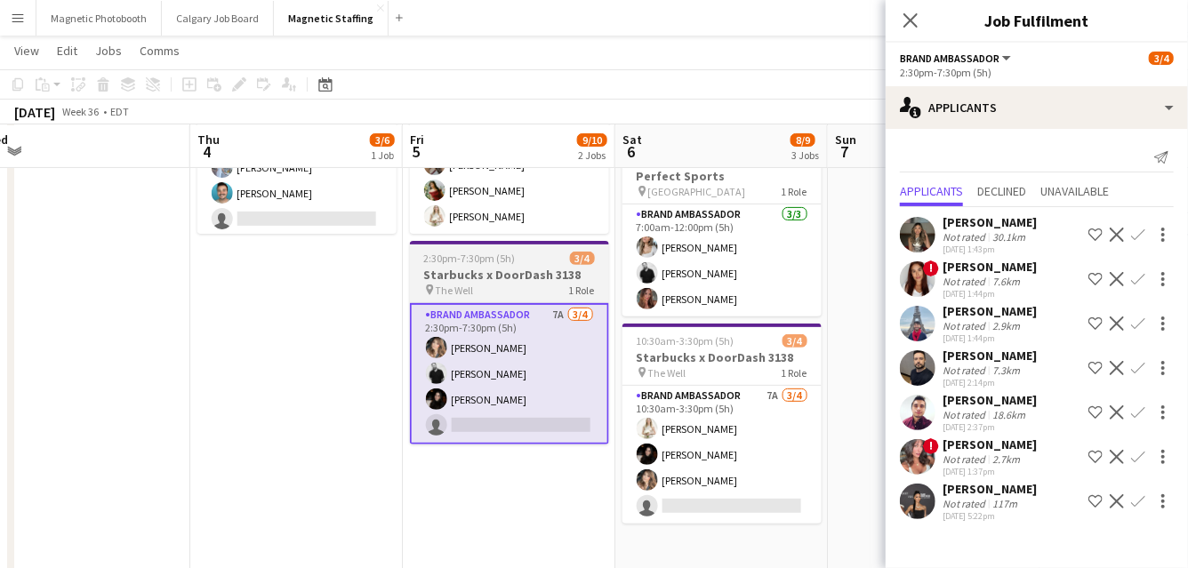
scroll to position [237, 0]
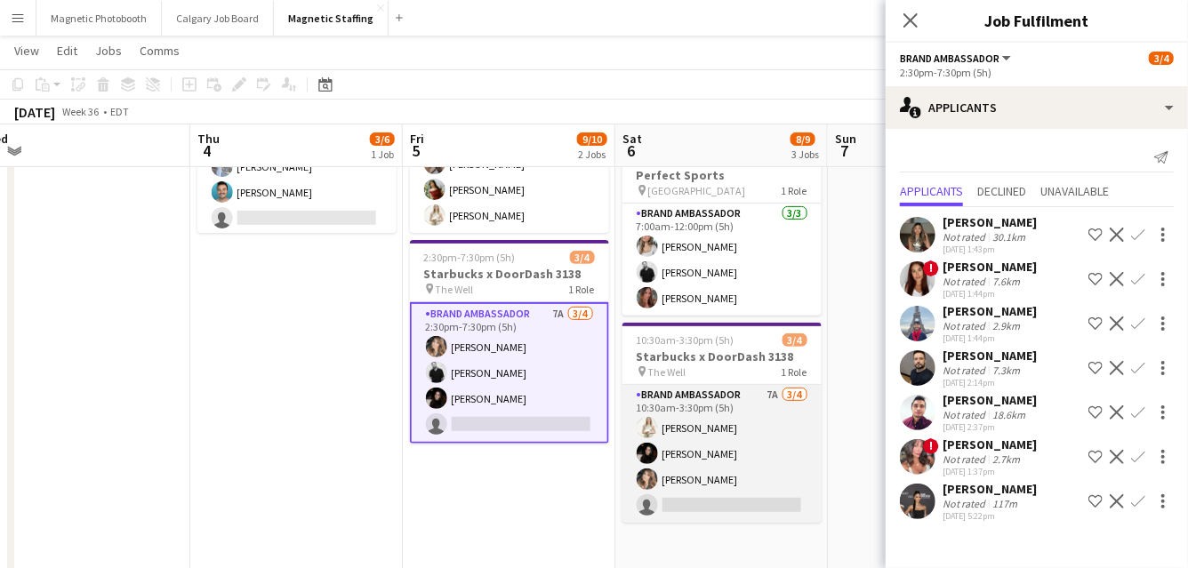
click at [681, 452] on app-card-role "Brand Ambassador 7A [DATE] 10:30am-3:30pm (5h) [PERSON_NAME] [PERSON_NAME] [PER…" at bounding box center [721, 454] width 199 height 138
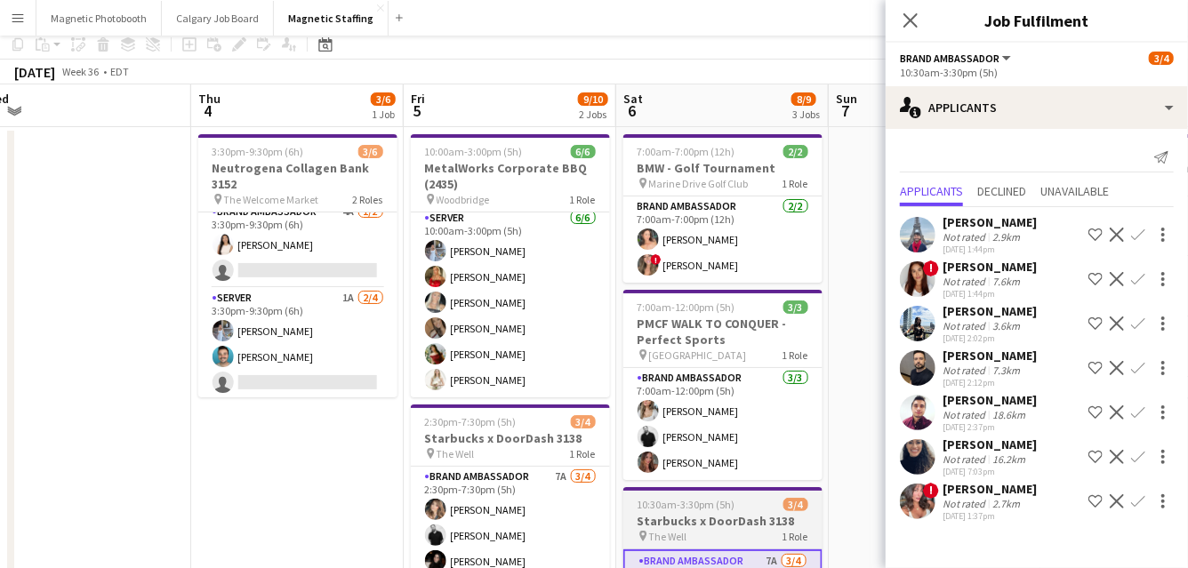
scroll to position [0, 0]
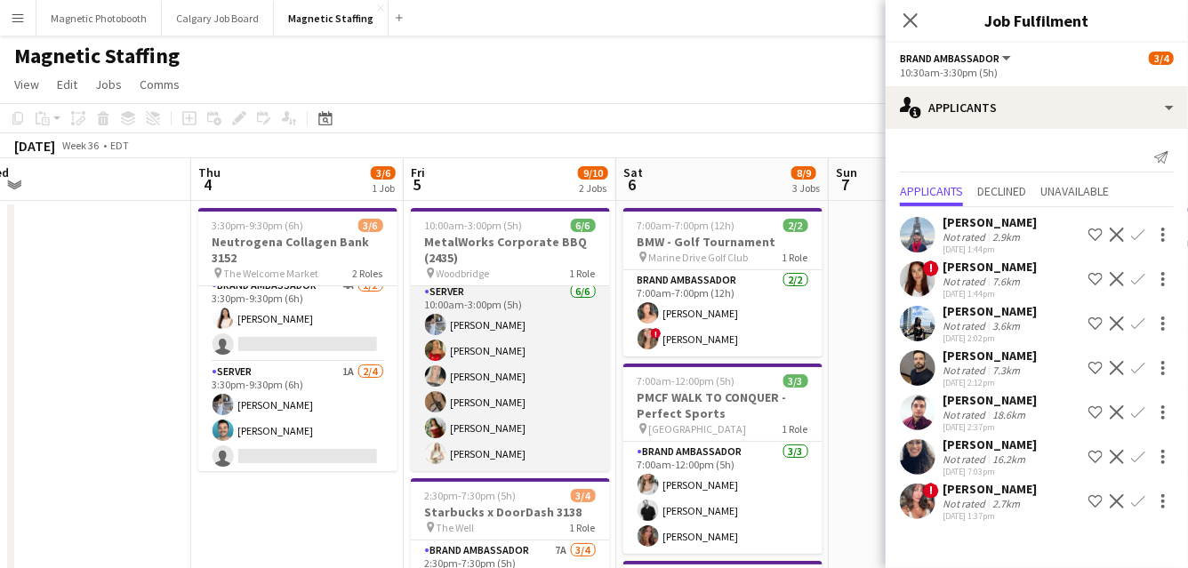
click at [520, 396] on app-card-role "Server [DATE] 10:00am-3:00pm (5h) [PERSON_NAME] [PERSON_NAME] [PERSON_NAME] [PE…" at bounding box center [510, 376] width 199 height 189
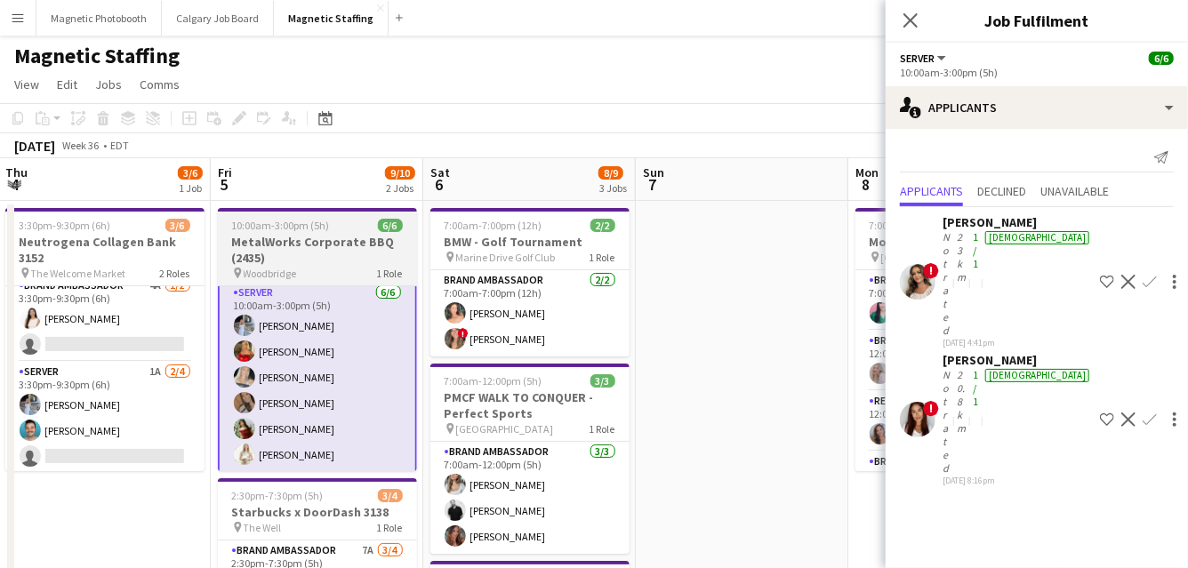
drag, startPoint x: 527, startPoint y: 396, endPoint x: 186, endPoint y: 421, distance: 342.4
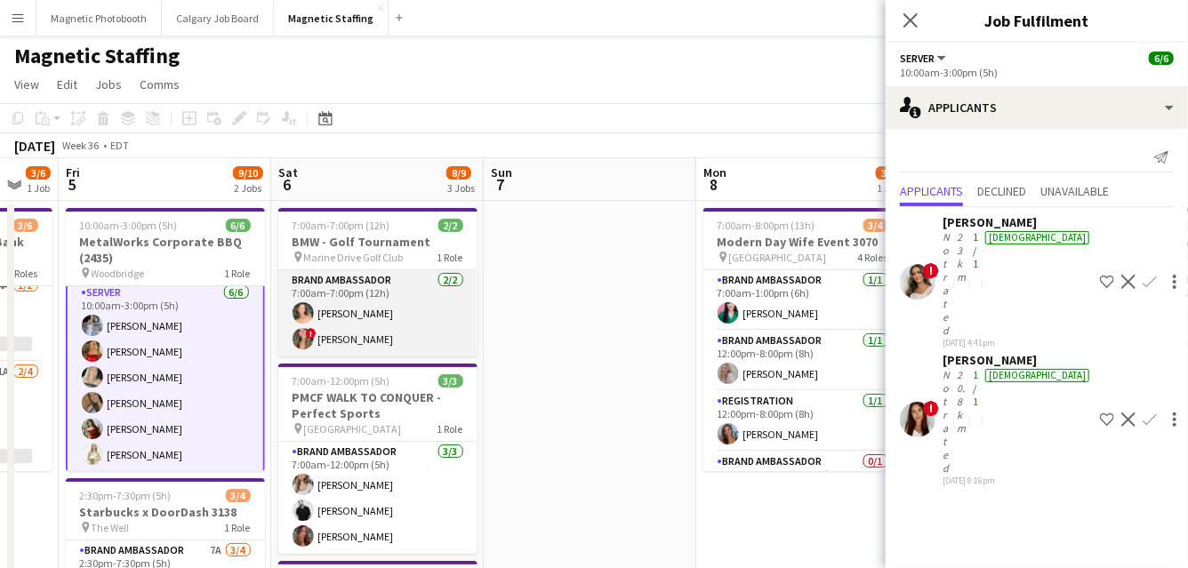
click at [357, 341] on app-card-role "Brand Ambassador 2/2 7:00am-7:00pm (12h) Kara Inzirillo ! Kayla Cho" at bounding box center [377, 313] width 199 height 86
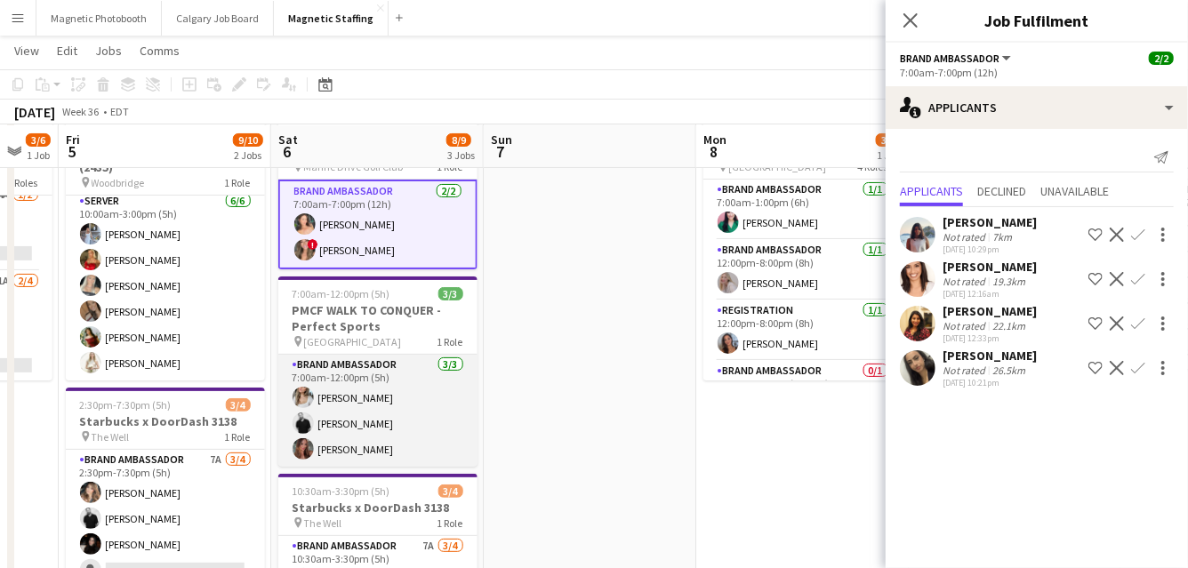
scroll to position [0, 578]
click at [386, 411] on app-card-role "Brand Ambassador 3/3 7:00am-12:00pm (5h) Sabrina McCaskill jean-philippe roy Me…" at bounding box center [378, 411] width 199 height 112
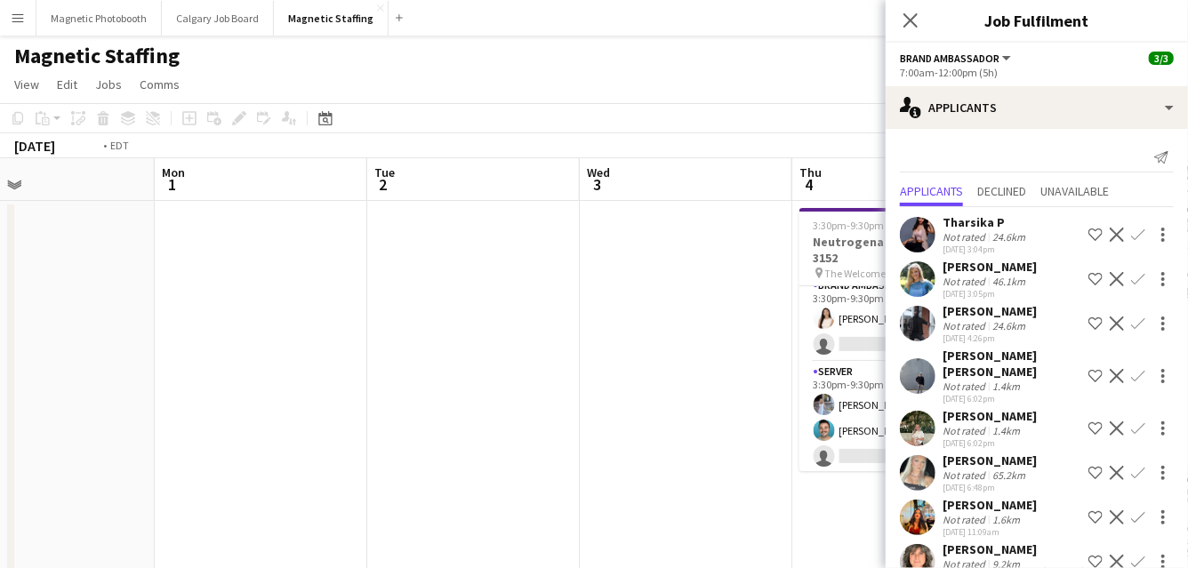
scroll to position [0, 775]
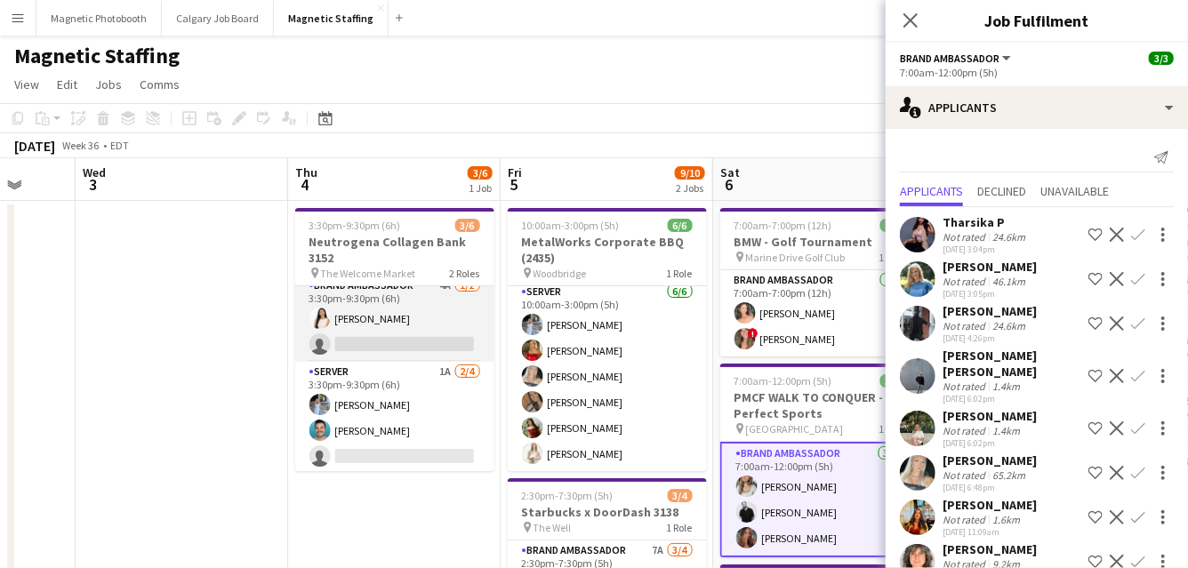
click at [412, 337] on app-card-role "Brand Ambassador 4A 1/2 3:30pm-9:30pm (6h) Lisa Bujold single-neutral-actions" at bounding box center [394, 319] width 199 height 86
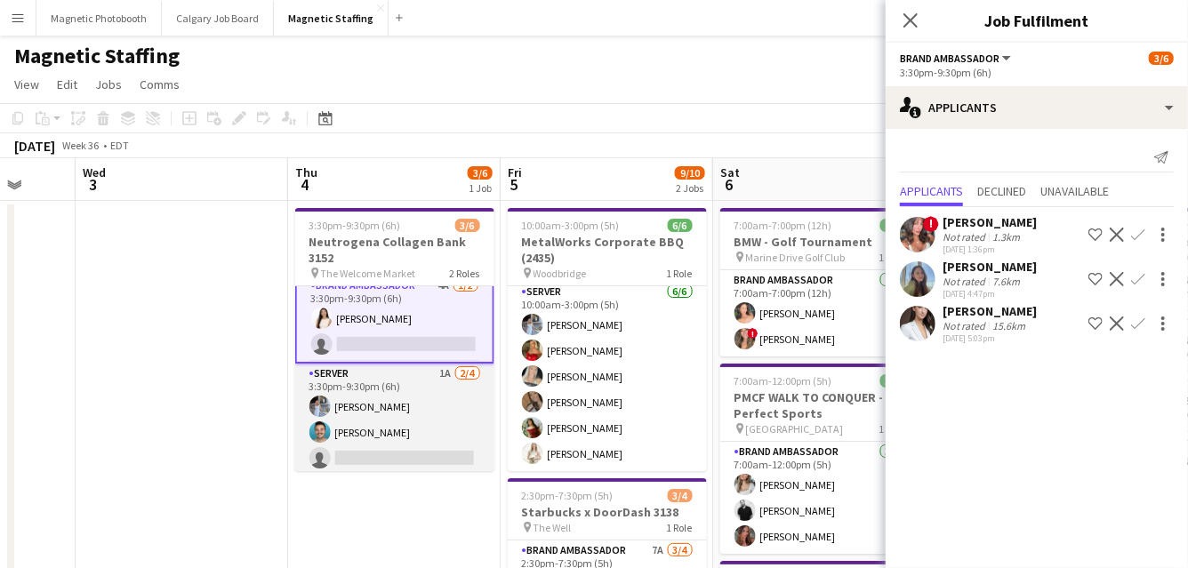
click at [399, 437] on app-card-role "Server 1A [DATE] 3:30pm-9:30pm (6h) [PERSON_NAME] [PERSON_NAME] single-neutral-…" at bounding box center [394, 433] width 199 height 138
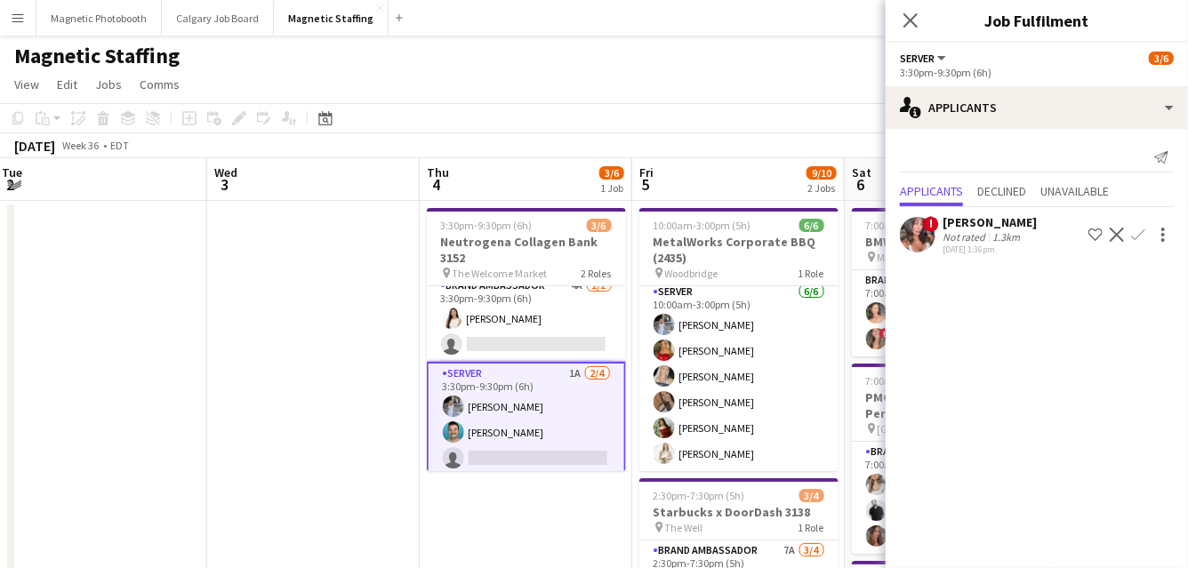
scroll to position [0, 696]
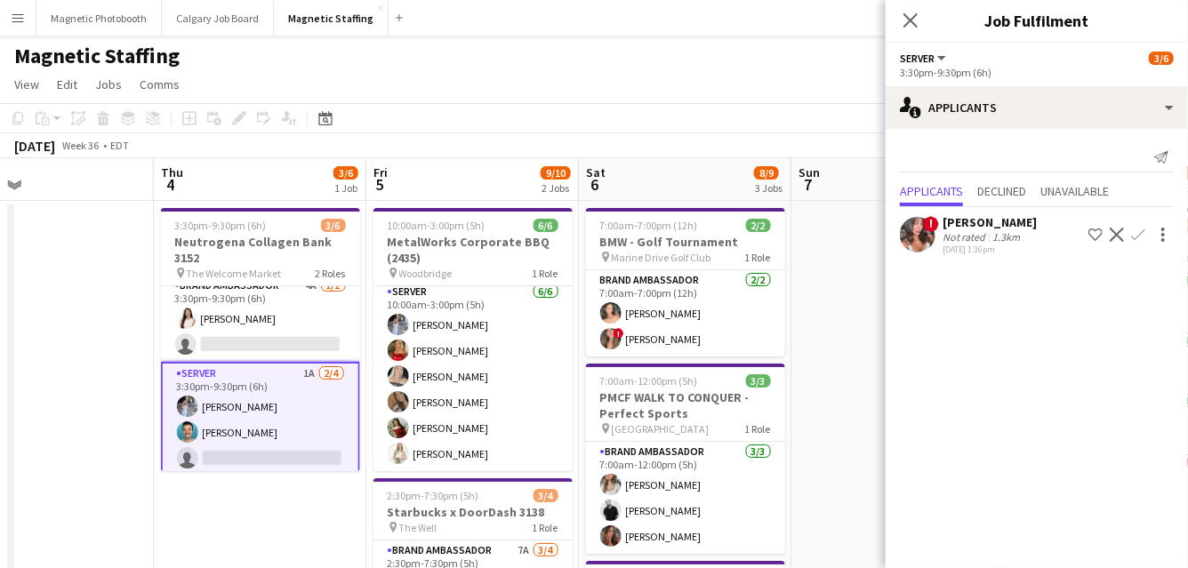
drag, startPoint x: 598, startPoint y: 334, endPoint x: 463, endPoint y: 334, distance: 134.3
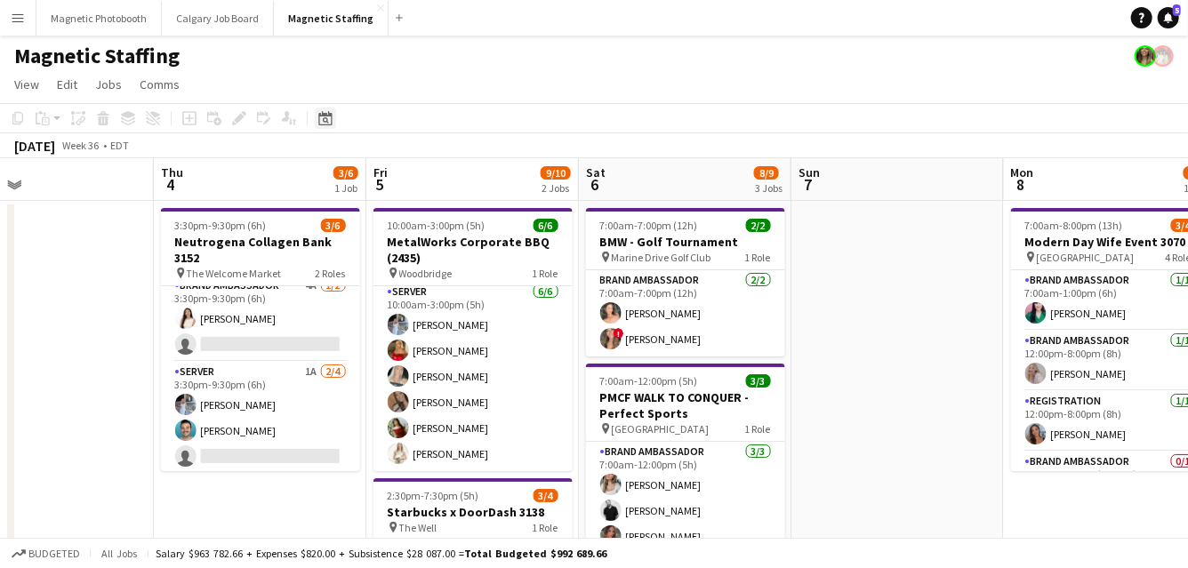
click at [323, 119] on icon at bounding box center [326, 120] width 6 height 6
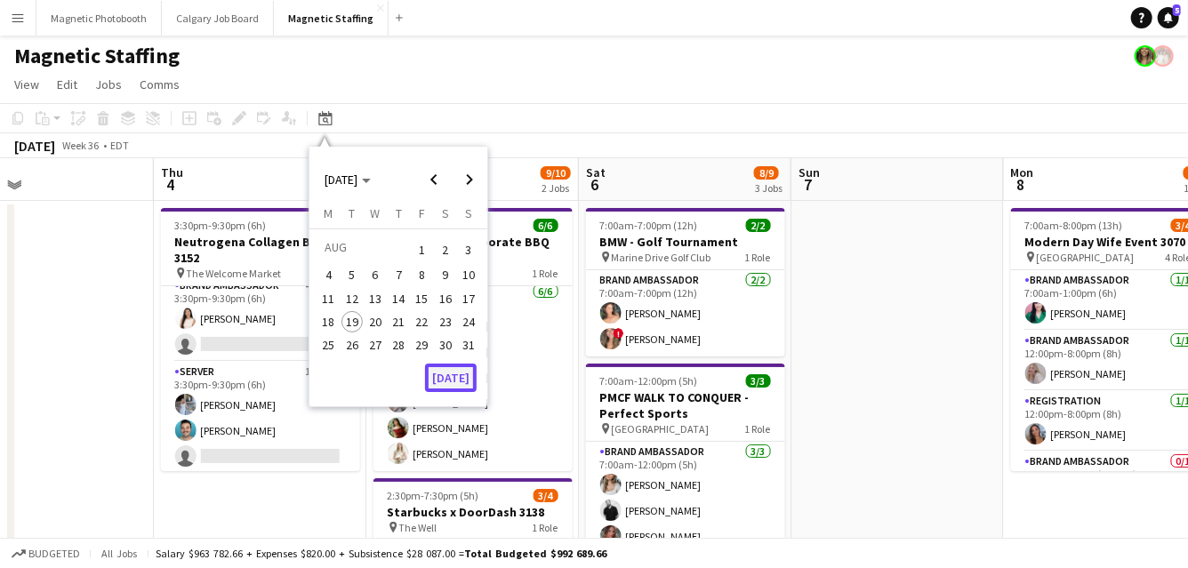
click at [447, 381] on button "[DATE]" at bounding box center [451, 378] width 52 height 28
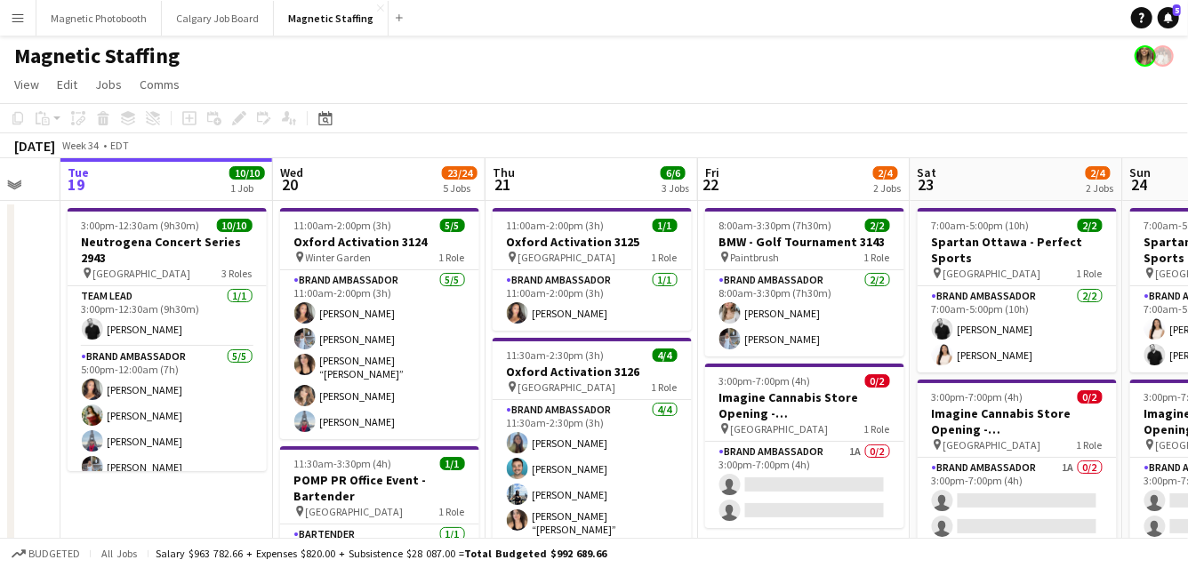
drag, startPoint x: 458, startPoint y: 380, endPoint x: 339, endPoint y: 381, distance: 119.2
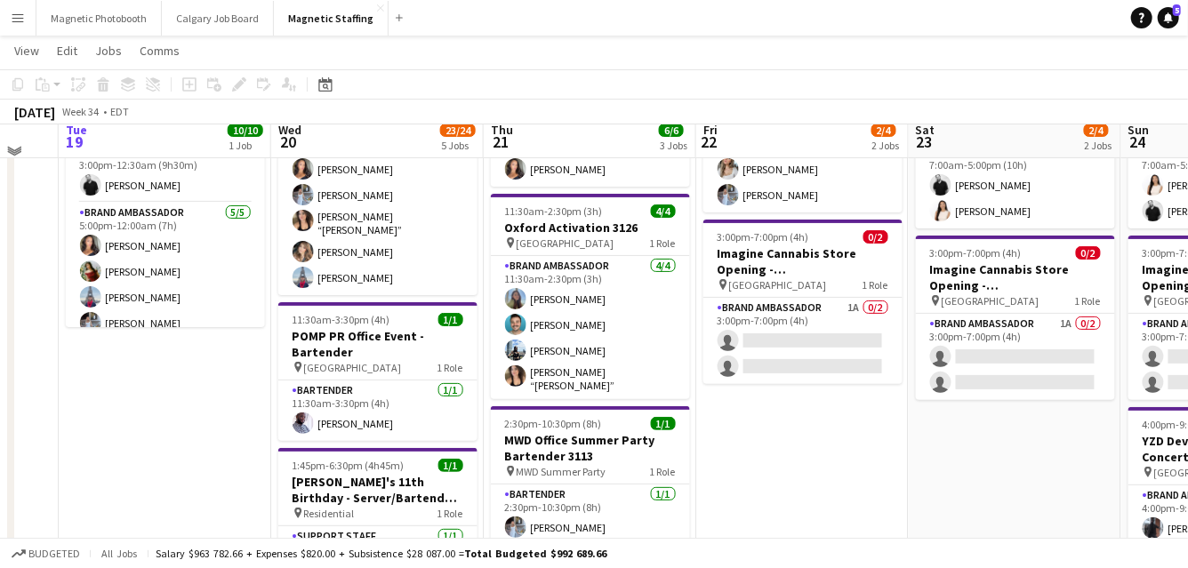
scroll to position [0, 0]
